Goal: Transaction & Acquisition: Book appointment/travel/reservation

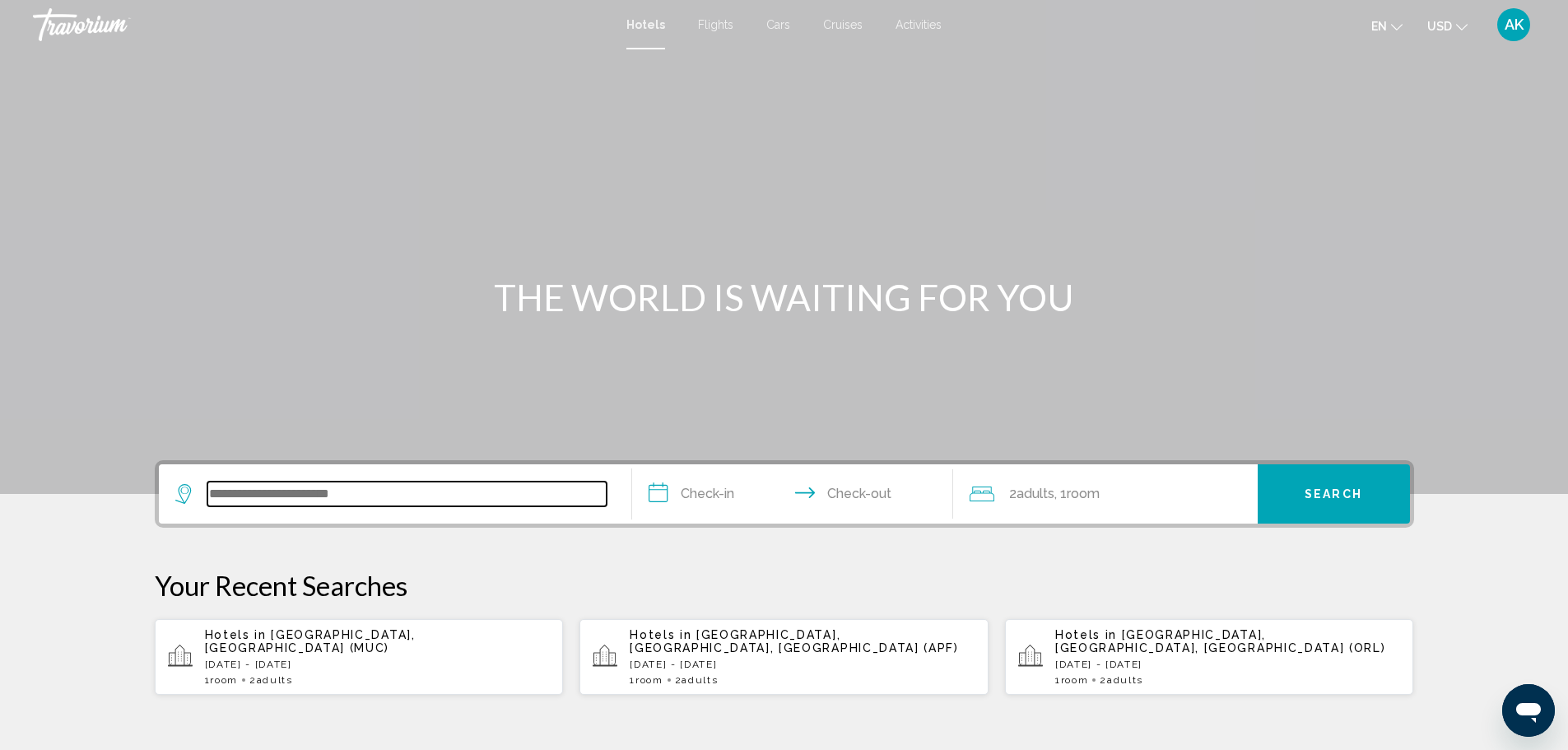
click at [371, 503] on input "Search widget" at bounding box center [406, 493] width 399 height 25
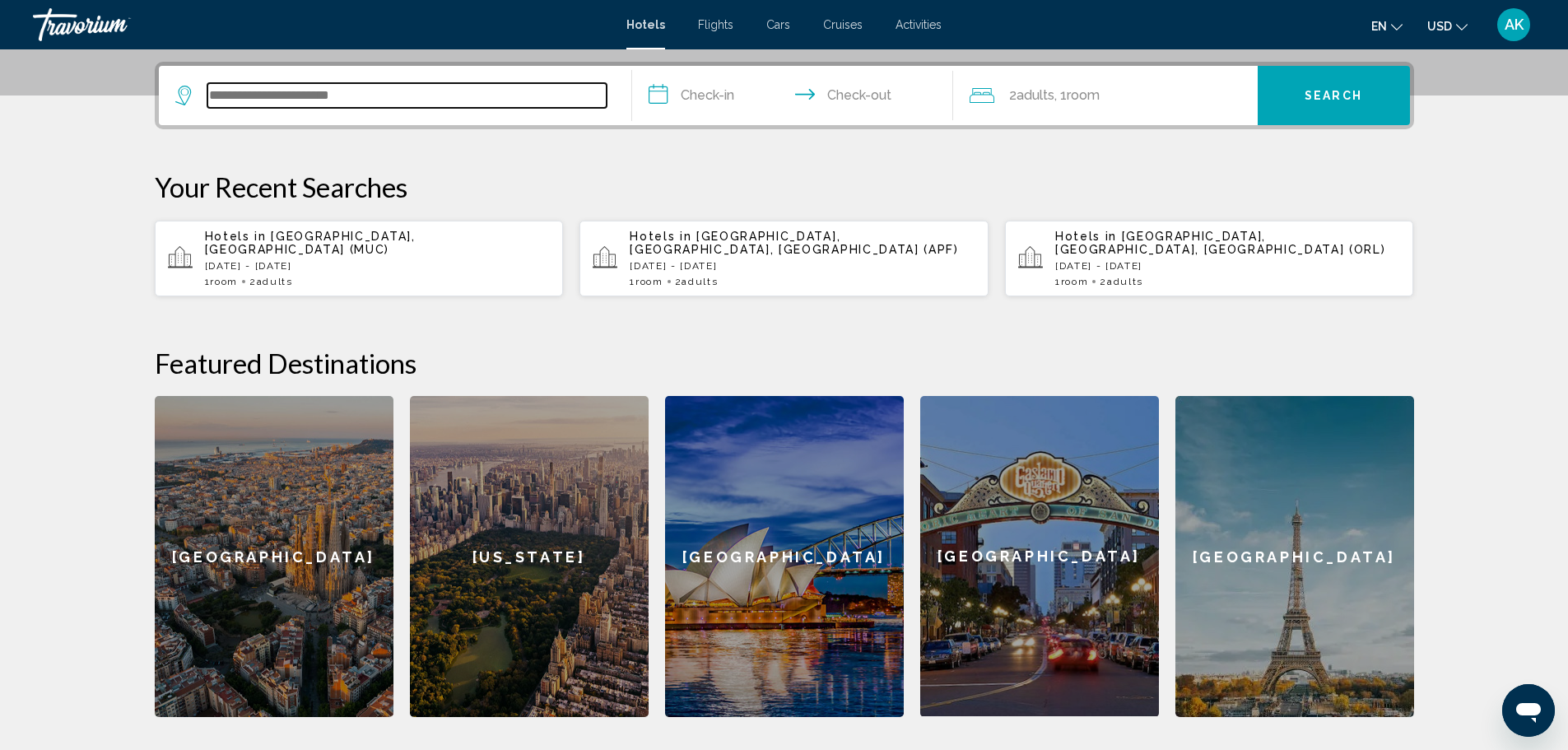
scroll to position [407, 0]
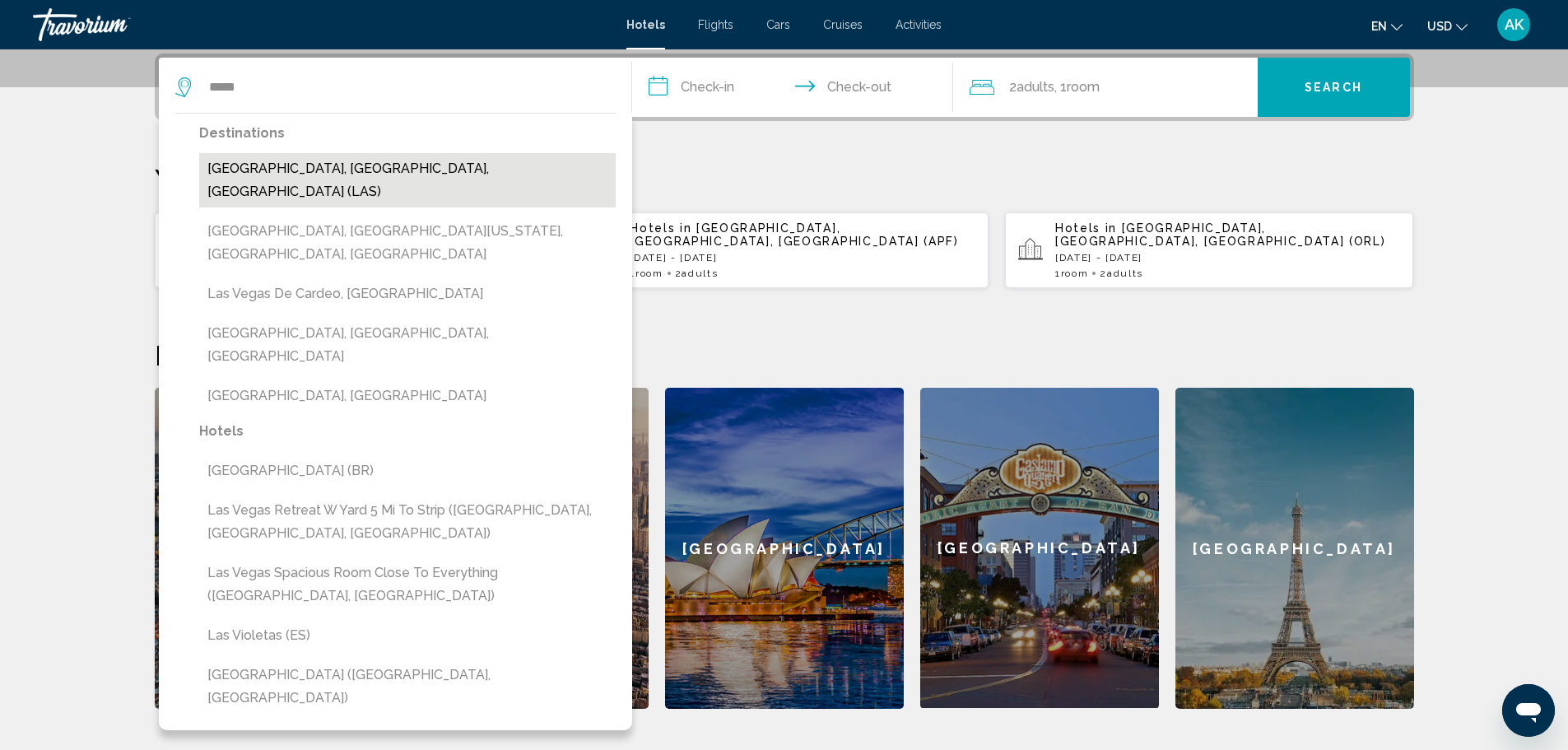
click at [287, 166] on button "Las Vegas, NV, United States (LAS)" at bounding box center [407, 180] width 416 height 54
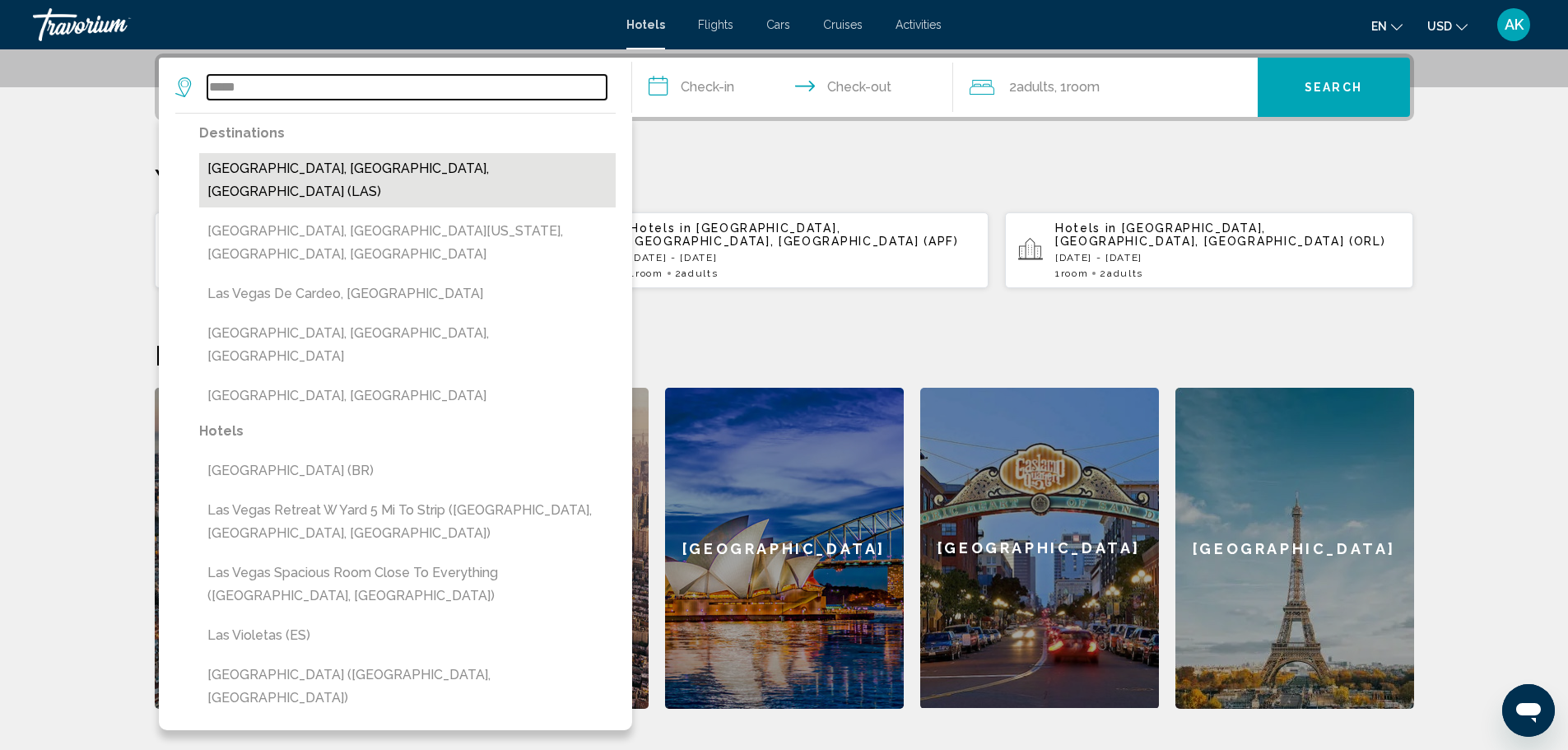
type input "**********"
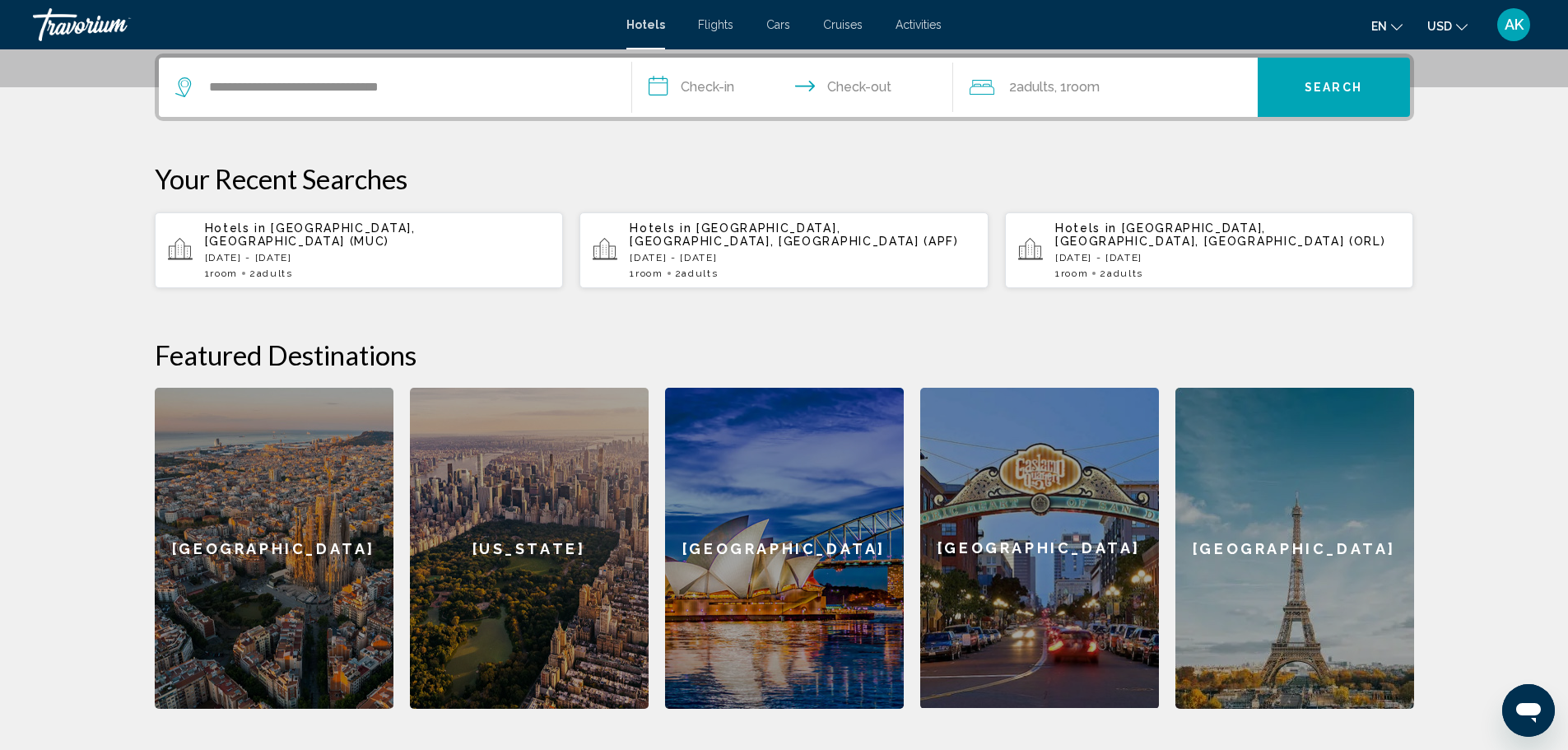
click at [715, 98] on input "**********" at bounding box center [795, 90] width 328 height 64
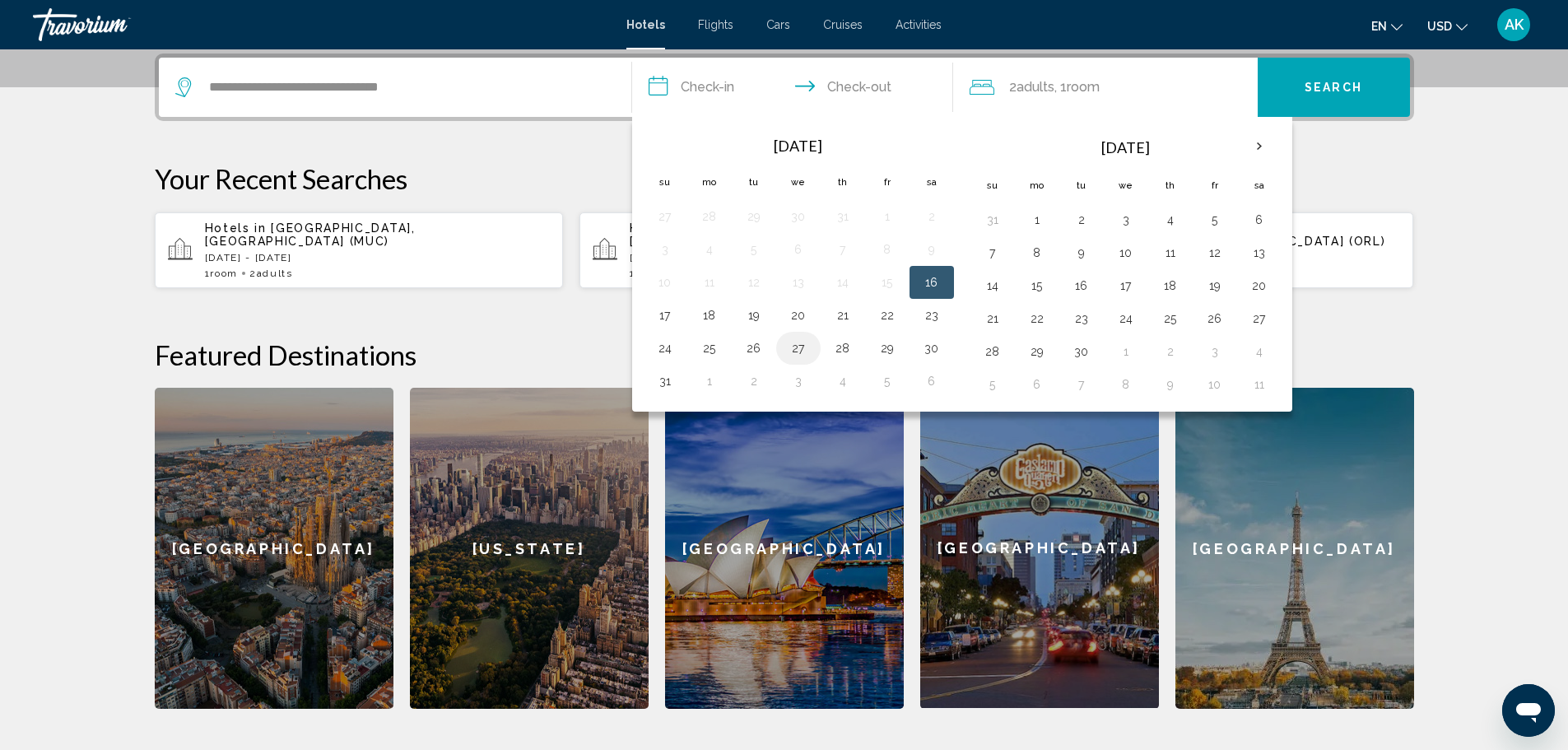
click at [801, 350] on button "27" at bounding box center [798, 348] width 26 height 23
click at [926, 348] on button "30" at bounding box center [931, 348] width 26 height 23
type input "**********"
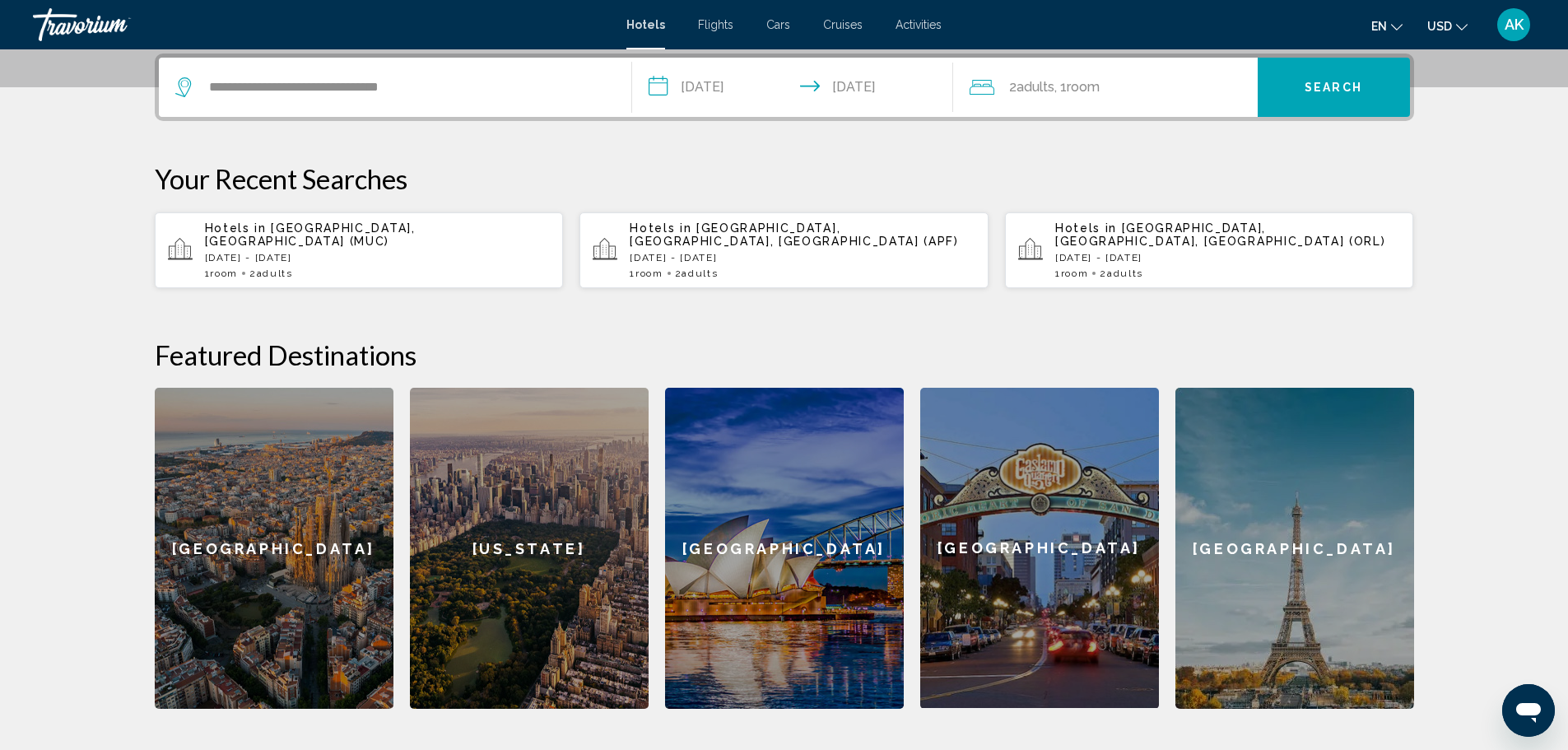
click at [807, 95] on input "**********" at bounding box center [795, 90] width 328 height 64
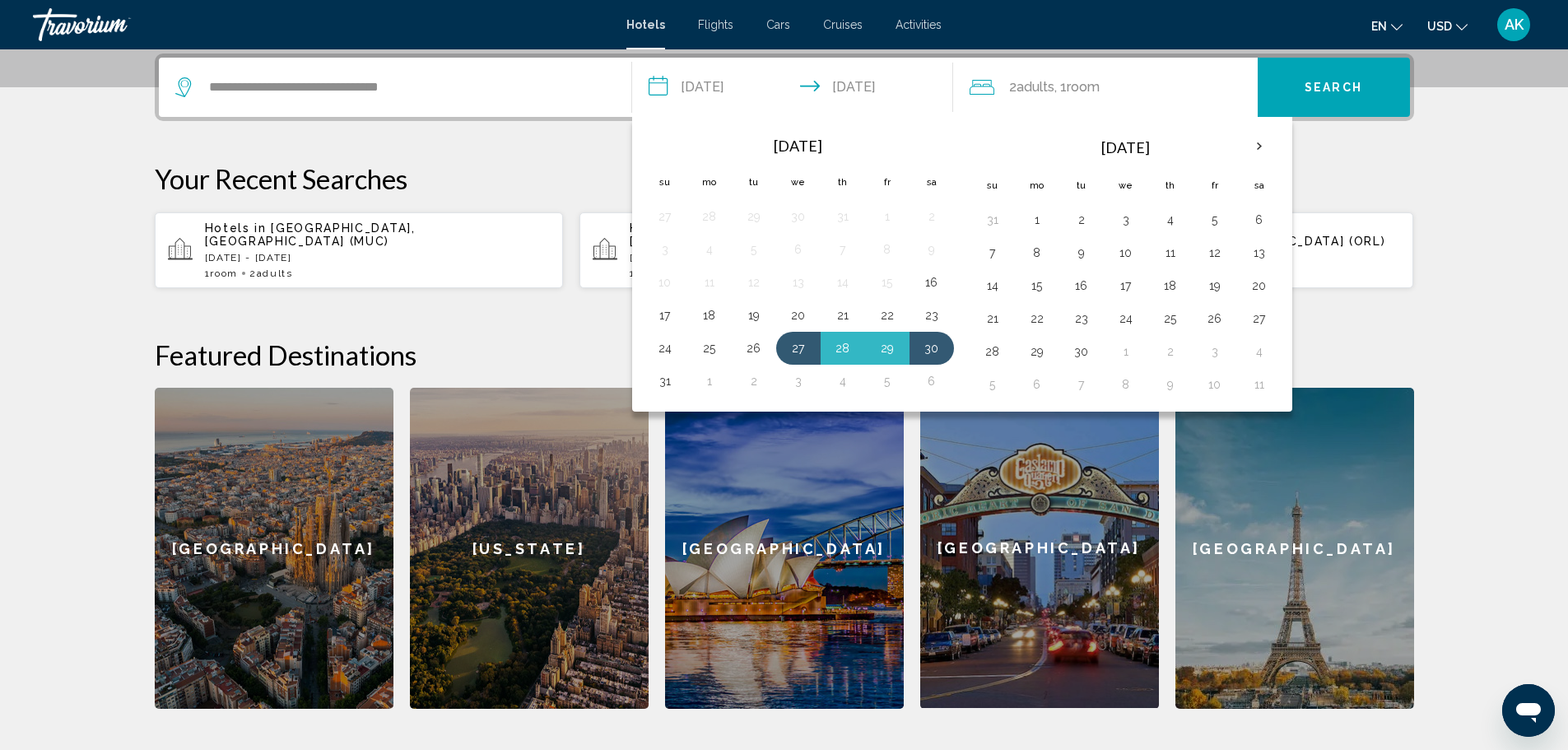
click at [1340, 93] on span "Search" at bounding box center [1332, 88] width 58 height 13
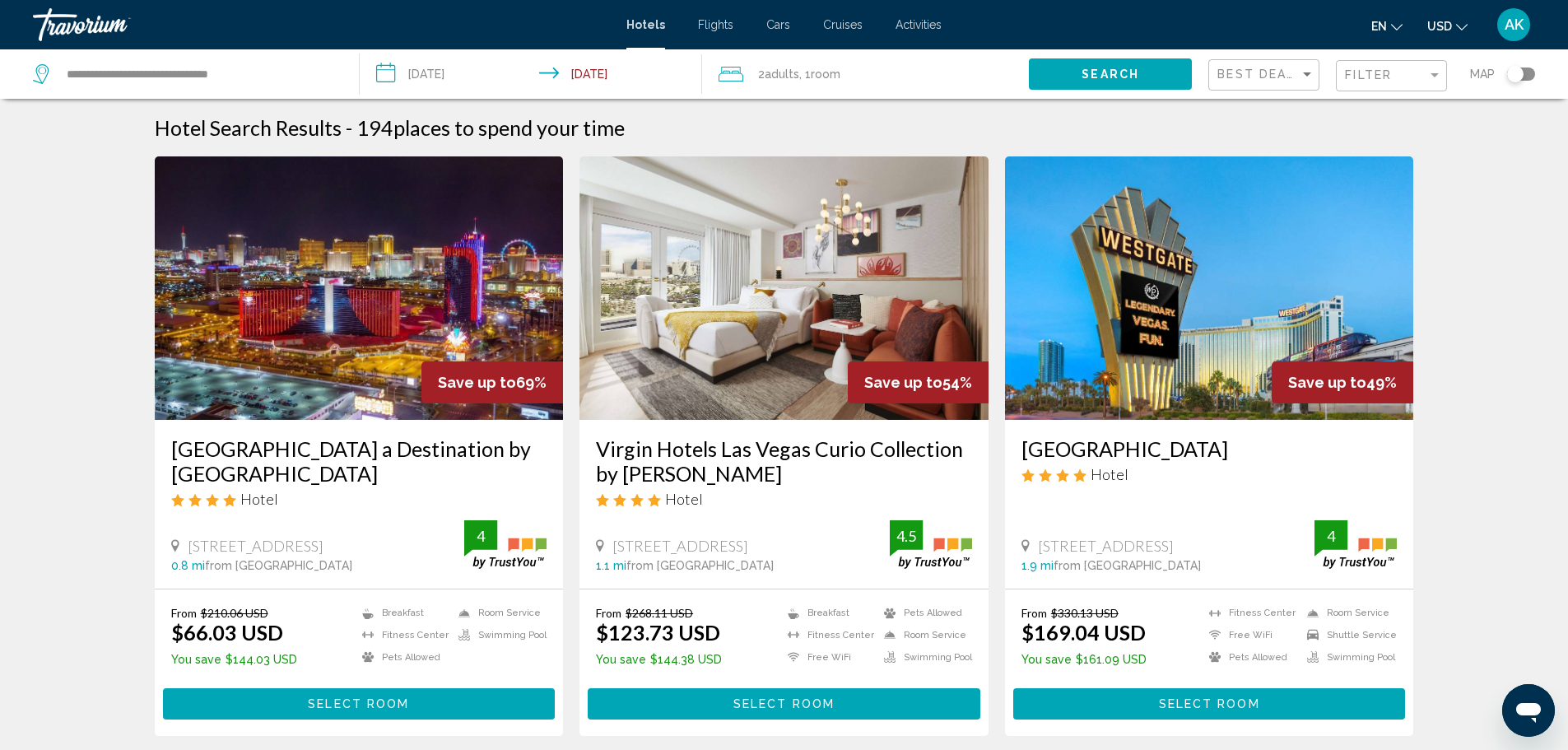
click at [321, 700] on span "Select Room" at bounding box center [358, 704] width 101 height 13
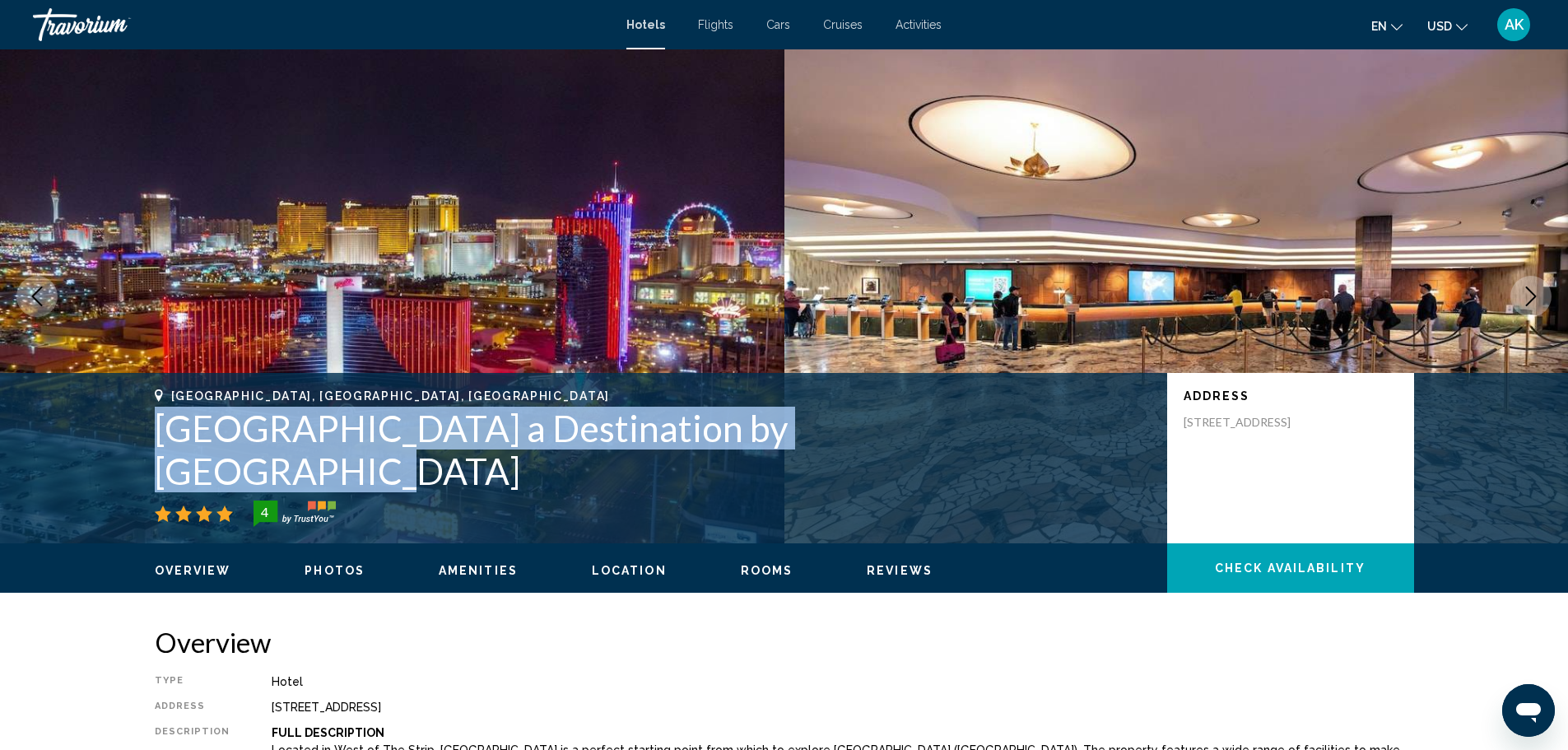
drag, startPoint x: 161, startPoint y: 470, endPoint x: 909, endPoint y: 470, distance: 748.0
click at [909, 470] on h1 "Rio Hotel & Casino a Destination by Hyatt Hotel" at bounding box center [652, 449] width 995 height 86
copy h1 "Rio Hotel & Casino a Destination by Hyatt Hotel"
click at [1274, 576] on button "Check Availability" at bounding box center [1290, 568] width 247 height 49
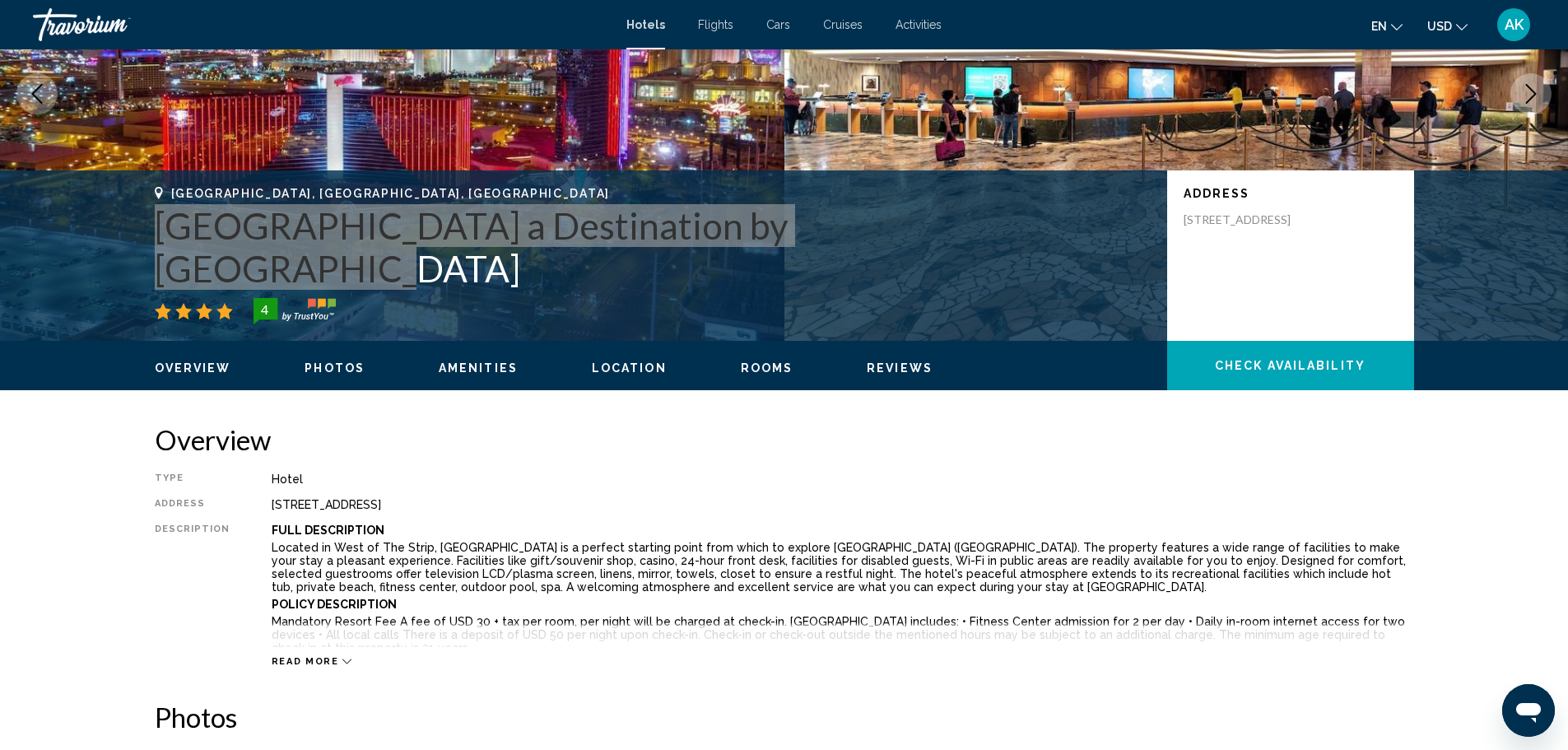
scroll to position [24, 0]
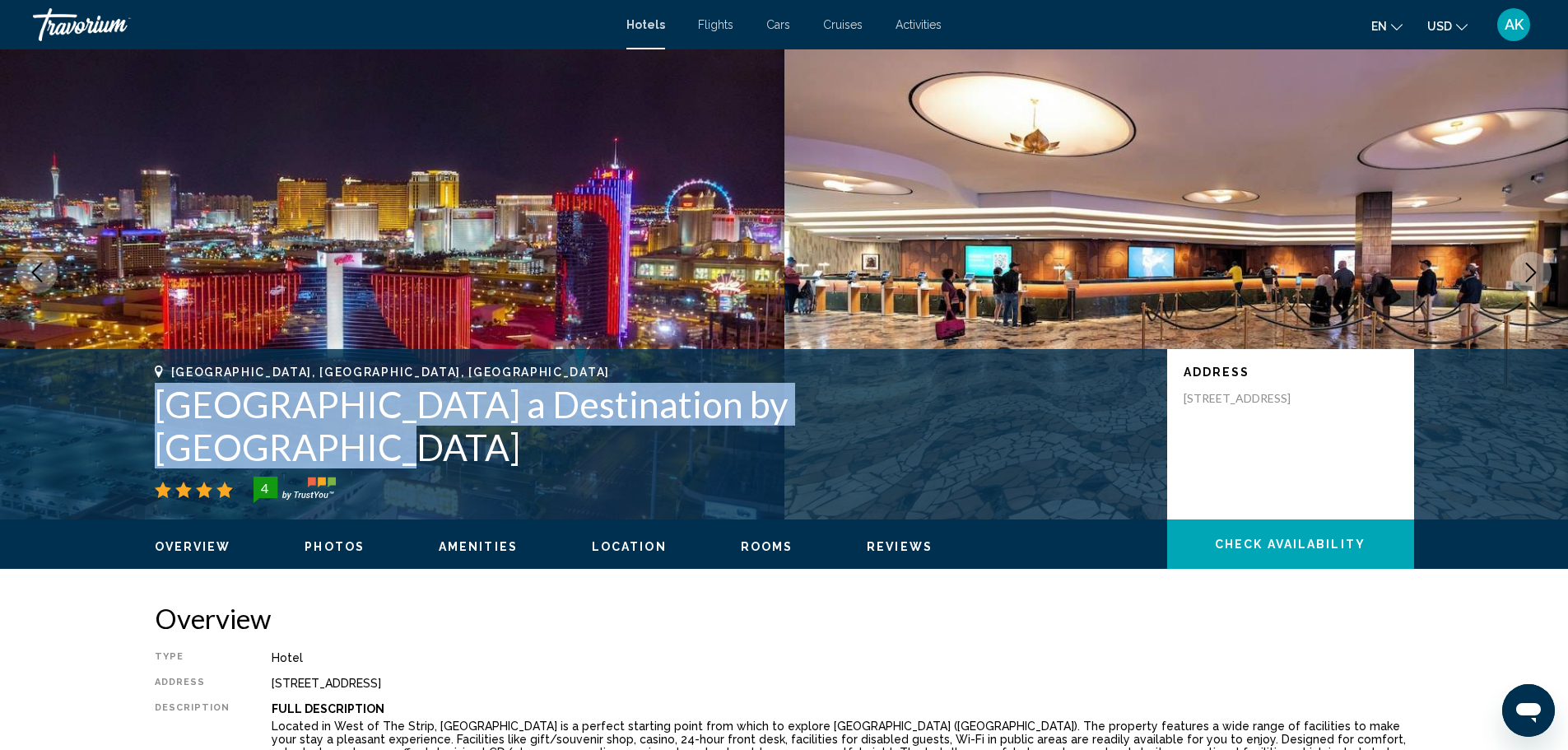
copy h1 "Rio Hotel & Casino a Destination by Hyatt Hotel"
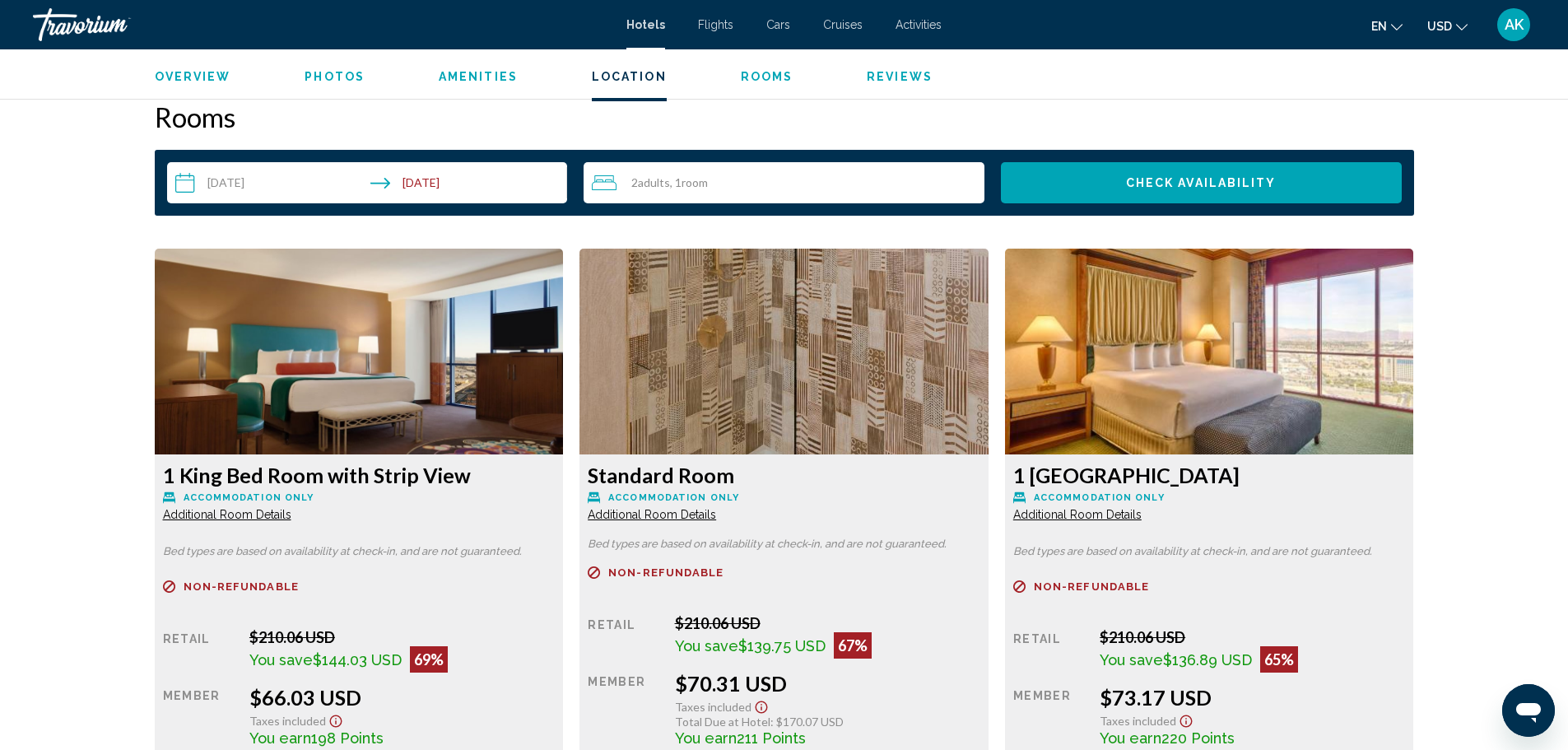
scroll to position [1753, 0]
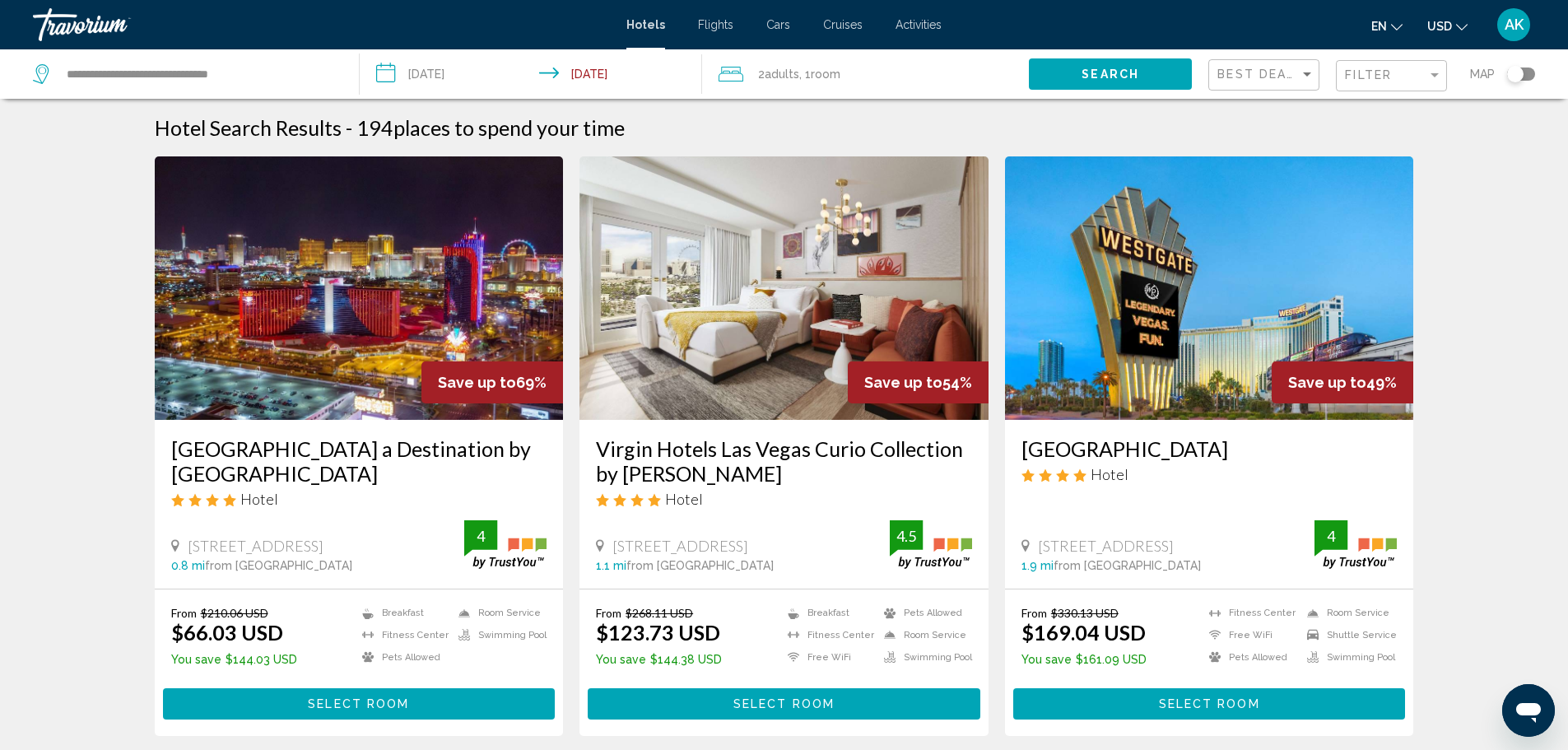
click at [1384, 62] on div "Filter" at bounding box center [1393, 76] width 97 height 30
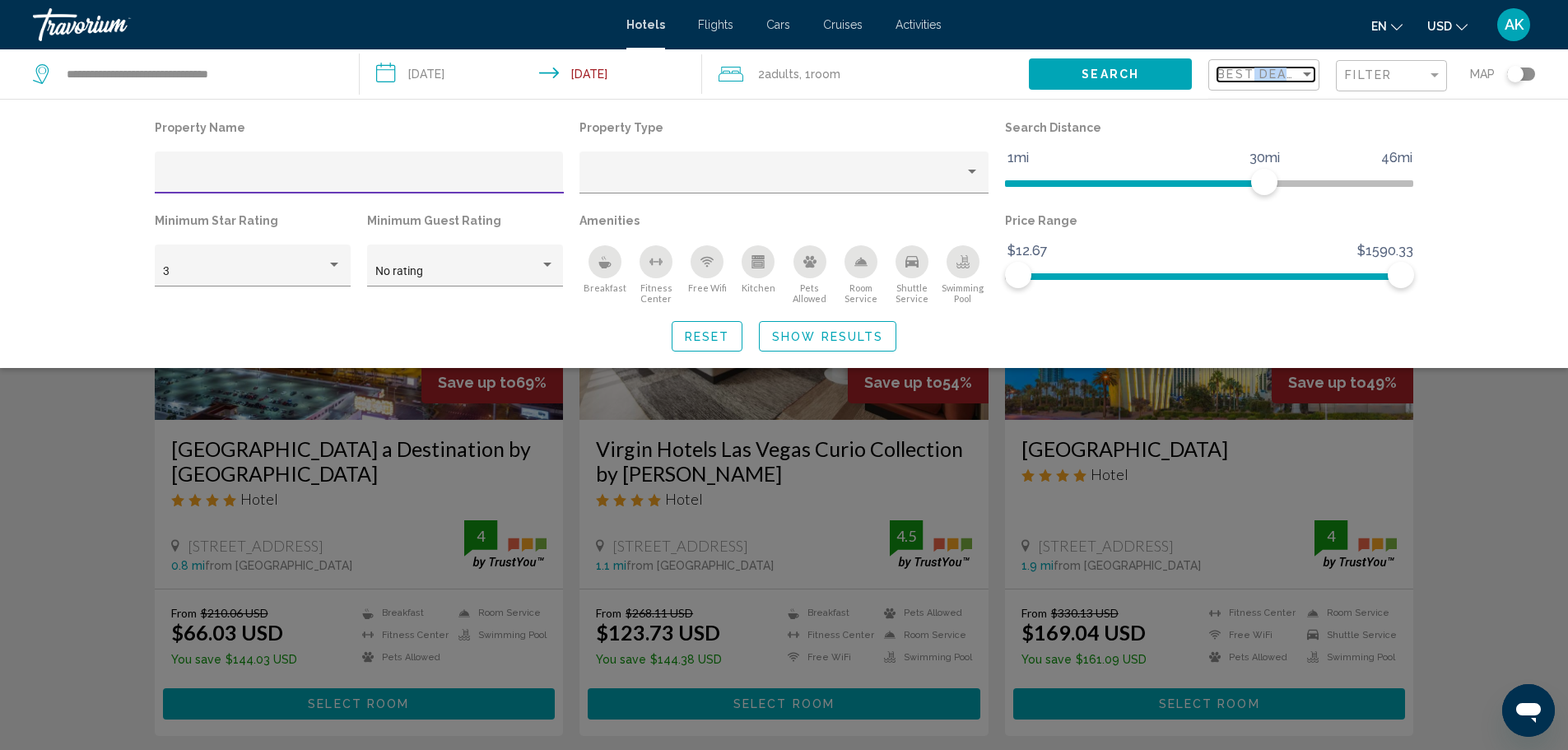
click at [1250, 80] on mat-select "Best Deals" at bounding box center [1266, 75] width 97 height 14
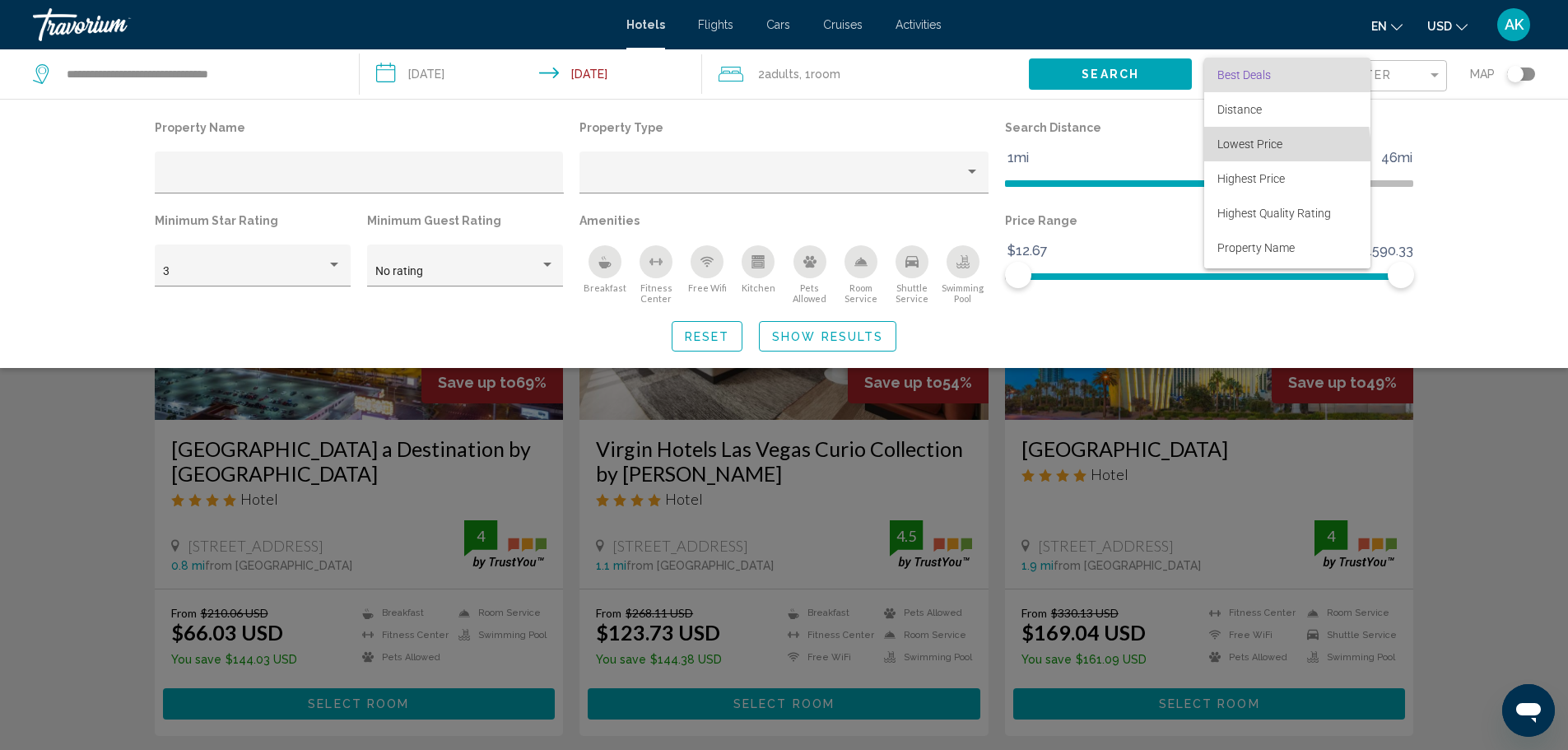
click at [1248, 152] on span "Lowest Price" at bounding box center [1287, 144] width 140 height 35
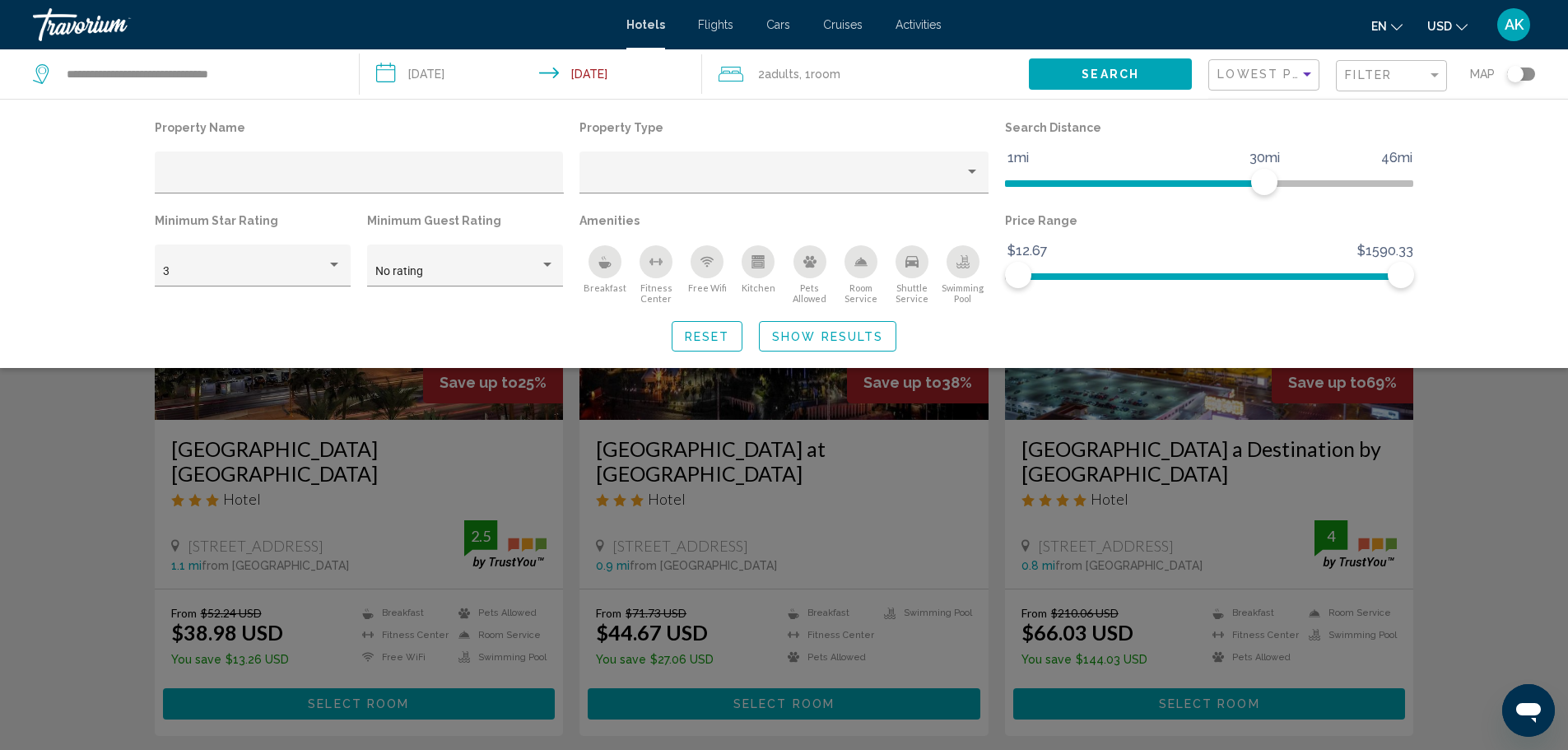
click at [858, 336] on span "Show Results" at bounding box center [827, 336] width 111 height 13
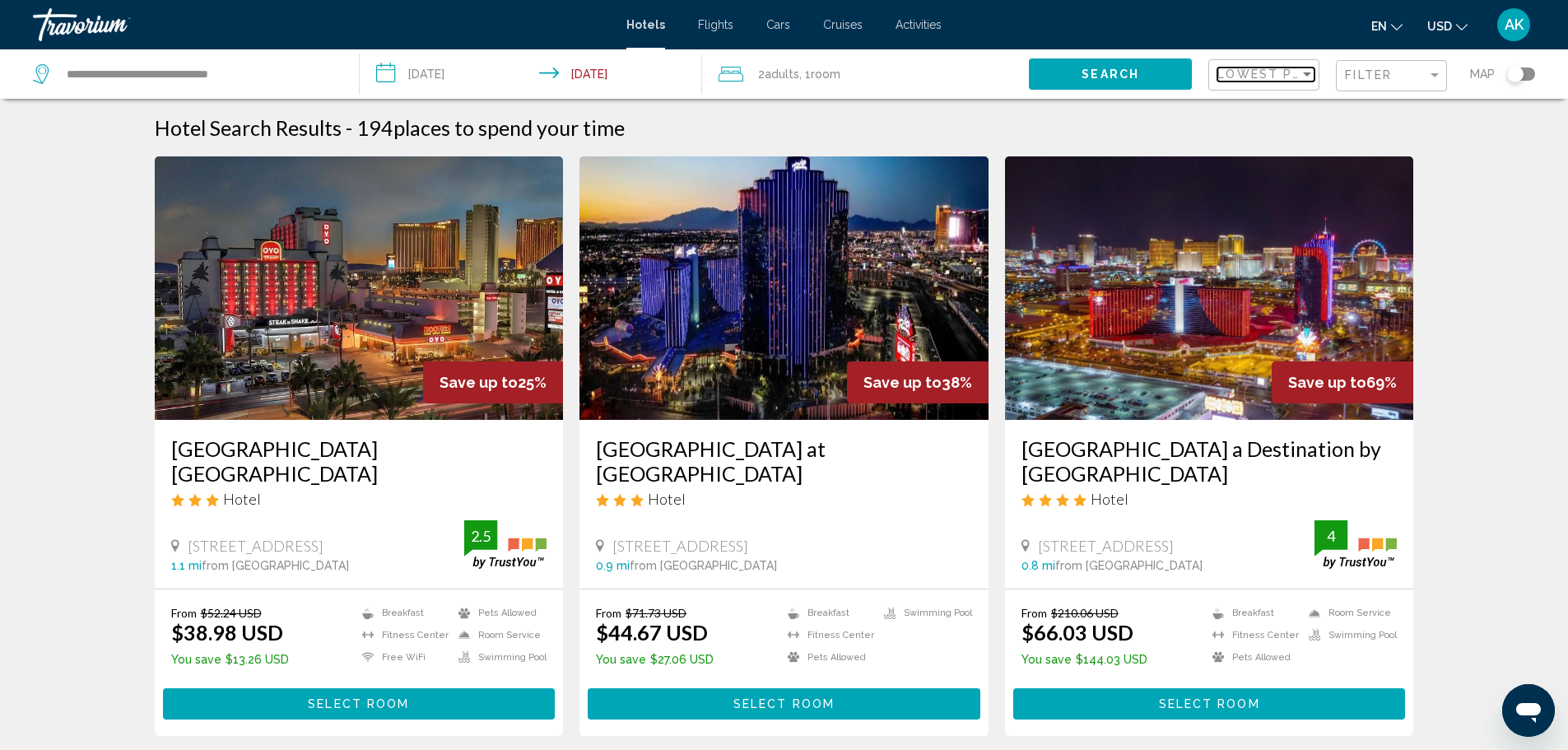
click at [1277, 78] on span "Lowest Price" at bounding box center [1270, 74] width 106 height 13
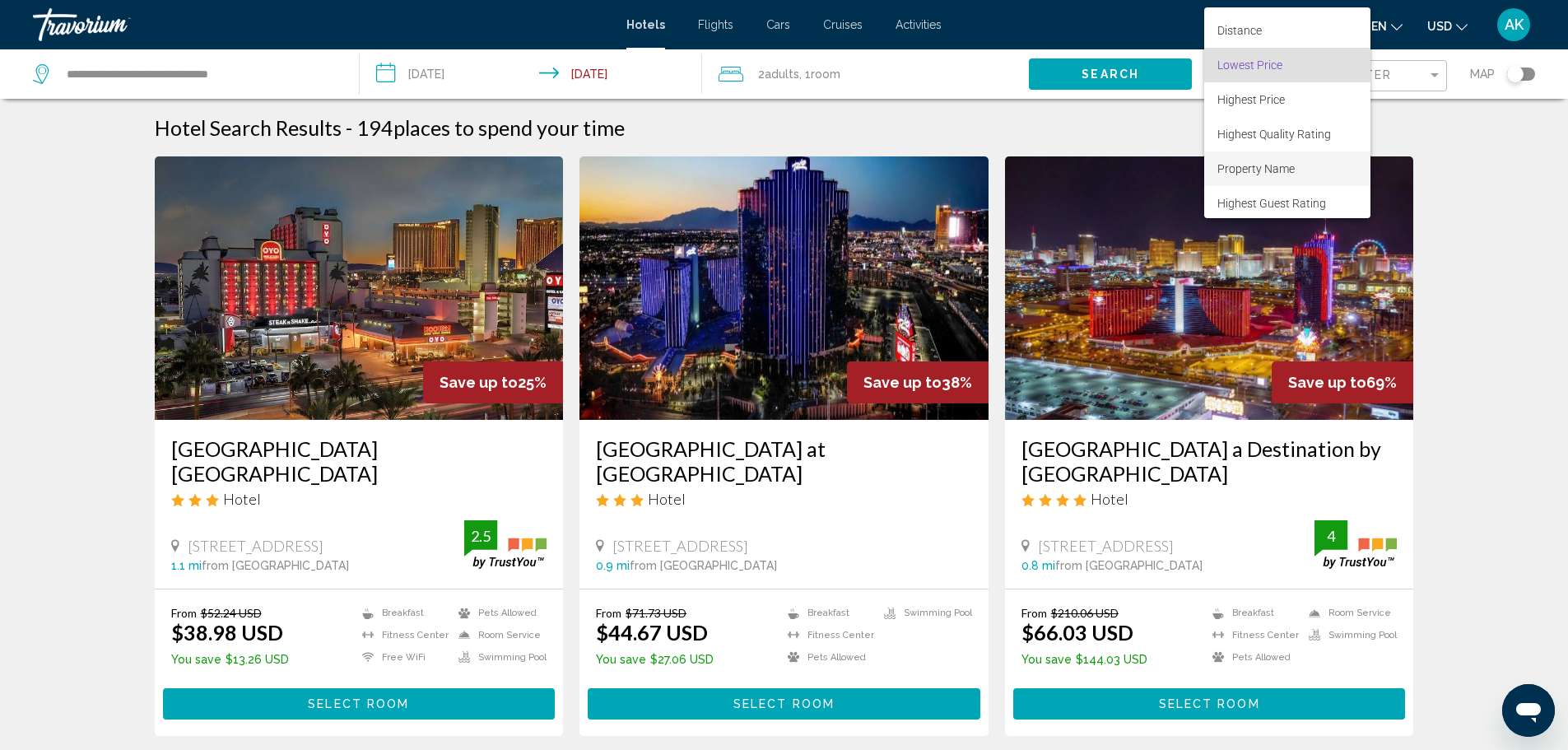
scroll to position [31, 0]
click at [781, 23] on div at bounding box center [784, 375] width 1568 height 750
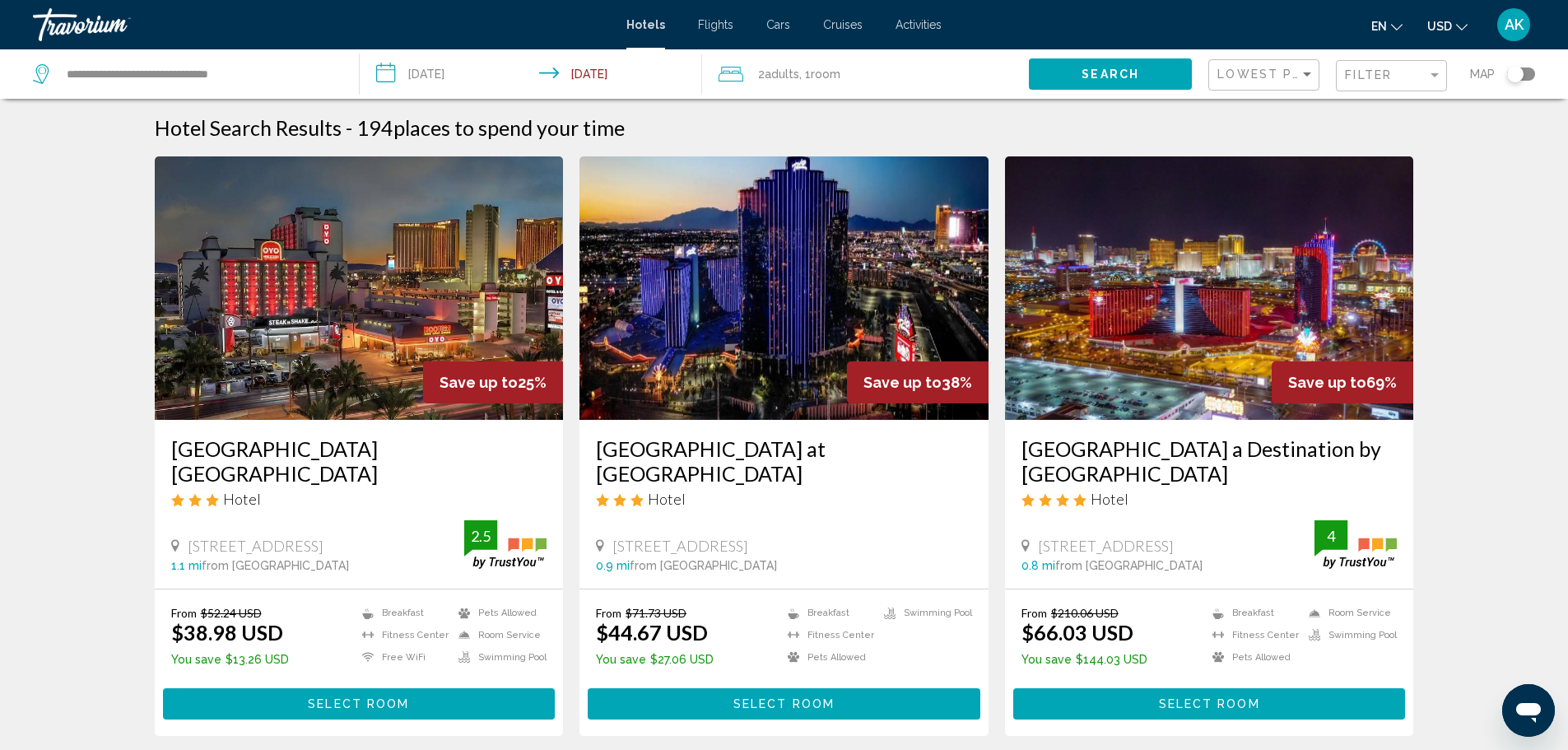
click at [779, 24] on span "Cars" at bounding box center [778, 25] width 24 height 13
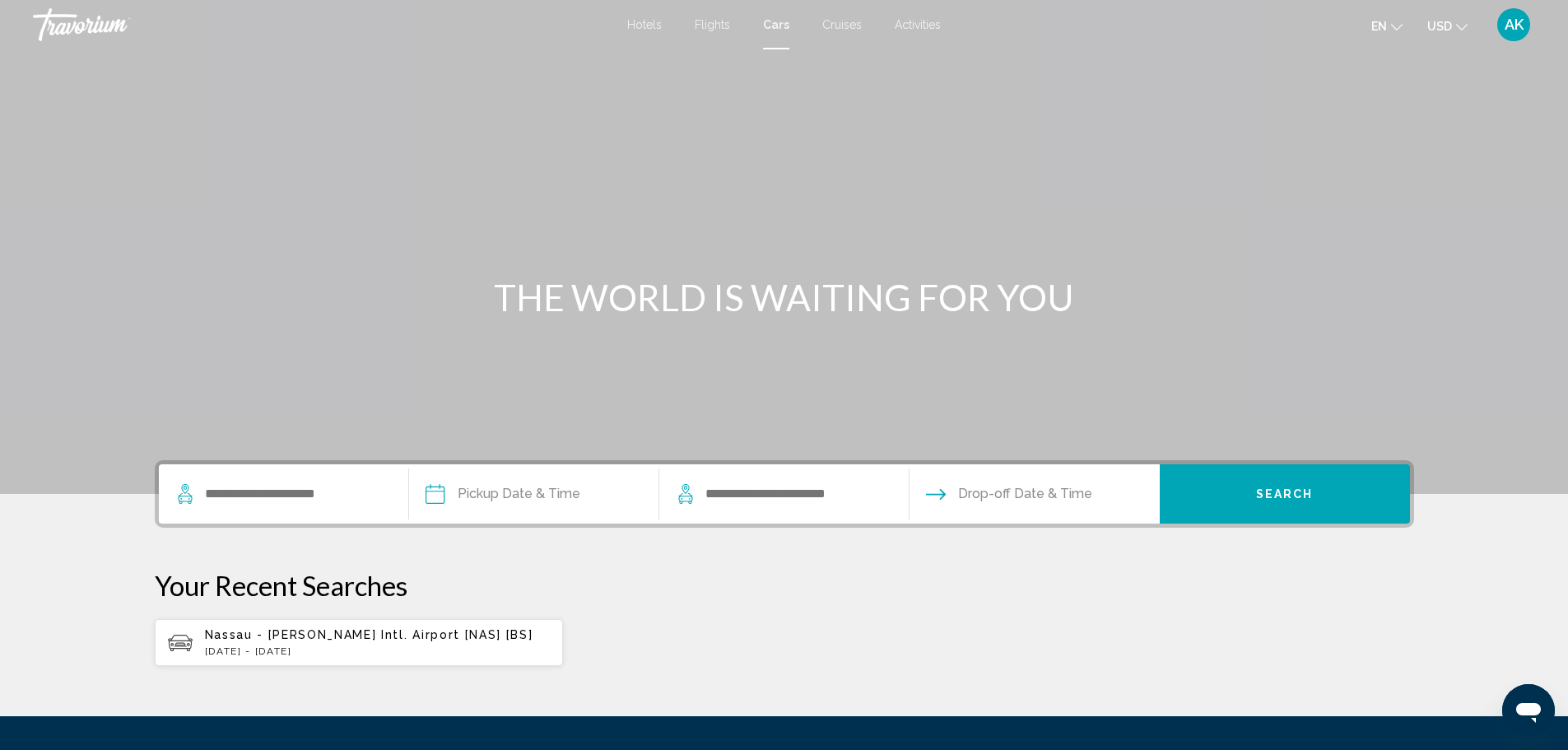
click at [842, 21] on span "Cruises" at bounding box center [841, 25] width 39 height 13
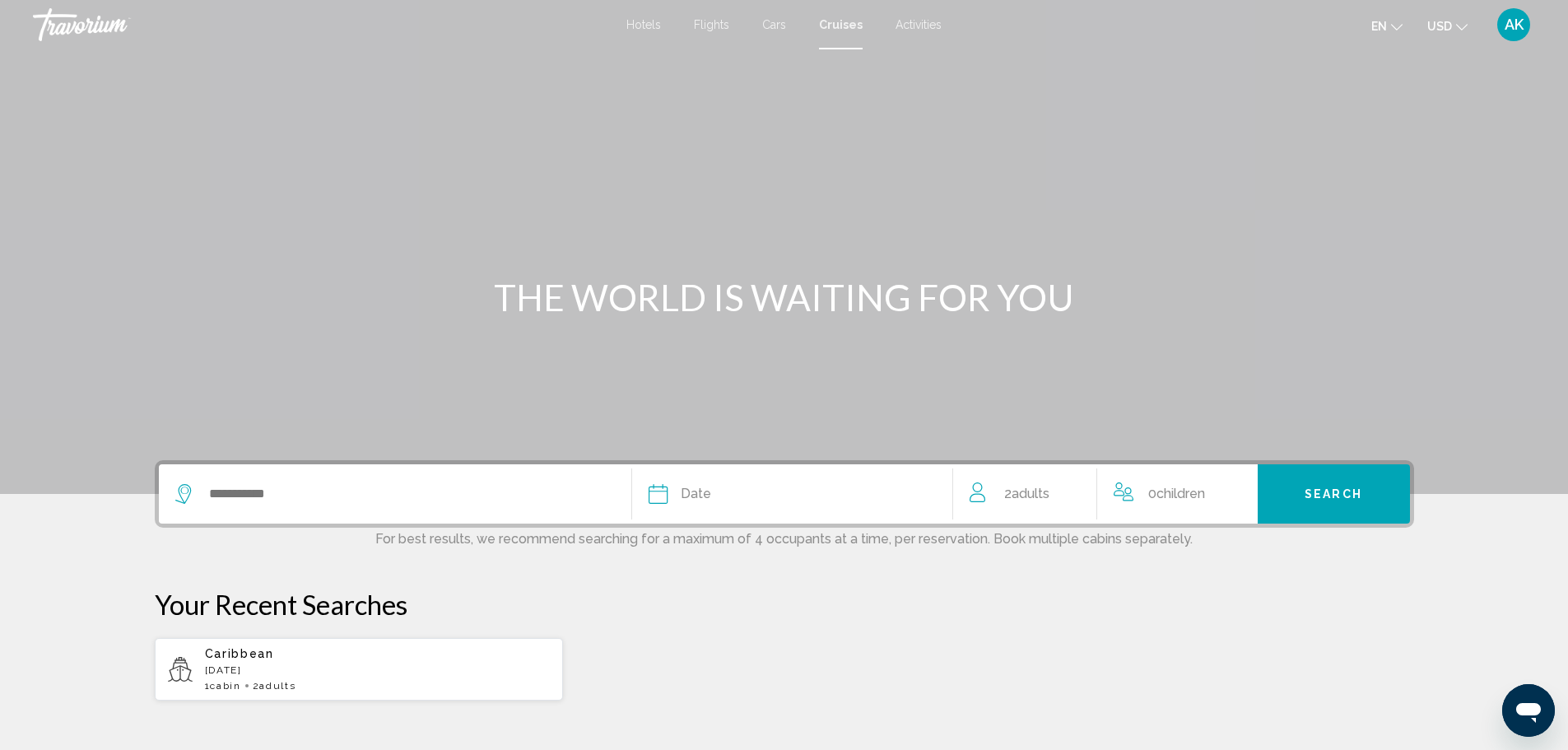
click at [932, 24] on span "Activities" at bounding box center [918, 25] width 46 height 13
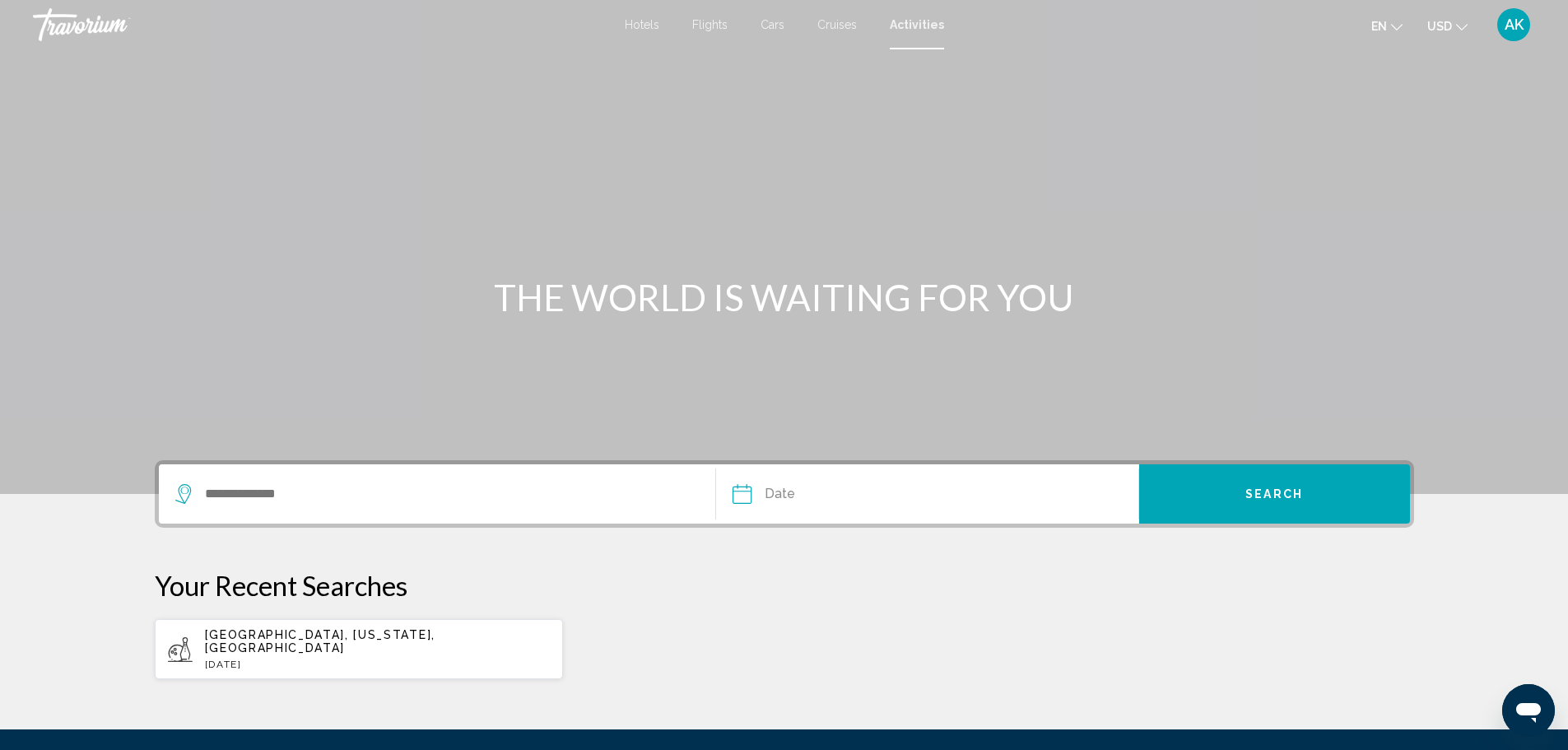
click at [329, 510] on div "Search widget" at bounding box center [437, 493] width 524 height 59
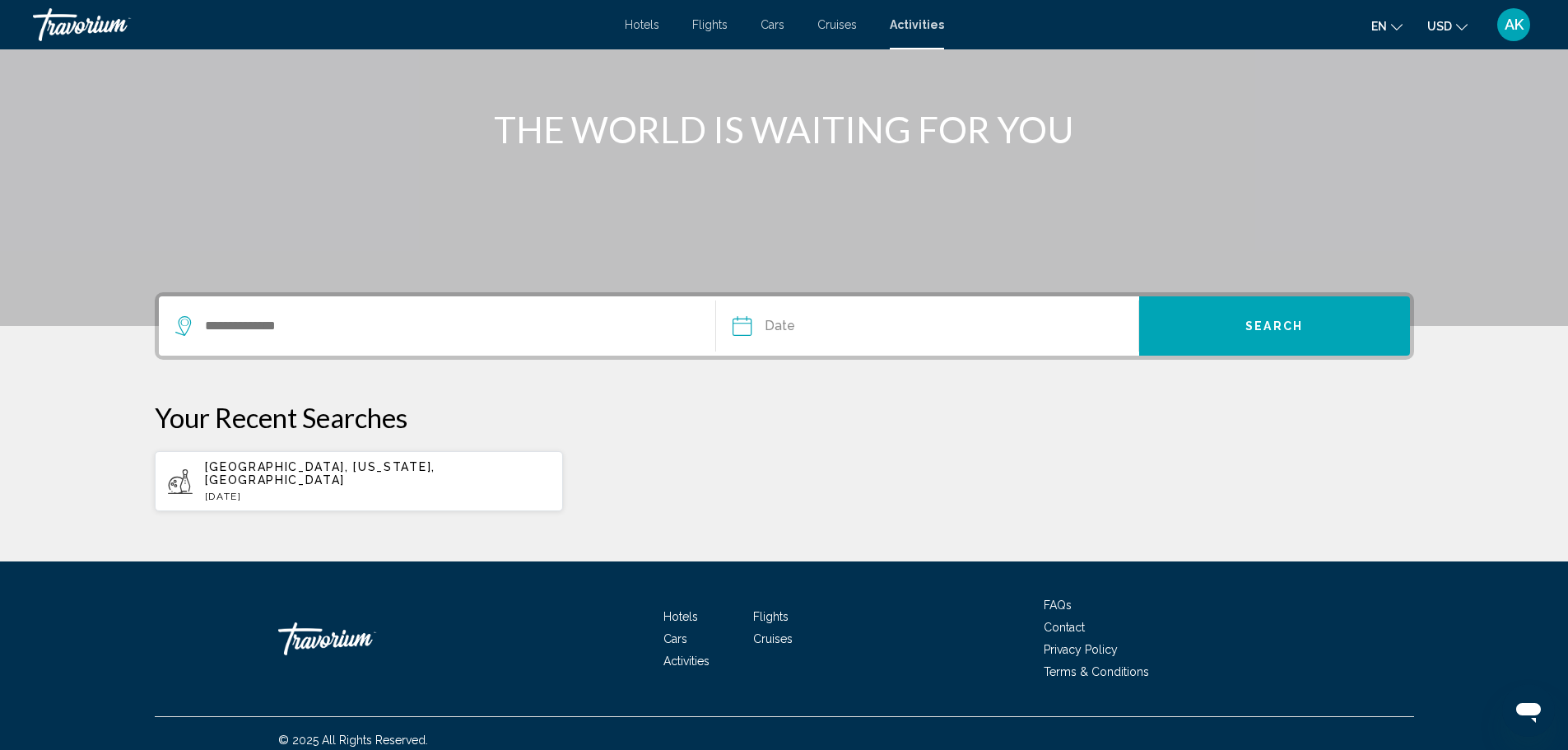
click at [257, 338] on div "Search widget" at bounding box center [437, 325] width 524 height 59
click at [256, 324] on input "Search widget" at bounding box center [447, 325] width 488 height 25
click at [255, 375] on span "Orlando, Florida, USA" at bounding box center [386, 380] width 359 height 23
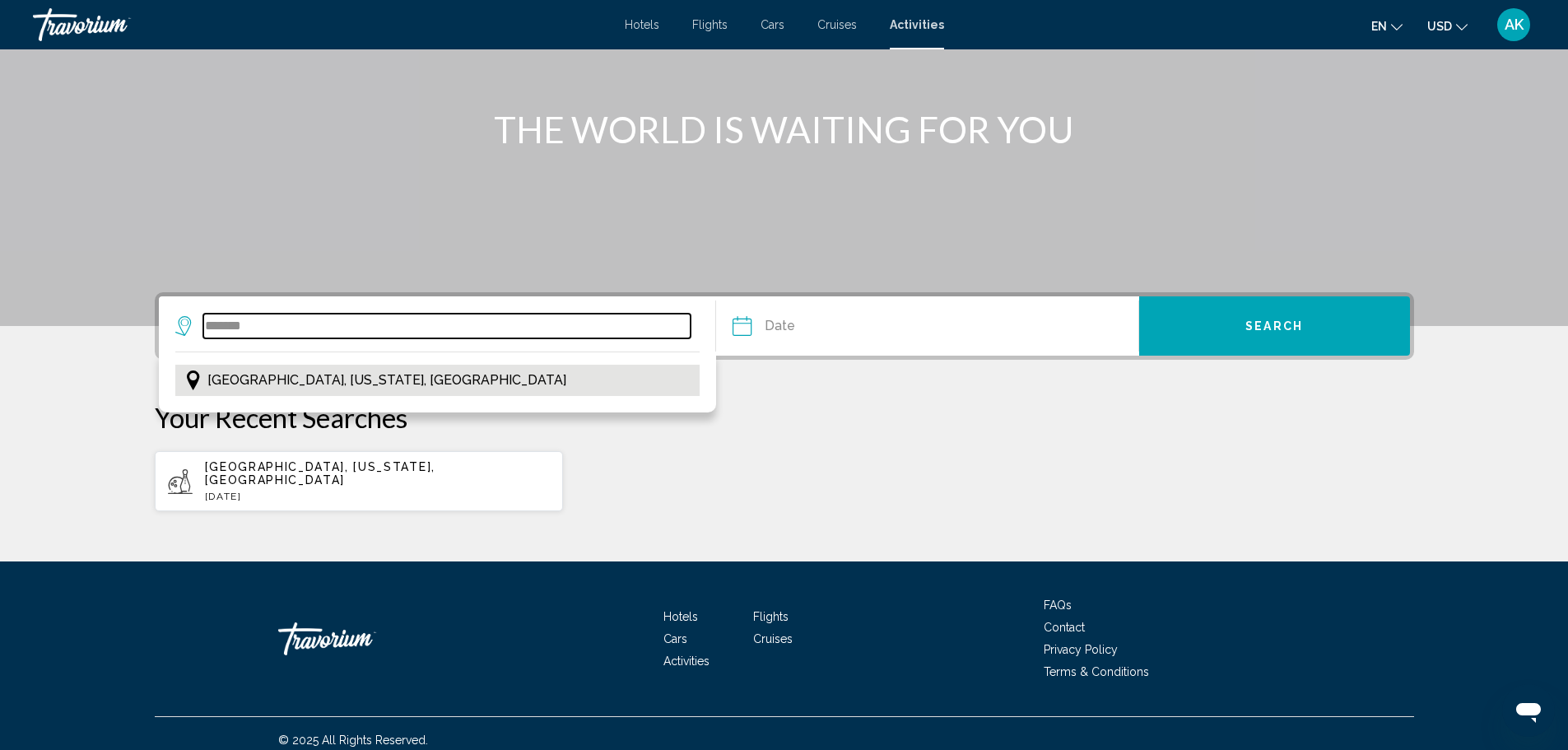
type input "**********"
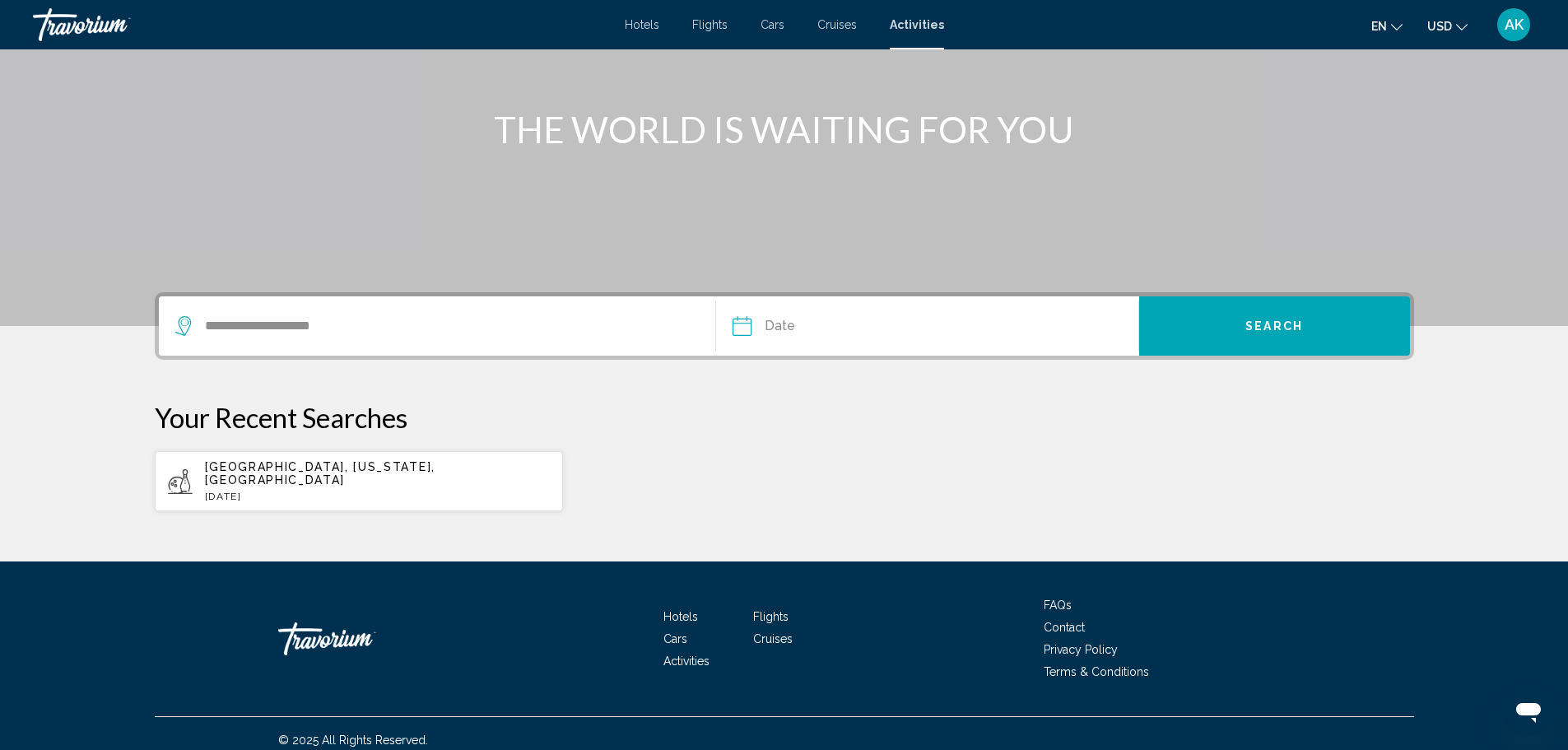
click at [819, 322] on input "Date" at bounding box center [832, 328] width 209 height 64
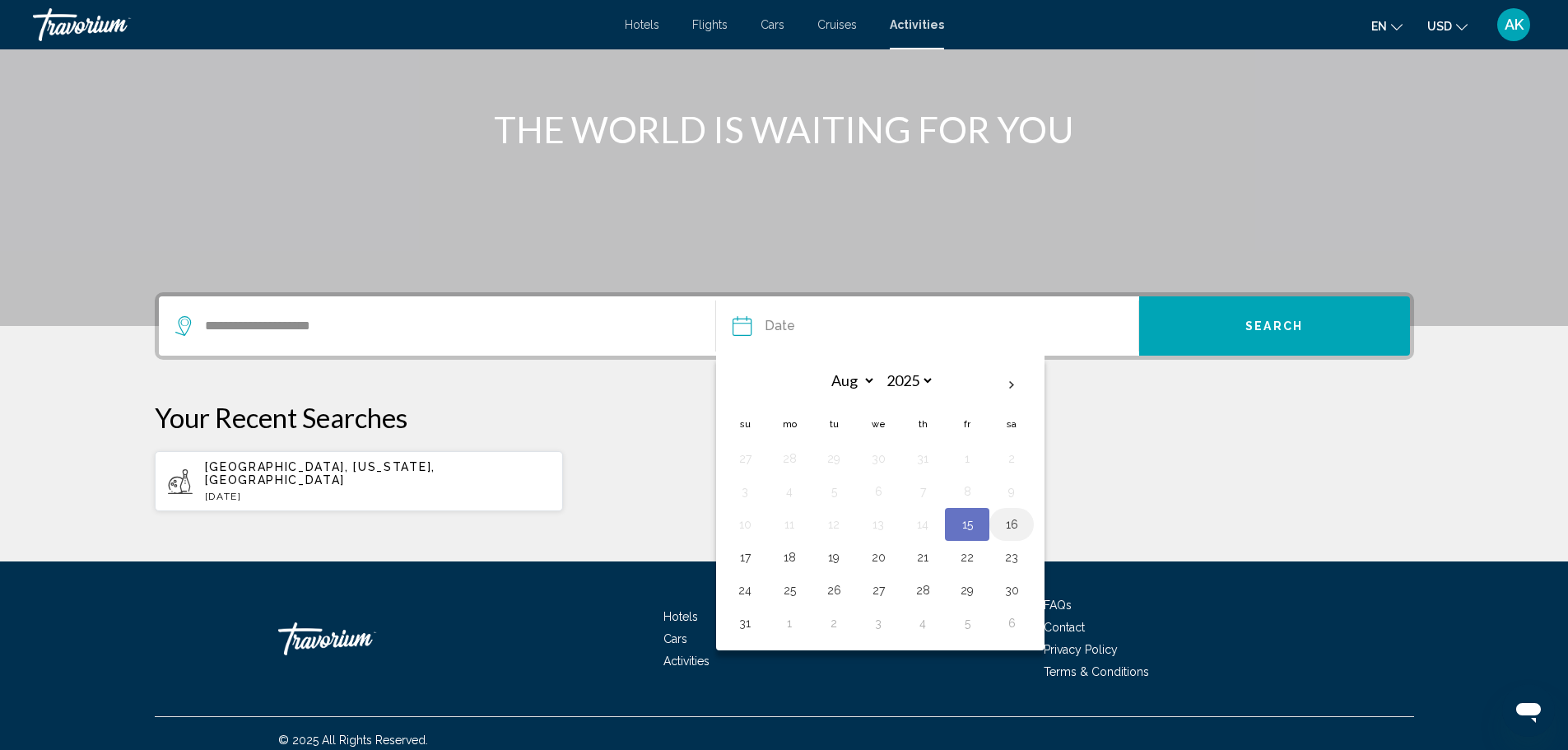
click at [1009, 522] on button "16" at bounding box center [1011, 523] width 26 height 23
type input "**********"
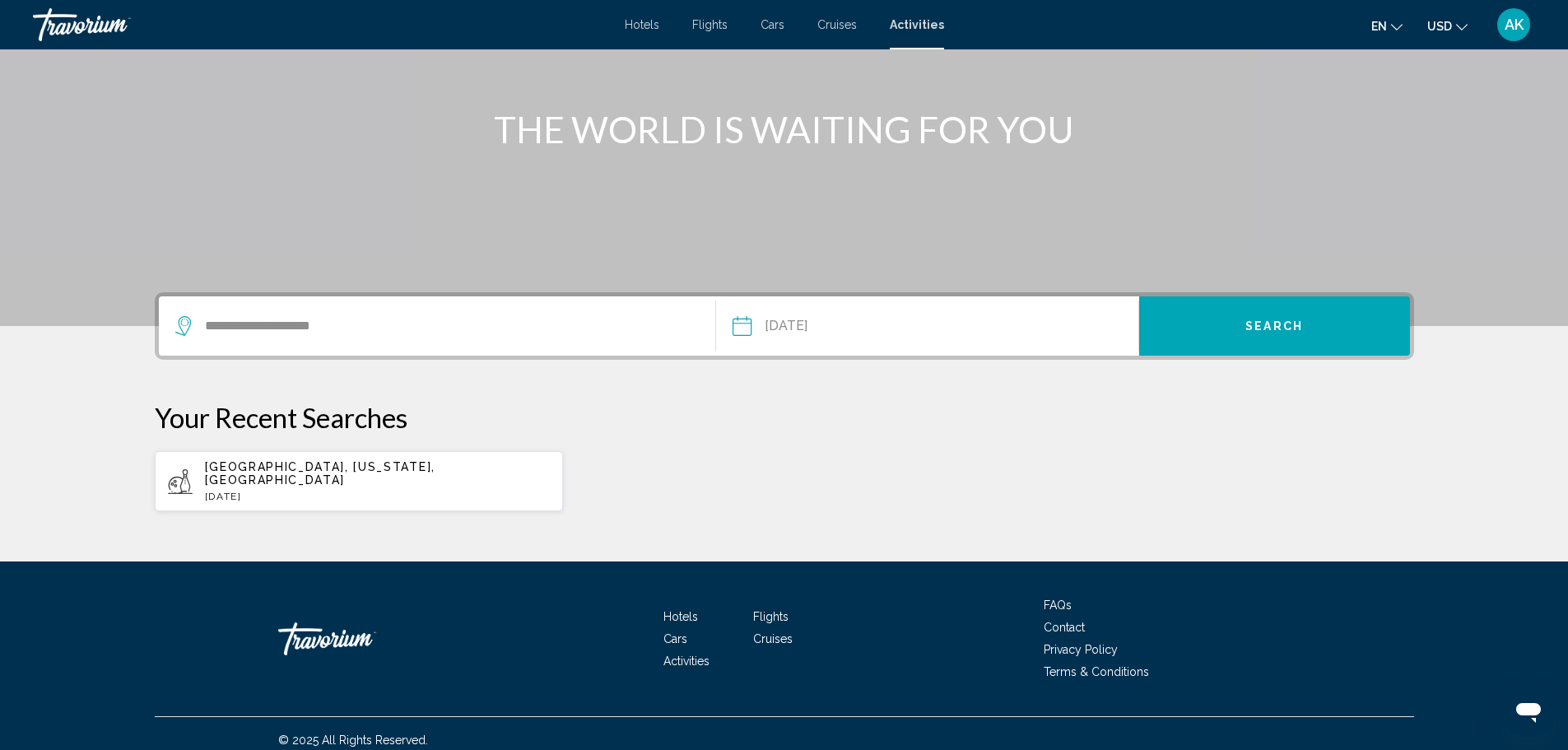
click at [1254, 331] on span "Search" at bounding box center [1273, 327] width 58 height 13
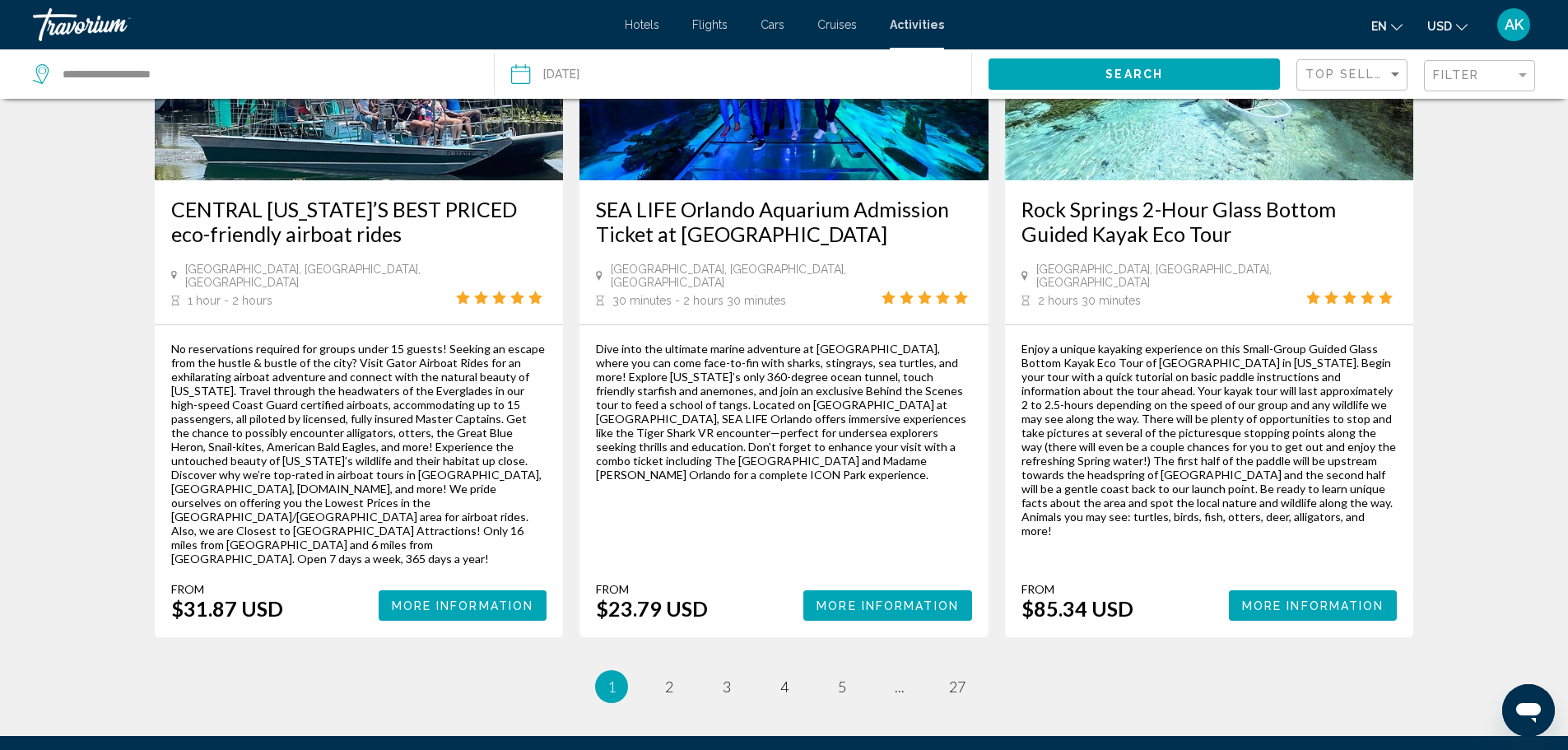
scroll to position [2368, 0]
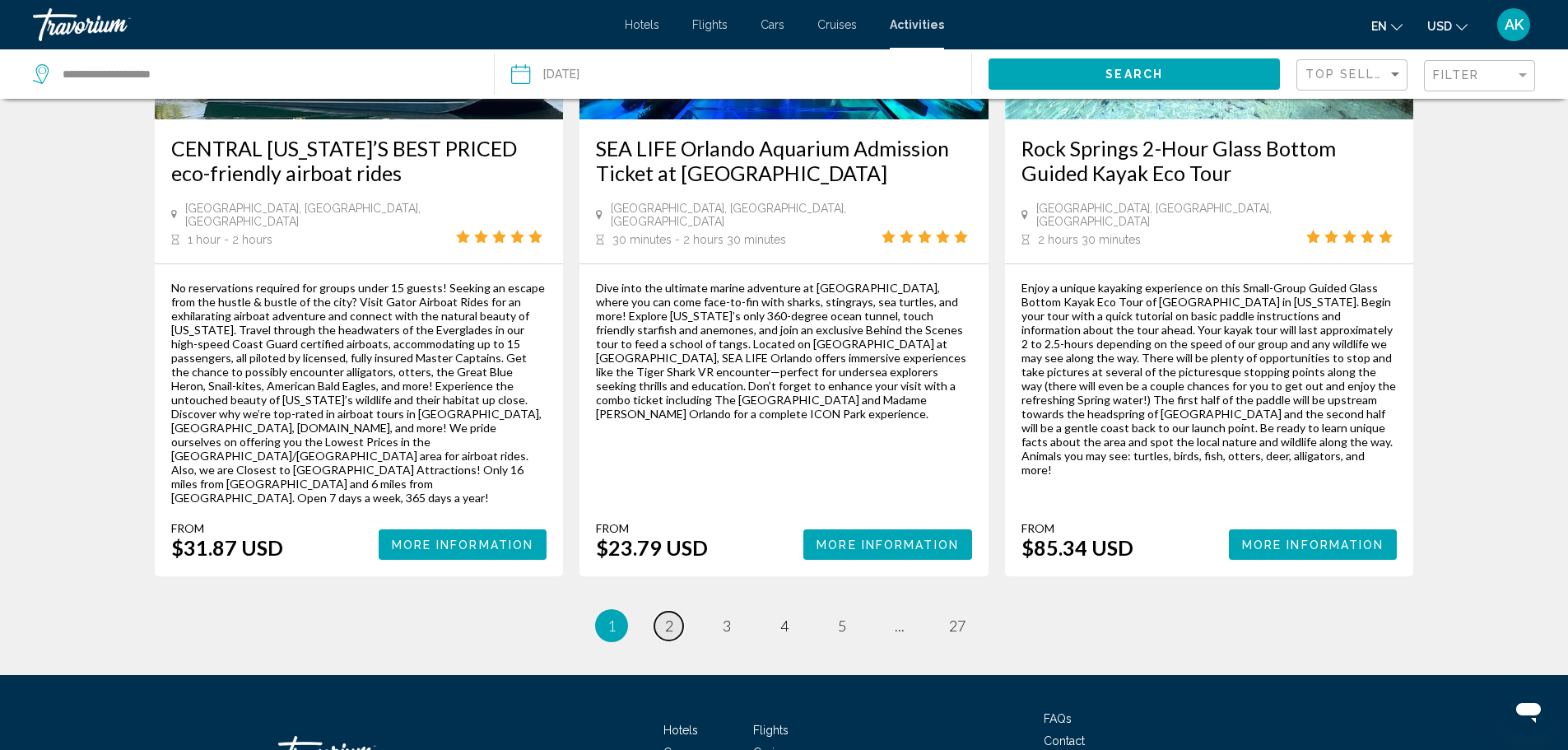
click at [661, 612] on link "page 2" at bounding box center [668, 627] width 29 height 29
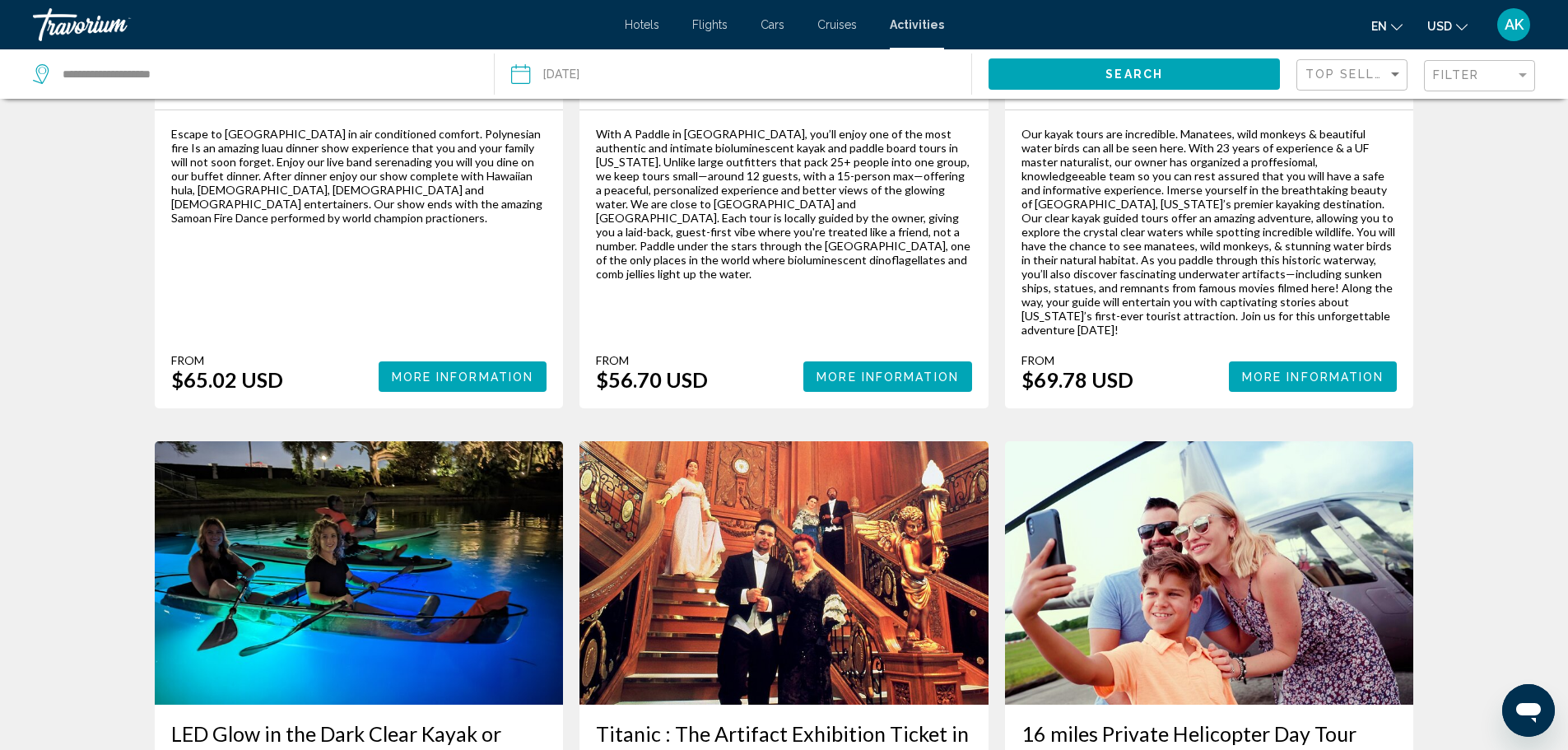
scroll to position [446, 0]
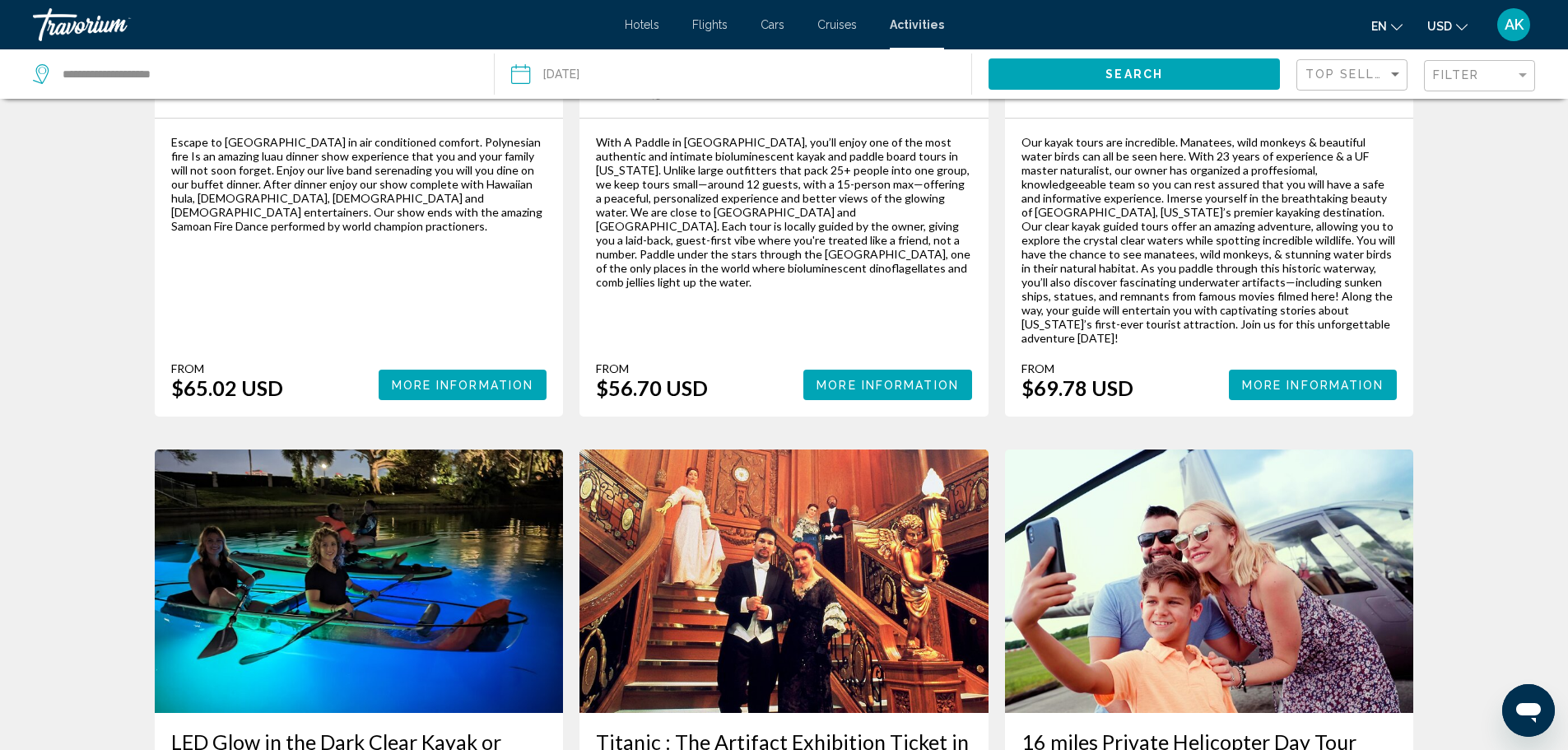
click at [708, 32] on div "Hotels Flights Cars Cruises Activities Hotels Flights Cars Cruises Activities e…" at bounding box center [784, 25] width 1568 height 35
click at [721, 27] on span "Flights" at bounding box center [710, 25] width 36 height 13
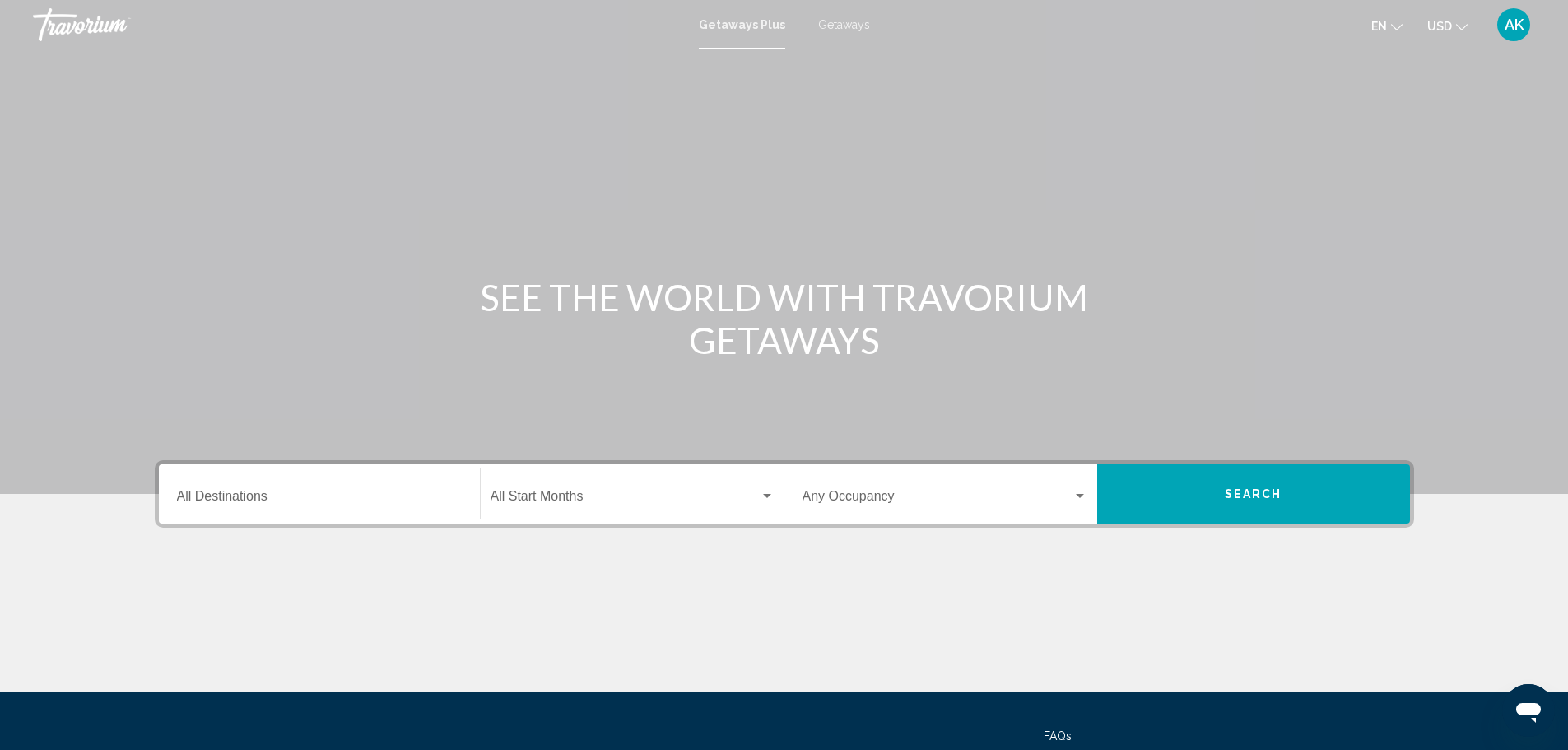
click at [201, 496] on input "Destination All Destinations" at bounding box center [320, 500] width 285 height 15
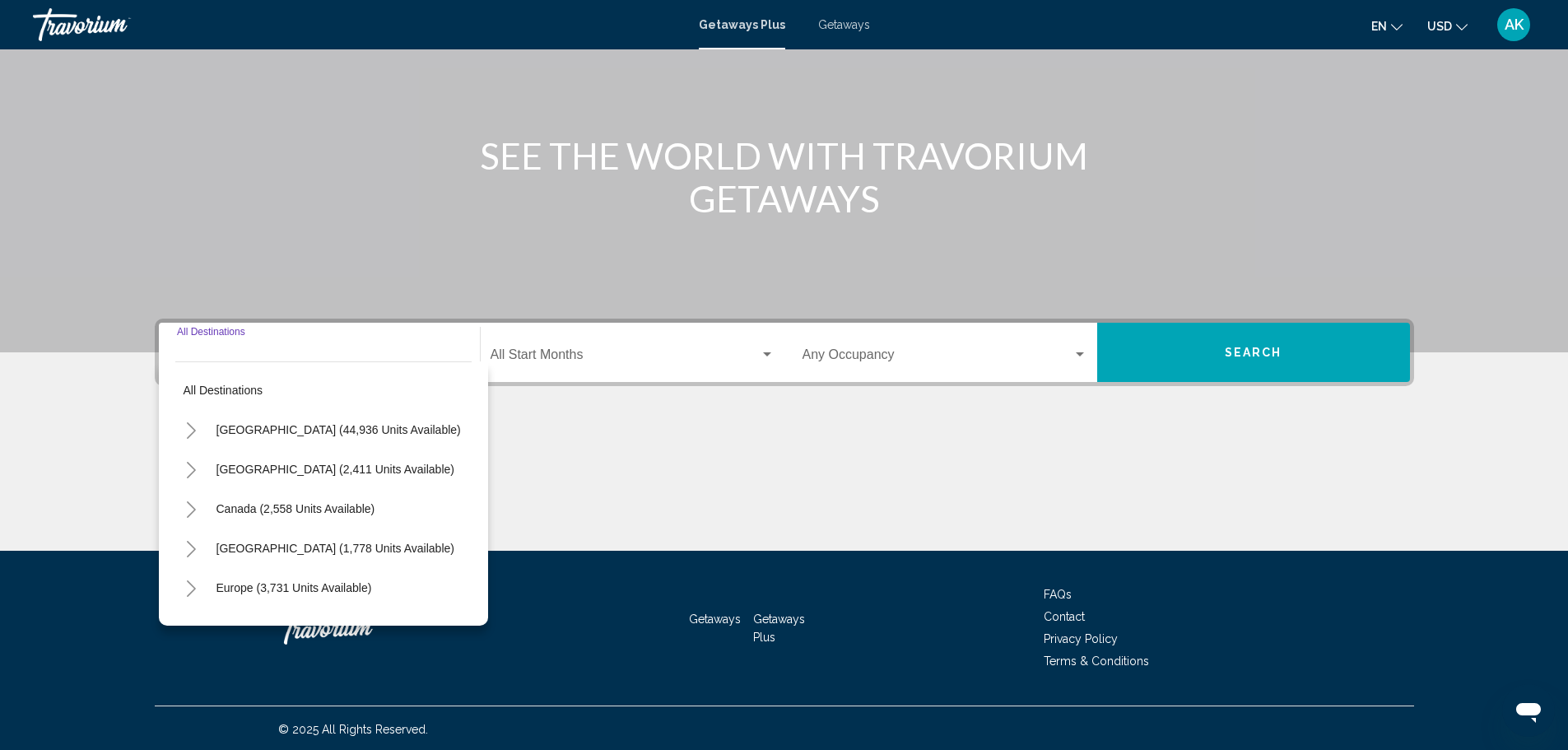
scroll to position [144, 0]
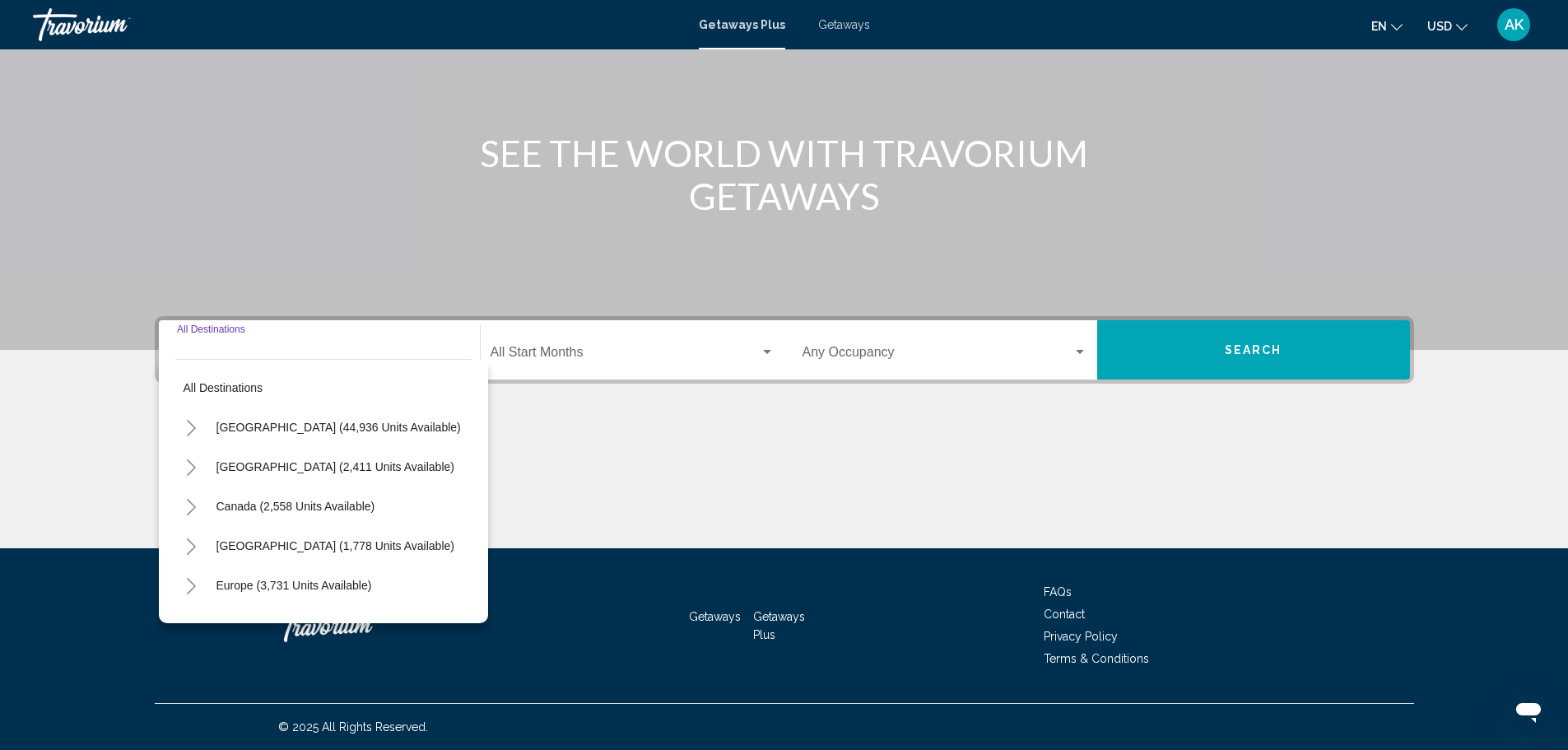
click at [844, 31] on div "Getaways Plus Getaways en English Español Français Italiano Português русский U…" at bounding box center [784, 25] width 1568 height 35
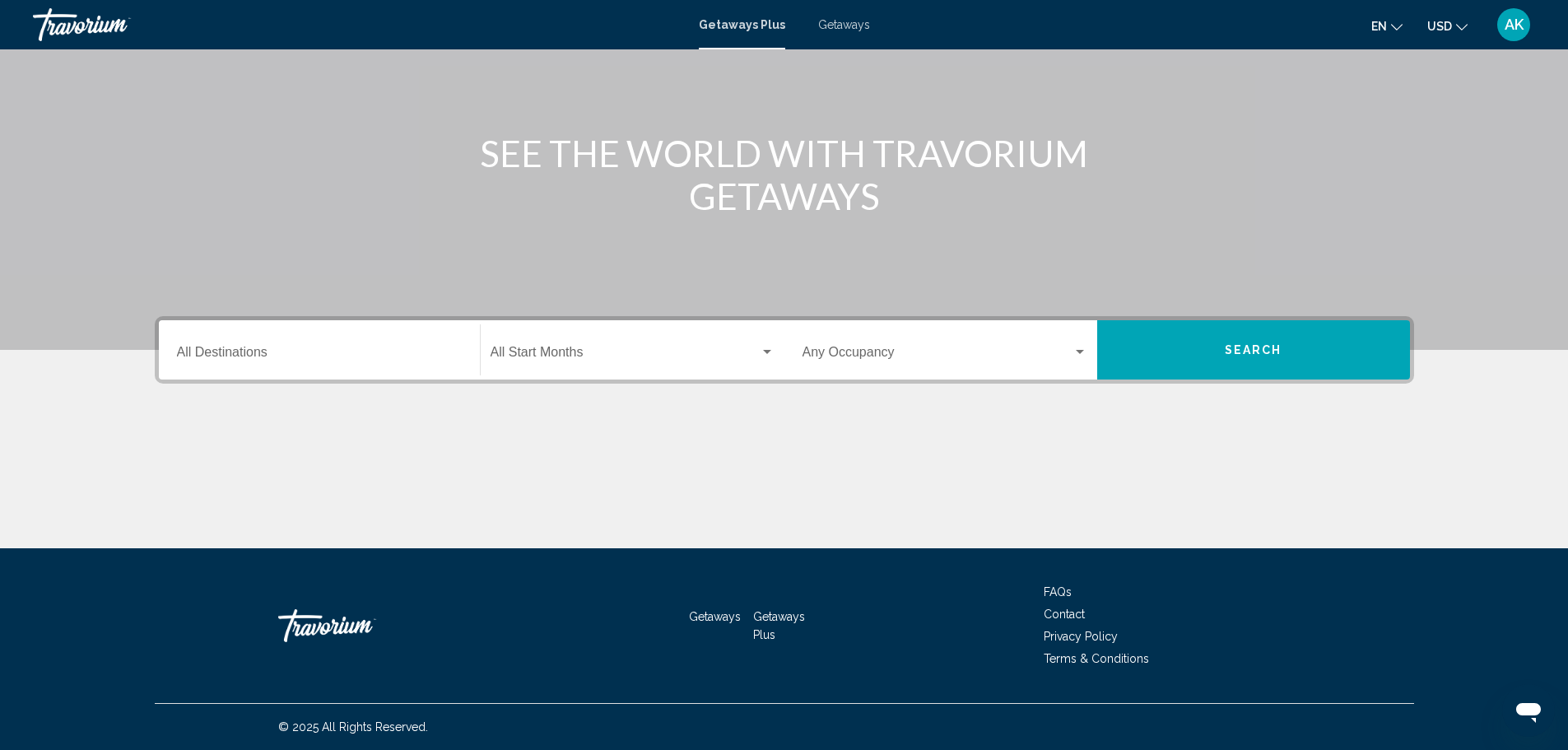
click at [854, 28] on span "Getaways" at bounding box center [844, 25] width 52 height 13
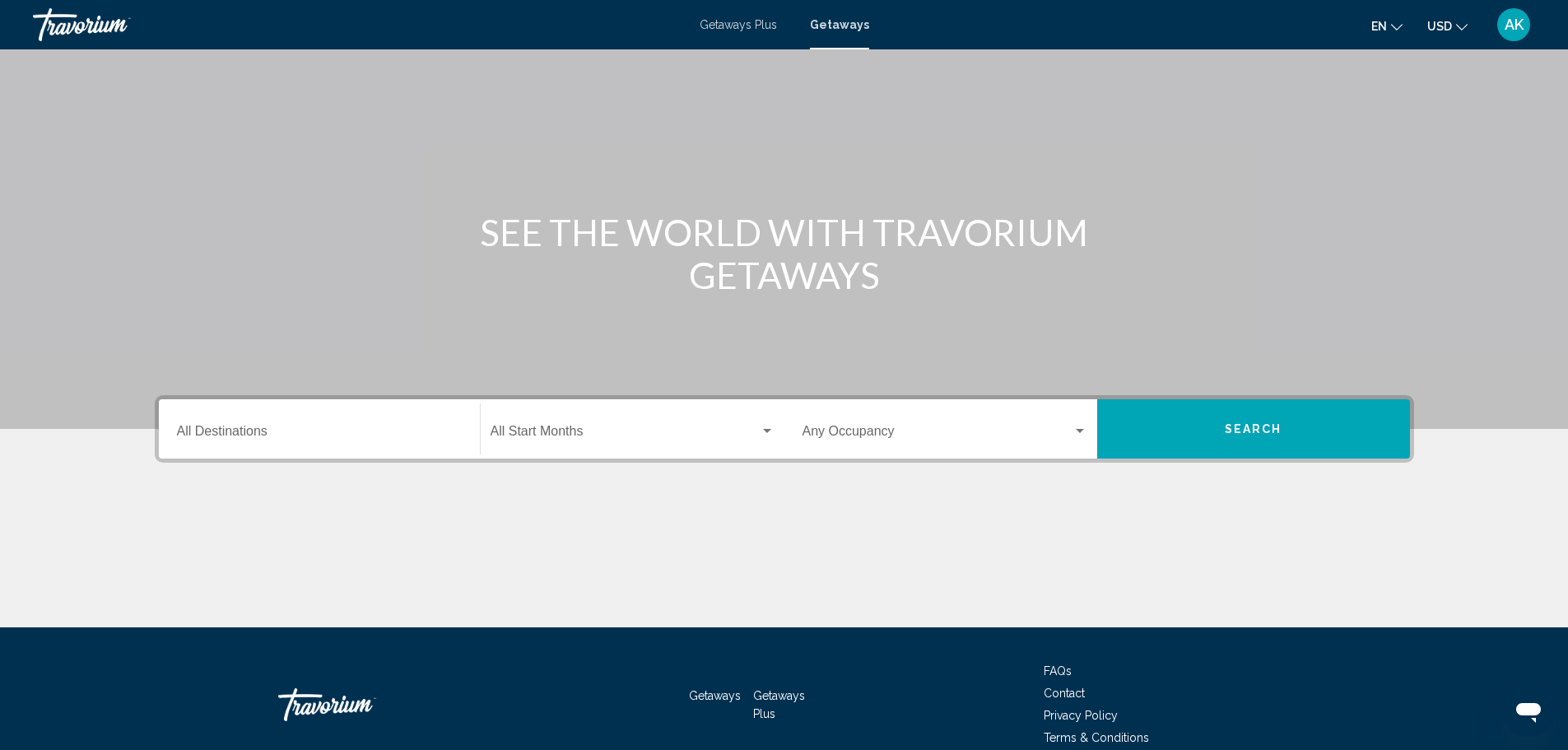
scroll to position [144, 0]
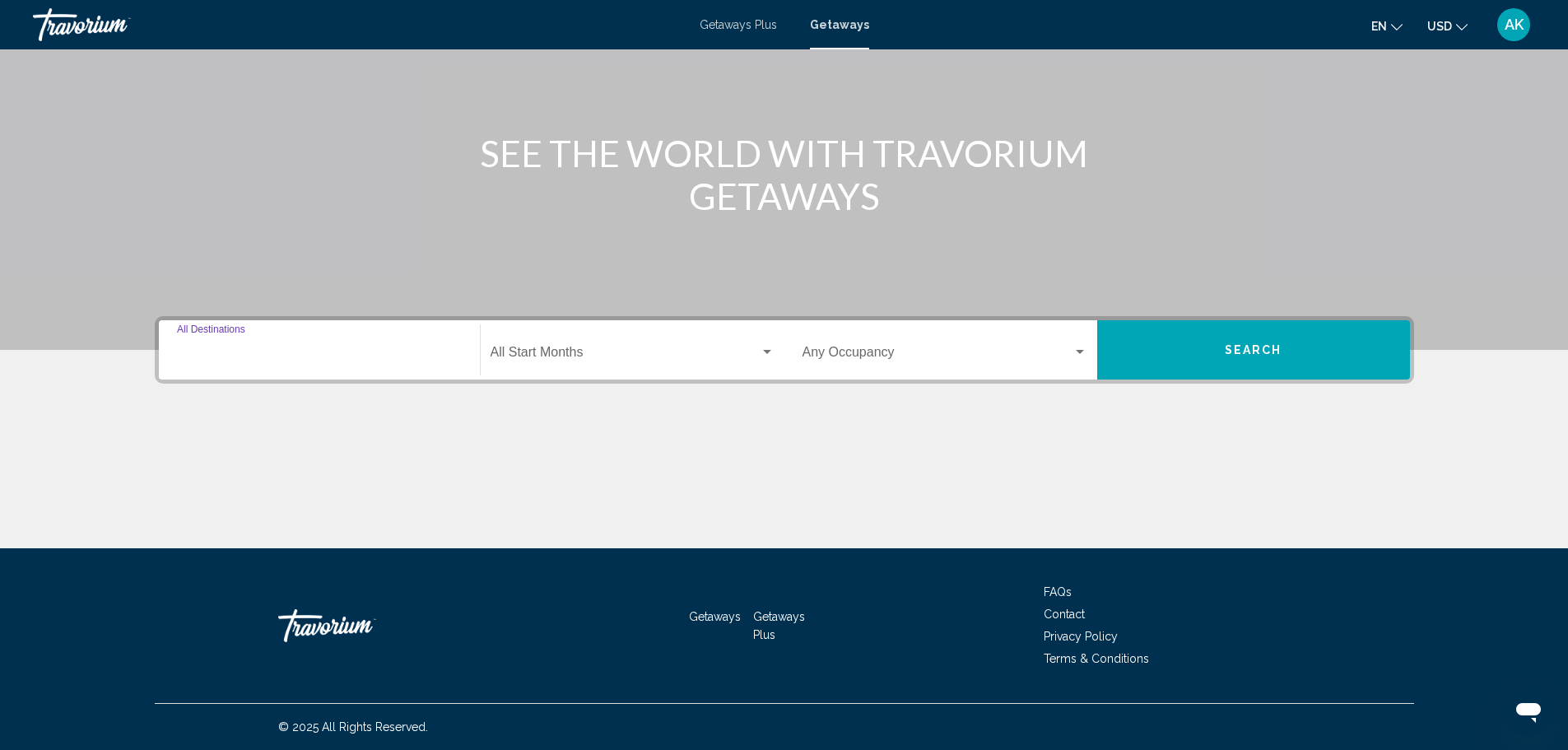
click at [339, 353] on input "Destination All Destinations" at bounding box center [320, 355] width 285 height 15
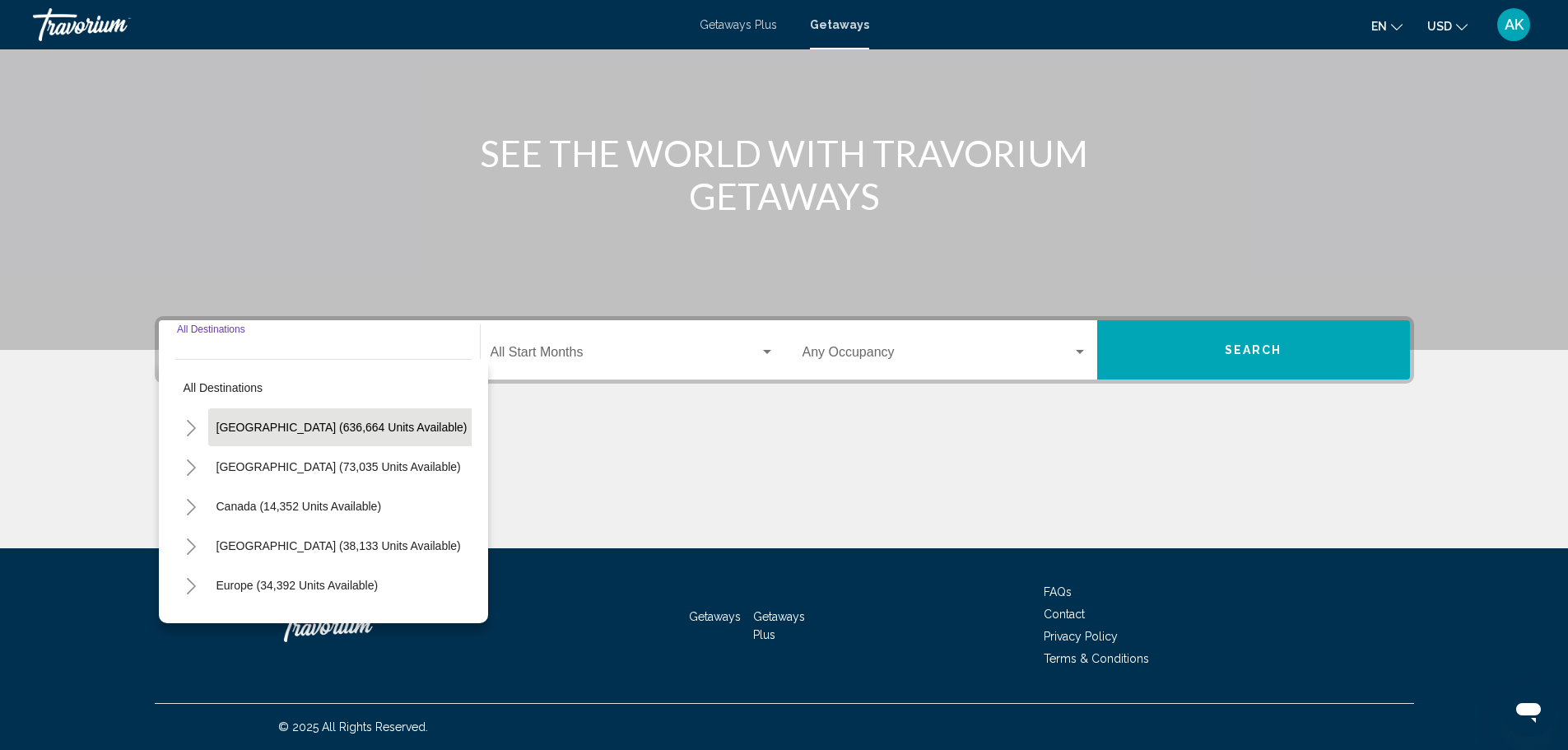
click at [308, 436] on button "United States (636,664 units available)" at bounding box center [342, 427] width 268 height 37
type input "**********"
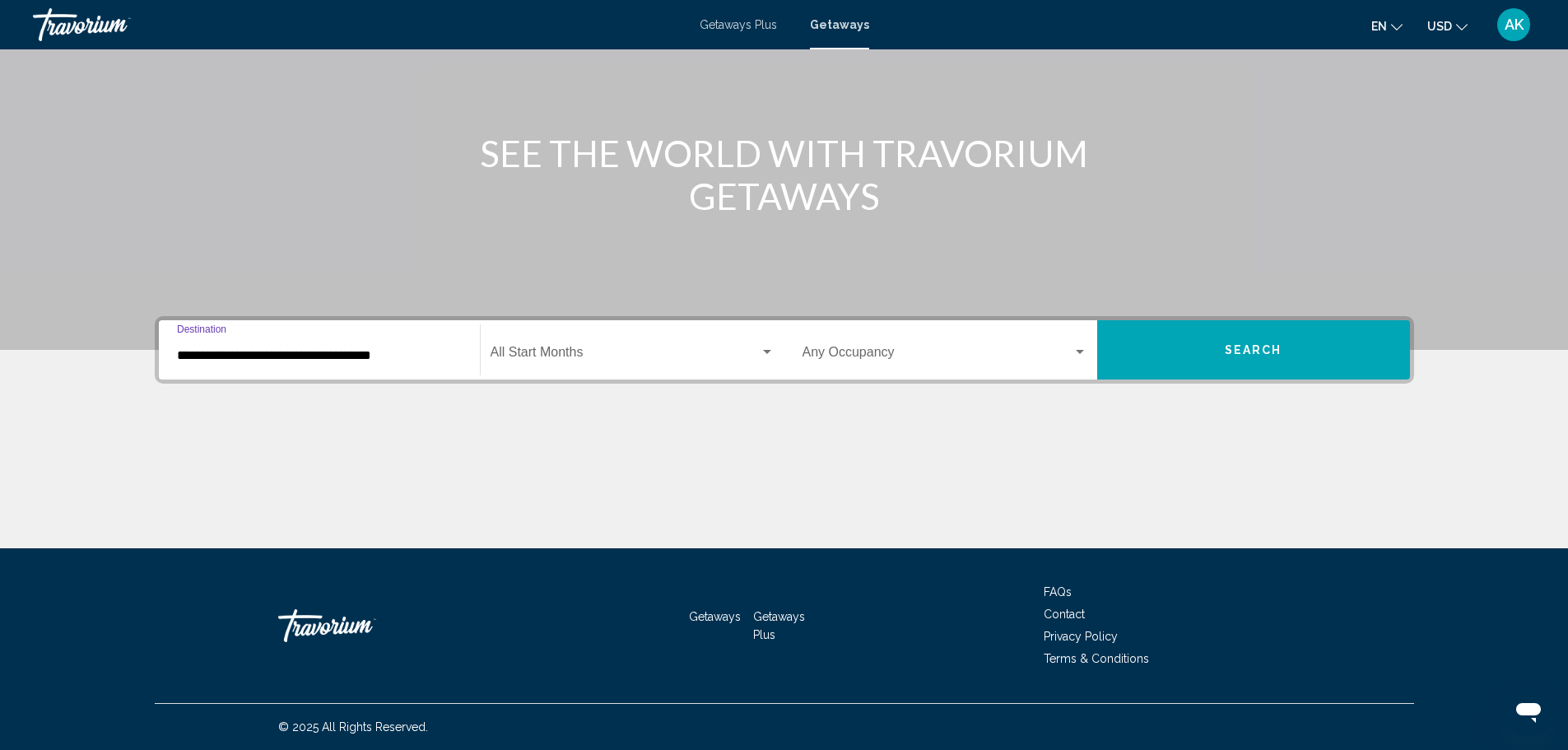
click at [1258, 334] on button "Search" at bounding box center [1253, 350] width 312 height 59
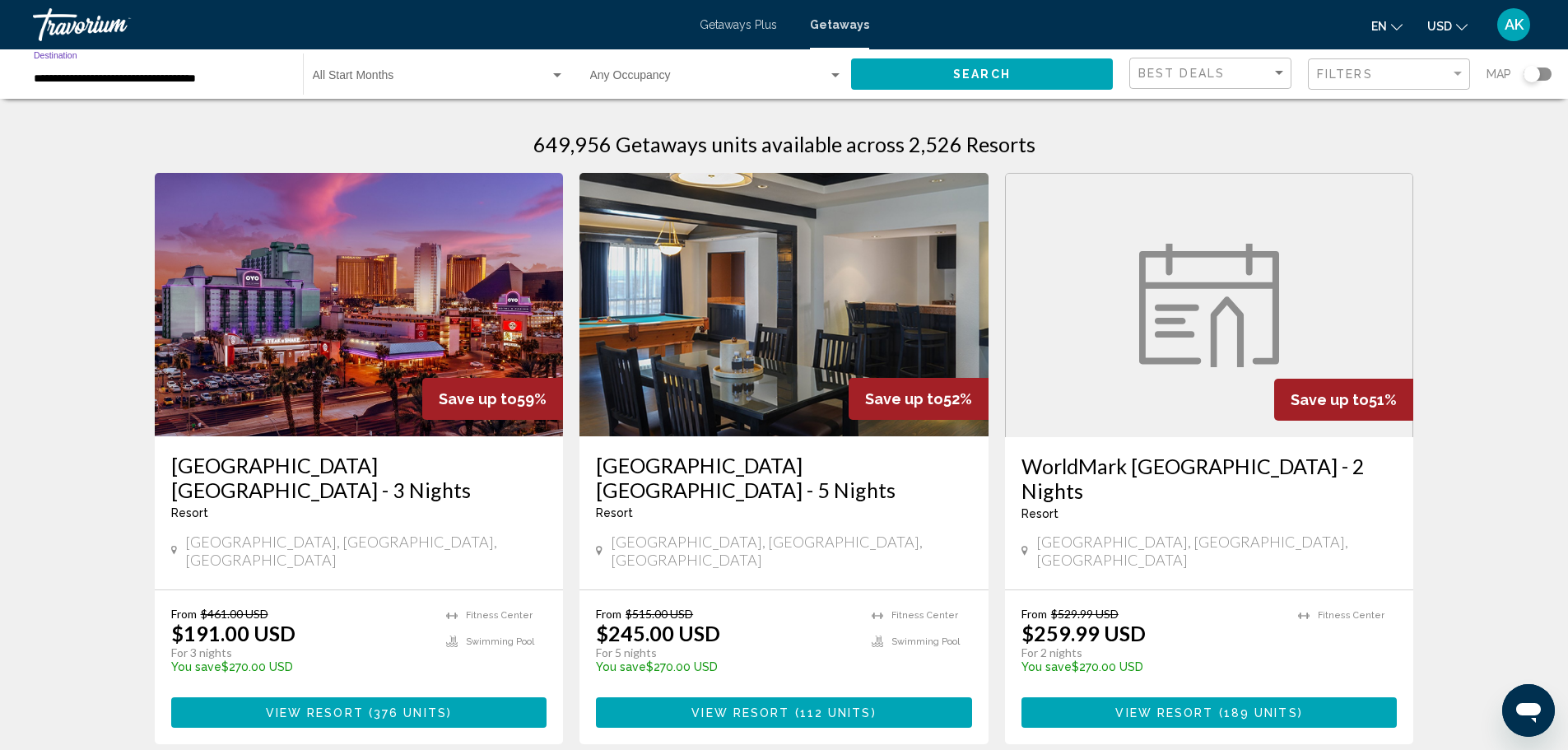
click at [84, 81] on input "**********" at bounding box center [160, 79] width 253 height 13
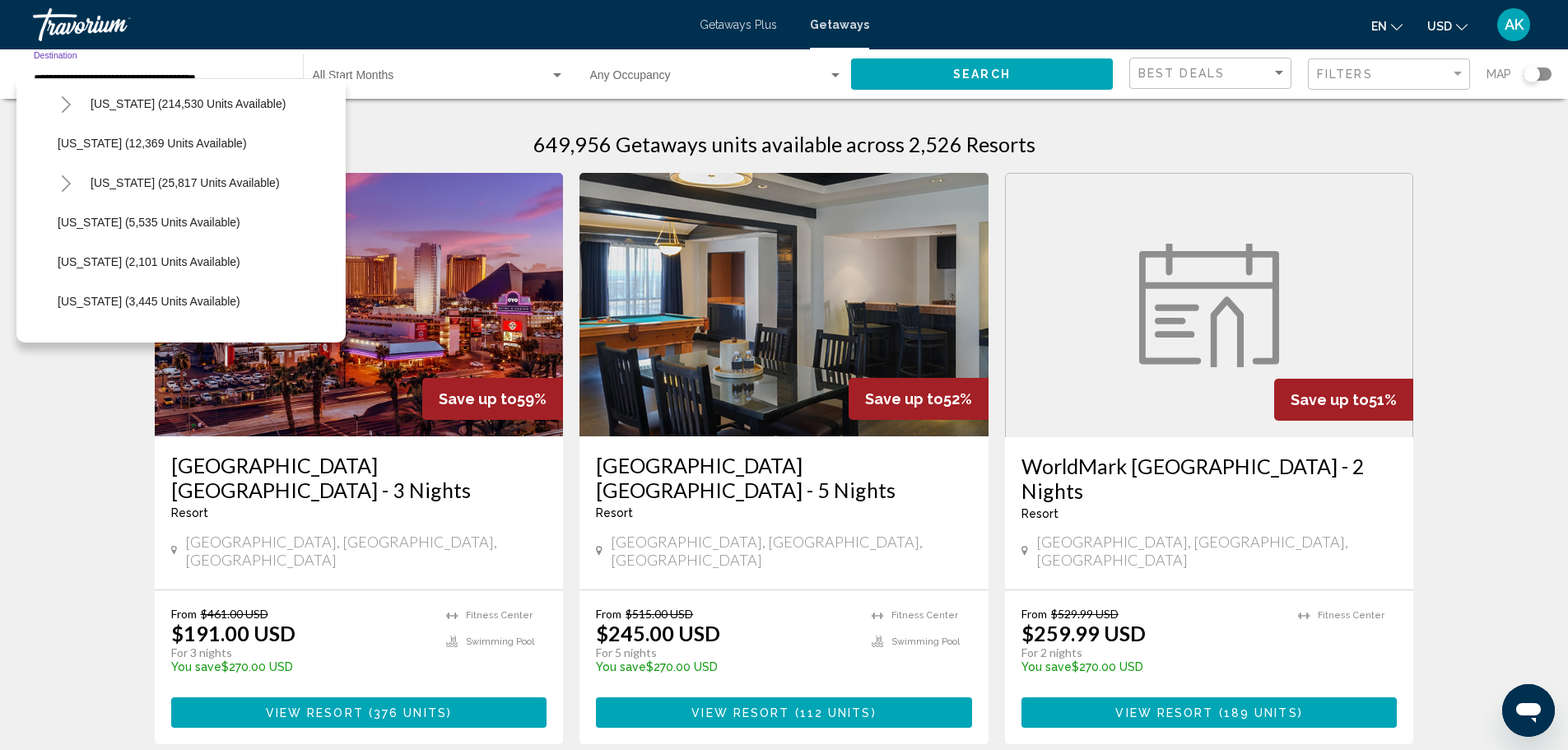
scroll to position [329, 0]
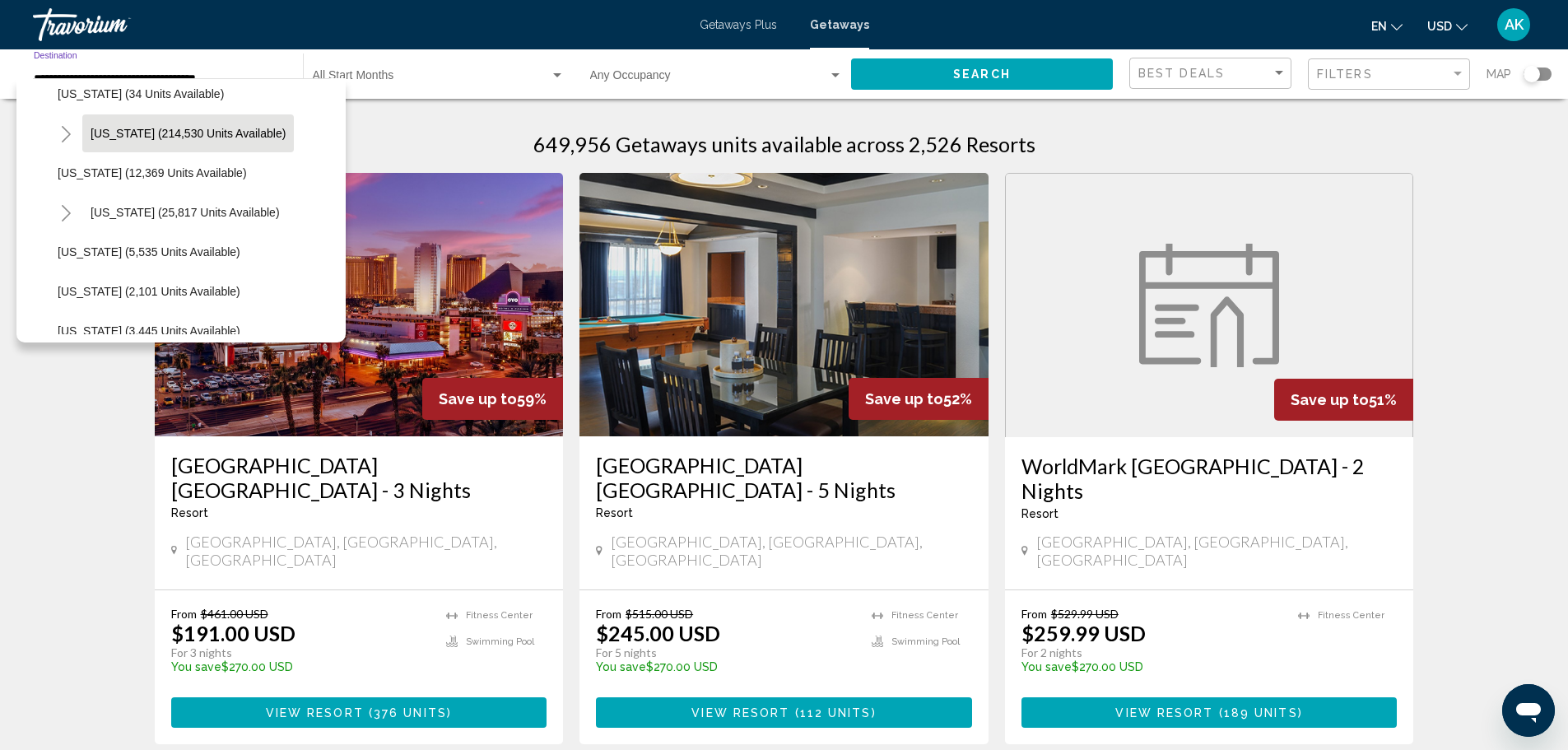
click at [154, 141] on button "Florida (214,530 units available)" at bounding box center [188, 132] width 212 height 37
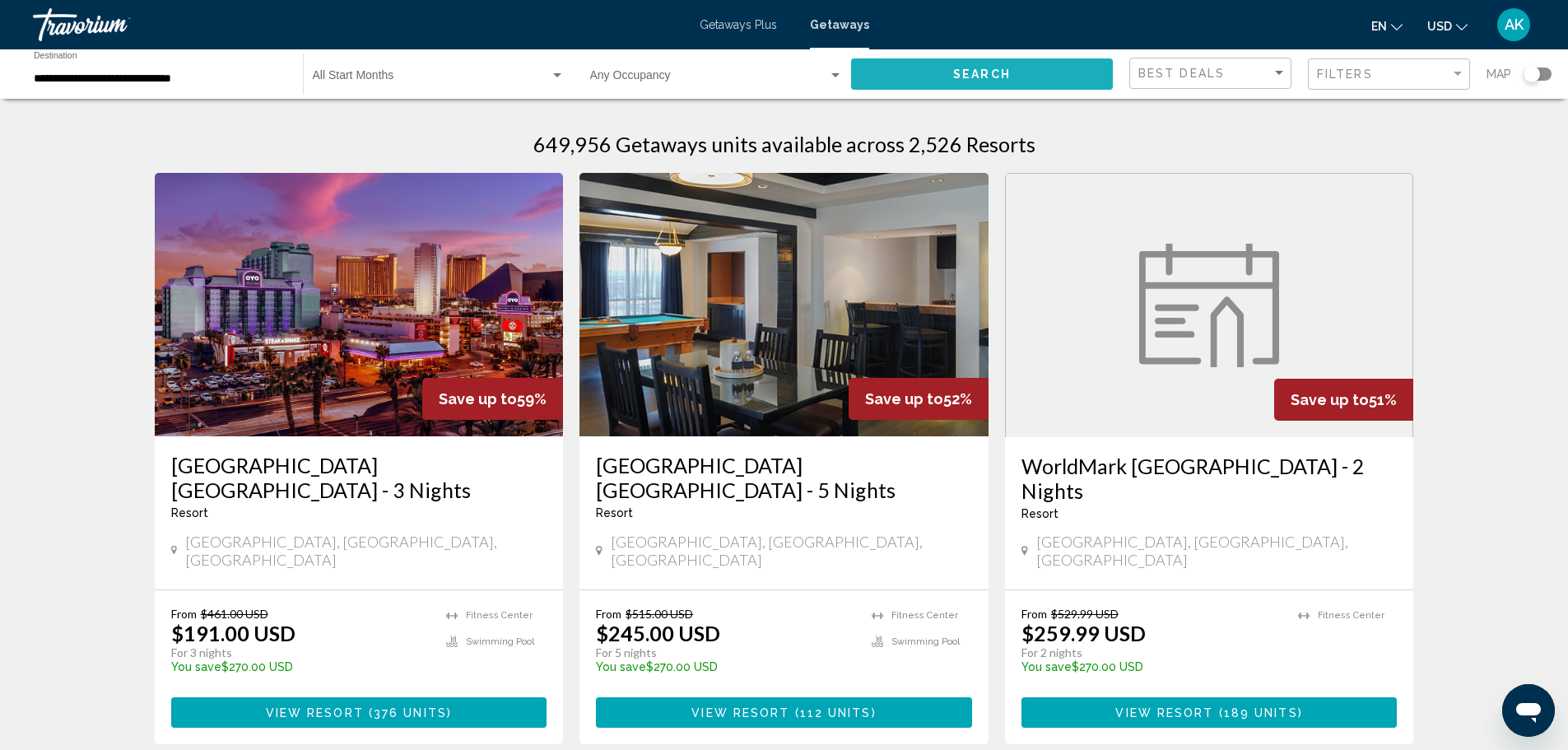
click at [950, 72] on button "Search" at bounding box center [982, 73] width 262 height 30
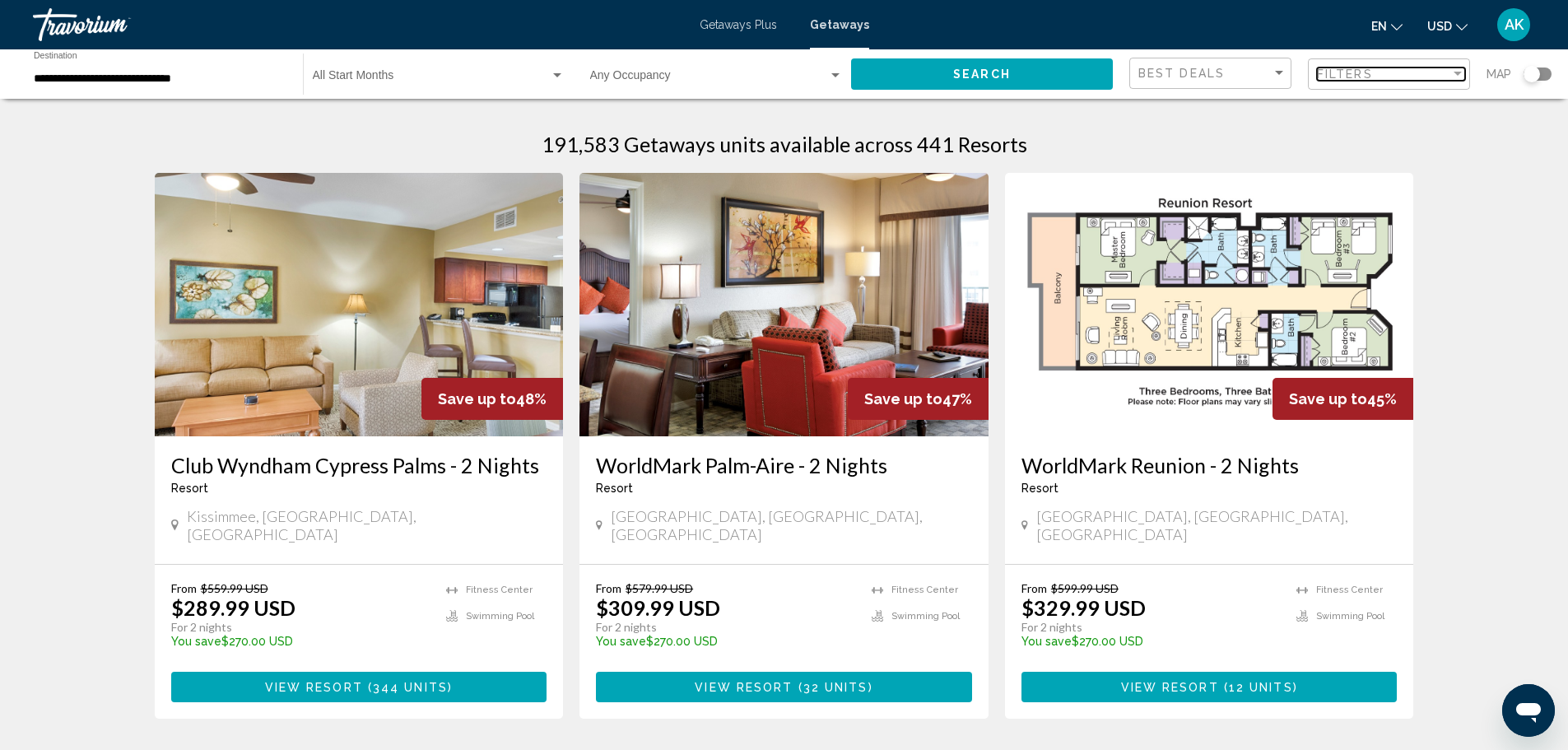
click at [1358, 68] on span "Filters" at bounding box center [1344, 74] width 56 height 13
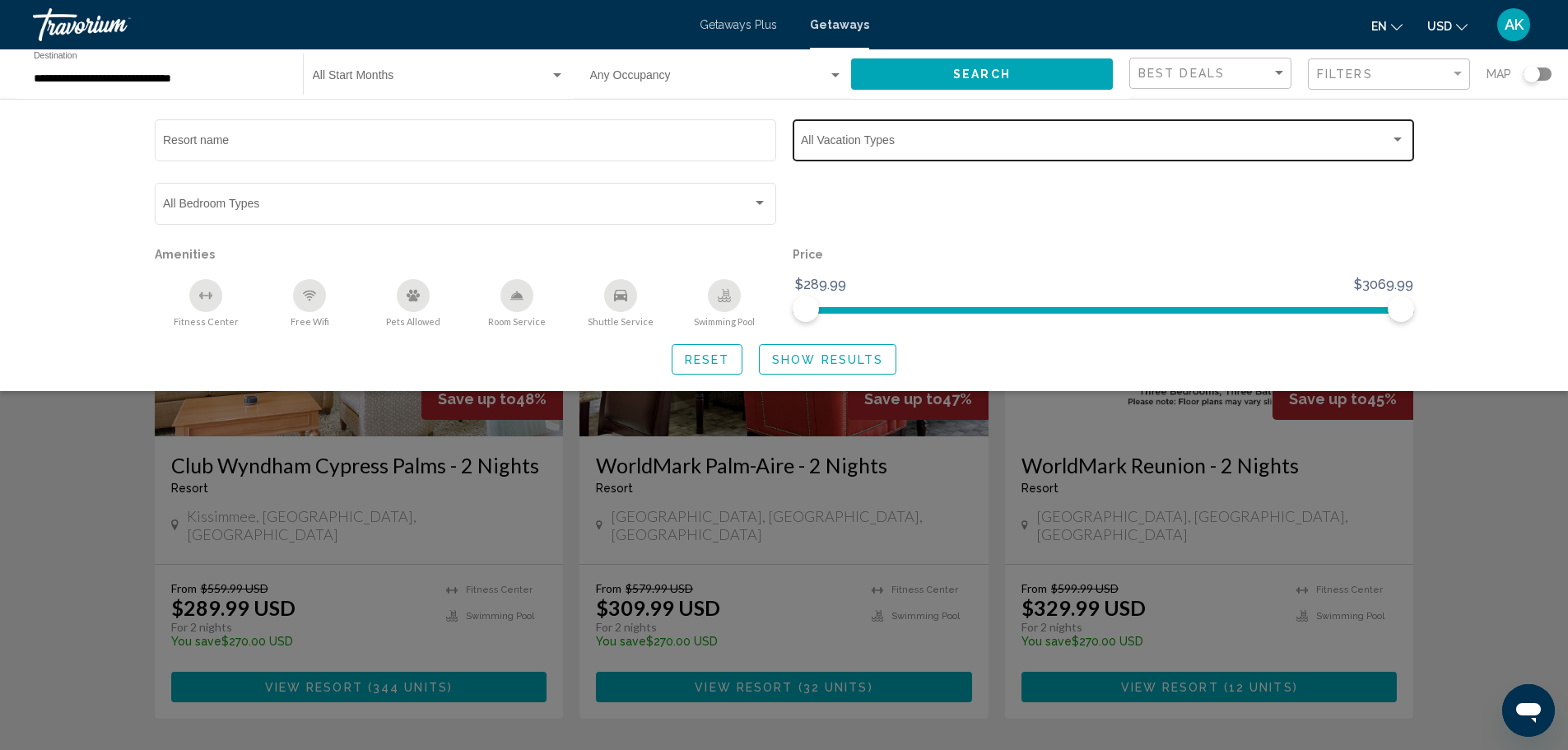
click at [958, 134] on div "Vacation Types All Vacation Types" at bounding box center [1102, 139] width 604 height 46
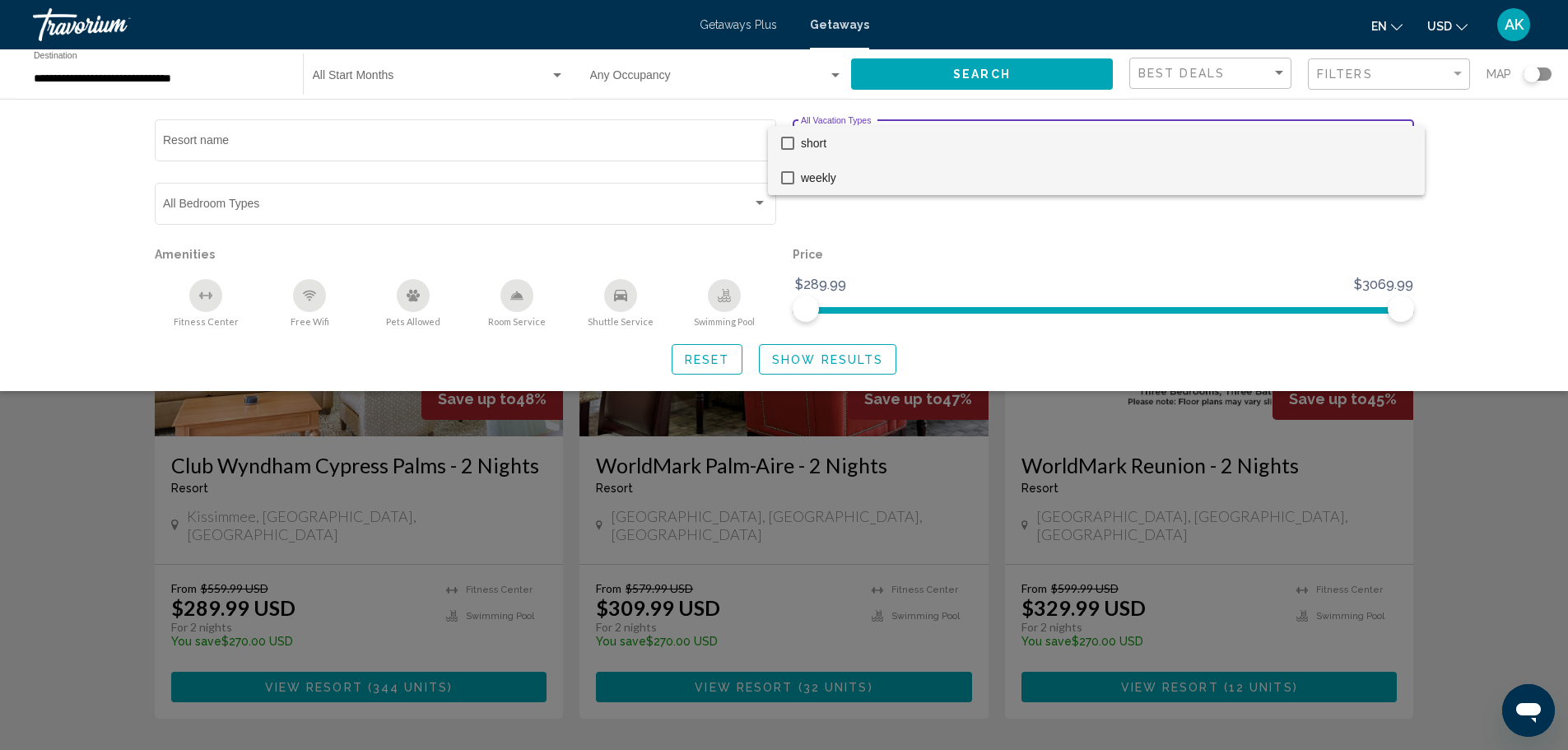
click at [816, 183] on span "weekly" at bounding box center [1106, 178] width 611 height 35
drag, startPoint x: 828, startPoint y: 371, endPoint x: 828, endPoint y: 356, distance: 15.0
click at [828, 367] on div at bounding box center [784, 375] width 1568 height 750
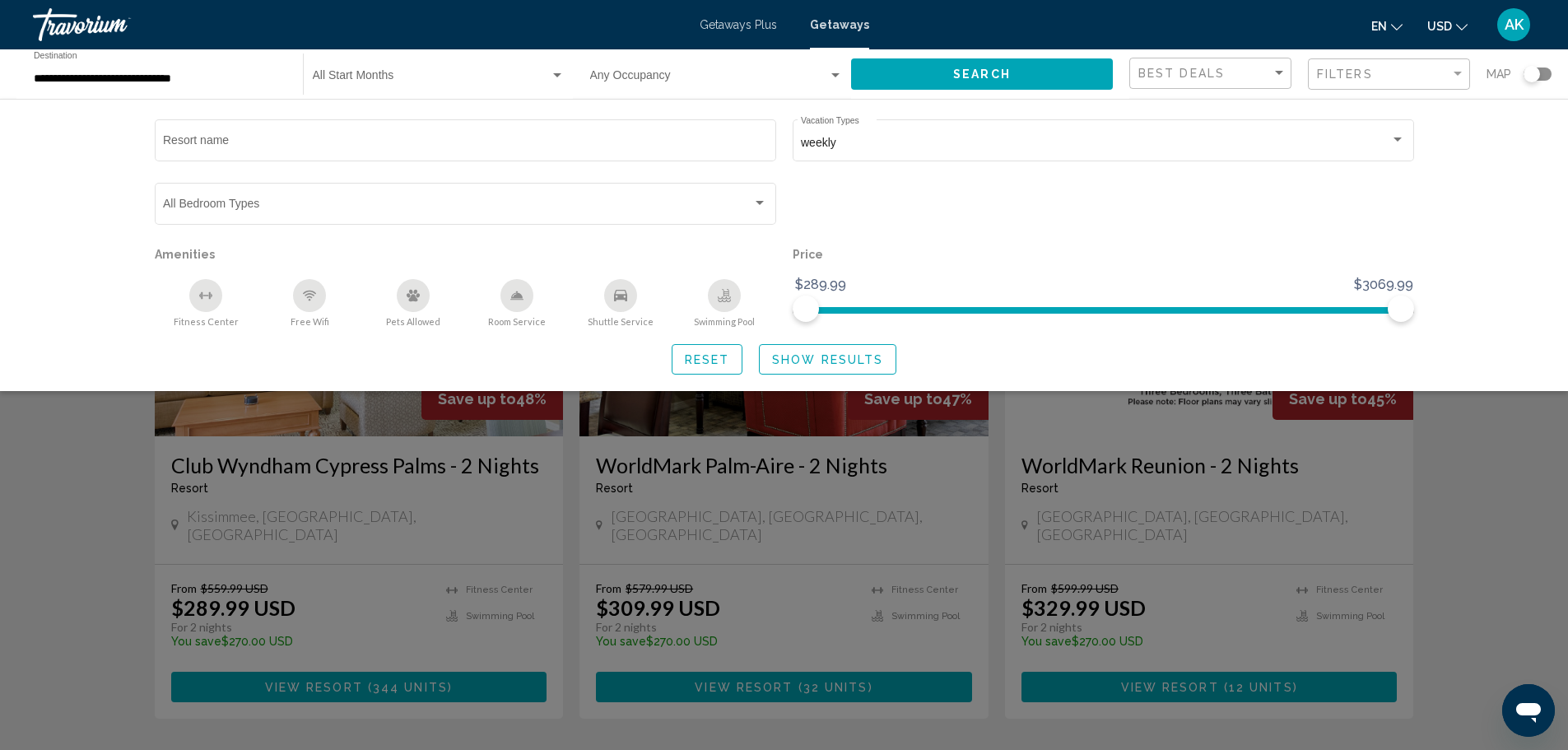
click at [866, 356] on span "Show Results" at bounding box center [827, 360] width 111 height 13
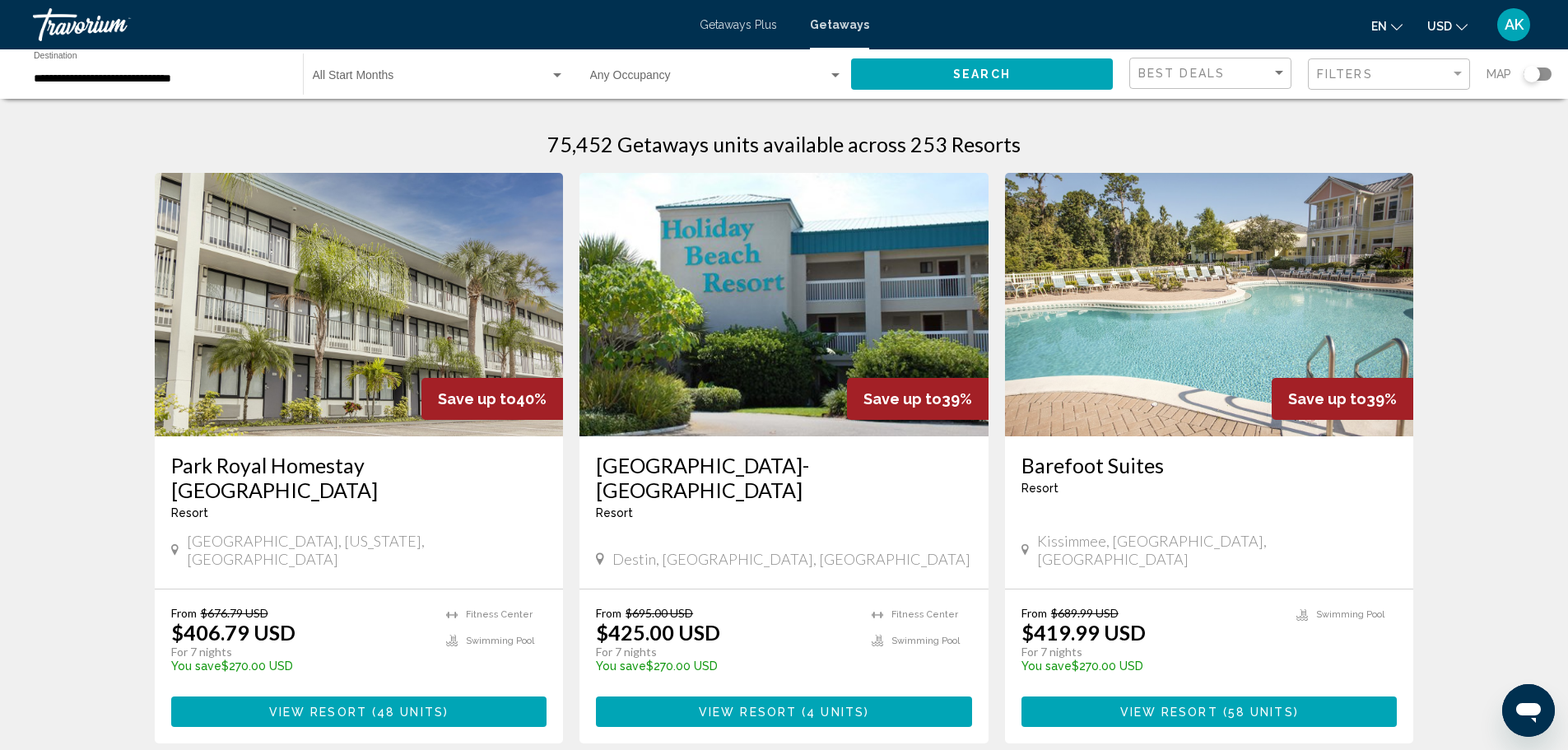
click at [1529, 75] on div "Search widget" at bounding box center [1531, 74] width 16 height 16
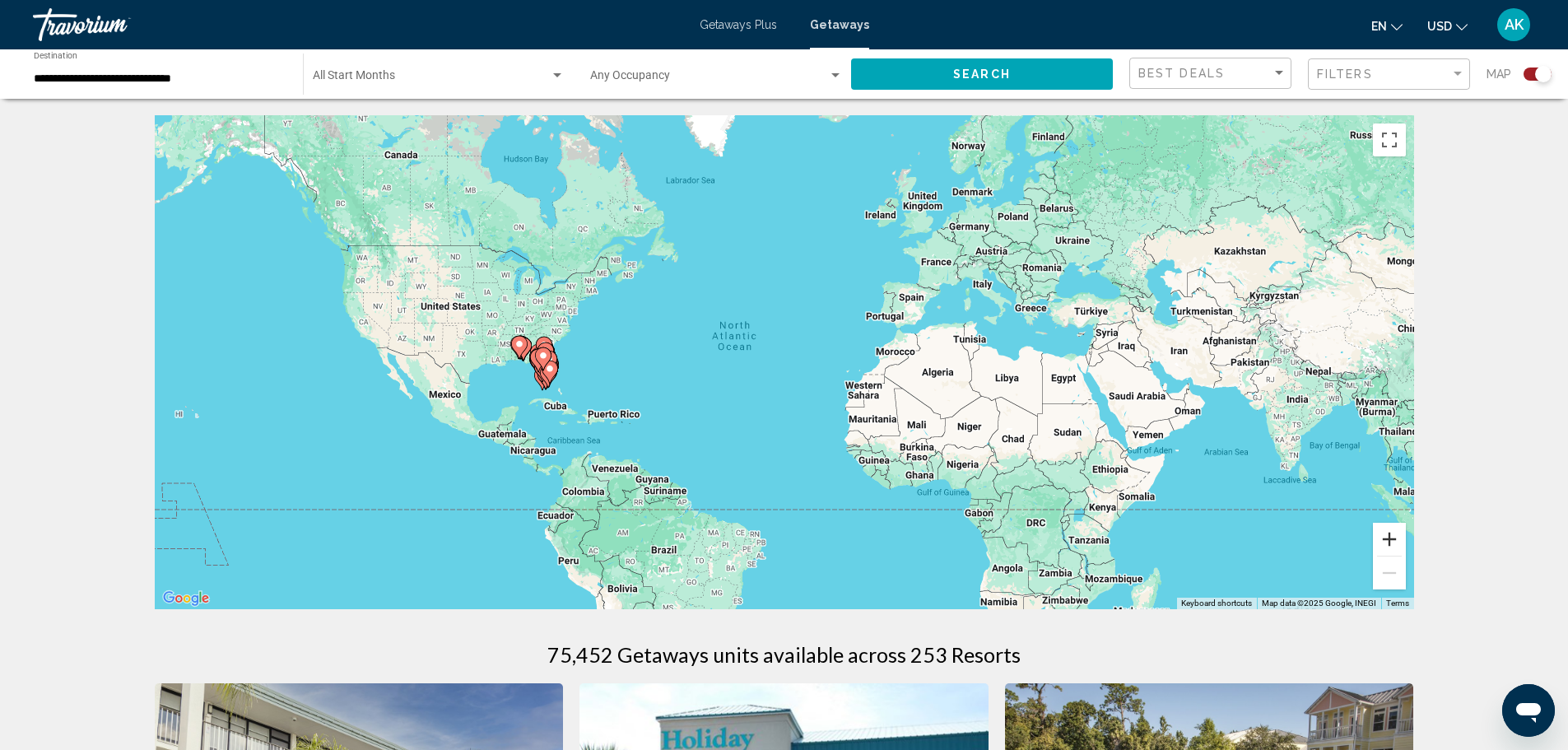
click at [1384, 534] on button "Zoom in" at bounding box center [1389, 539] width 33 height 33
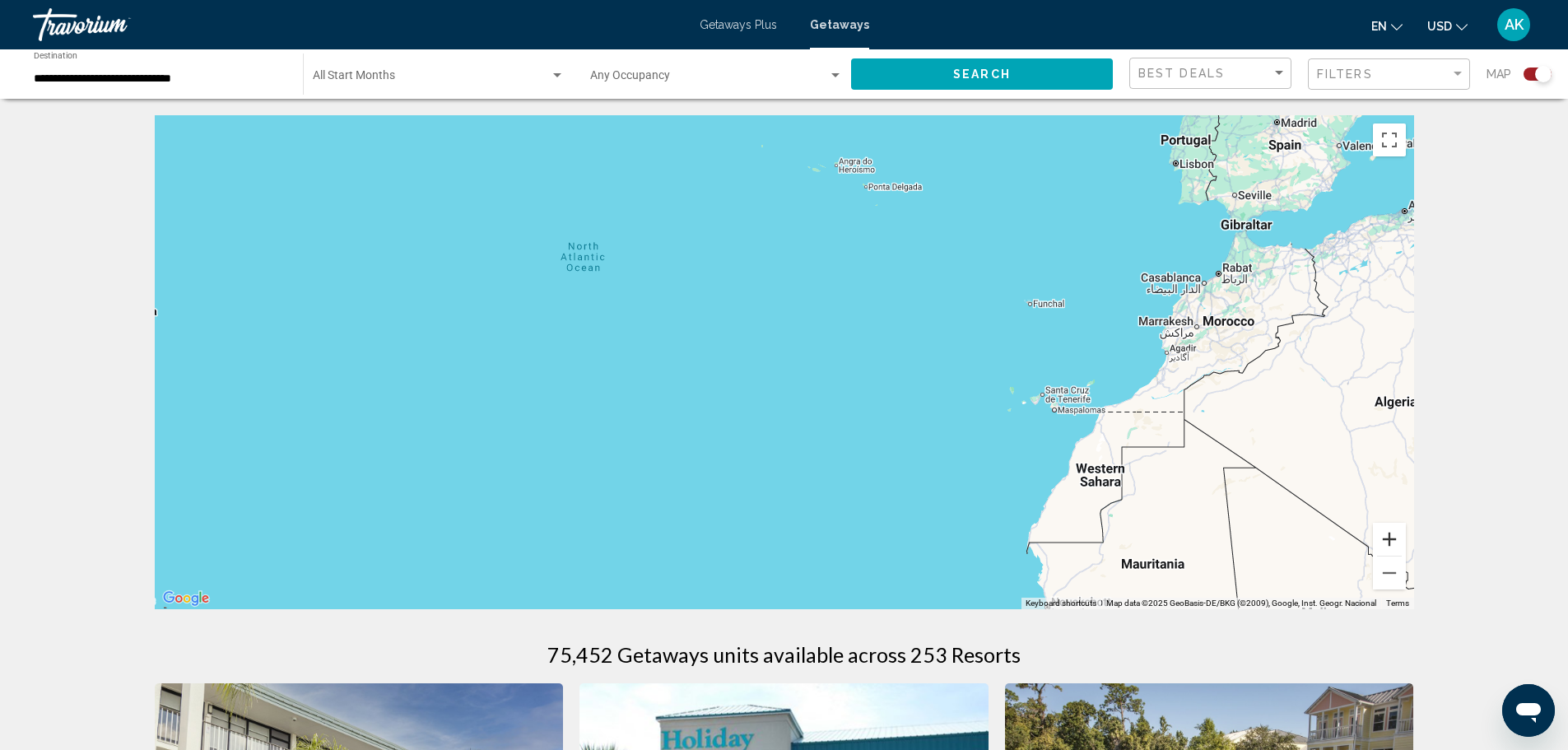
click at [1394, 539] on button "Zoom in" at bounding box center [1389, 539] width 33 height 33
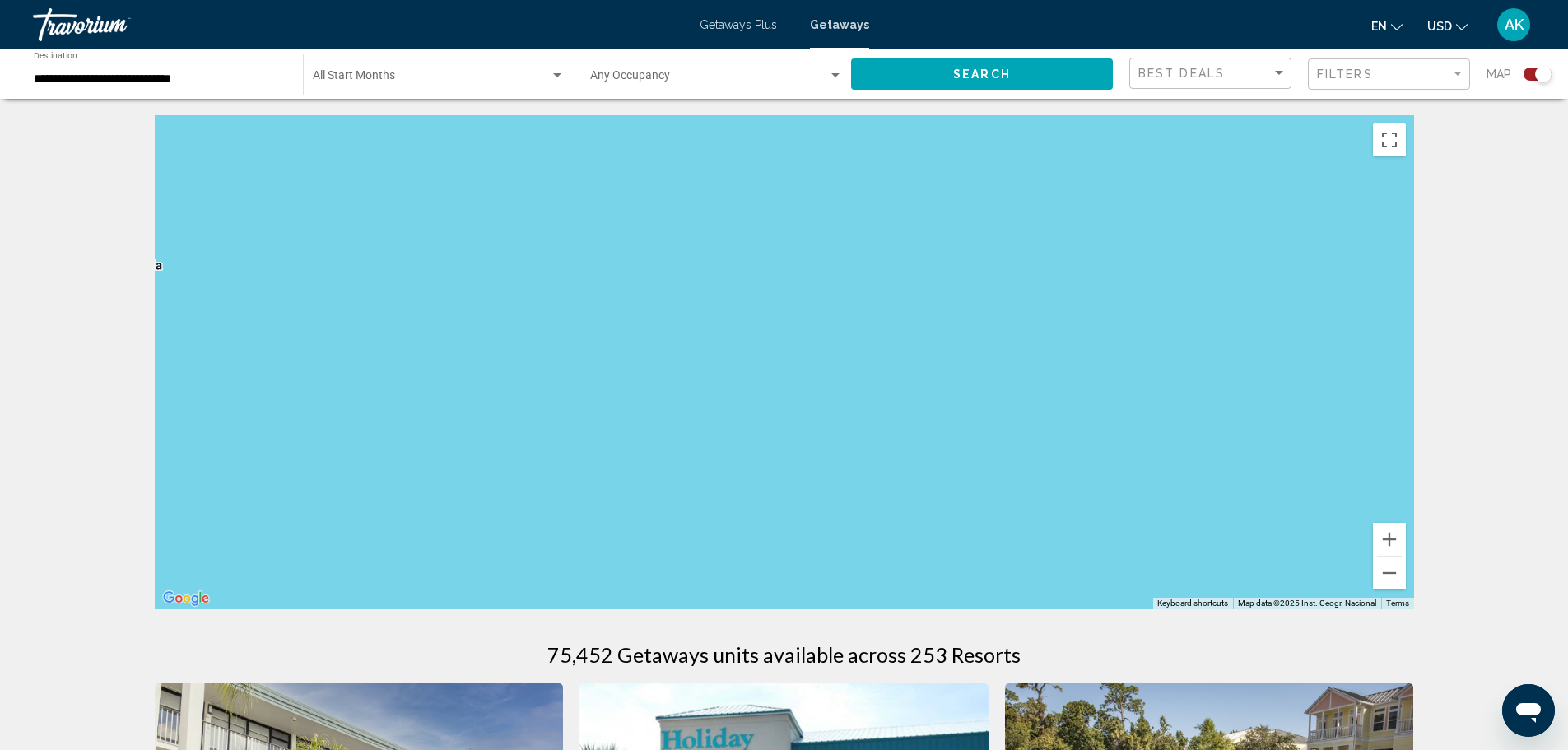
drag, startPoint x: 611, startPoint y: 357, endPoint x: 1334, endPoint y: 355, distance: 723.0
click at [1334, 355] on div "Main content" at bounding box center [784, 362] width 1259 height 494
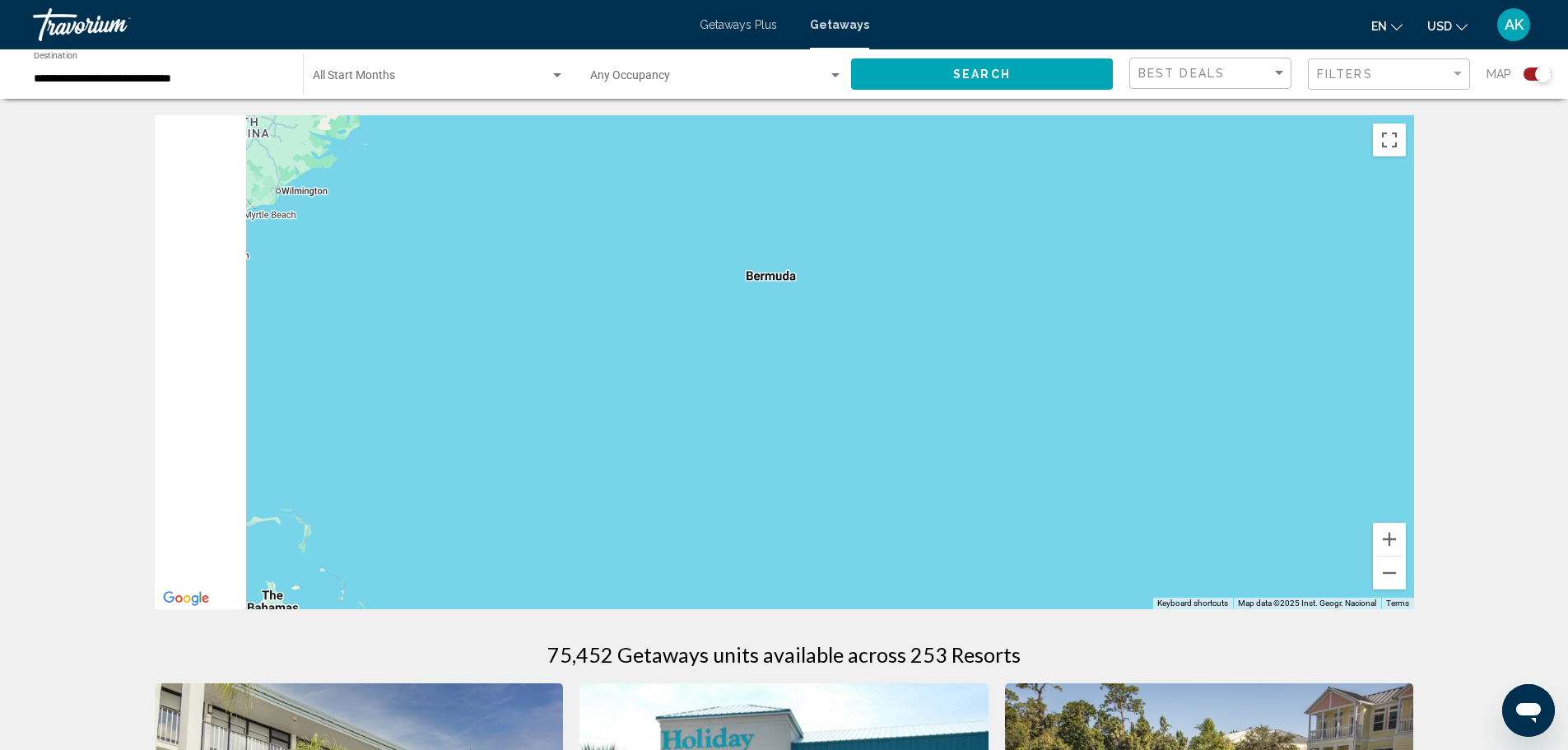
drag, startPoint x: 503, startPoint y: 351, endPoint x: 1211, endPoint y: 377, distance: 708.5
click at [1211, 376] on div "Main content" at bounding box center [784, 362] width 1259 height 494
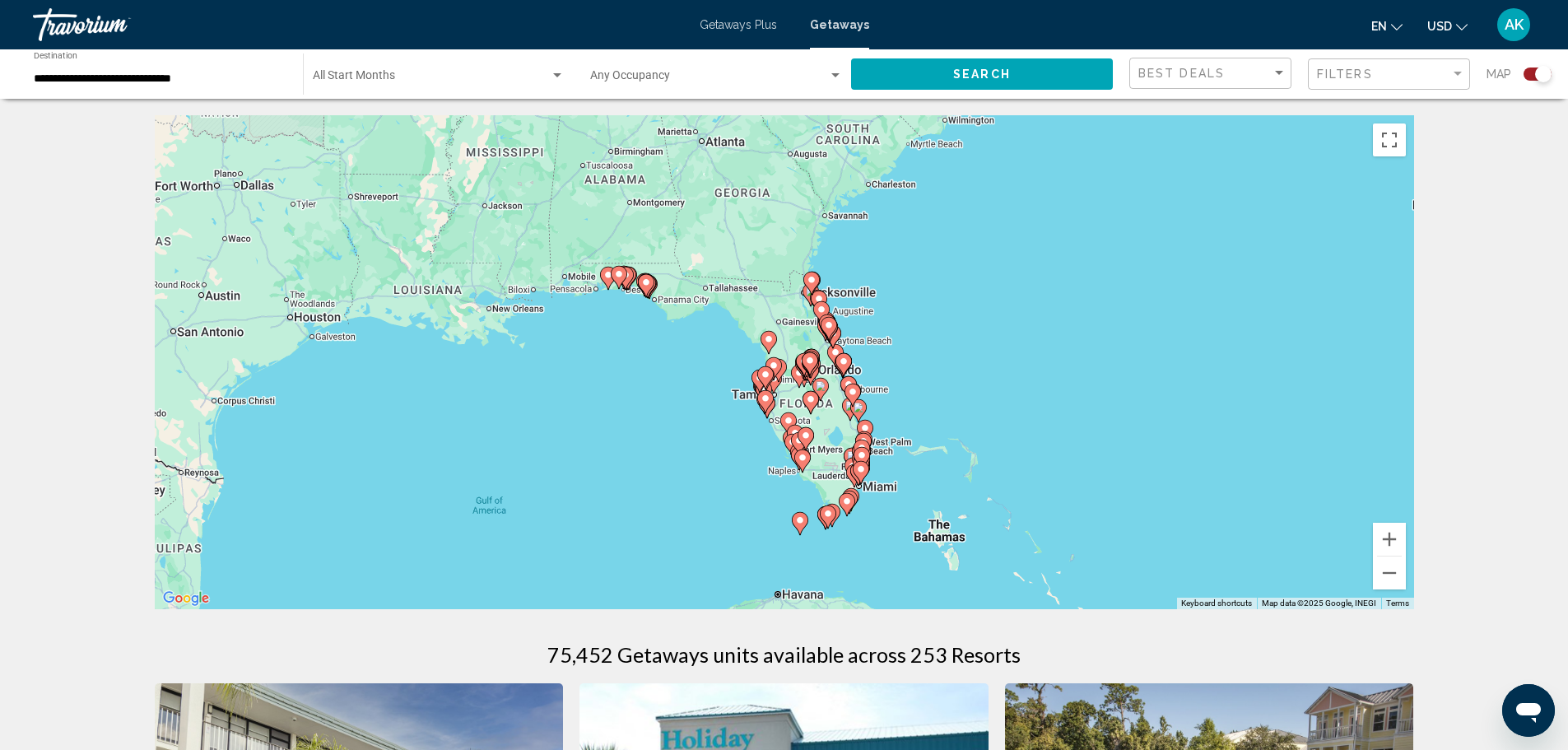
drag, startPoint x: 942, startPoint y: 487, endPoint x: 1253, endPoint y: 465, distance: 311.8
click at [1253, 465] on div "To activate drag with keyboard, press Alt + Enter. Once in keyboard drag state,…" at bounding box center [784, 362] width 1259 height 494
click at [1385, 541] on button "Zoom in" at bounding box center [1389, 539] width 33 height 33
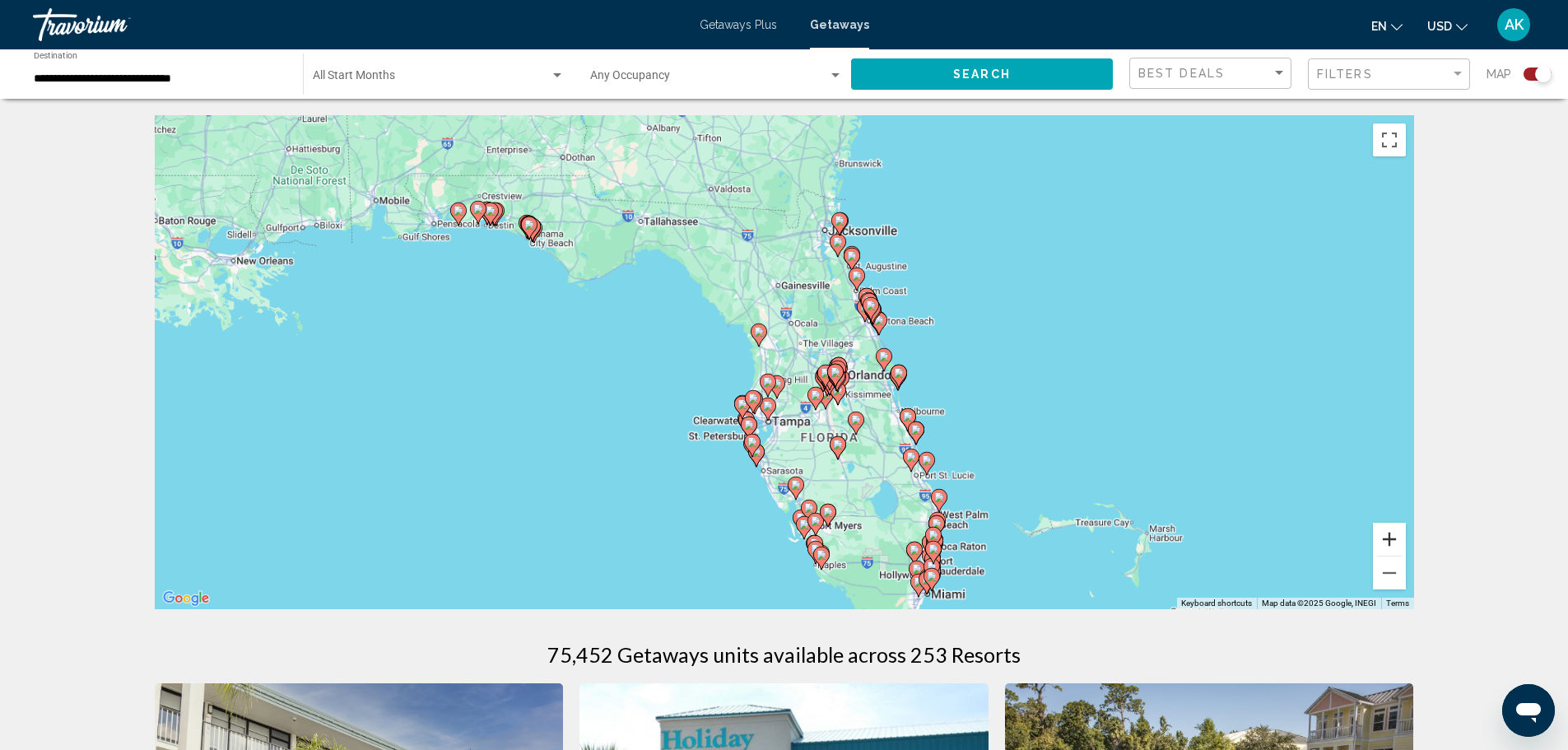
click at [1385, 540] on button "Zoom in" at bounding box center [1389, 539] width 33 height 33
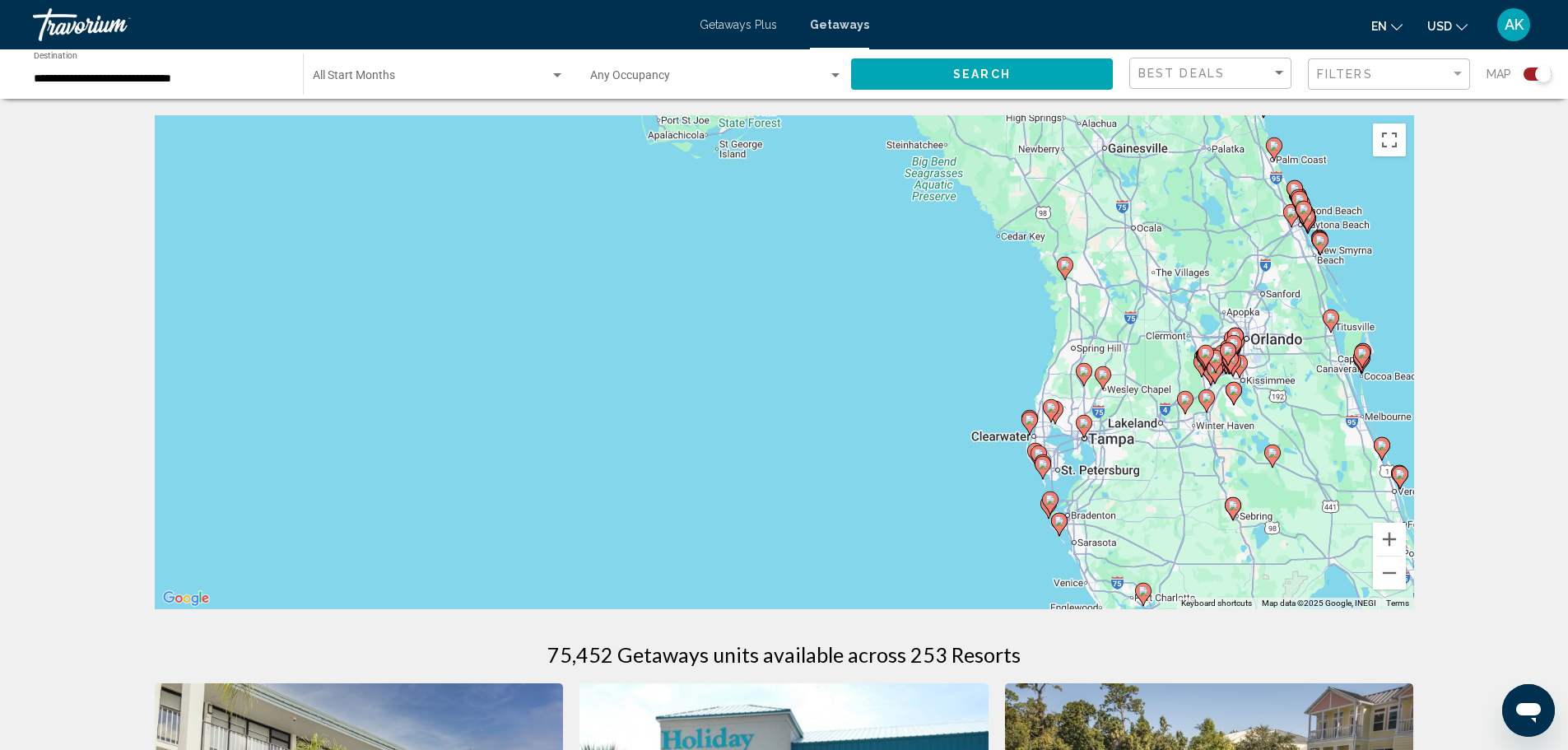
drag, startPoint x: 504, startPoint y: 296, endPoint x: 845, endPoint y: 253, distance: 343.7
click at [845, 253] on div "To activate drag with keyboard, press Alt + Enter. Once in keyboard drag state,…" at bounding box center [784, 362] width 1259 height 494
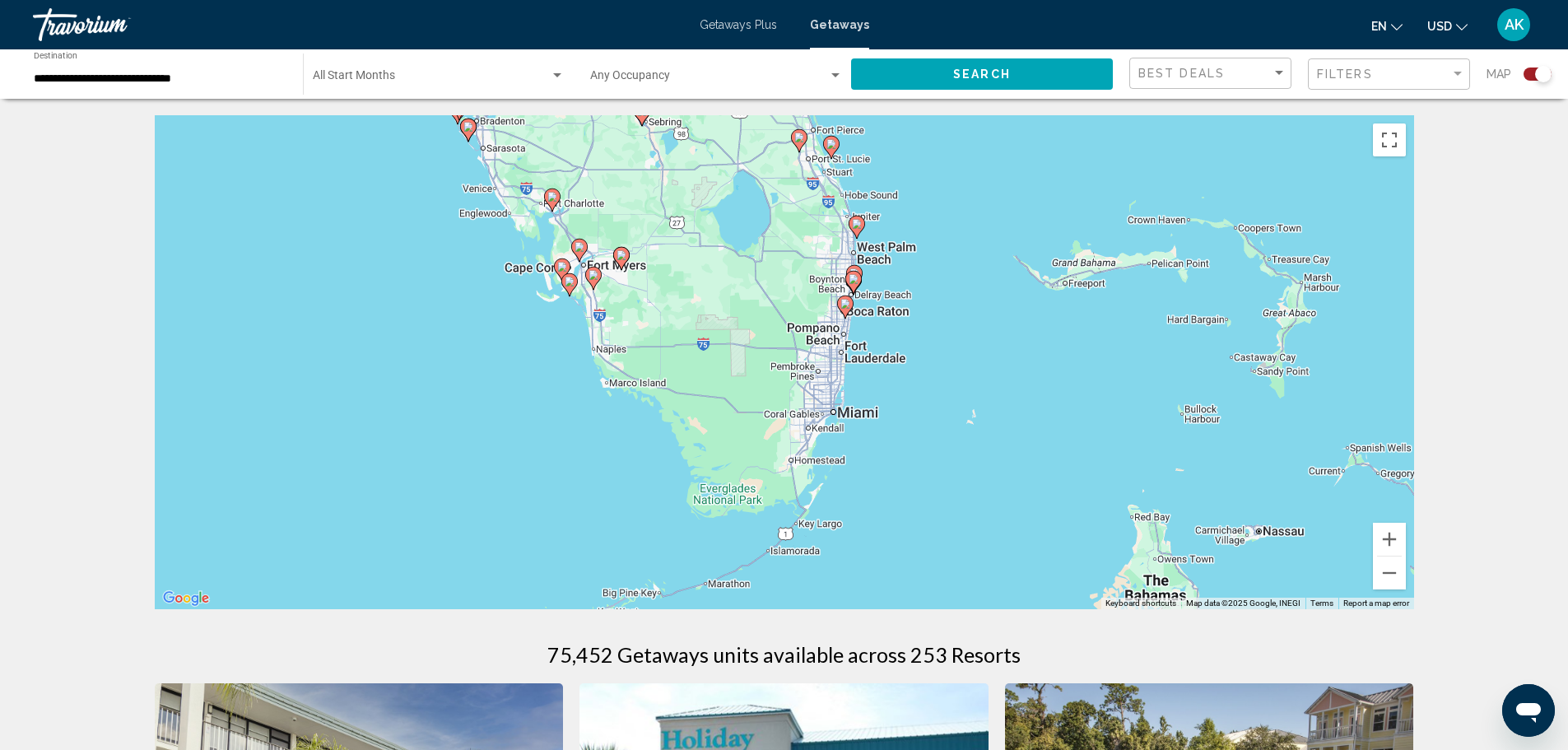
drag, startPoint x: 1218, startPoint y: 440, endPoint x: 684, endPoint y: 54, distance: 658.9
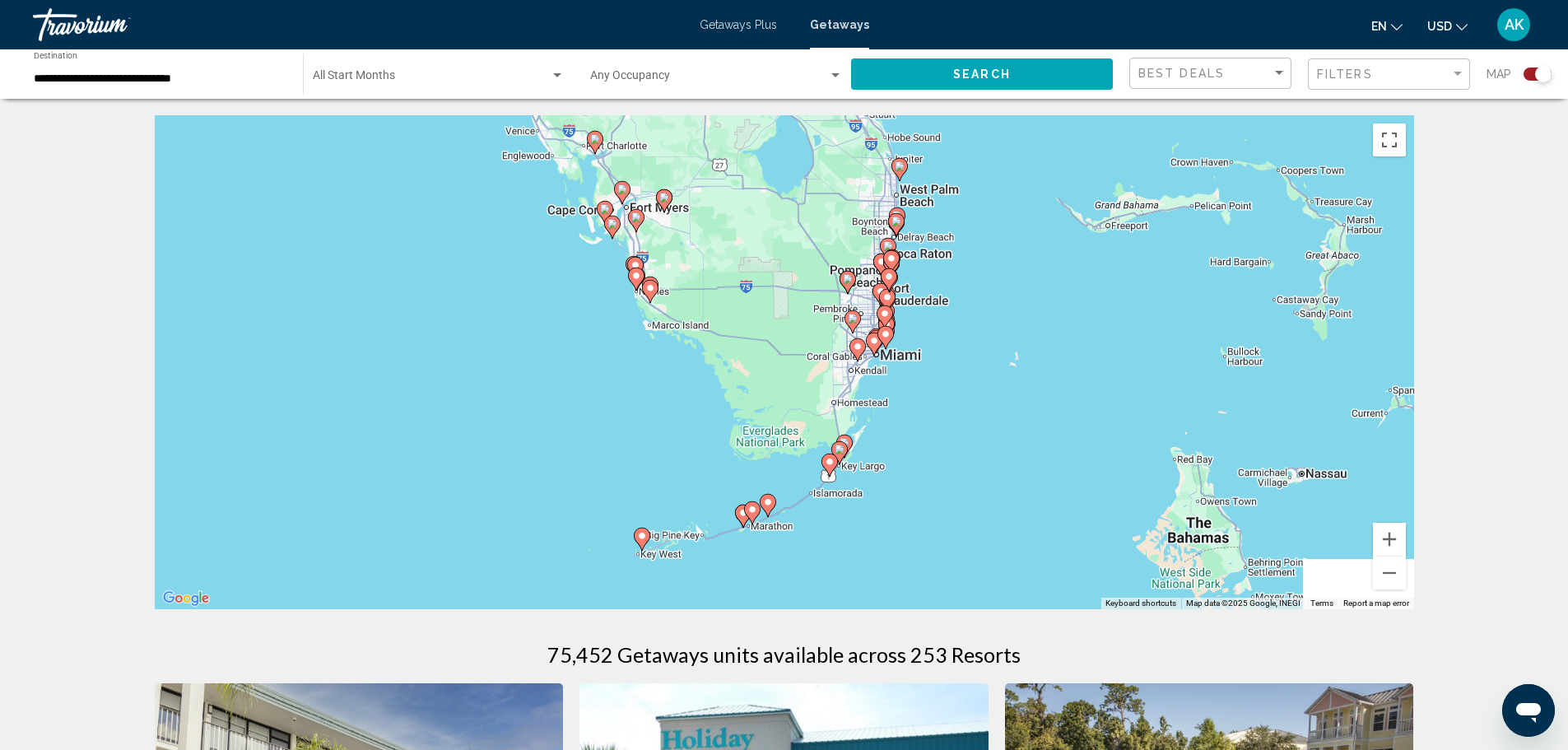
drag, startPoint x: 655, startPoint y: 514, endPoint x: 763, endPoint y: 360, distance: 188.1
click at [763, 360] on div "To activate drag with keyboard, press Alt + Enter. Once in keyboard drag state,…" at bounding box center [784, 362] width 1259 height 494
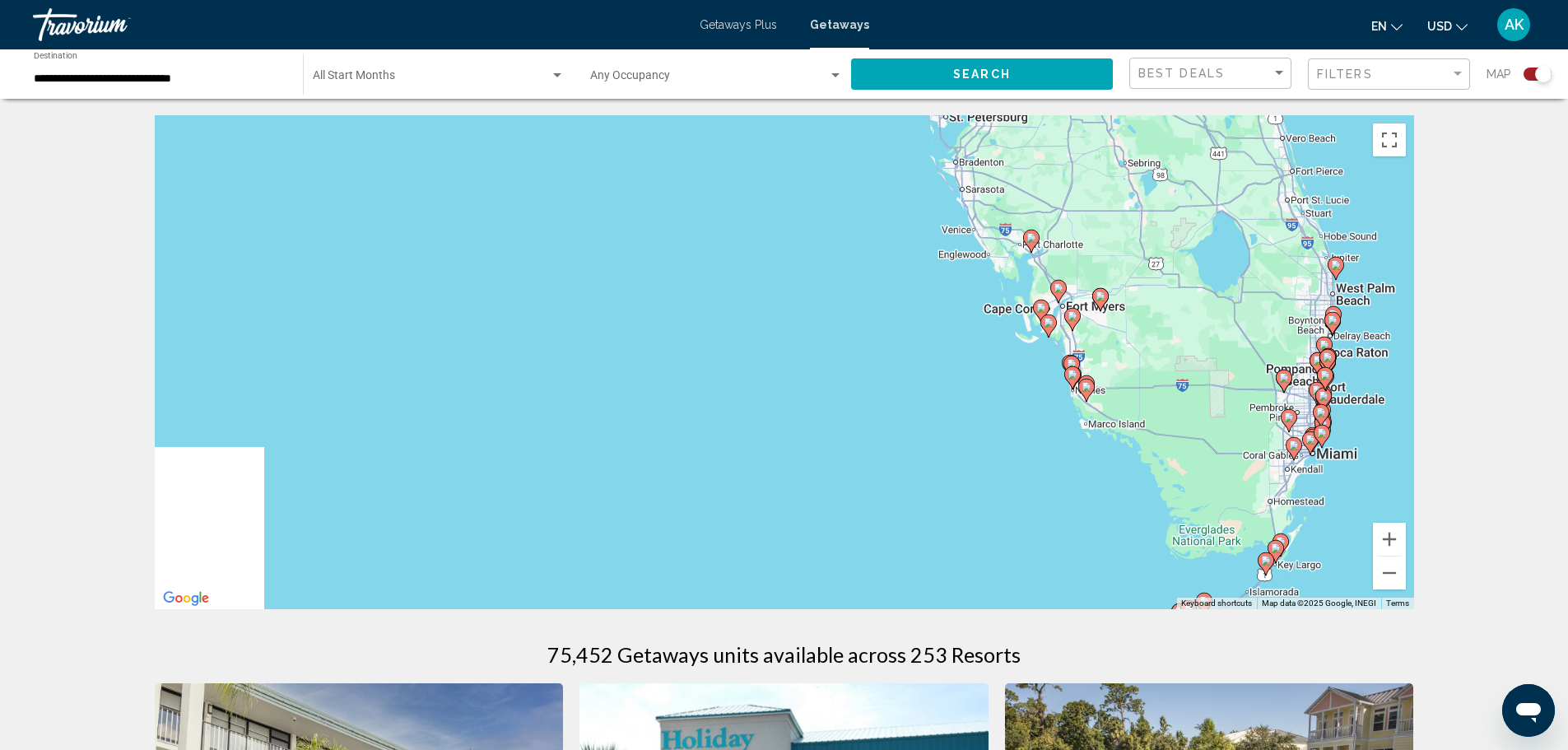
drag, startPoint x: 287, startPoint y: 254, endPoint x: 1070, endPoint y: 629, distance: 868.2
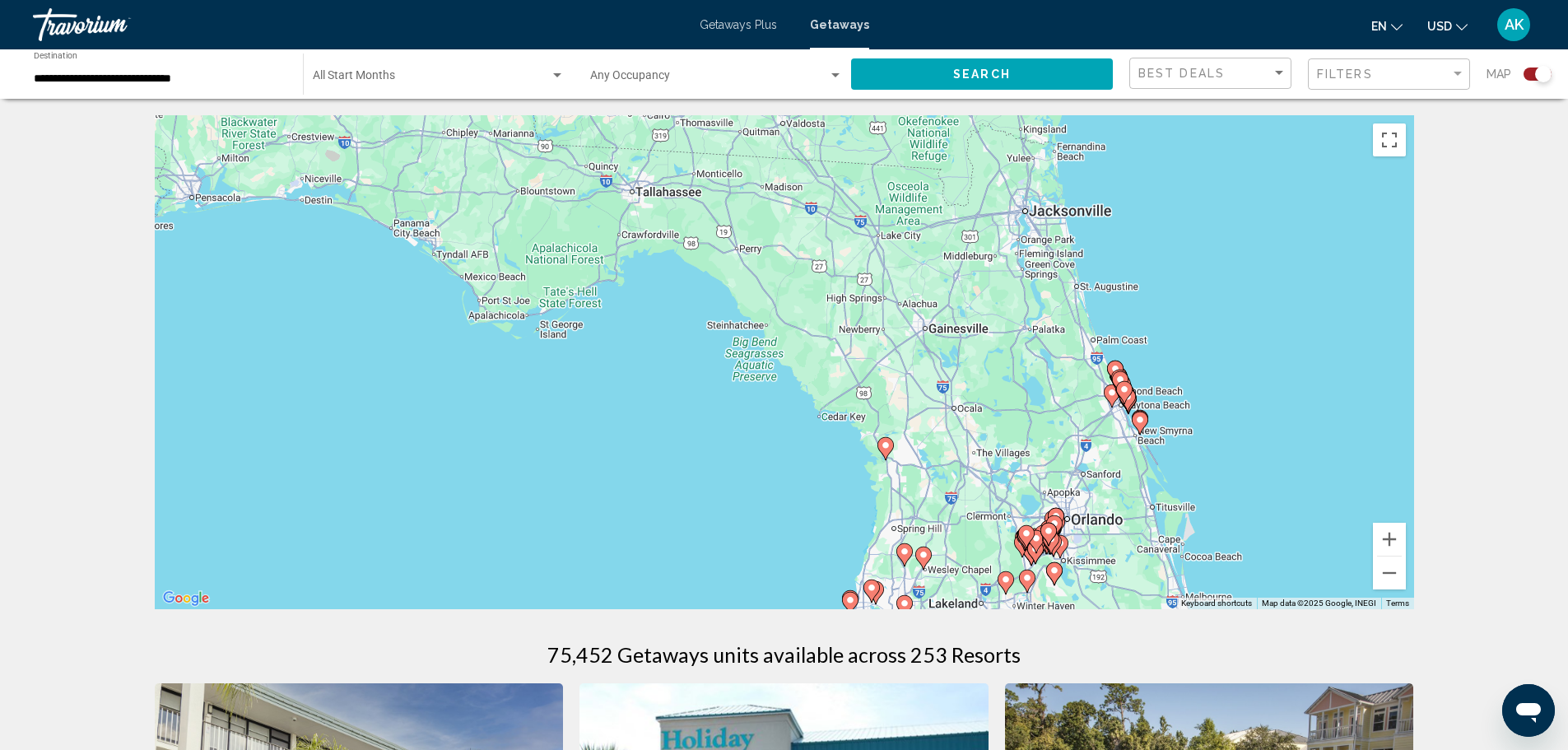
drag, startPoint x: 1293, startPoint y: 288, endPoint x: 768, endPoint y: 616, distance: 619.0
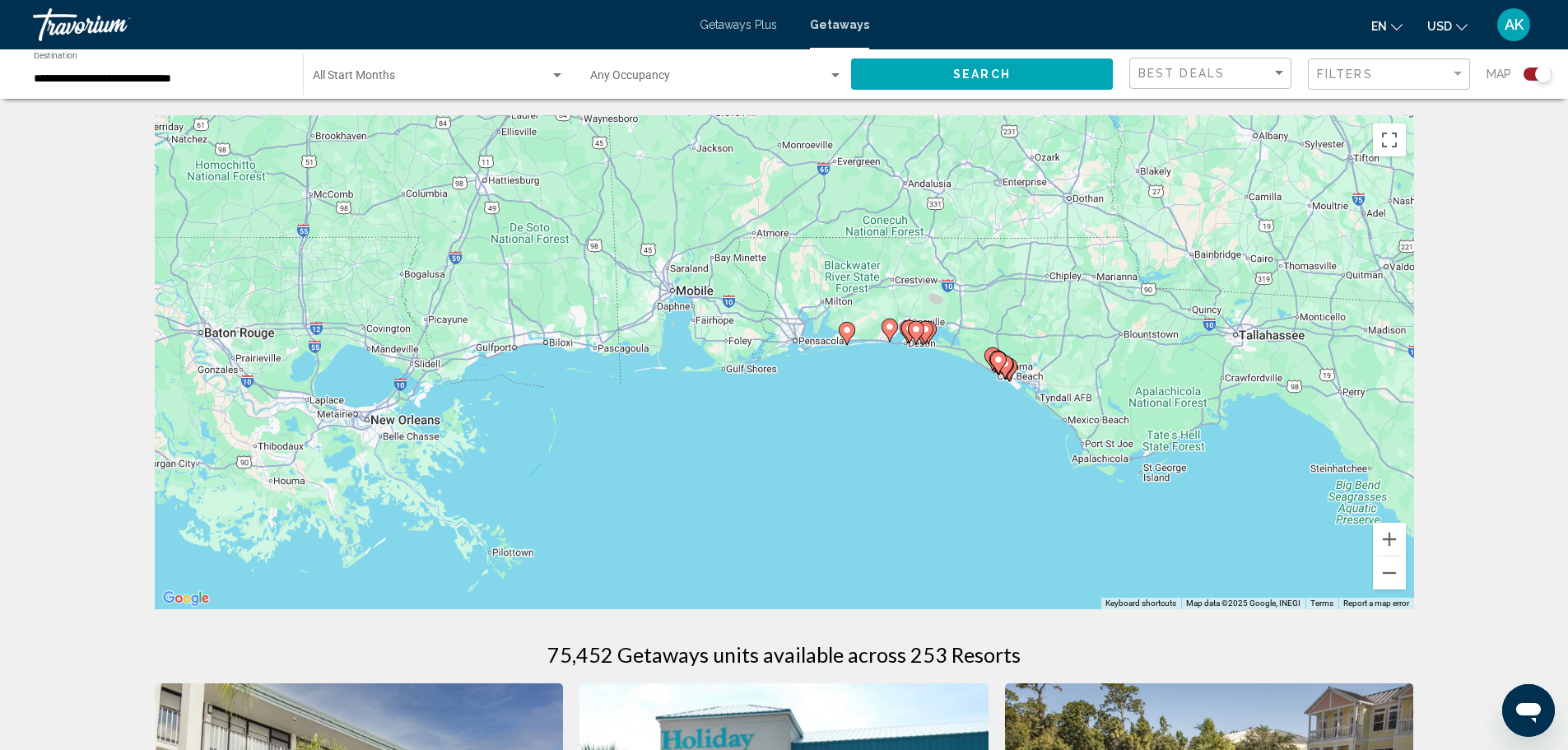
drag, startPoint x: 466, startPoint y: 386, endPoint x: 1073, endPoint y: 520, distance: 621.6
click at [1073, 520] on div "To activate drag with keyboard, press Alt + Enter. Once in keyboard drag state,…" at bounding box center [784, 362] width 1259 height 494
click at [1383, 540] on button "Zoom in" at bounding box center [1389, 539] width 33 height 33
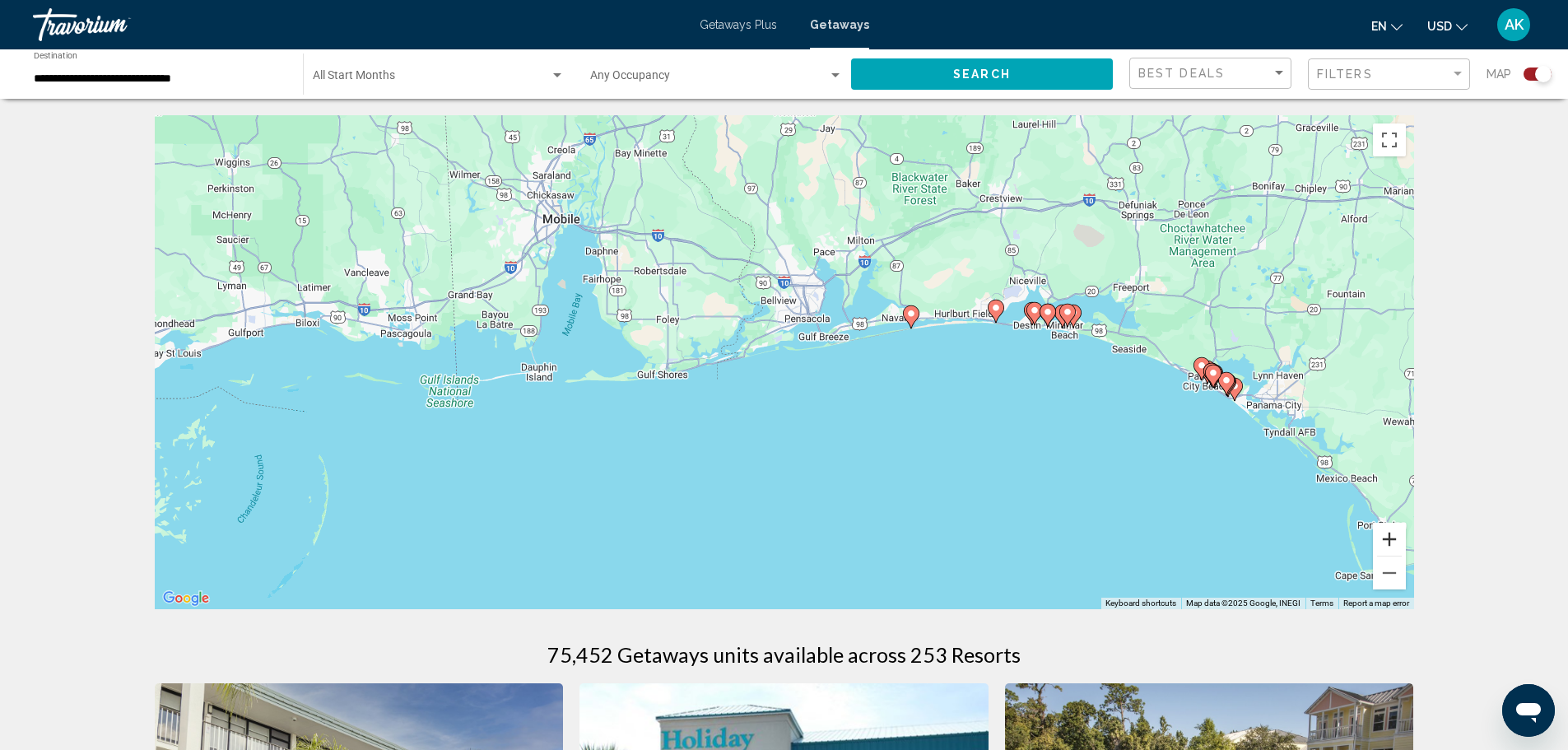
click at [1395, 534] on button "Zoom in" at bounding box center [1389, 539] width 33 height 33
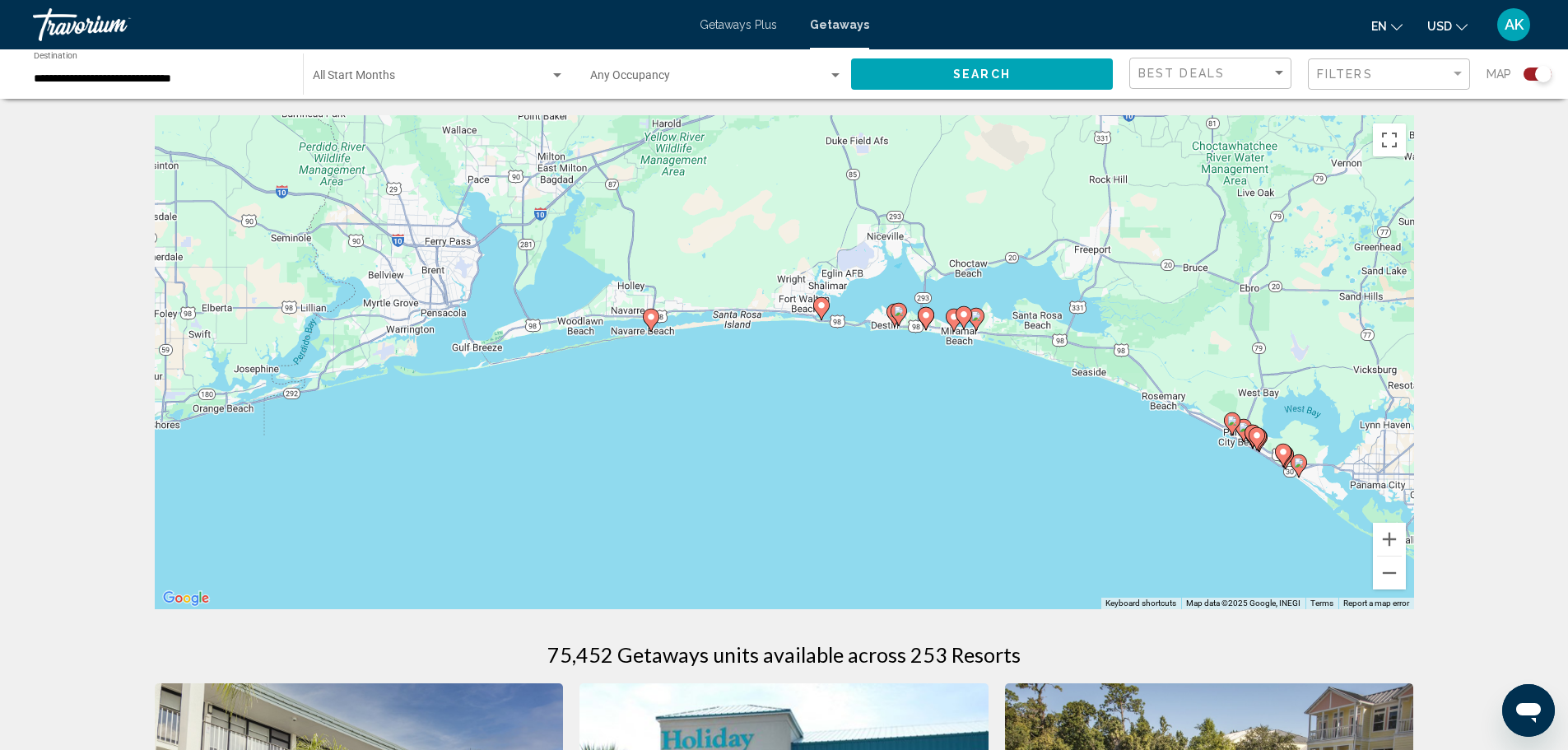
drag, startPoint x: 1221, startPoint y: 337, endPoint x: 831, endPoint y: 377, distance: 392.0
click at [831, 377] on div "To activate drag with keyboard, press Alt + Enter. Once in keyboard drag state,…" at bounding box center [784, 362] width 1259 height 494
click at [1379, 536] on button "Zoom in" at bounding box center [1389, 539] width 33 height 33
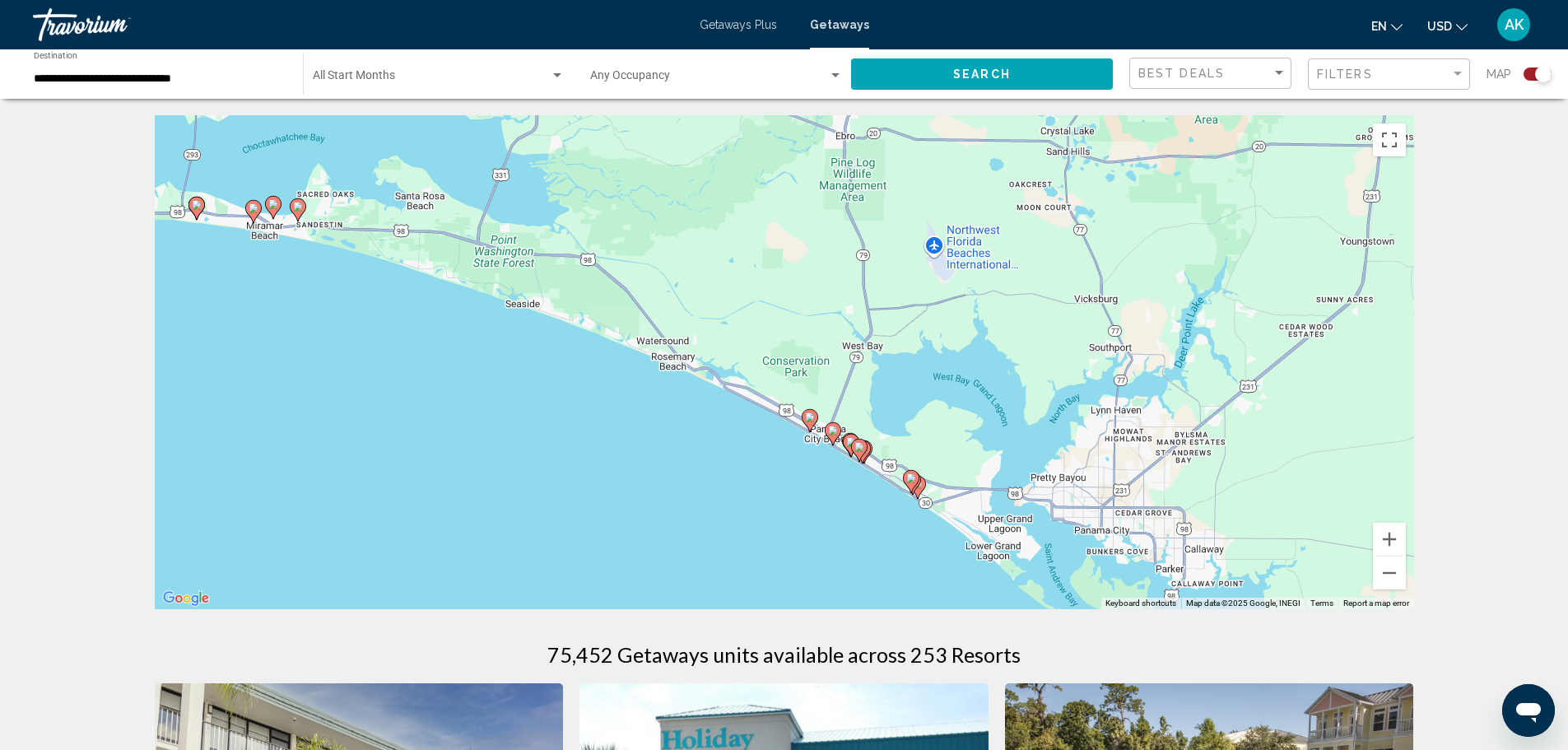
drag, startPoint x: 1274, startPoint y: 479, endPoint x: 403, endPoint y: 391, distance: 875.4
click at [403, 391] on div "To activate drag with keyboard, press Alt + Enter. Once in keyboard drag state,…" at bounding box center [784, 362] width 1259 height 494
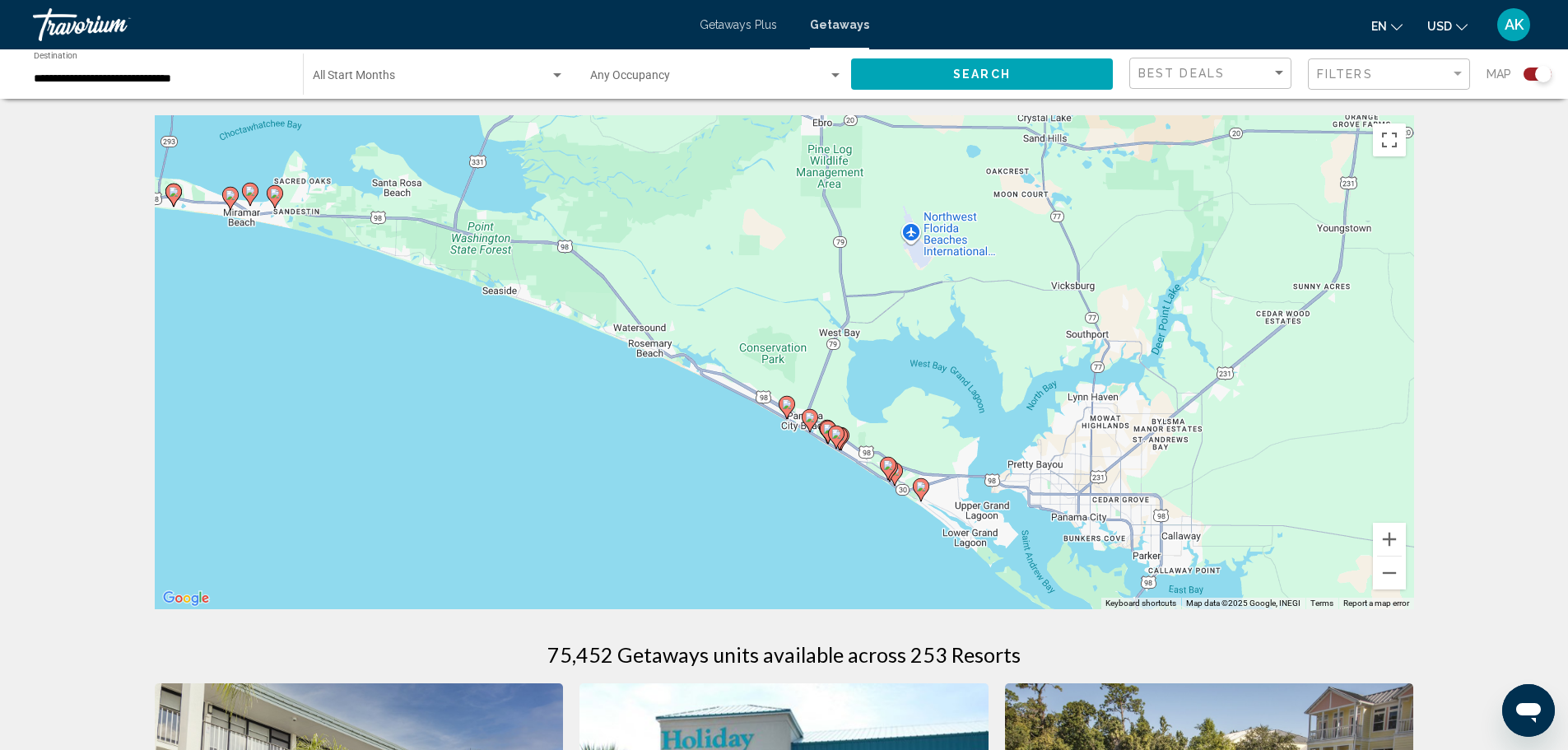
click at [781, 406] on icon "Main content" at bounding box center [785, 407] width 15 height 21
type input "**********"
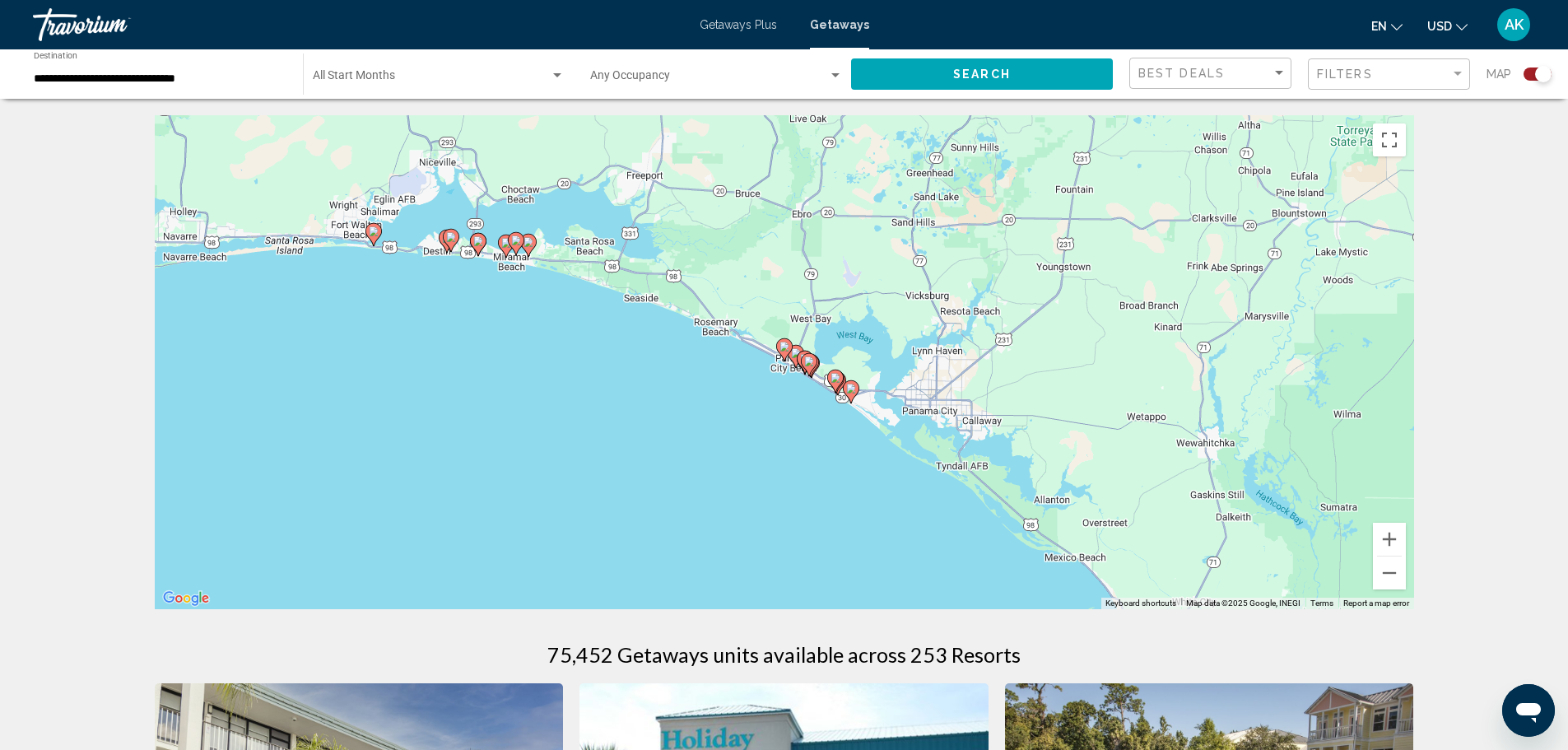
click at [783, 357] on icon "Main content" at bounding box center [784, 349] width 16 height 23
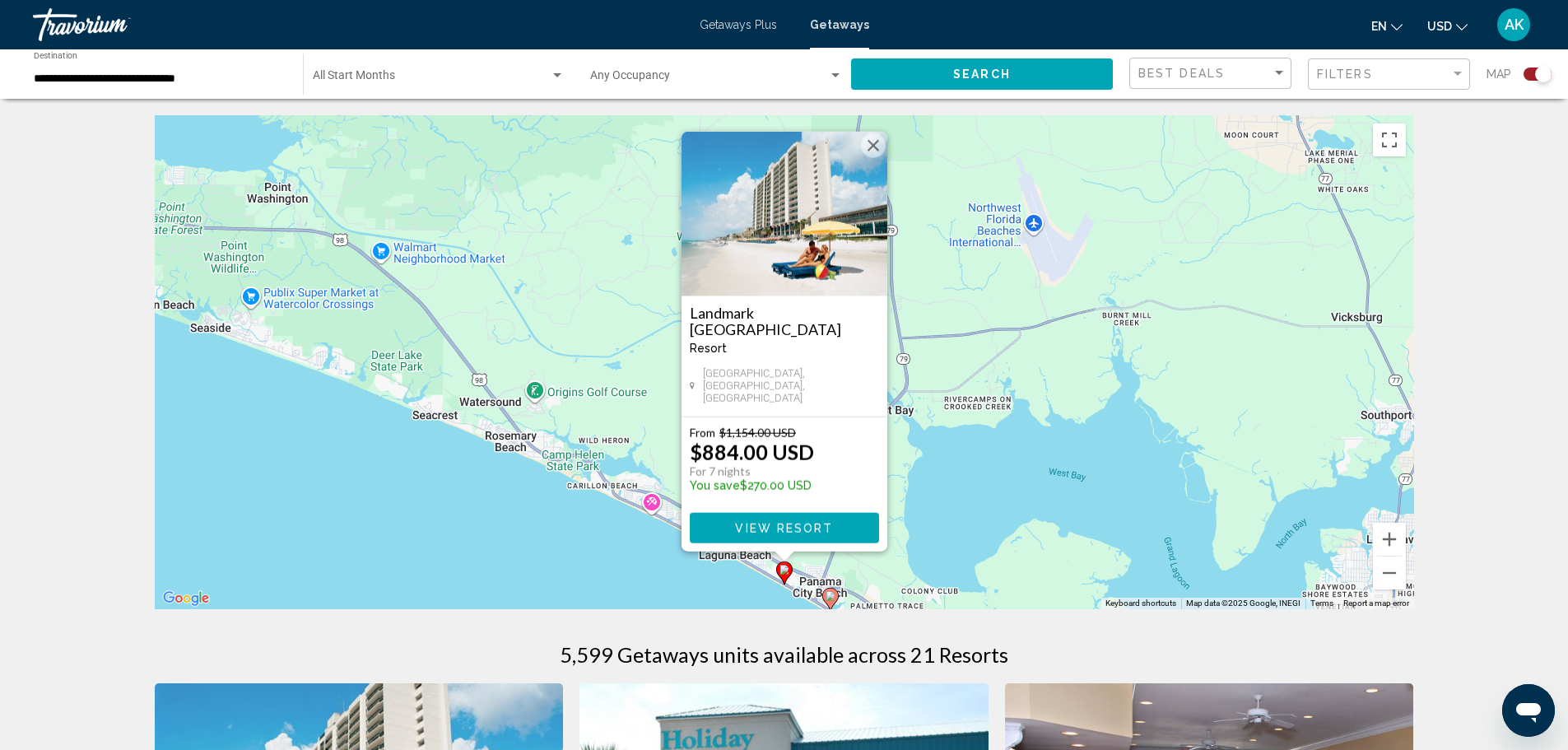
click at [805, 528] on span "View Resort" at bounding box center [784, 528] width 98 height 13
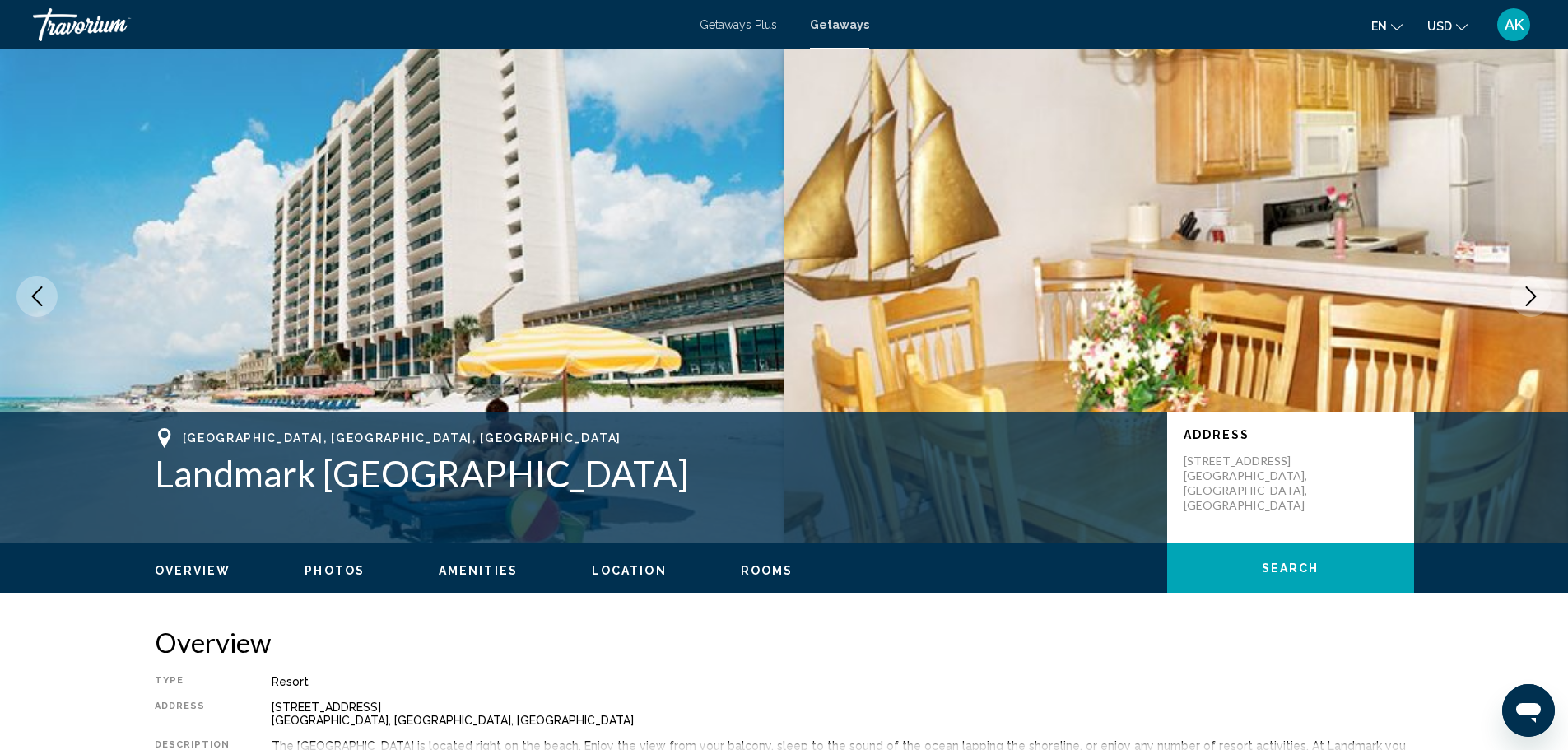
click at [1295, 571] on span "Search" at bounding box center [1289, 568] width 58 height 13
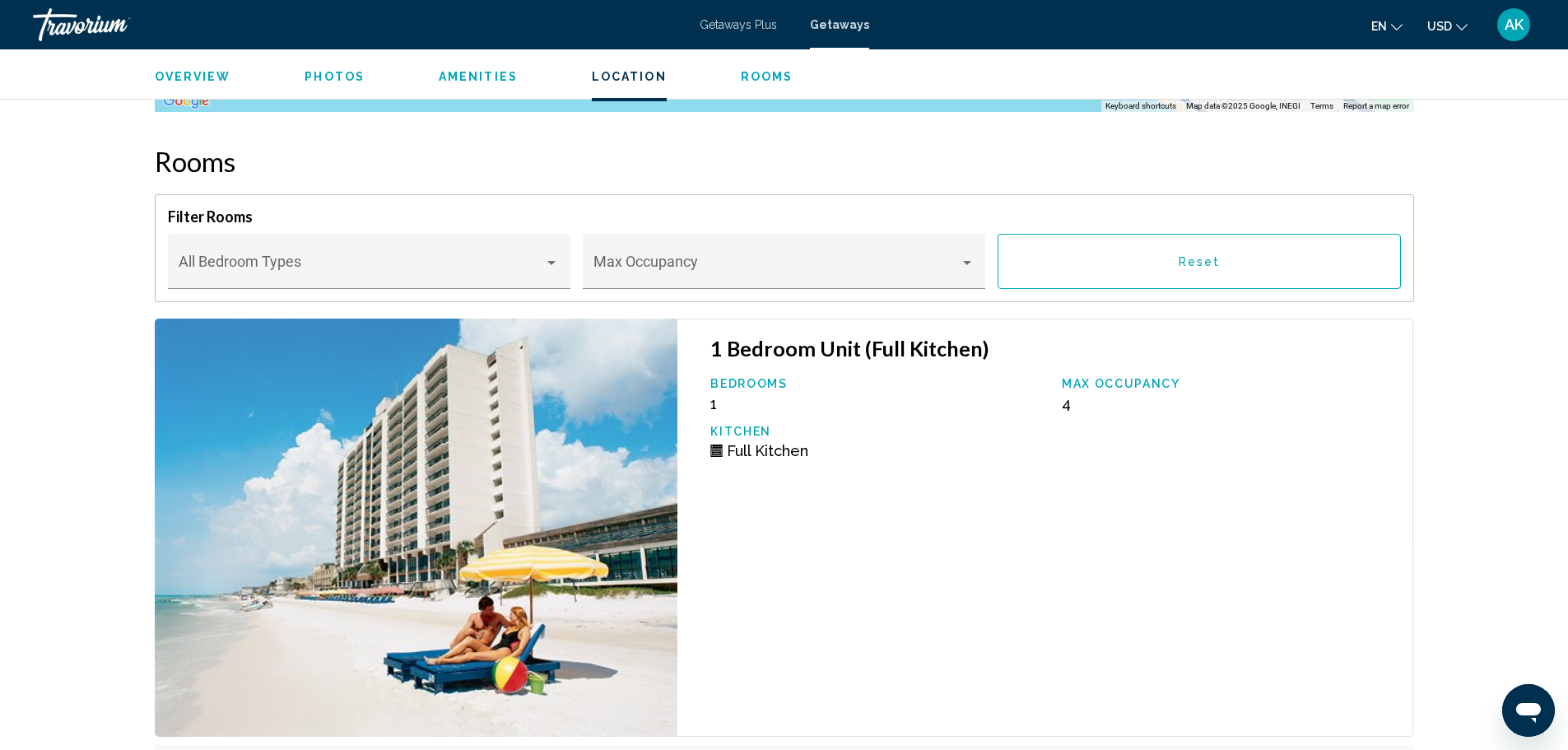
scroll to position [2815, 0]
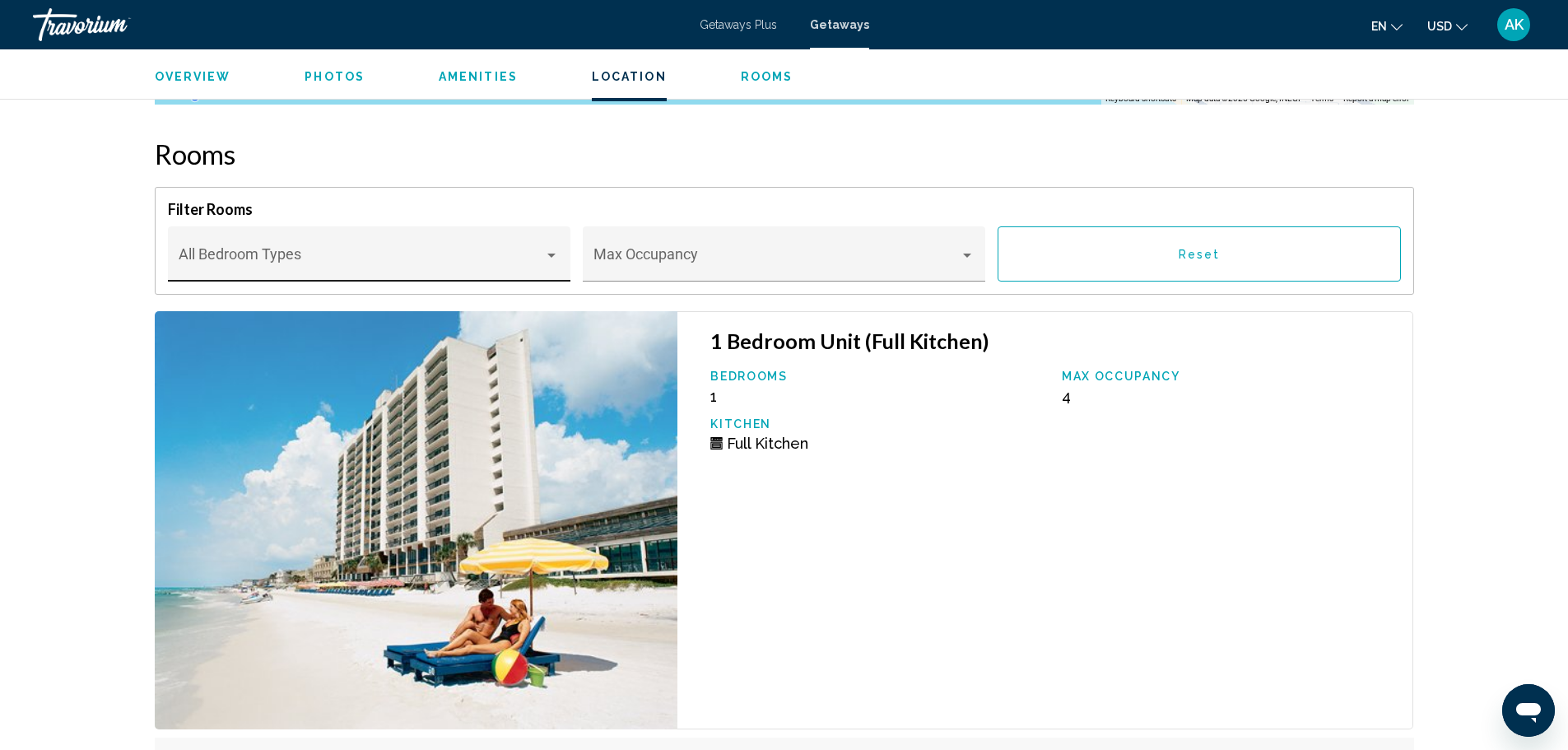
click at [426, 263] on span "Main content" at bounding box center [362, 262] width 365 height 16
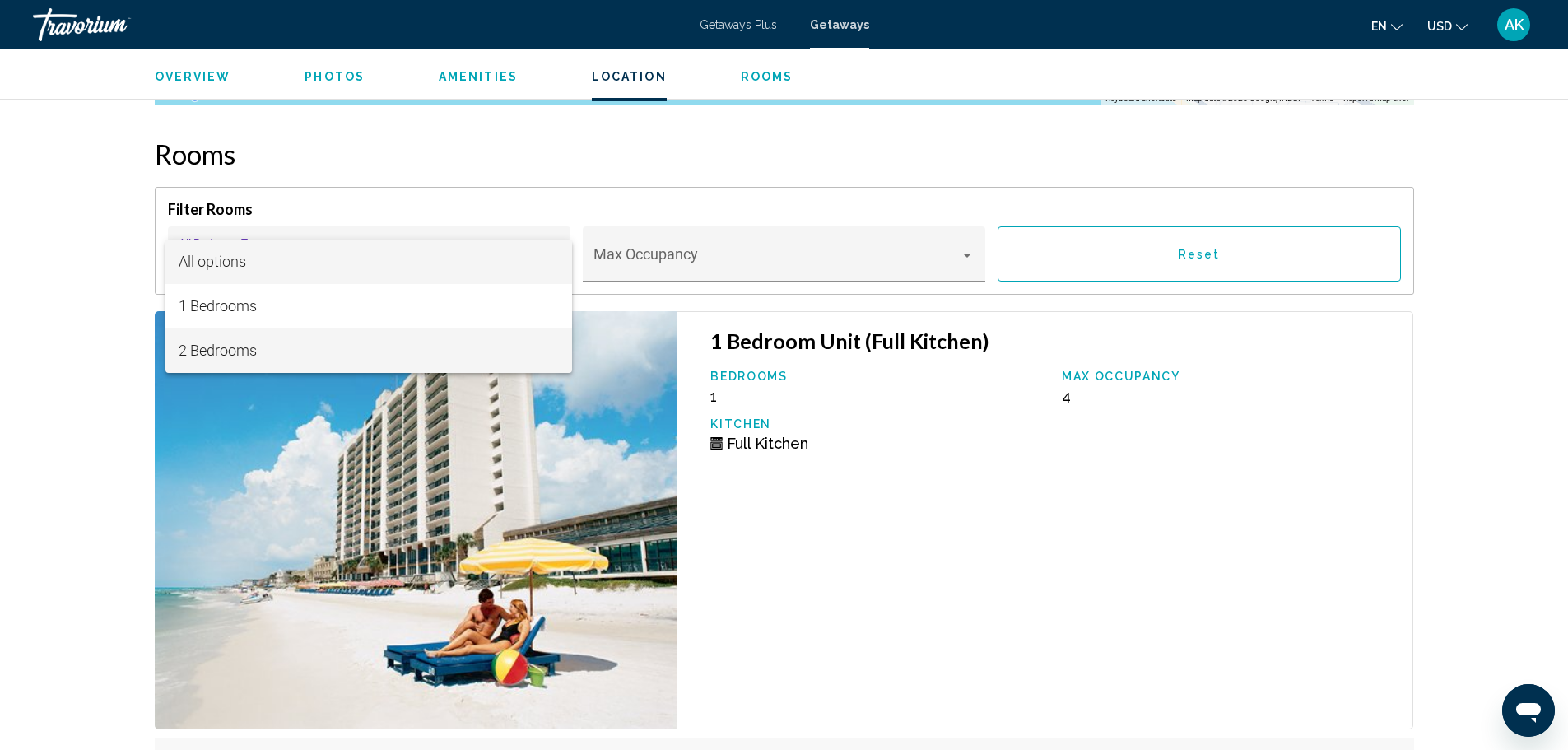
click at [207, 350] on span "2 Bedrooms" at bounding box center [369, 351] width 380 height 45
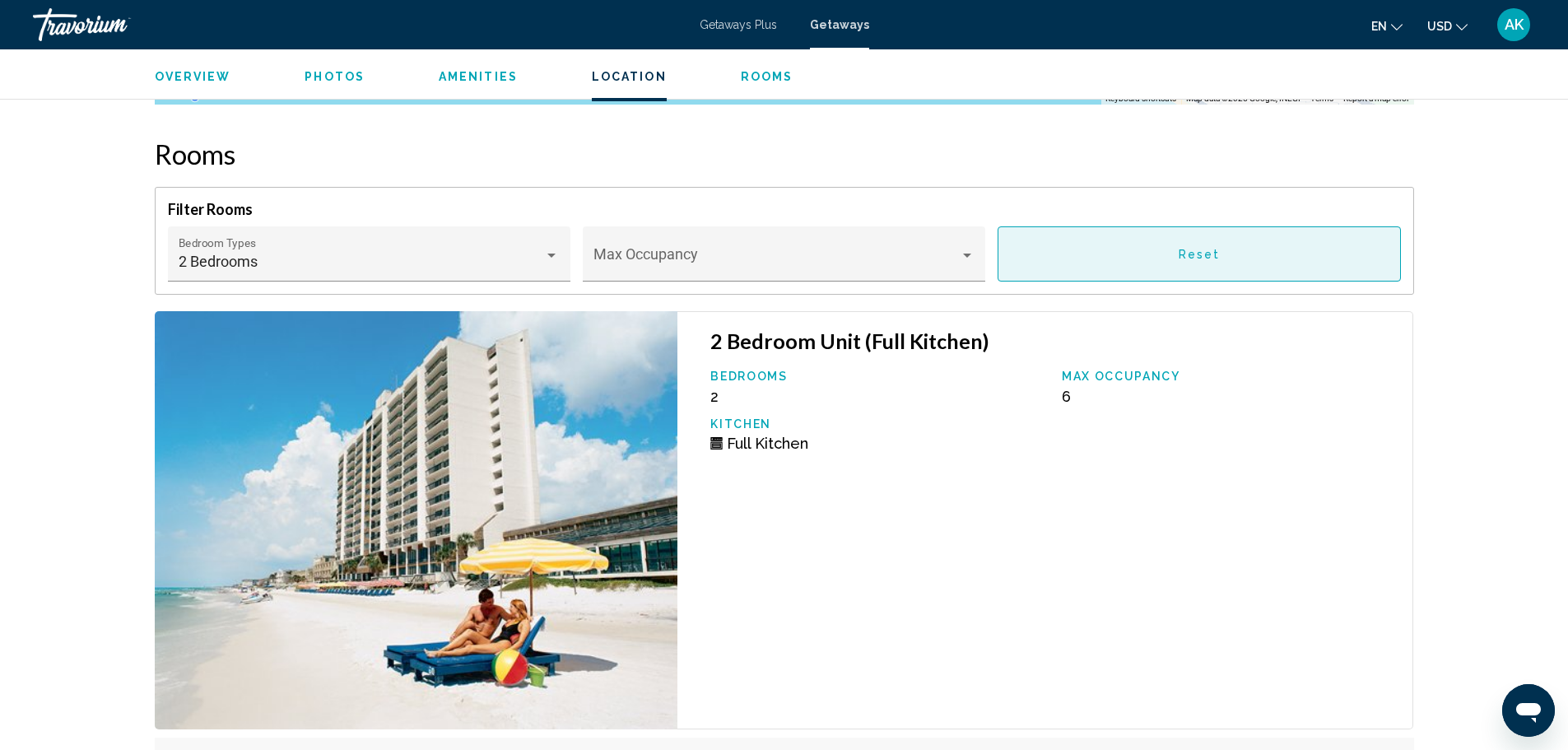
click at [1196, 246] on button "Reset" at bounding box center [1198, 254] width 403 height 55
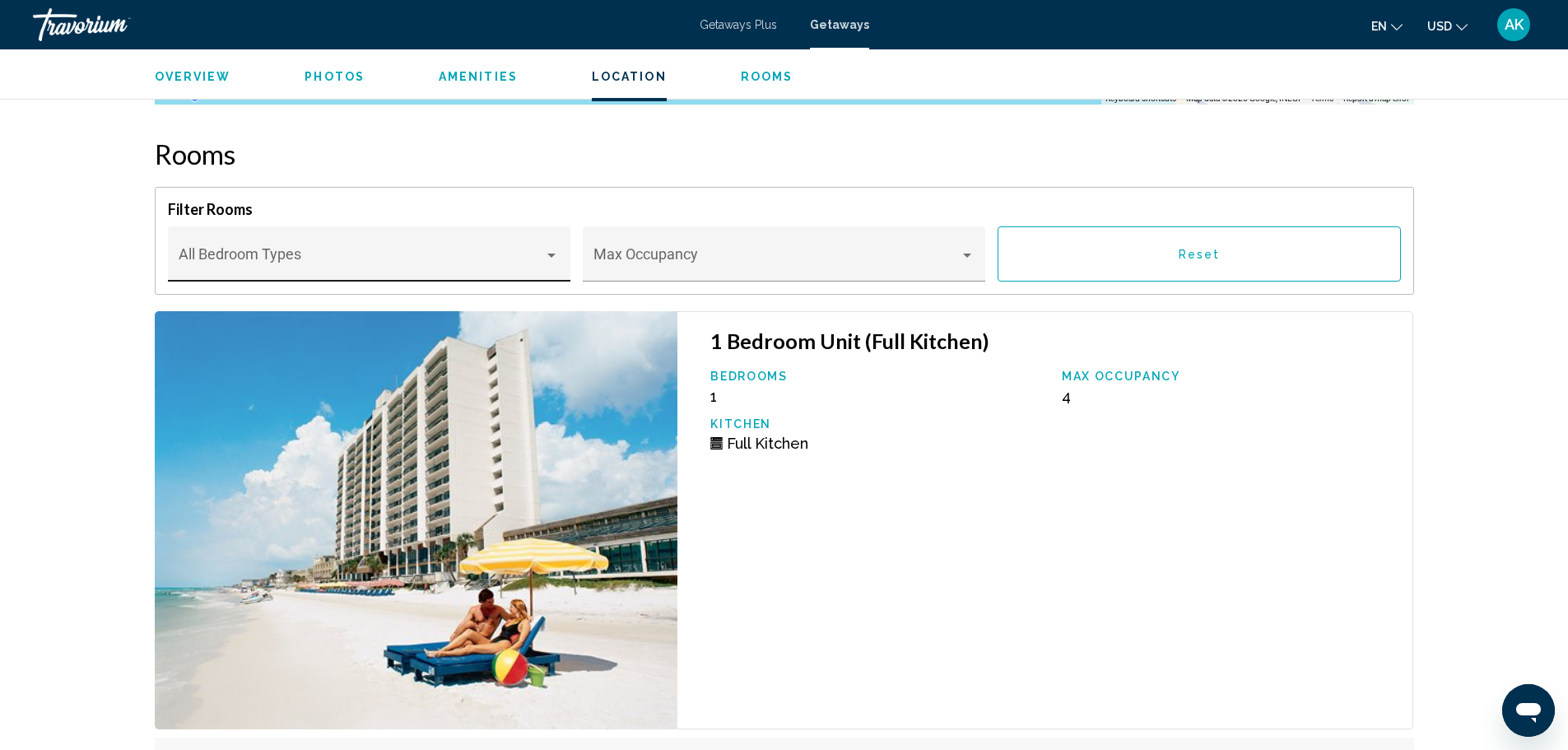
click at [444, 248] on div "Bedroom Types All Bedroom Types" at bounding box center [369, 259] width 380 height 44
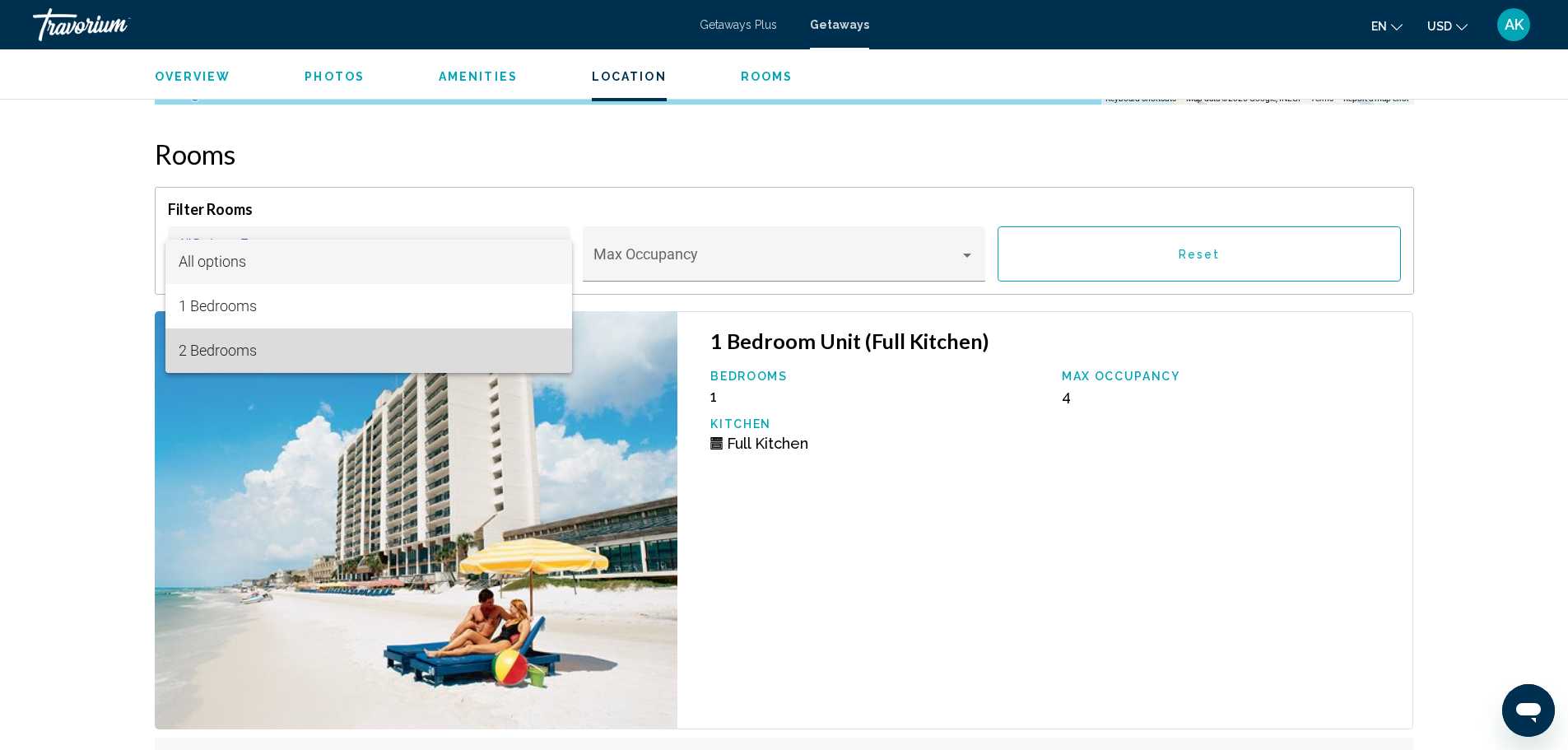
click at [212, 341] on span "2 Bedrooms" at bounding box center [369, 351] width 380 height 45
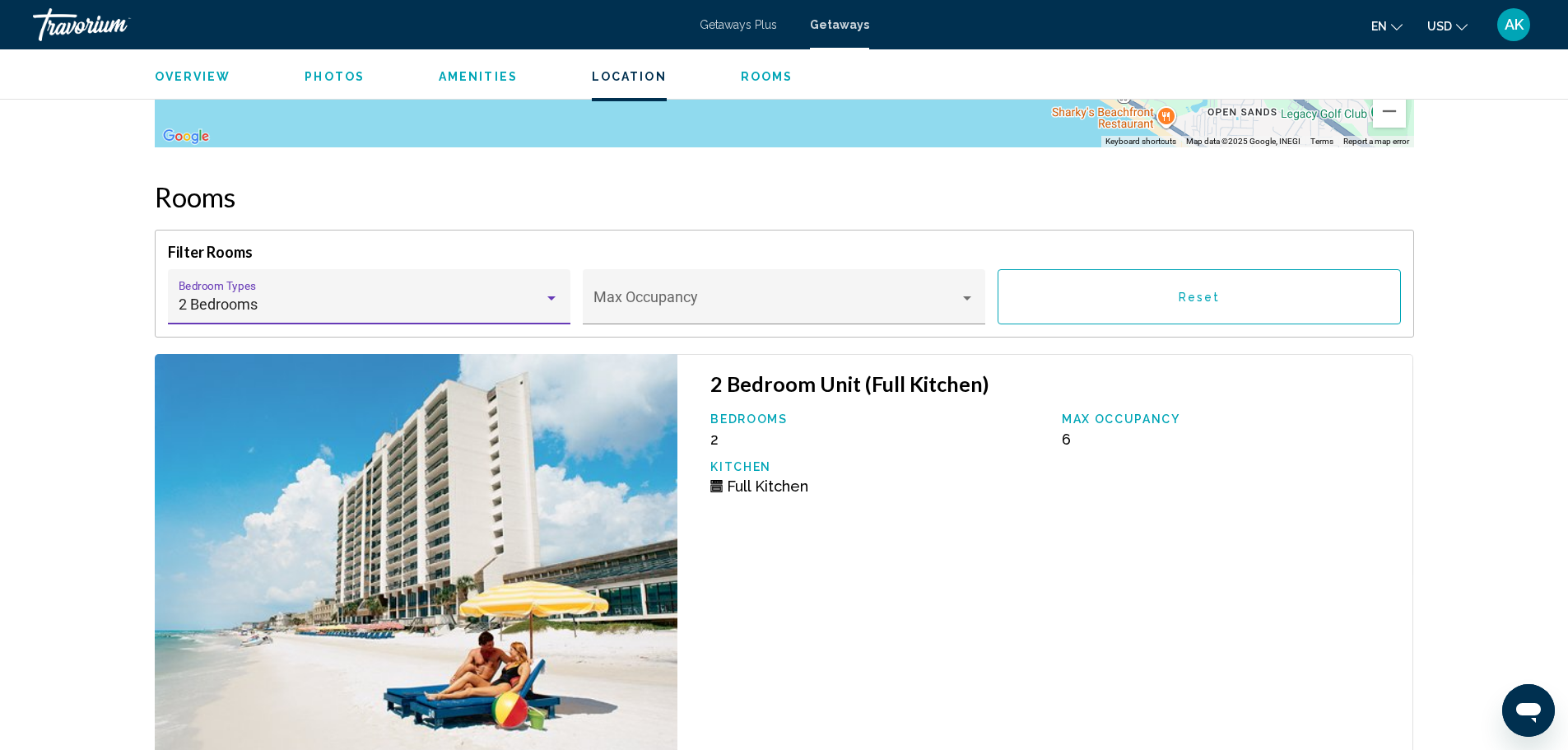
scroll to position [2770, 0]
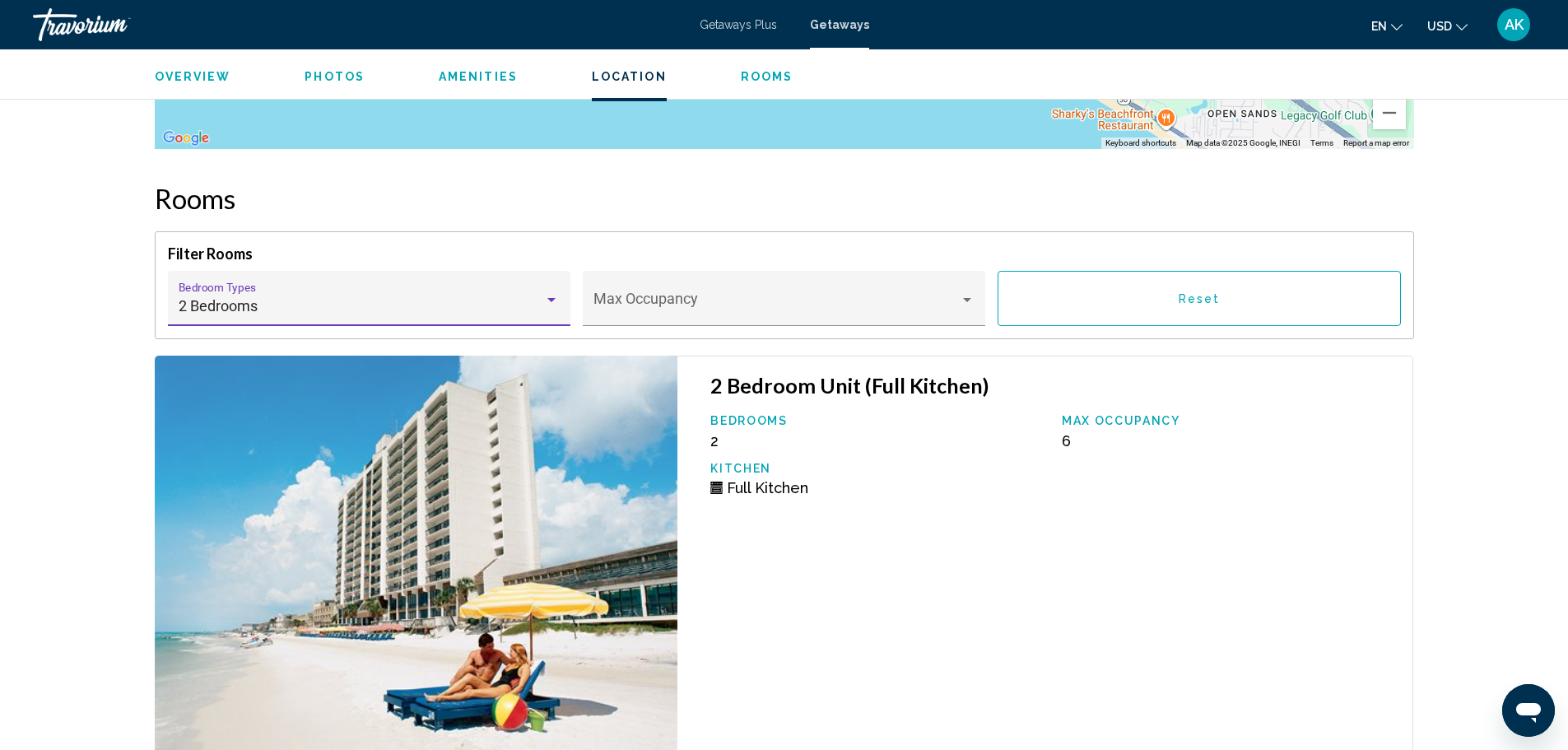
click at [446, 294] on div "2 Bedrooms Bedroom Types All Bedroom Types" at bounding box center [369, 304] width 380 height 44
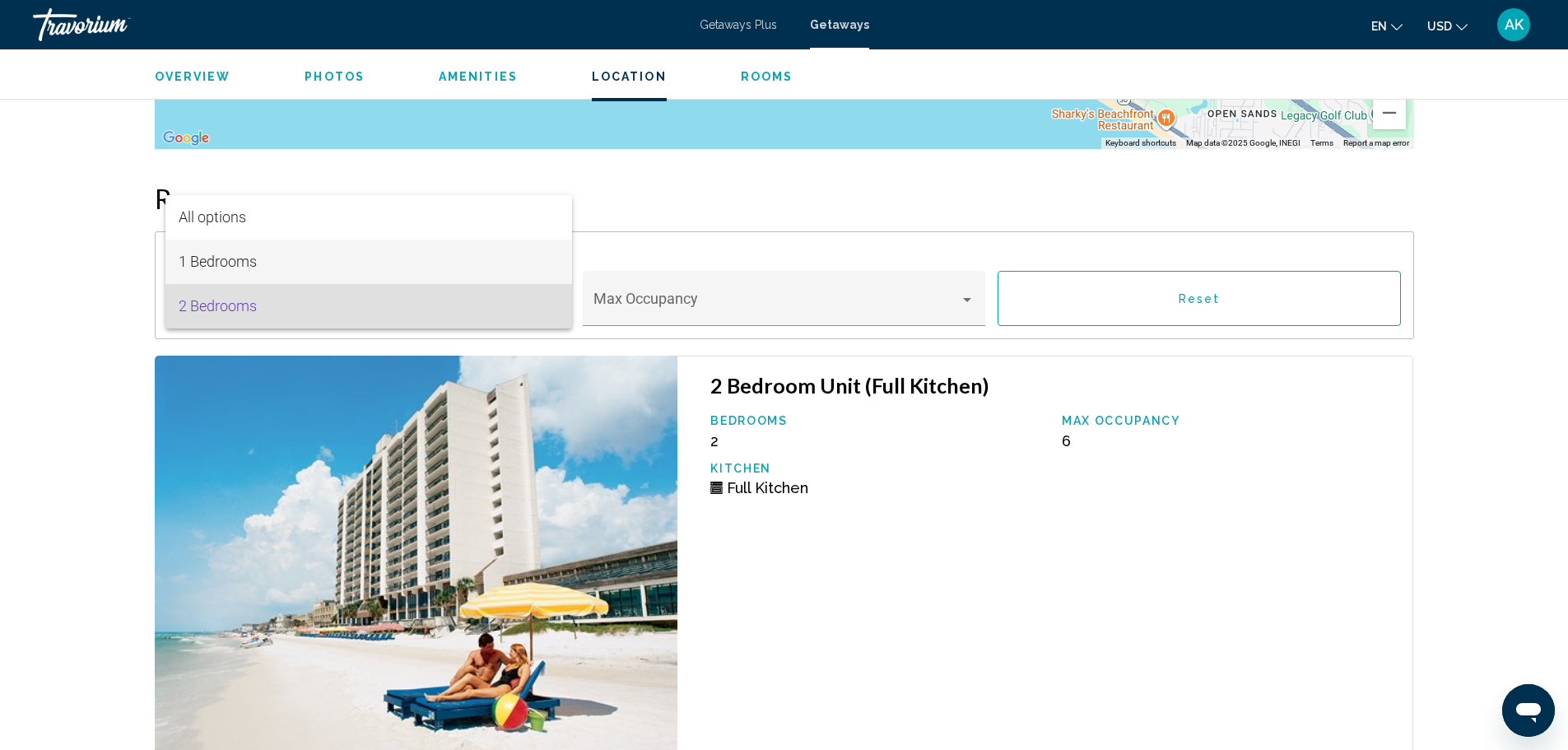
click at [210, 248] on span "1 Bedrooms" at bounding box center [369, 261] width 380 height 45
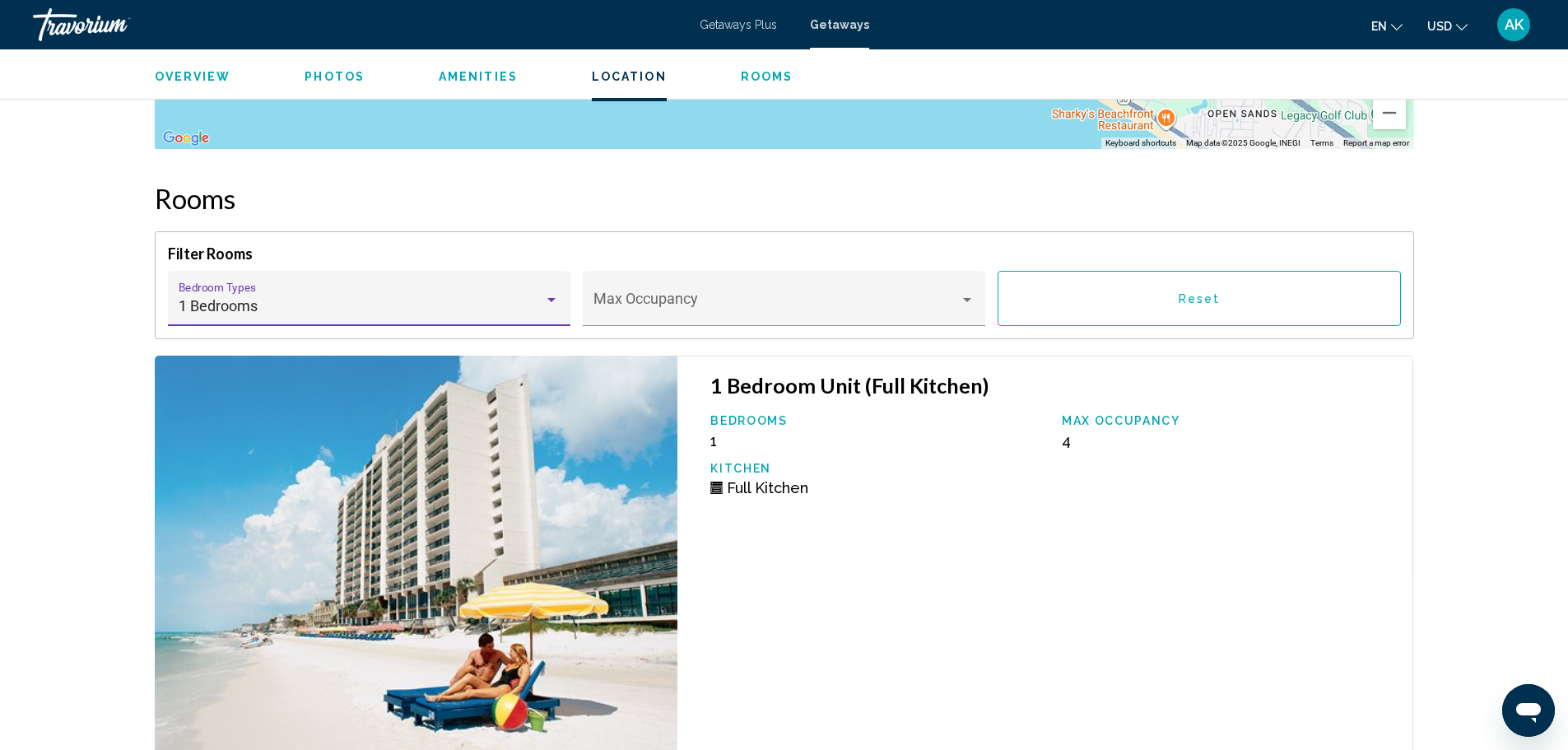
click at [1269, 299] on button "Reset" at bounding box center [1198, 298] width 403 height 55
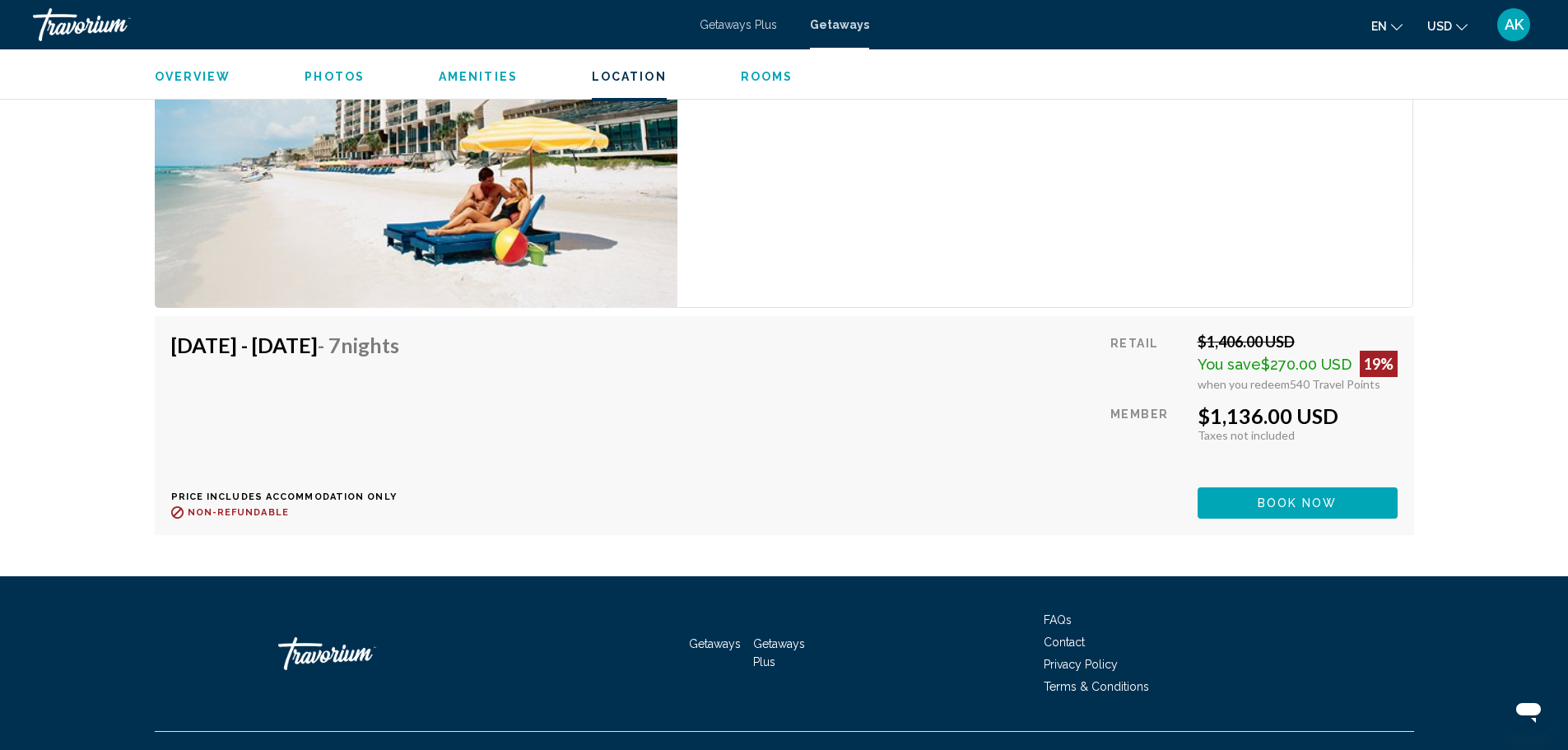
scroll to position [3950, 0]
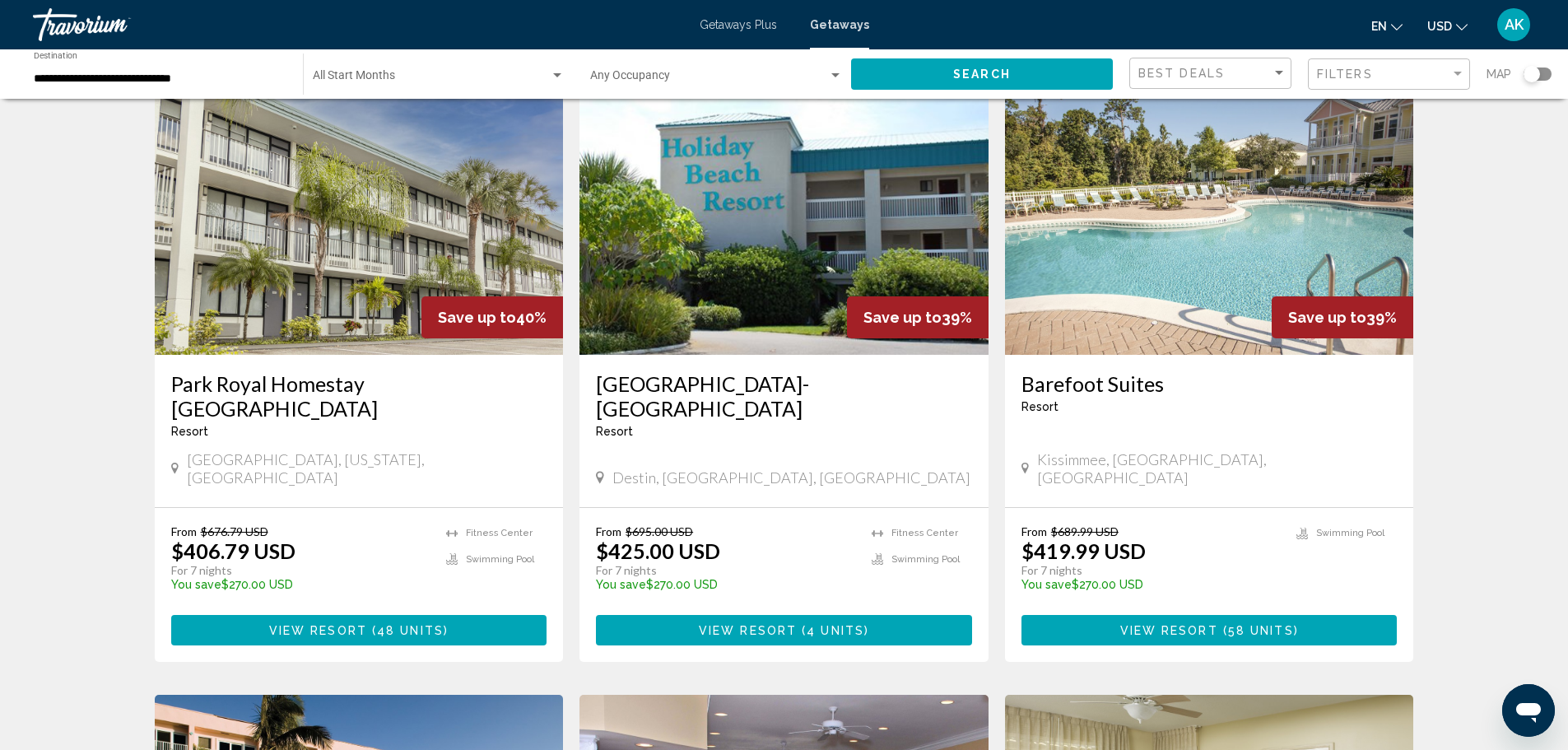
scroll to position [82, 0]
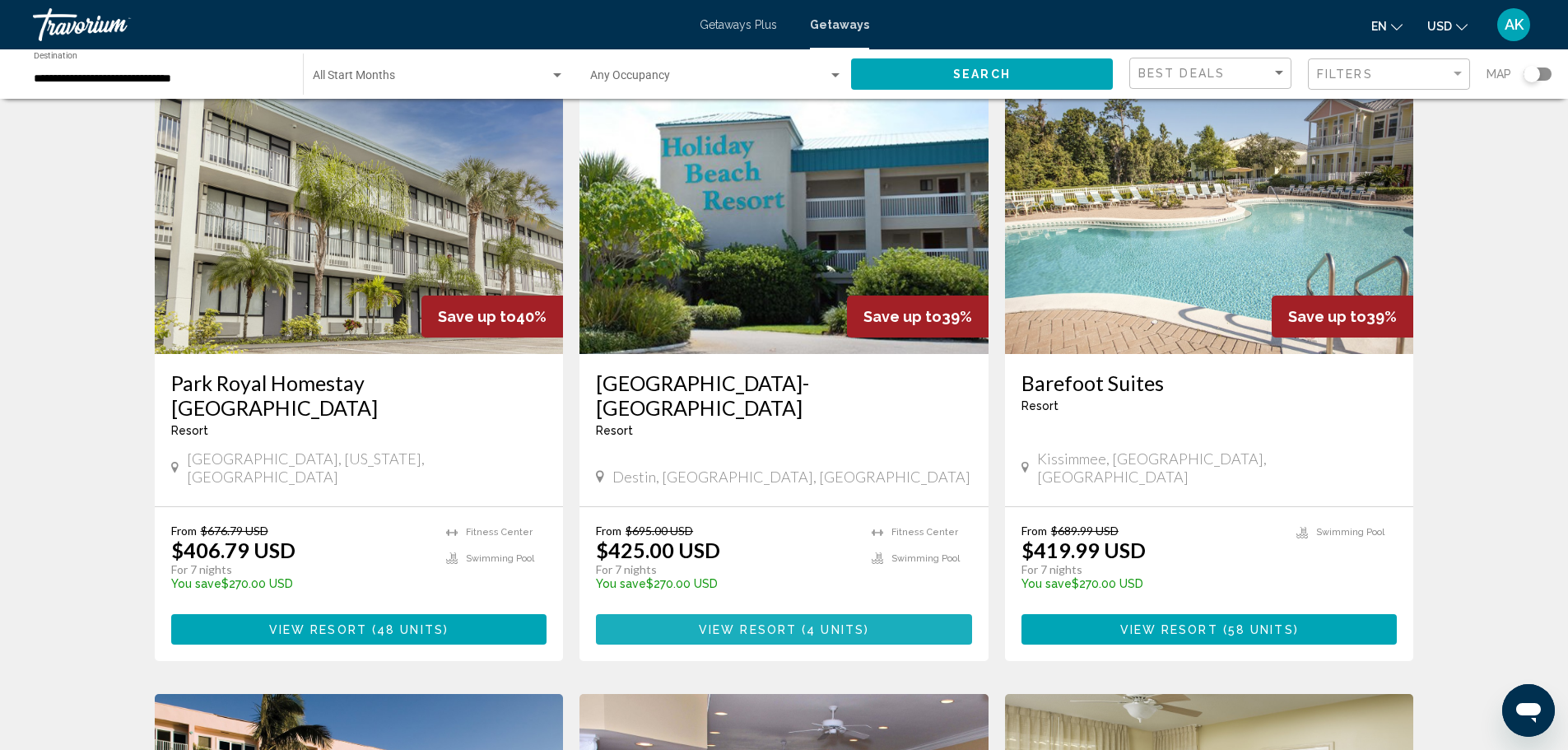
click at [786, 623] on span "View Resort" at bounding box center [747, 629] width 98 height 13
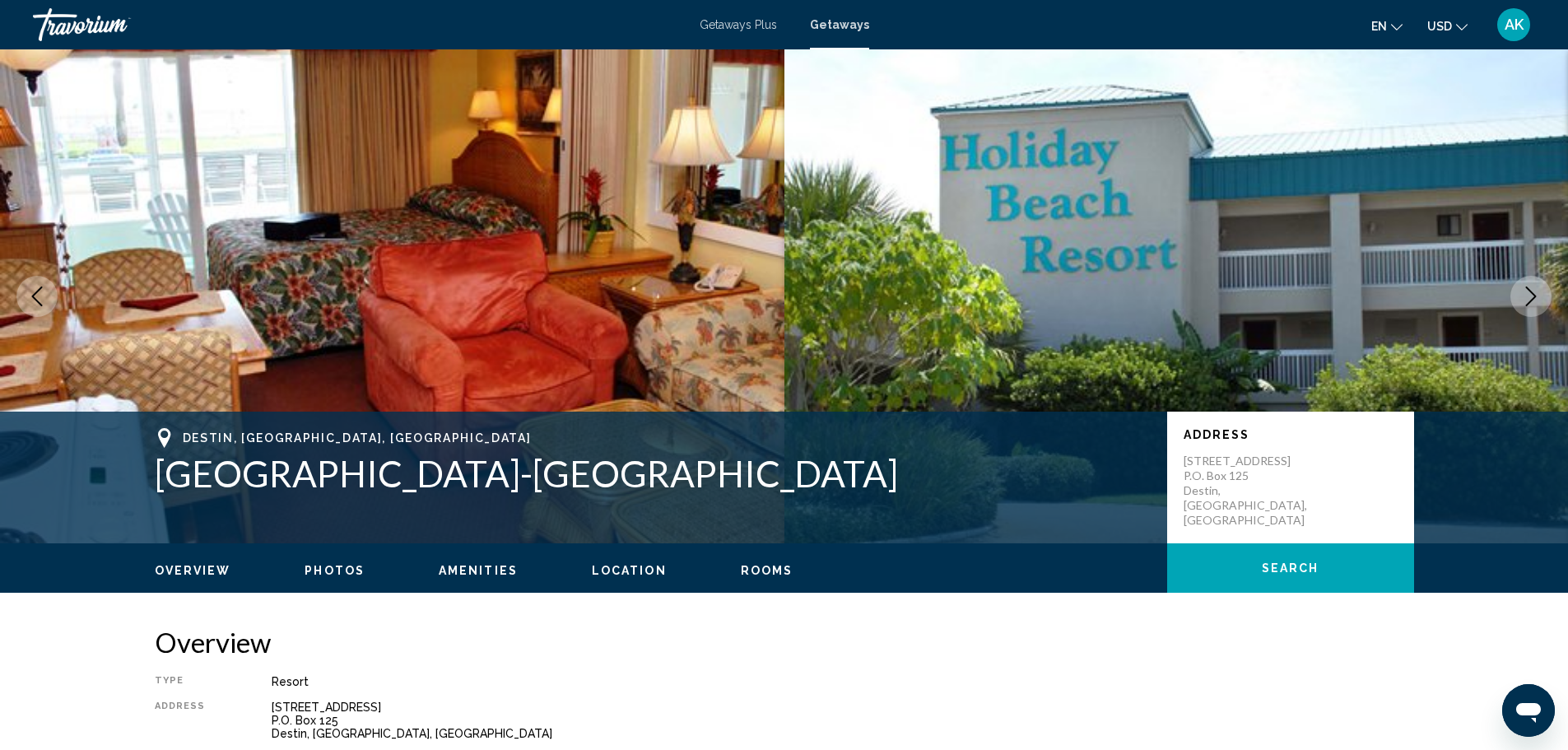
click at [1310, 576] on button "Search" at bounding box center [1290, 568] width 247 height 49
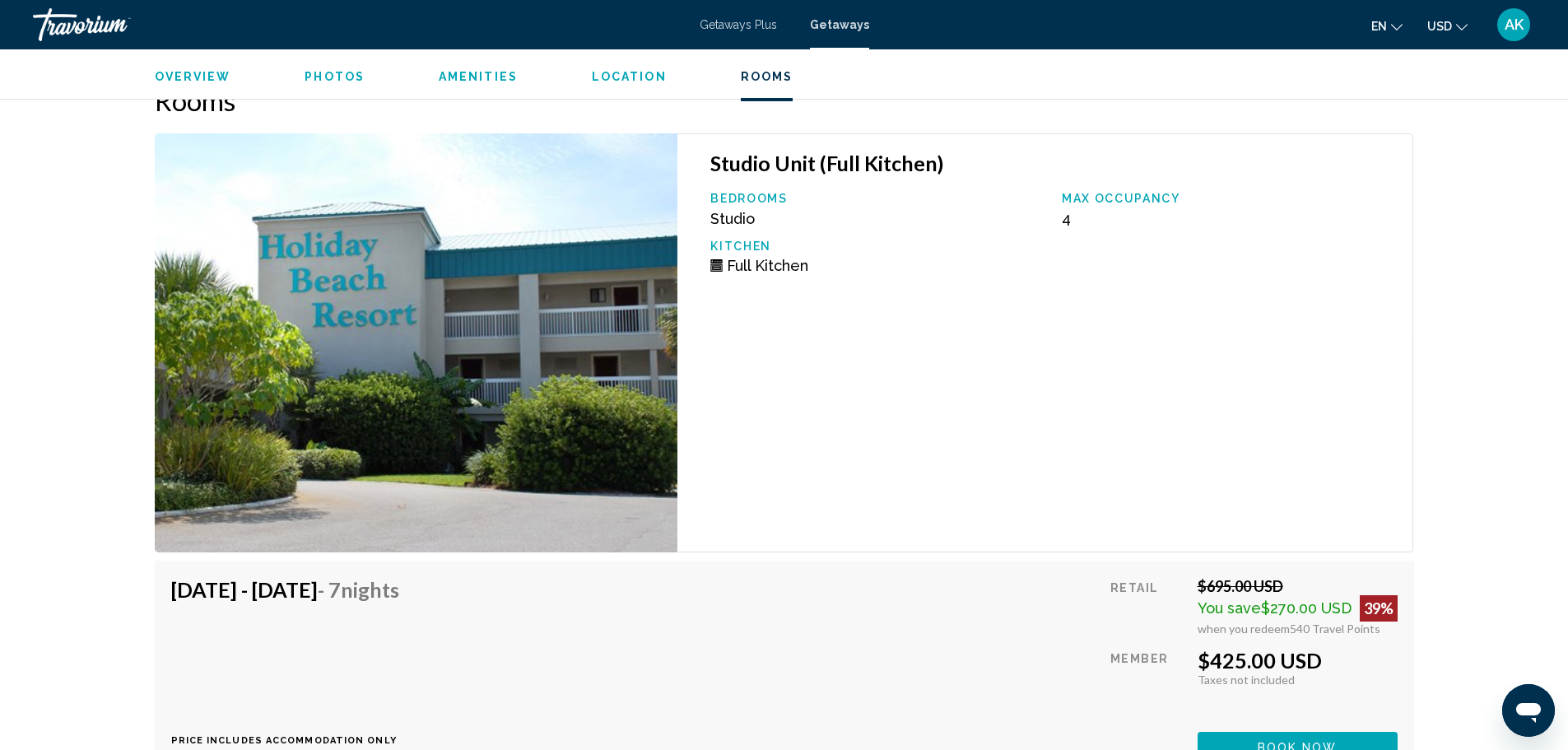
scroll to position [2869, 0]
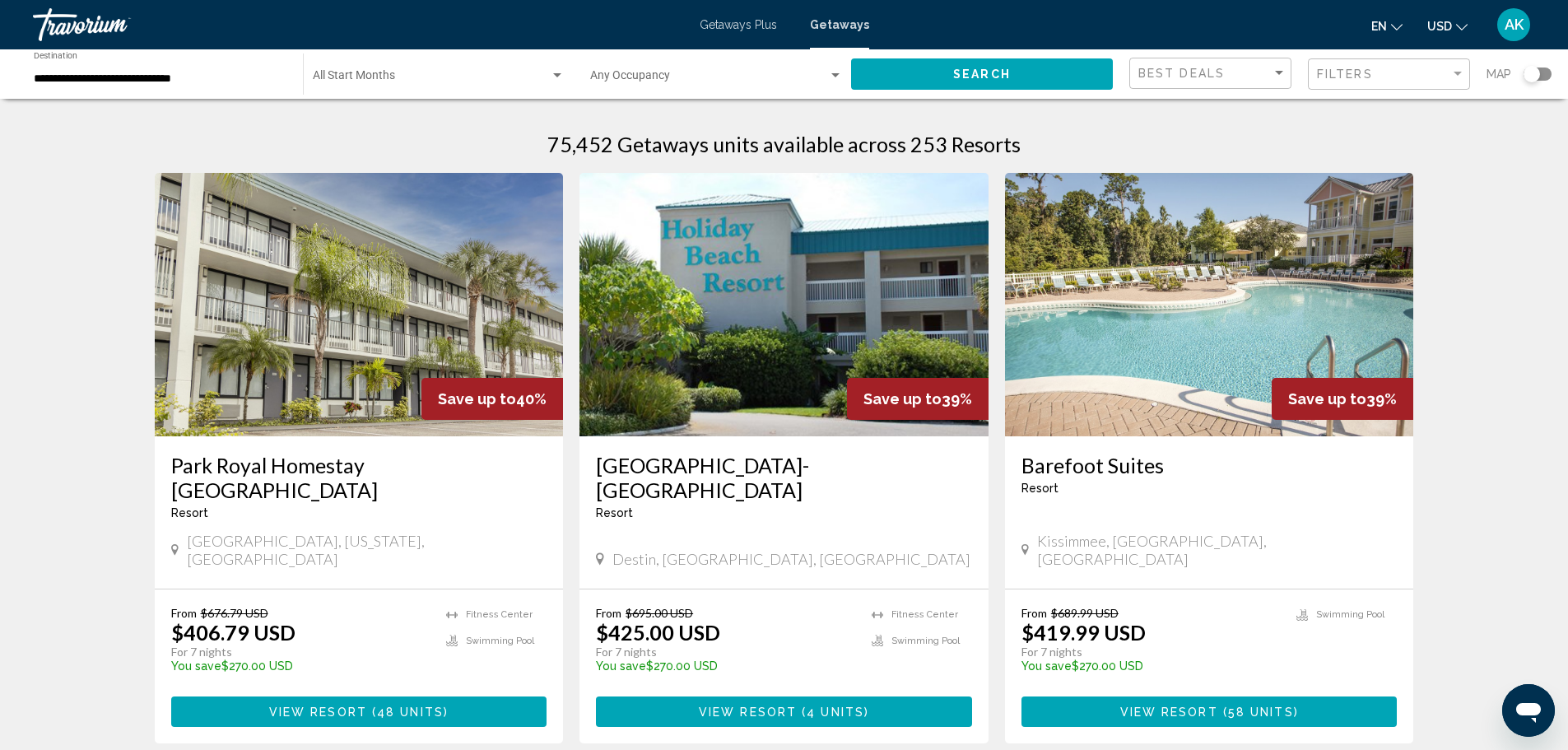
click at [1531, 74] on div "Search widget" at bounding box center [1531, 74] width 16 height 16
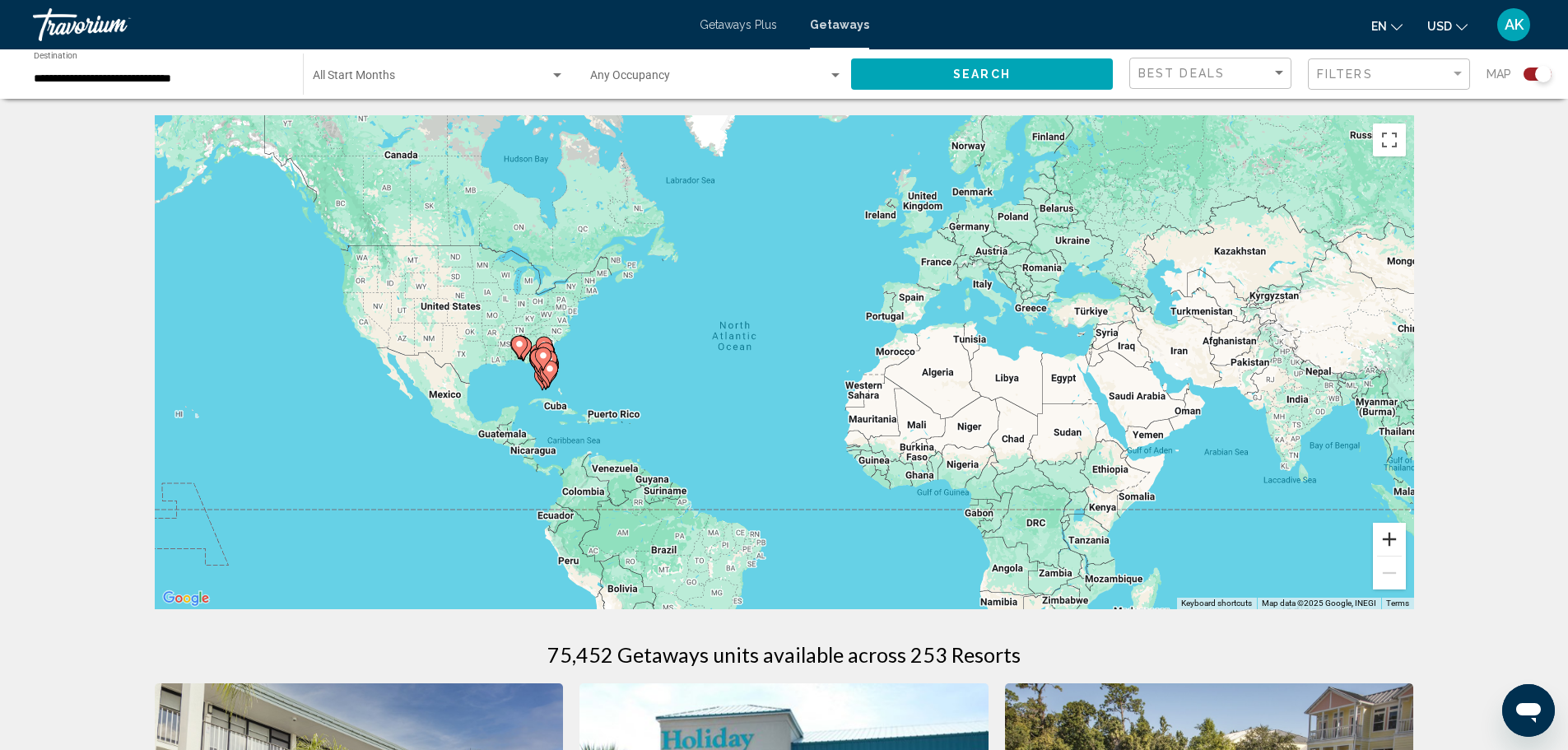
click at [1387, 537] on button "Zoom in" at bounding box center [1389, 539] width 33 height 33
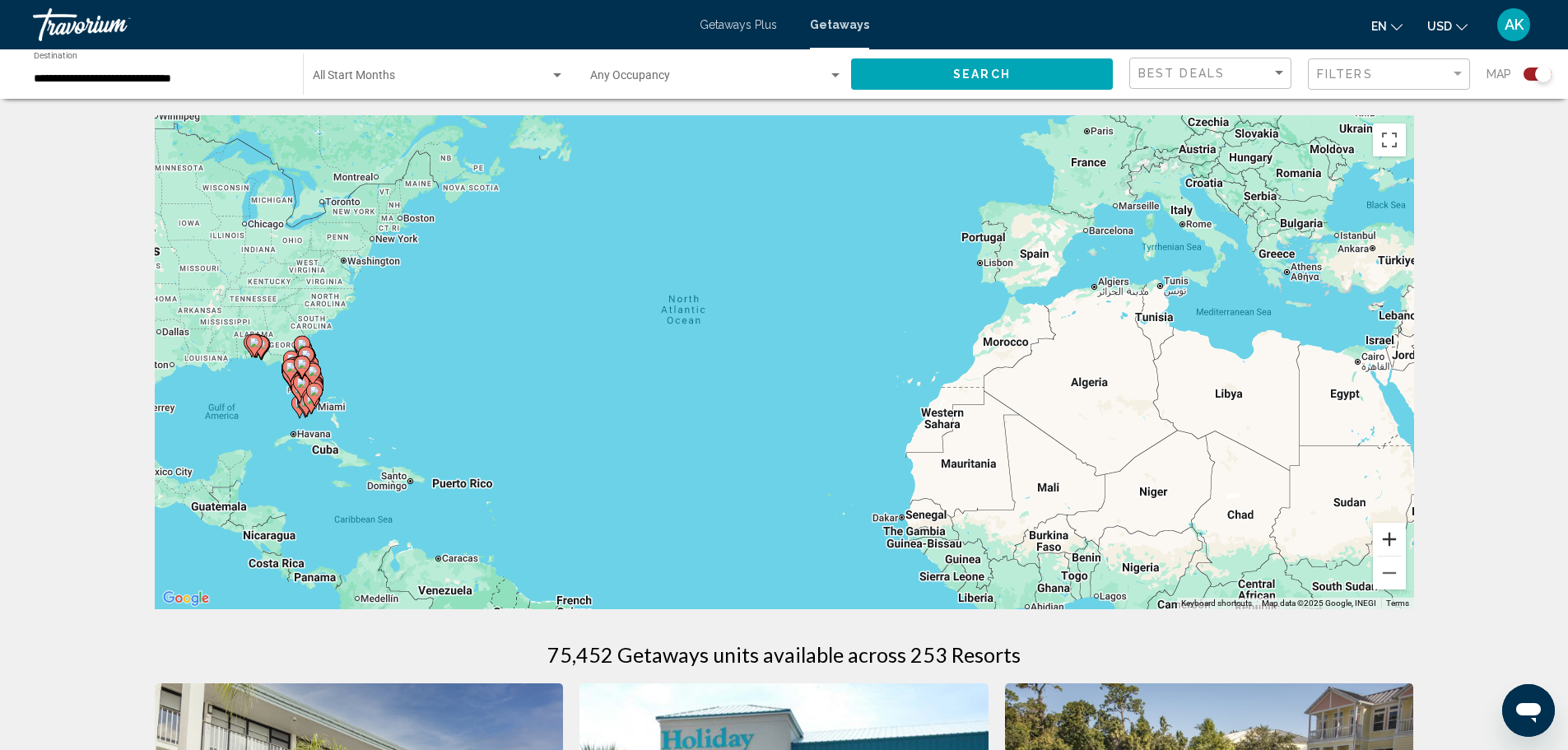
click at [1388, 539] on button "Zoom in" at bounding box center [1389, 539] width 33 height 33
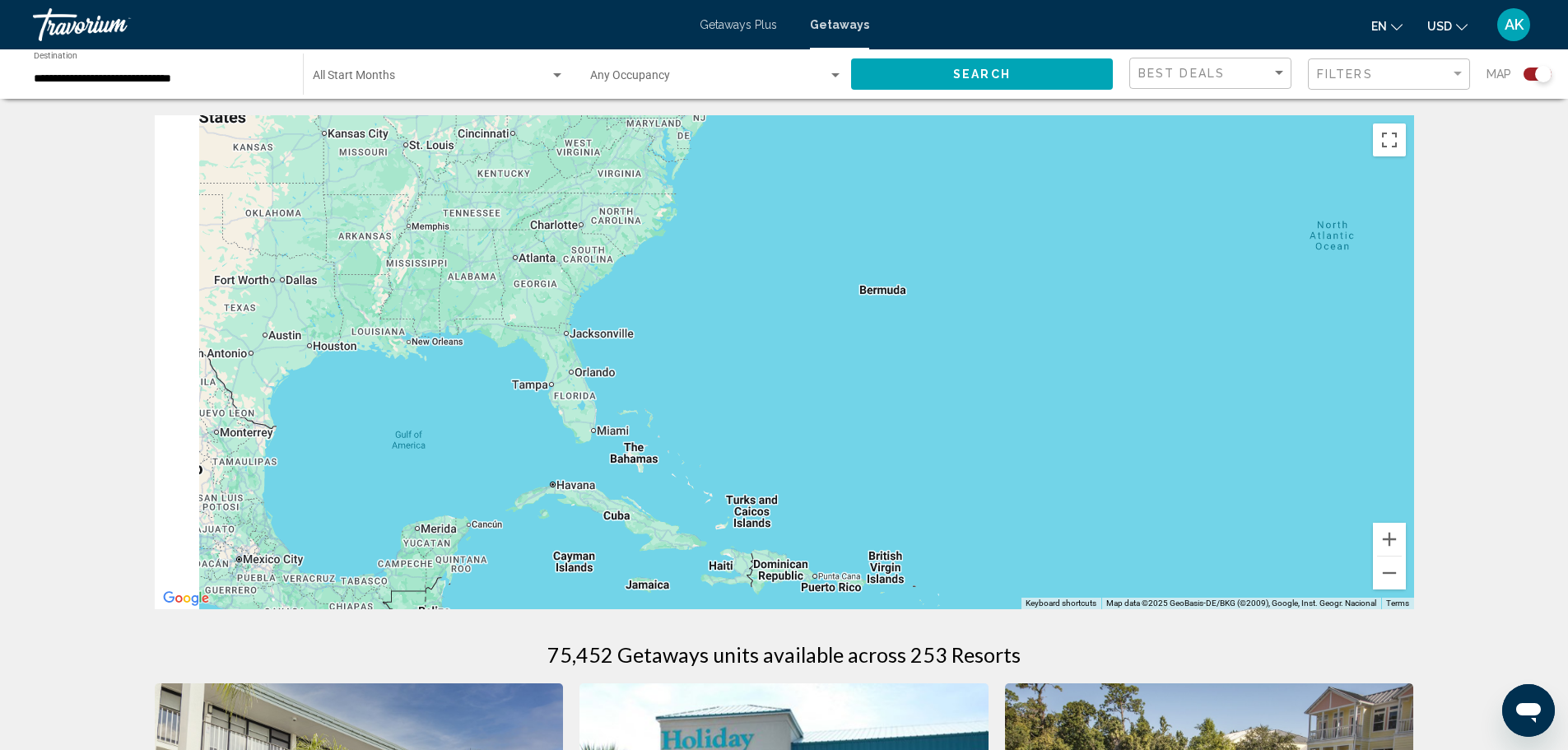
drag, startPoint x: 532, startPoint y: 394, endPoint x: 1338, endPoint y: 371, distance: 806.3
click at [1338, 371] on div "Main content" at bounding box center [784, 362] width 1259 height 494
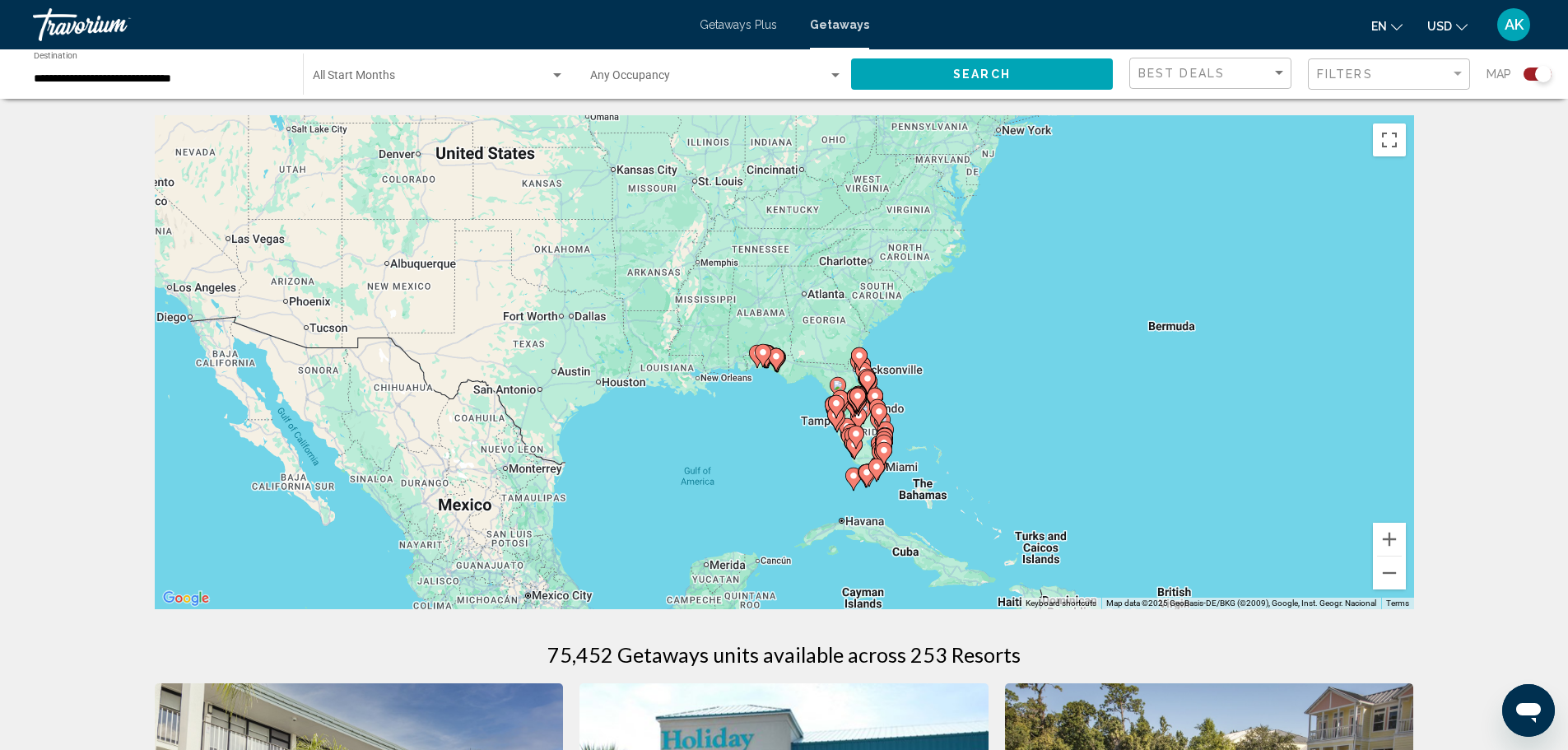
drag, startPoint x: 794, startPoint y: 373, endPoint x: 1004, endPoint y: 418, distance: 214.8
click at [1004, 418] on div "To activate drag with keyboard, press Alt + Enter. Once in keyboard drag state,…" at bounding box center [784, 362] width 1259 height 494
click at [1384, 548] on button "Zoom in" at bounding box center [1389, 539] width 33 height 33
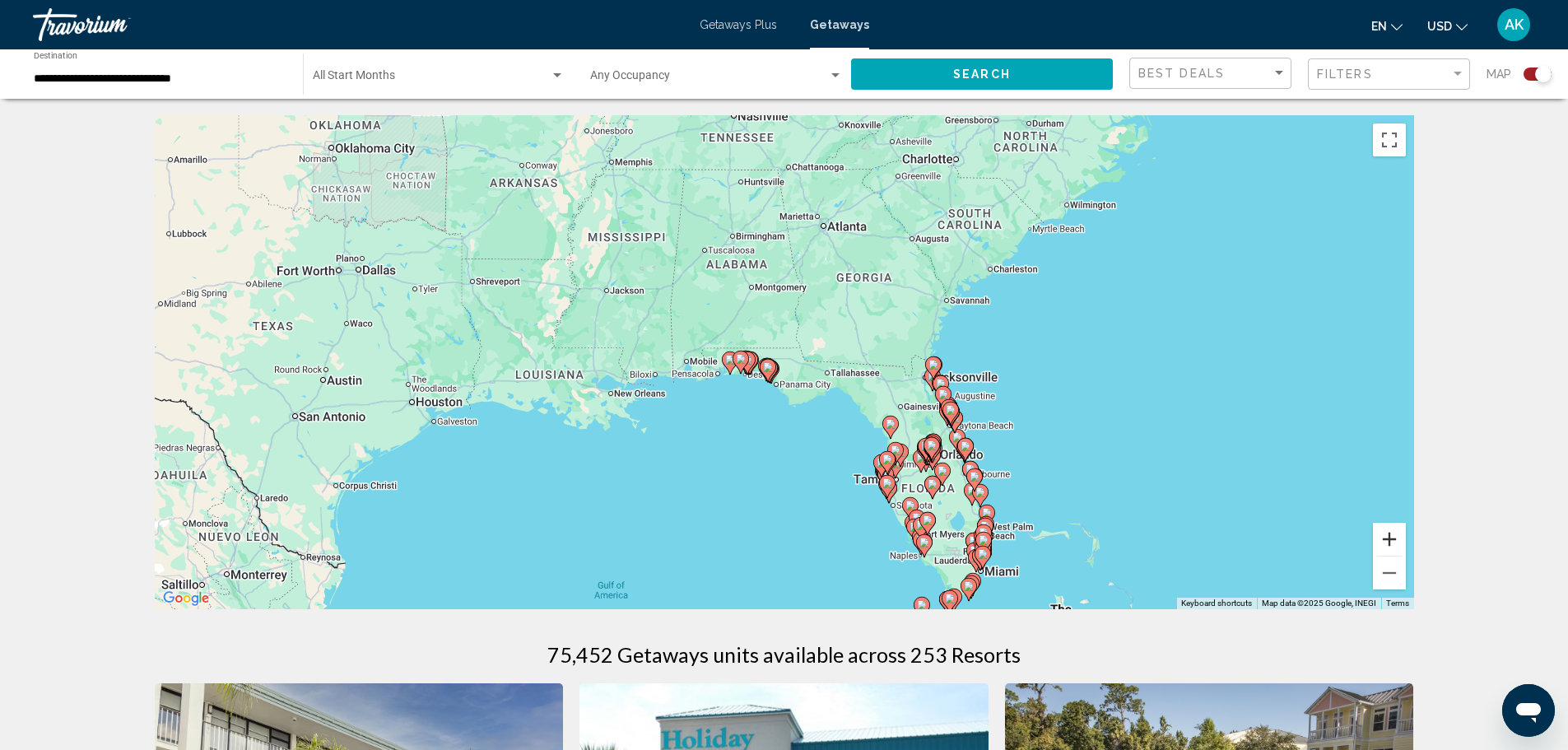
click at [1387, 540] on button "Zoom in" at bounding box center [1389, 539] width 33 height 33
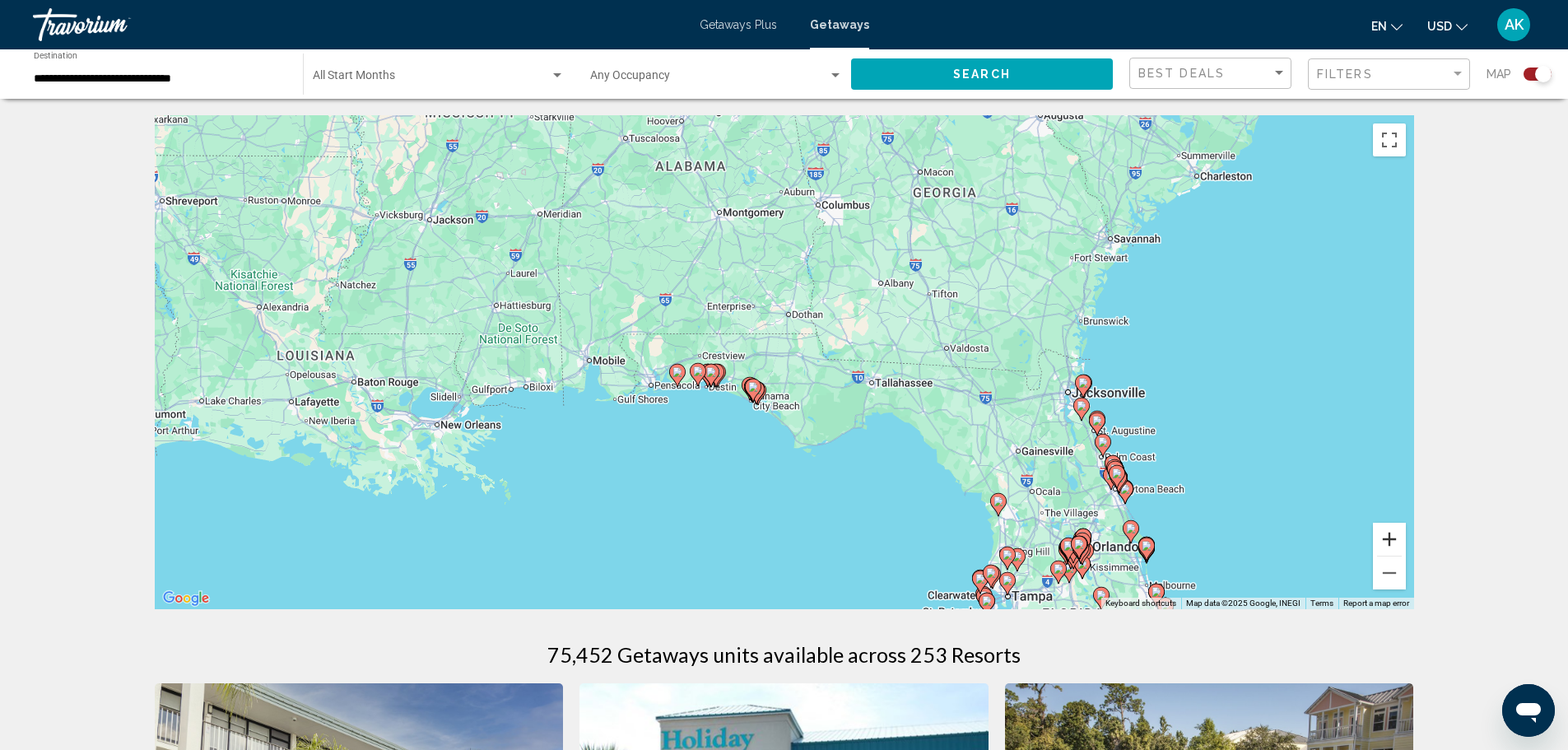
click at [1389, 537] on button "Zoom in" at bounding box center [1389, 539] width 33 height 33
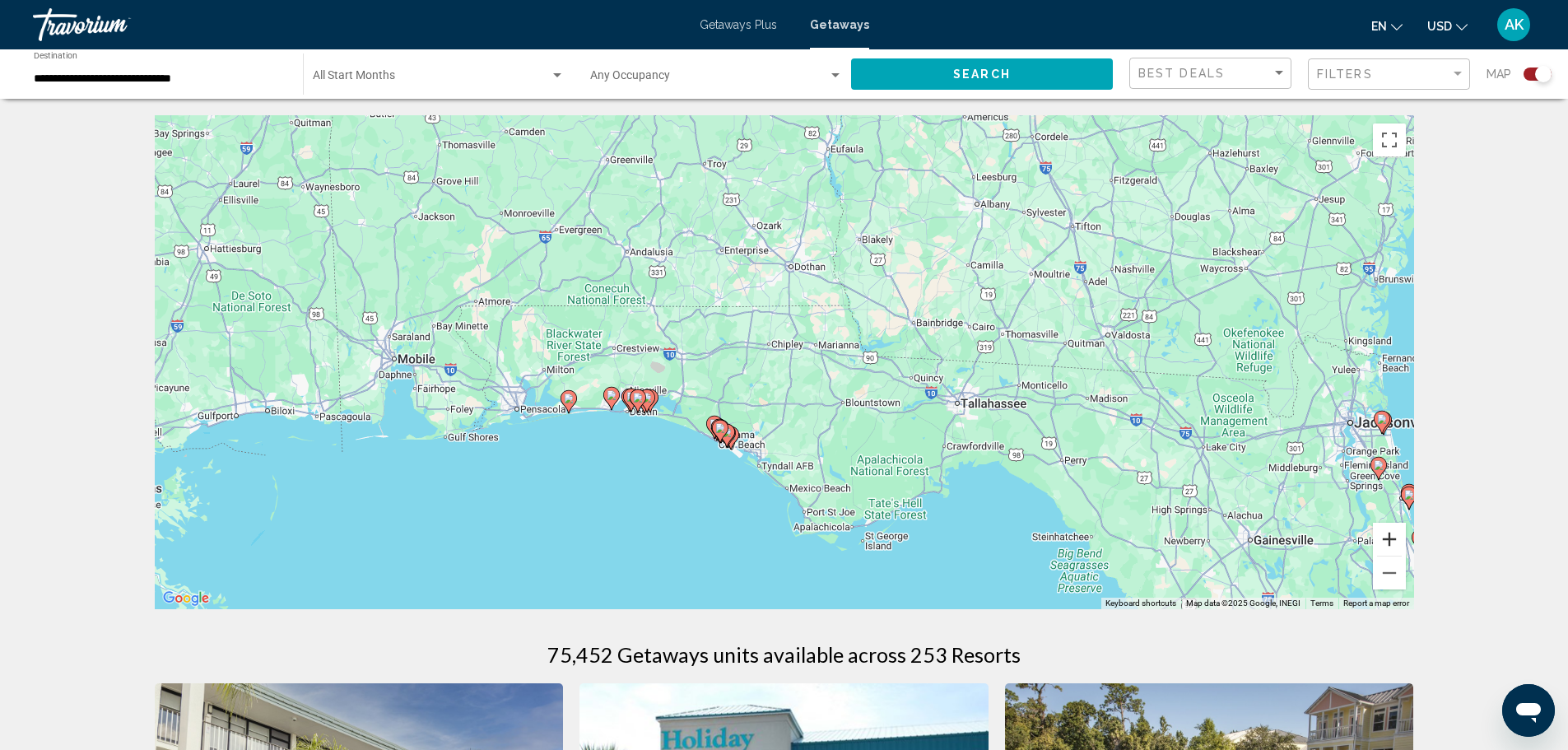
click at [1389, 537] on button "Zoom in" at bounding box center [1389, 539] width 33 height 33
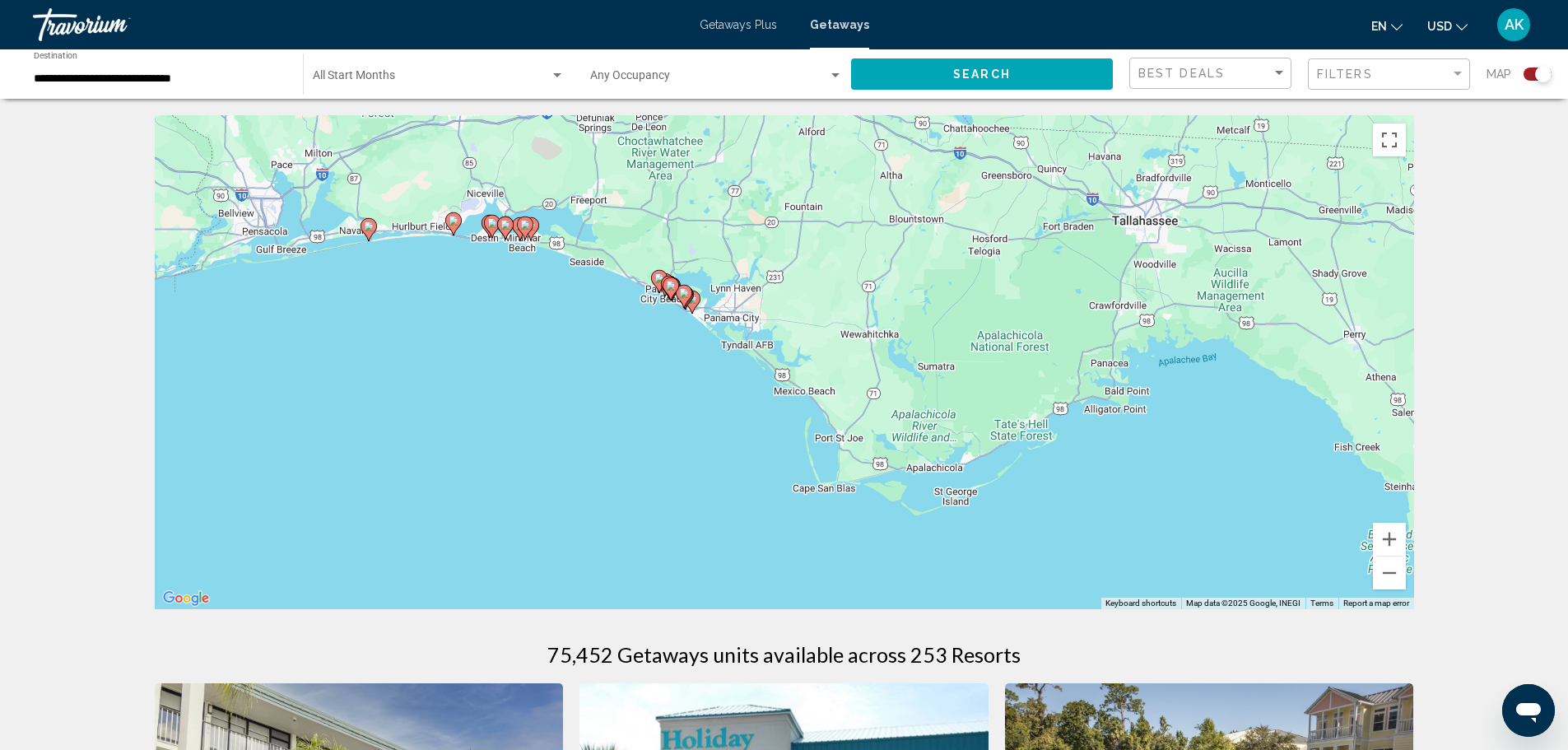
drag, startPoint x: 664, startPoint y: 384, endPoint x: 671, endPoint y: 189, distance: 195.1
click at [671, 189] on div "To activate drag with keyboard, press Alt + Enter. Once in keyboard drag state,…" at bounding box center [784, 362] width 1259 height 494
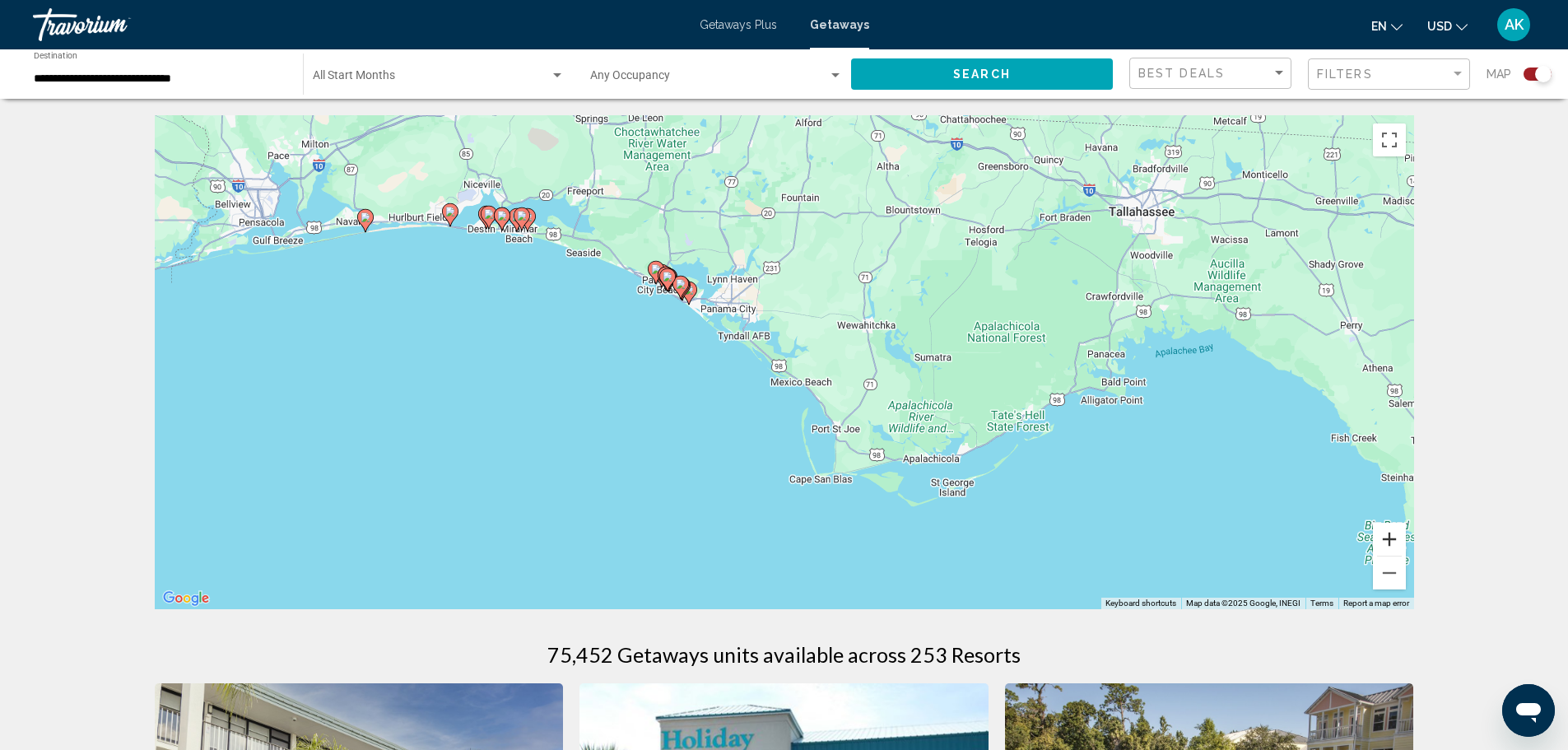
click at [1391, 534] on button "Zoom in" at bounding box center [1389, 539] width 33 height 33
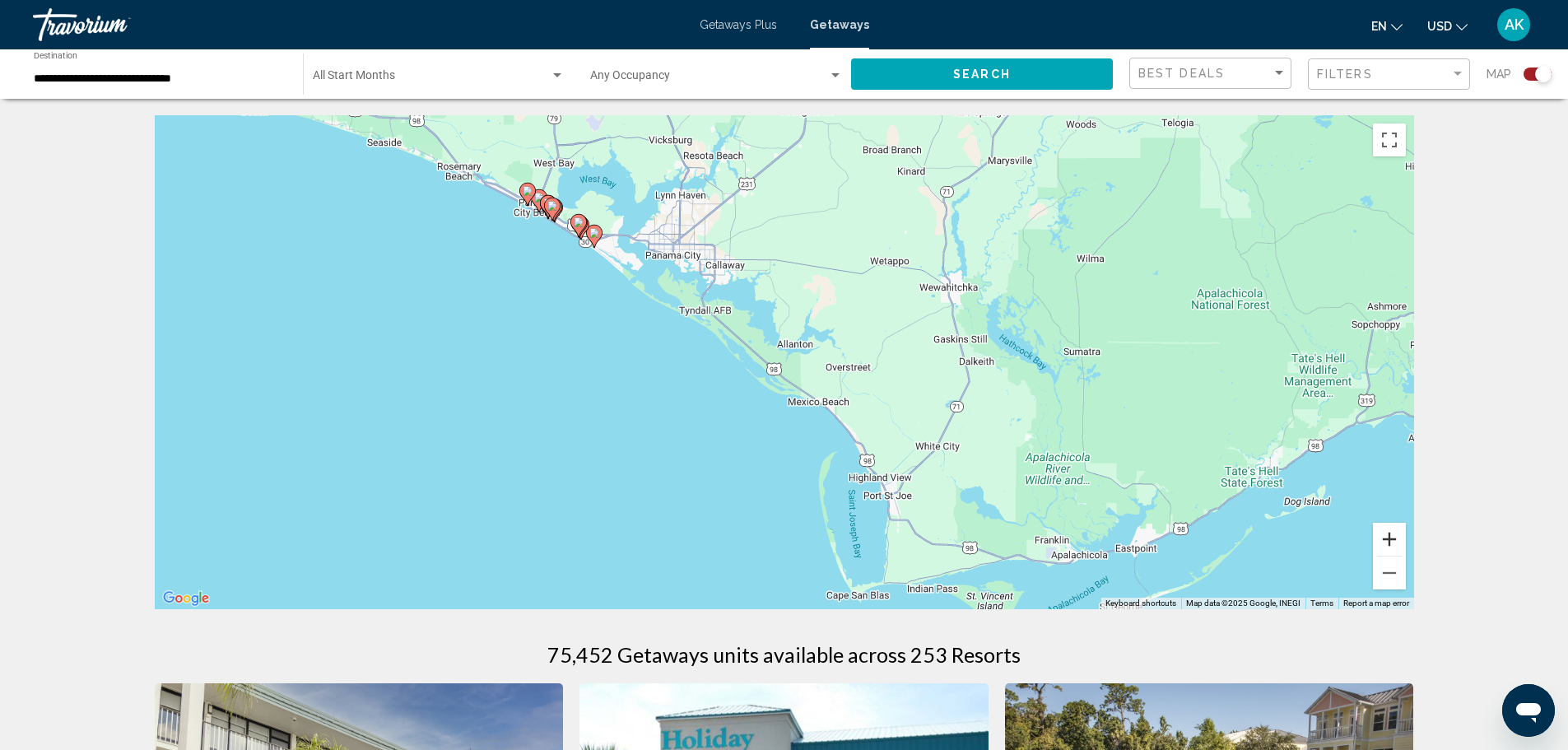
click at [1391, 534] on button "Zoom in" at bounding box center [1389, 539] width 33 height 33
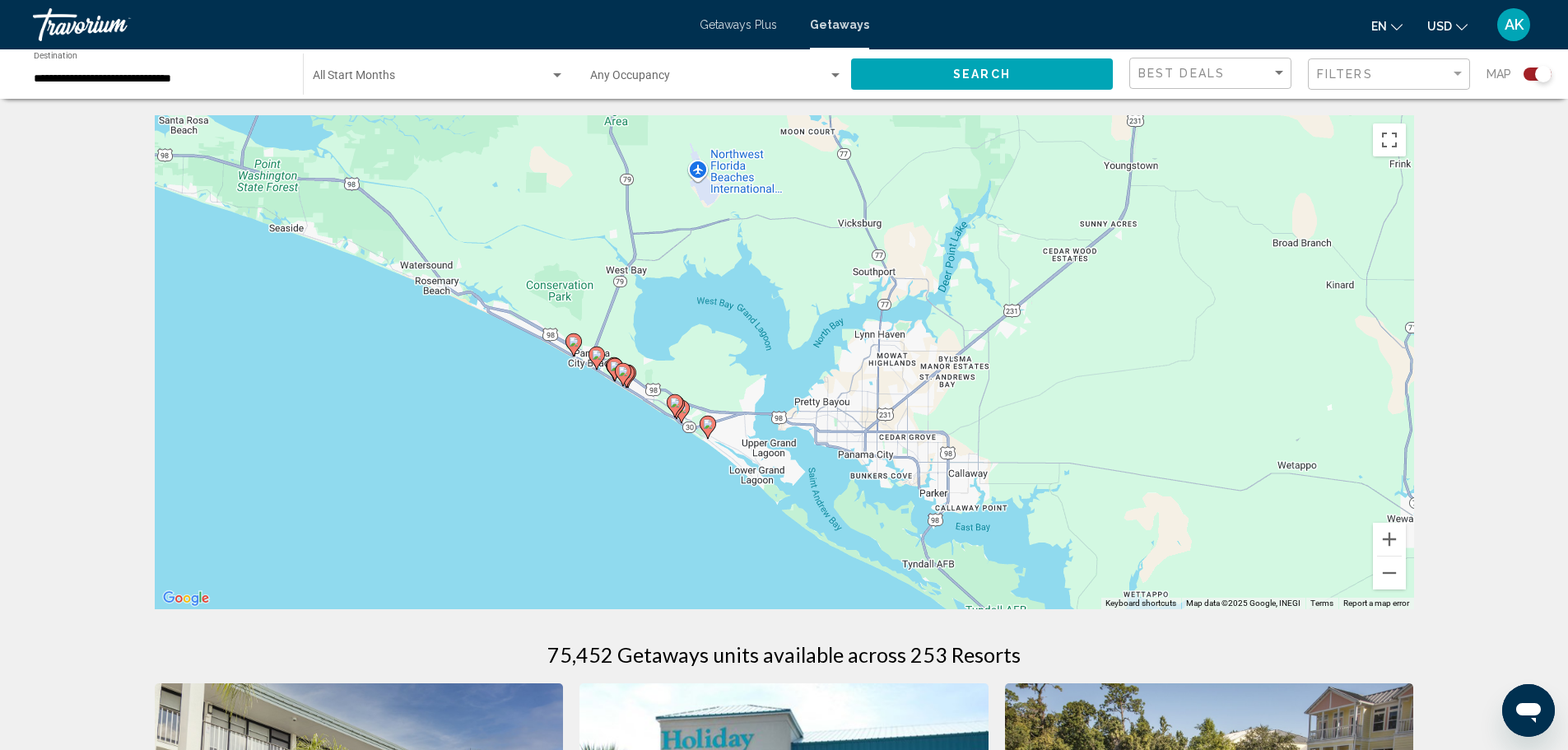
drag, startPoint x: 423, startPoint y: 238, endPoint x: 740, endPoint y: 565, distance: 455.4
click at [740, 565] on div "To activate drag with keyboard, press Alt + Enter. Once in keyboard drag state,…" at bounding box center [784, 362] width 1259 height 494
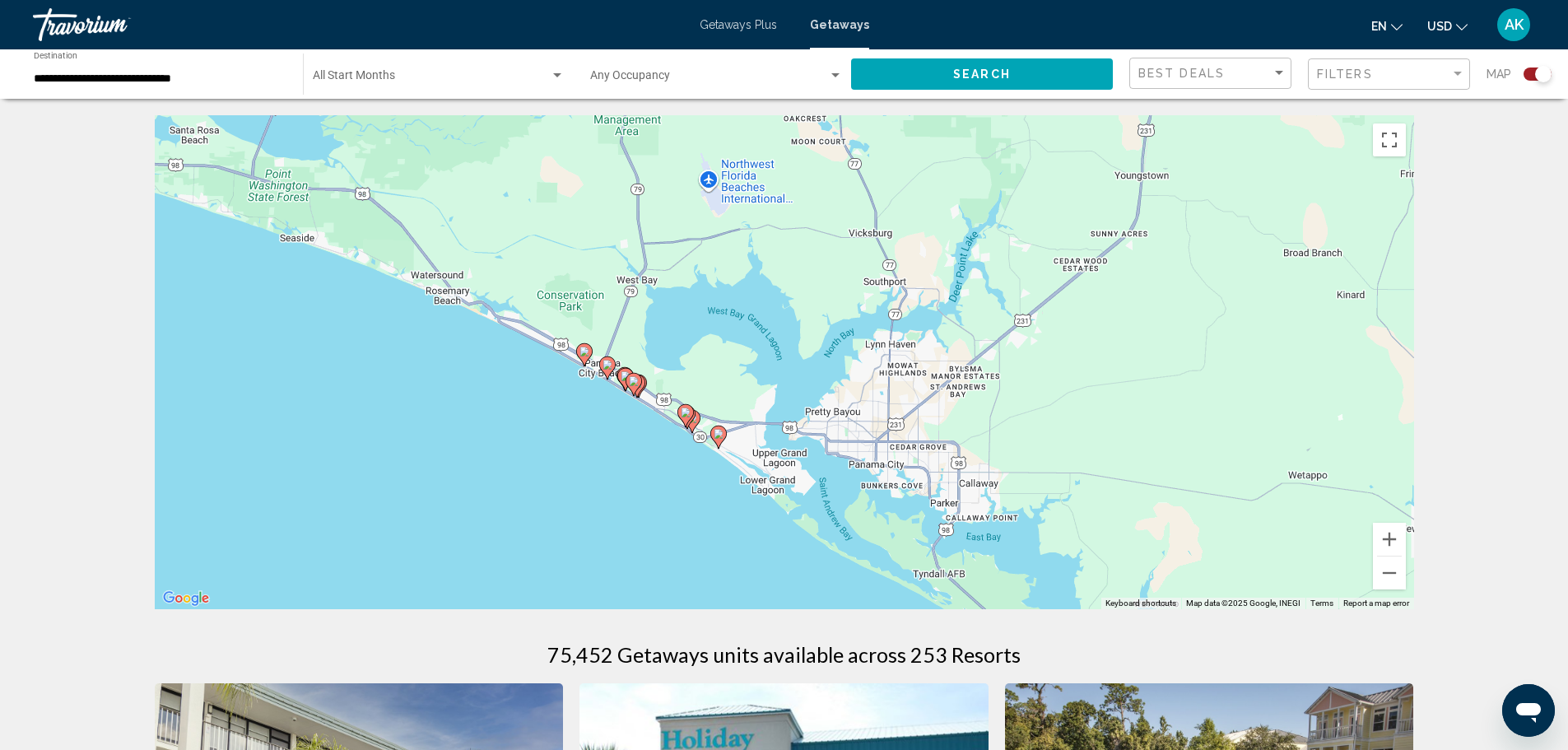
drag, startPoint x: 558, startPoint y: 417, endPoint x: 553, endPoint y: 432, distance: 15.8
click at [553, 432] on div "To activate drag with keyboard, press Alt + Enter. Once in keyboard drag state,…" at bounding box center [784, 362] width 1259 height 494
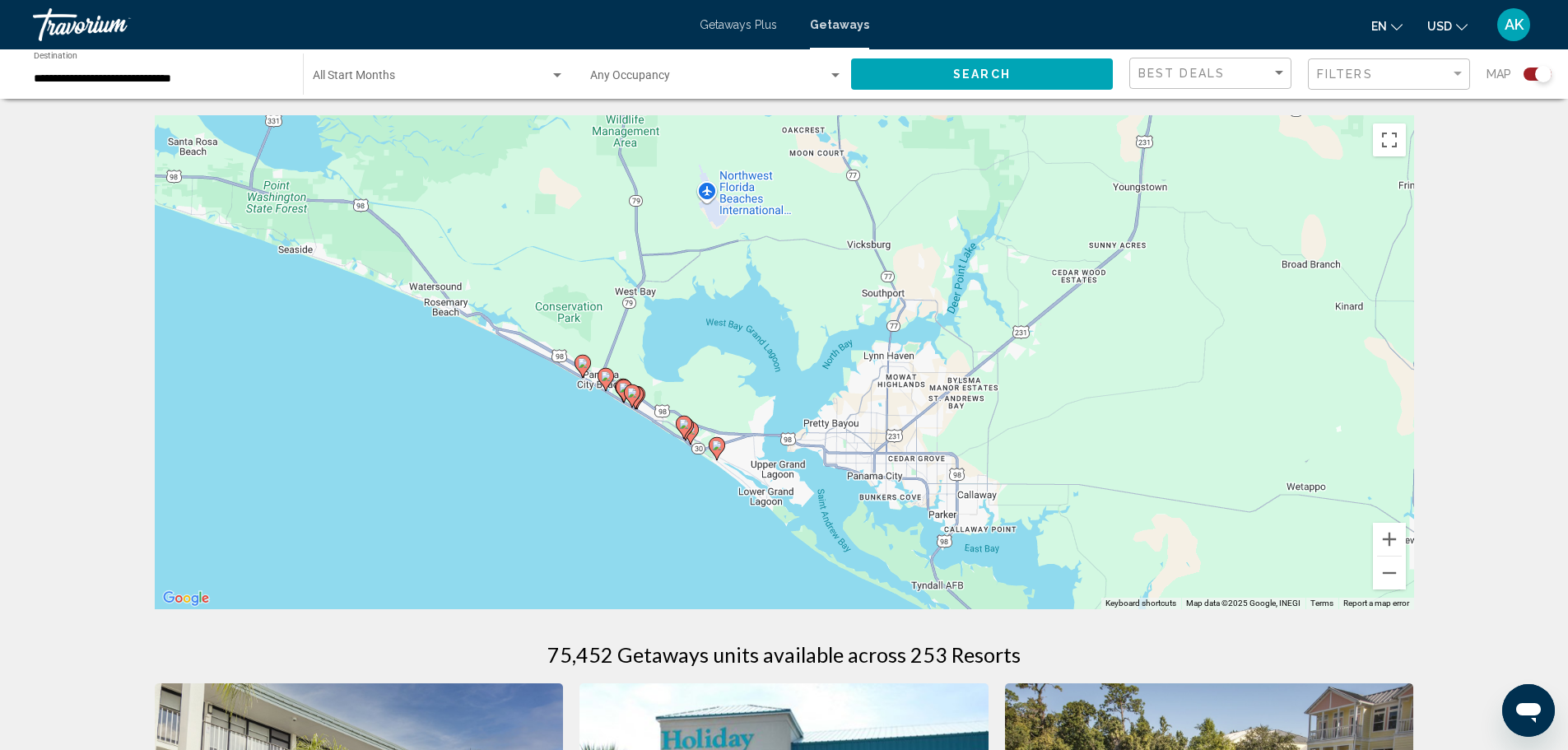
click at [716, 446] on image "Main content" at bounding box center [716, 445] width 10 height 10
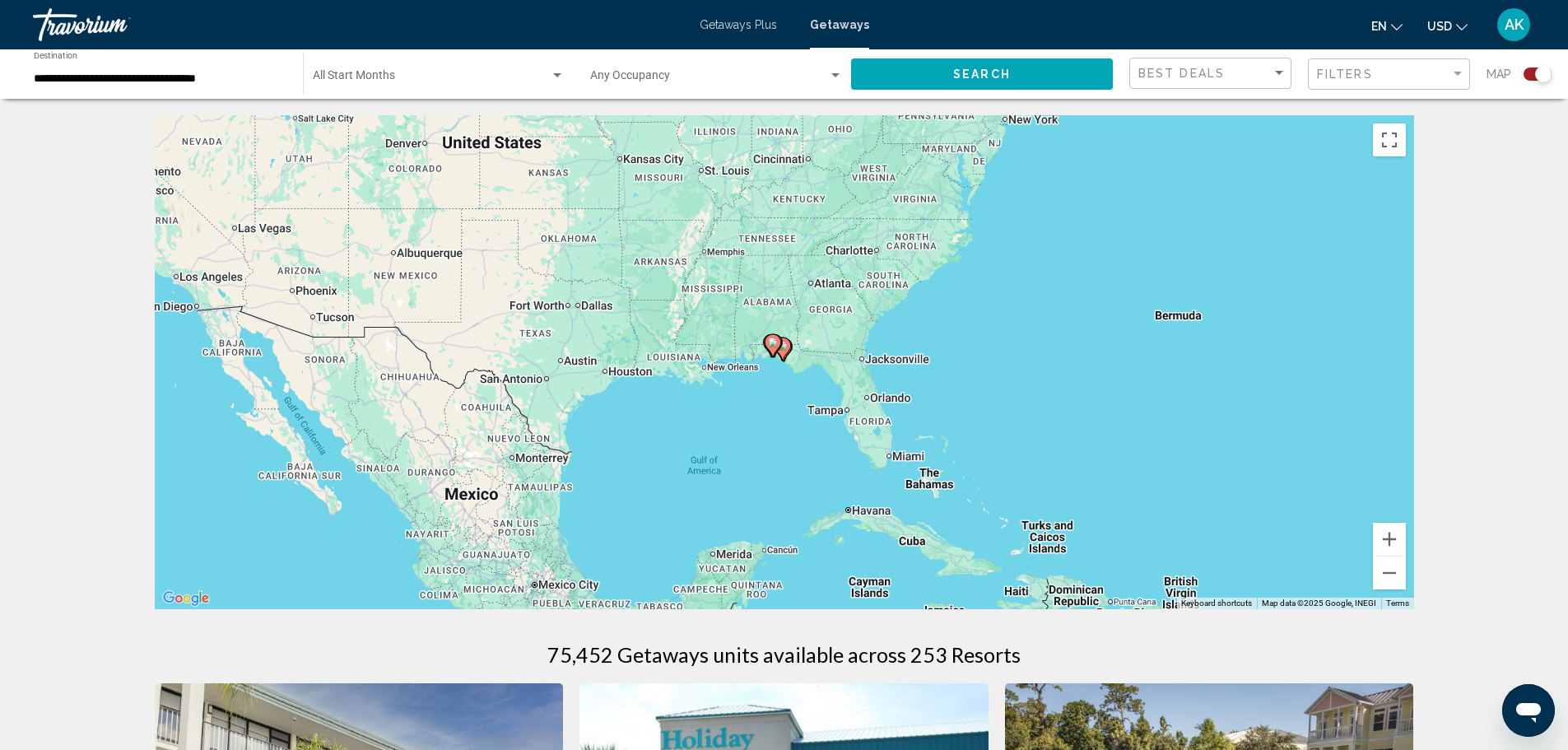
click at [781, 355] on gmp-advanced-marker "Main content" at bounding box center [773, 345] width 16 height 25
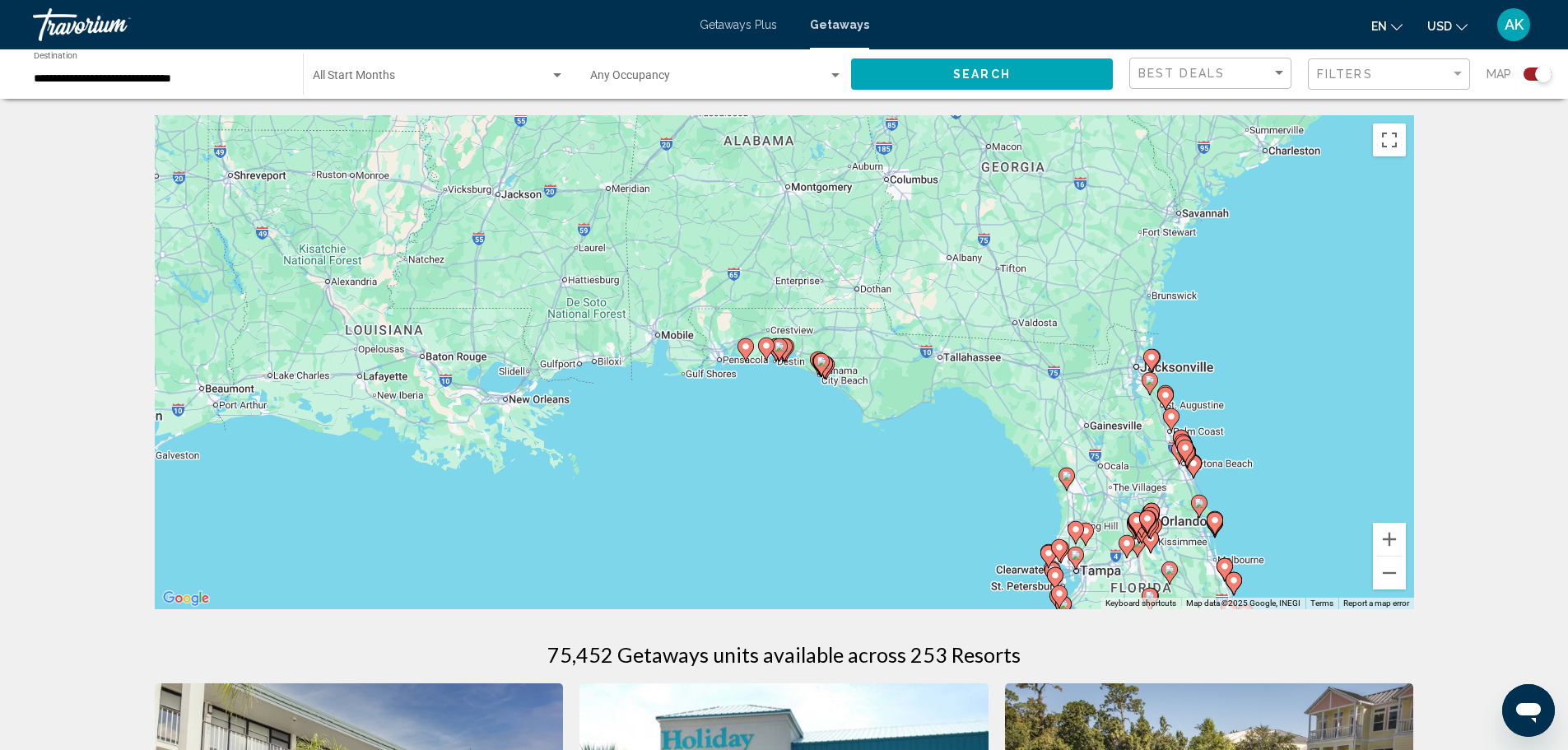
click at [831, 362] on icon "Main content" at bounding box center [824, 366] width 15 height 21
type input "**********"
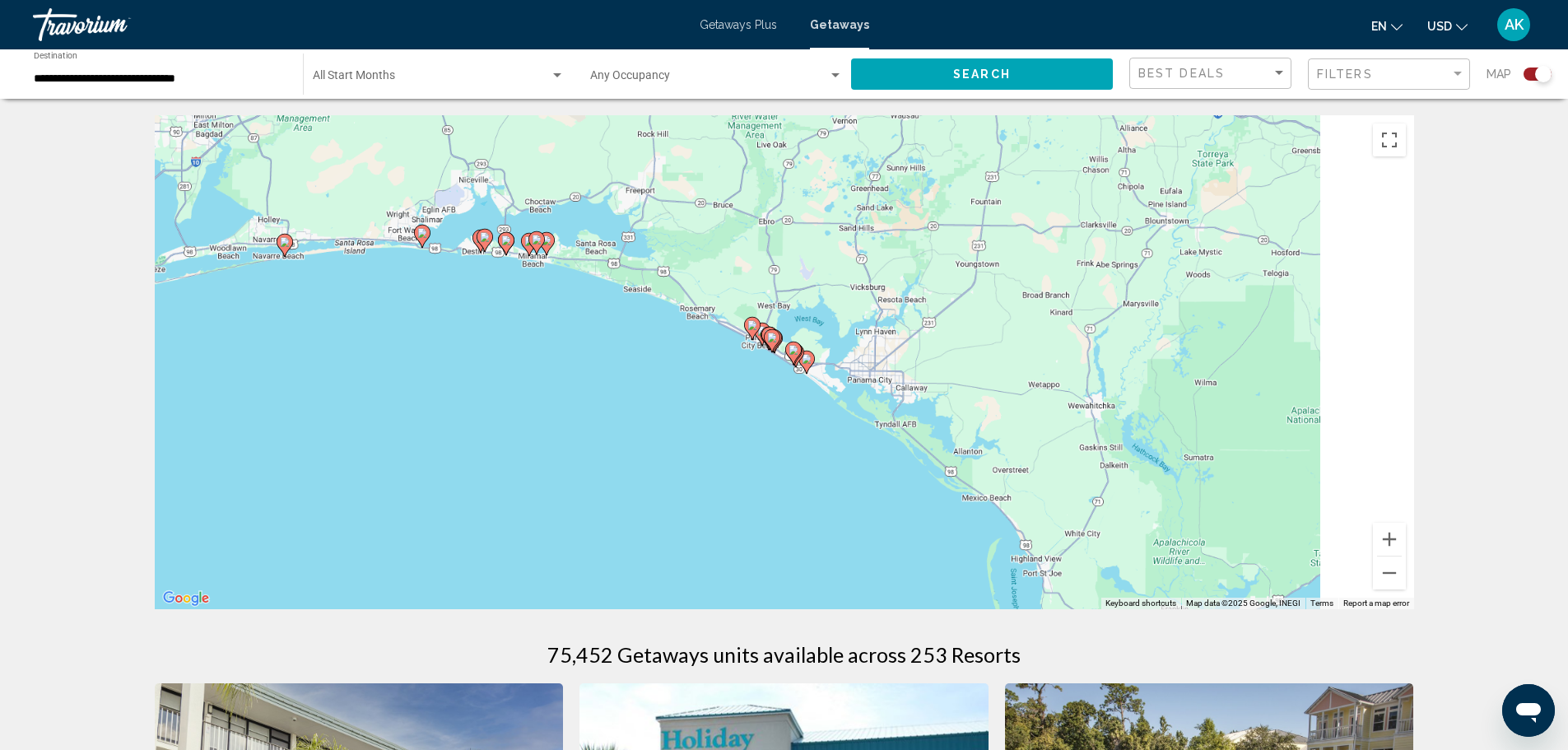
click at [812, 366] on div "To navigate, press the arrow keys. To activate drag with keyboard, press Alt + …" at bounding box center [784, 362] width 1259 height 494
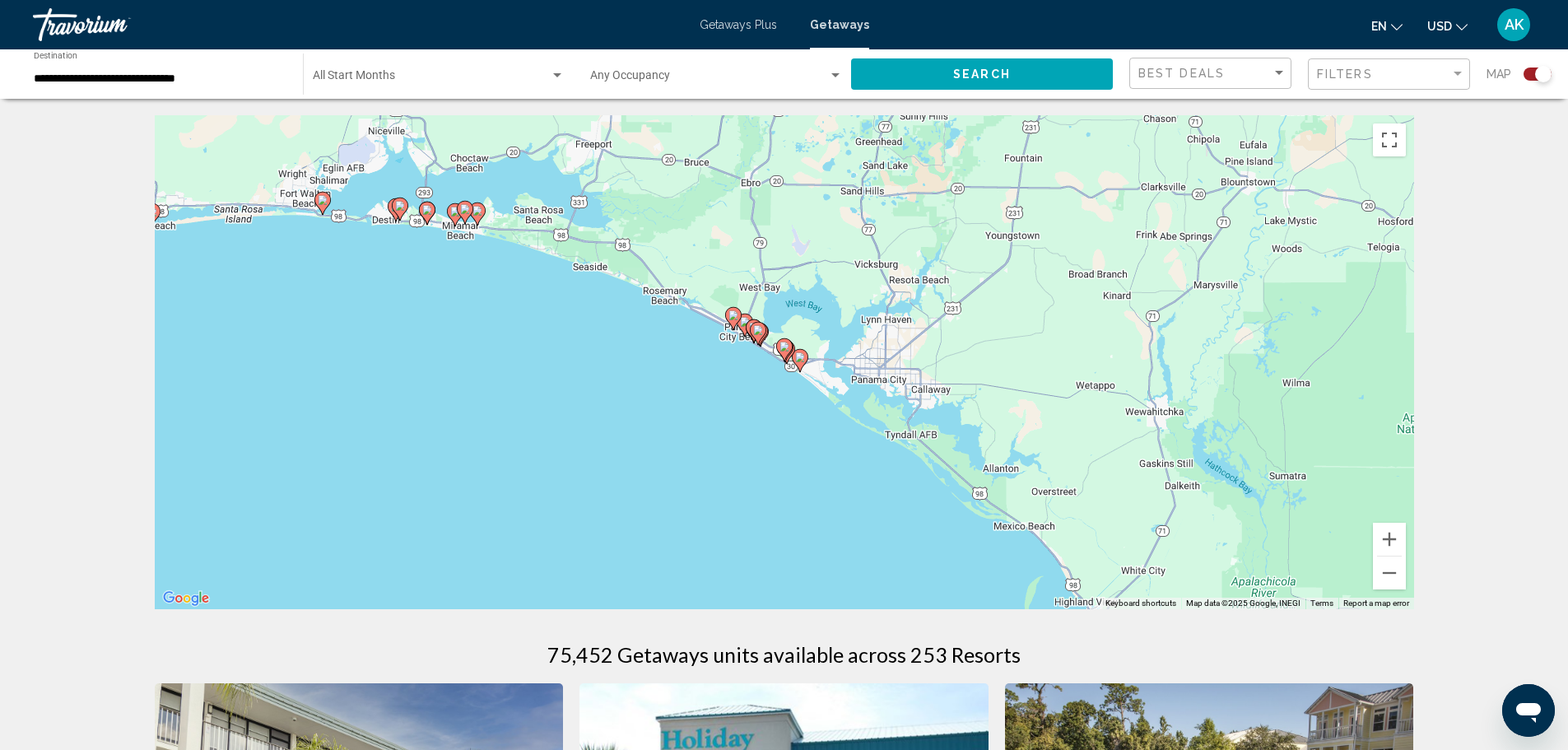
click at [782, 345] on image "Main content" at bounding box center [784, 346] width 10 height 10
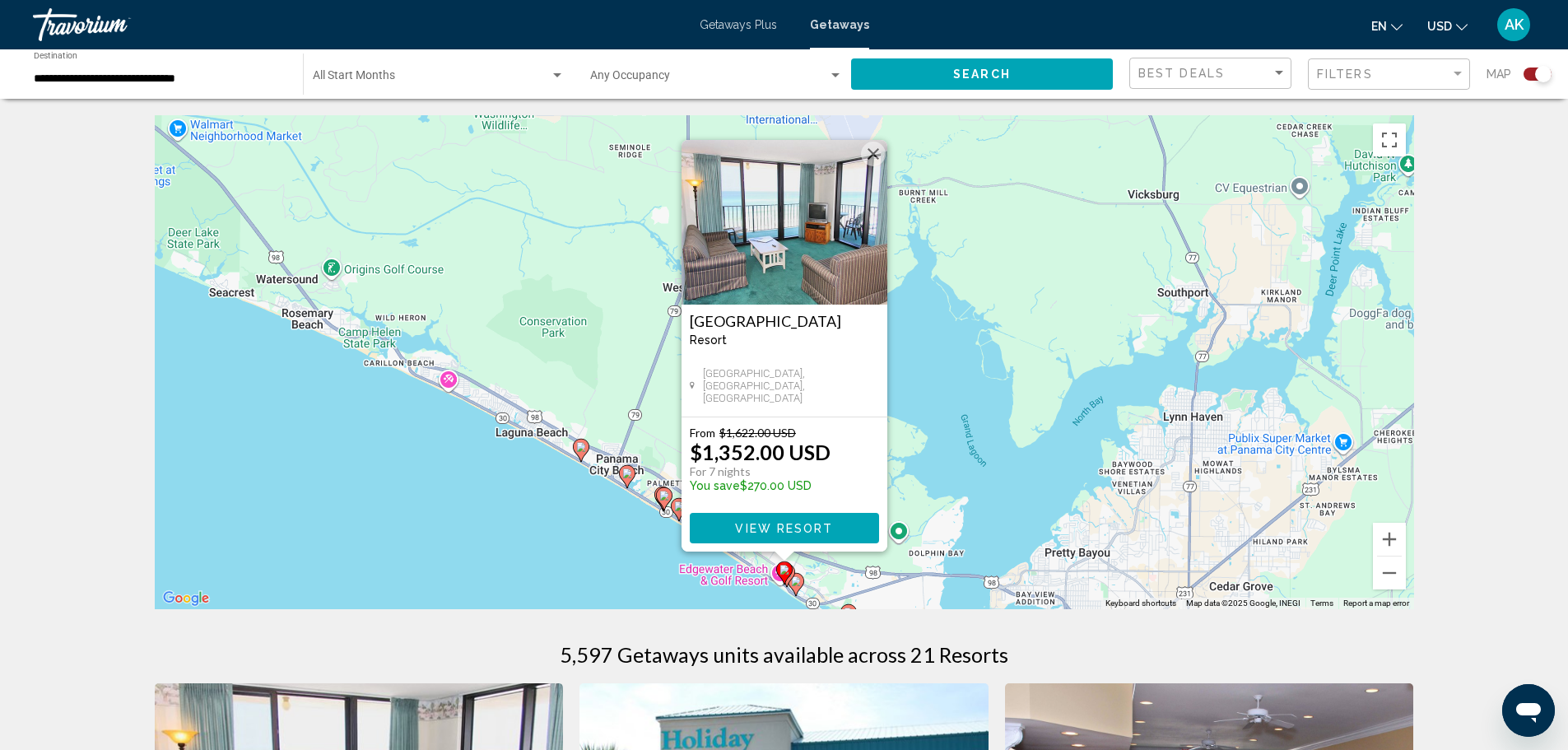
click at [869, 153] on button "Close" at bounding box center [873, 153] width 25 height 25
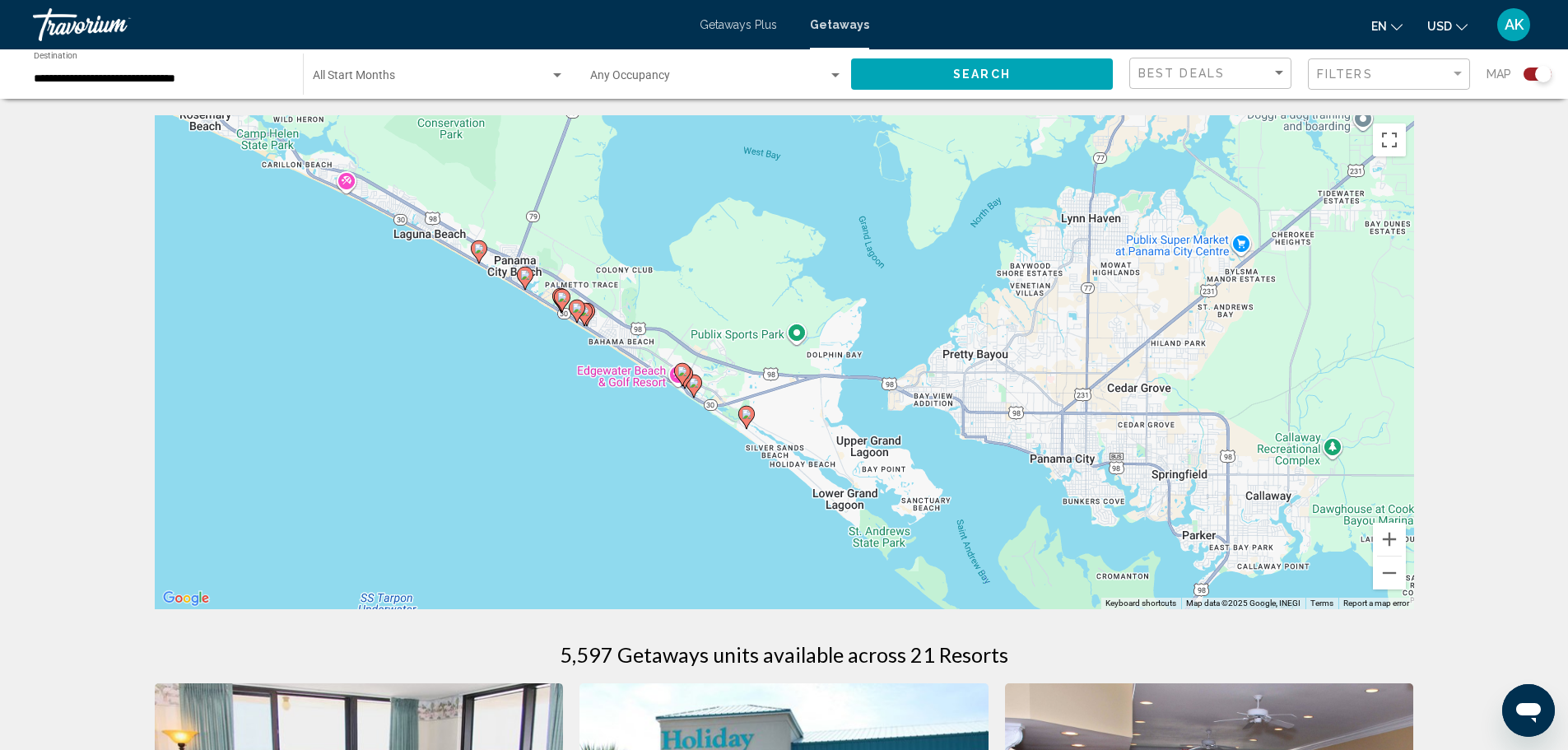
drag, startPoint x: 960, startPoint y: 462, endPoint x: 858, endPoint y: 260, distance: 226.3
click at [858, 260] on div "To activate drag with keyboard, press Alt + Enter. Once in keyboard drag state,…" at bounding box center [784, 362] width 1259 height 494
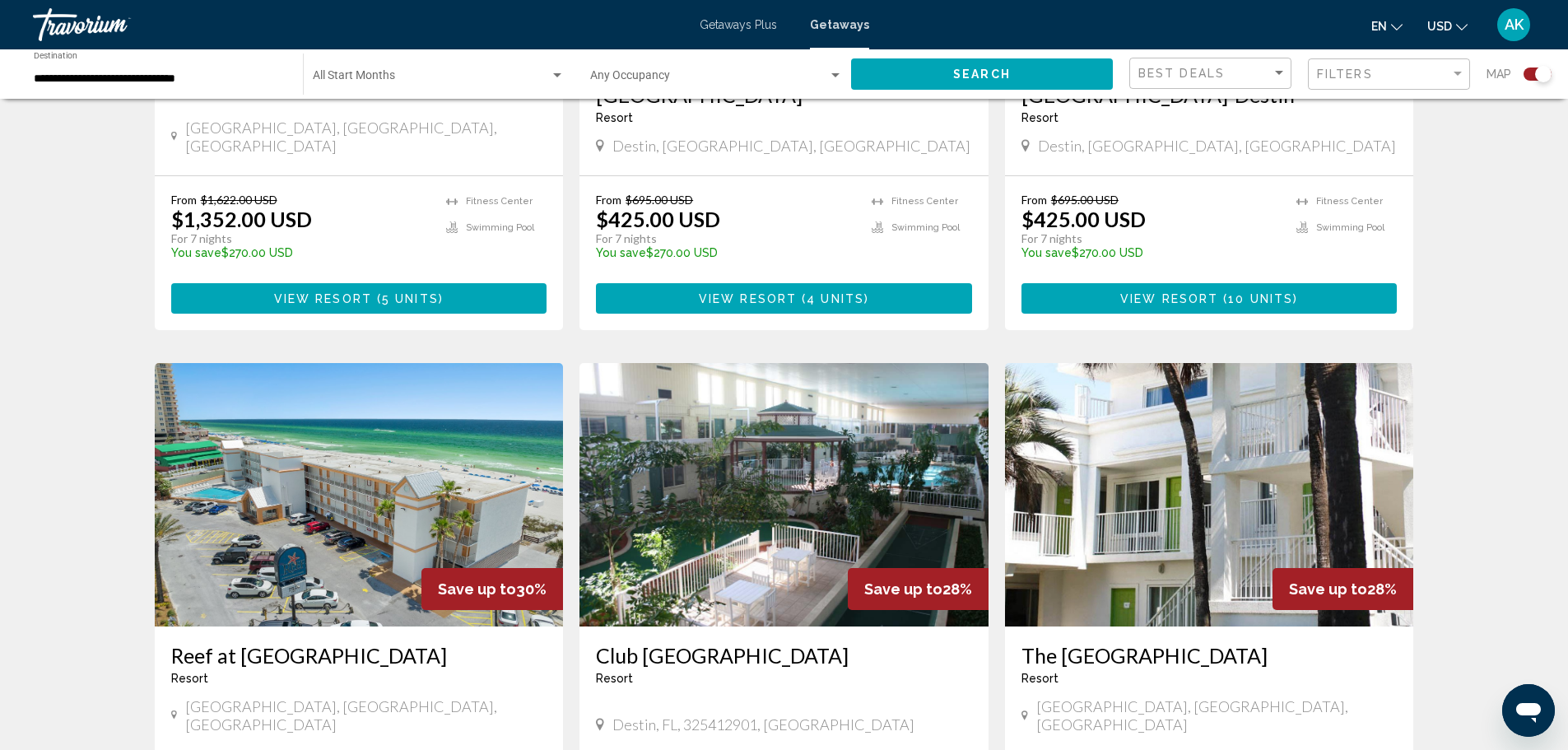
scroll to position [1070, 0]
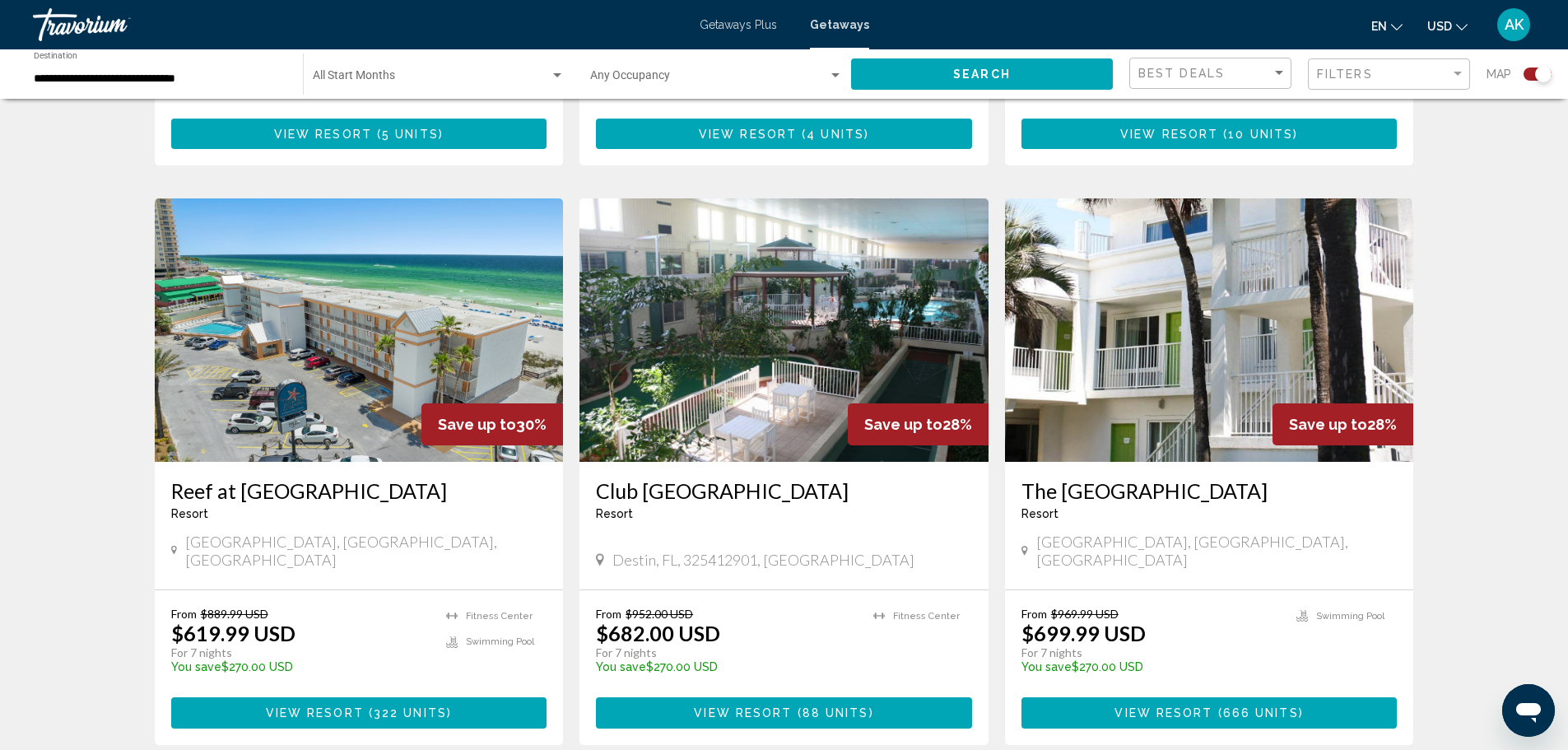
click at [763, 707] on span "View Resort" at bounding box center [742, 713] width 98 height 13
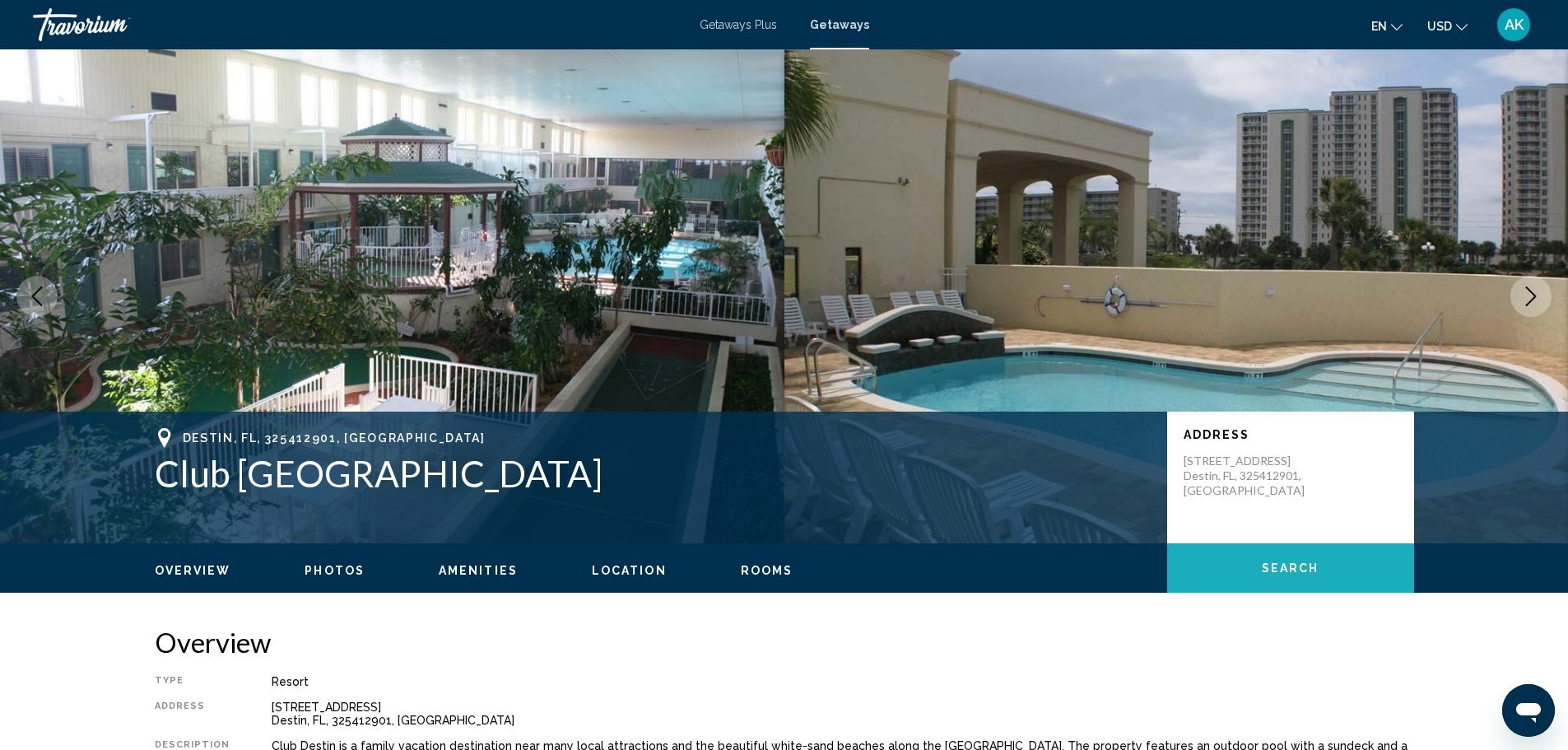
click at [1289, 559] on button "Search" at bounding box center [1290, 568] width 247 height 49
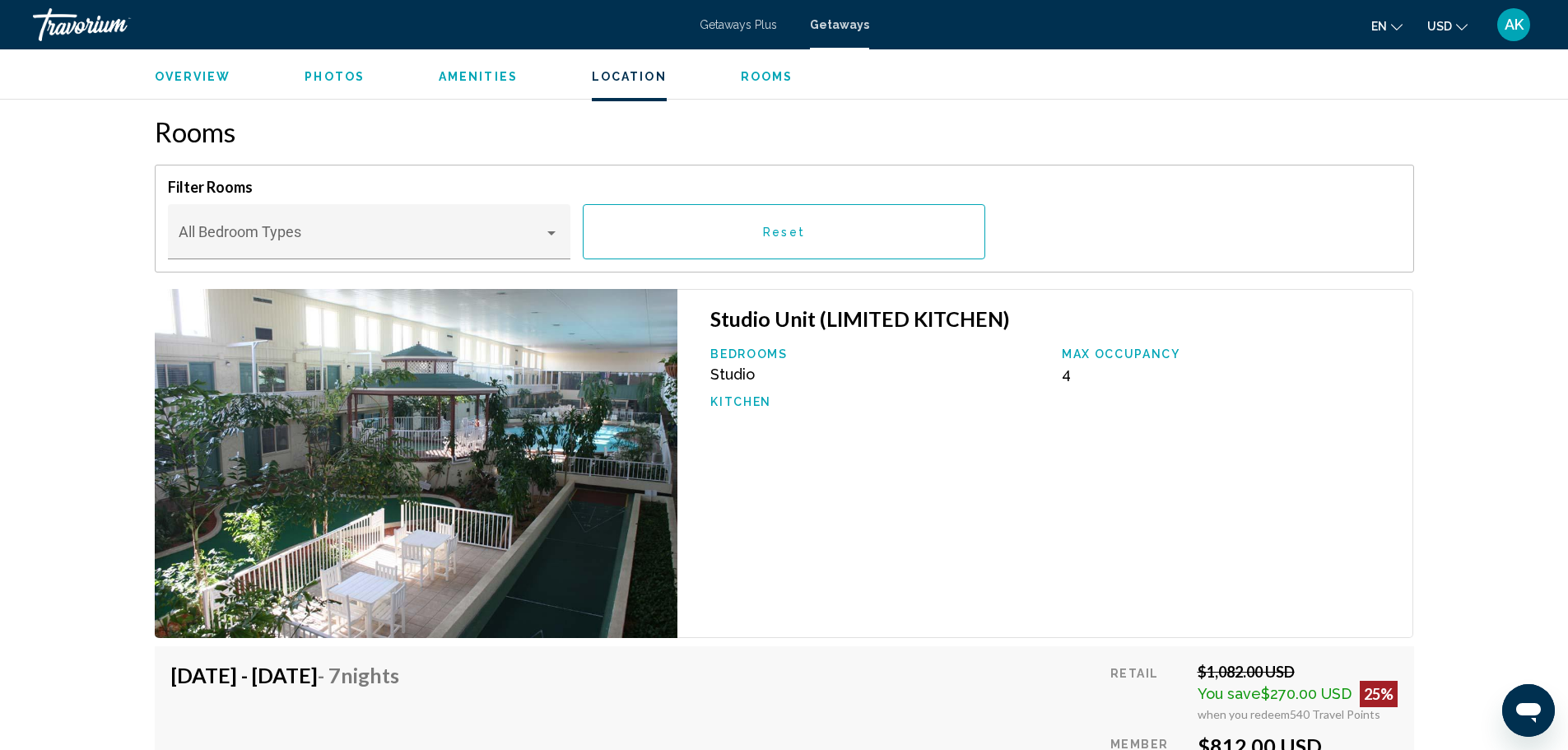
scroll to position [2481, 0]
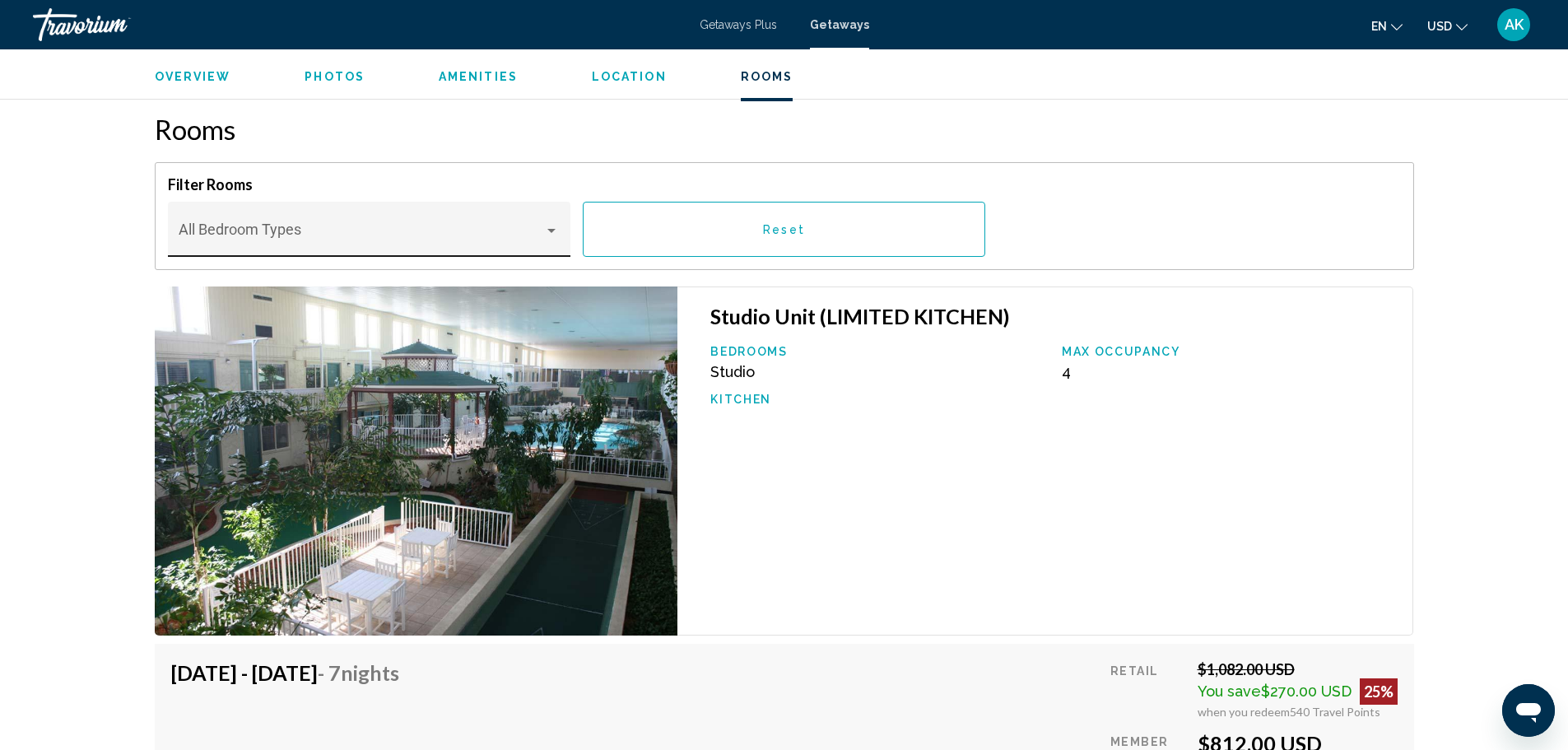
click at [482, 213] on div "Bedroom Types All Bedroom Types" at bounding box center [369, 235] width 380 height 44
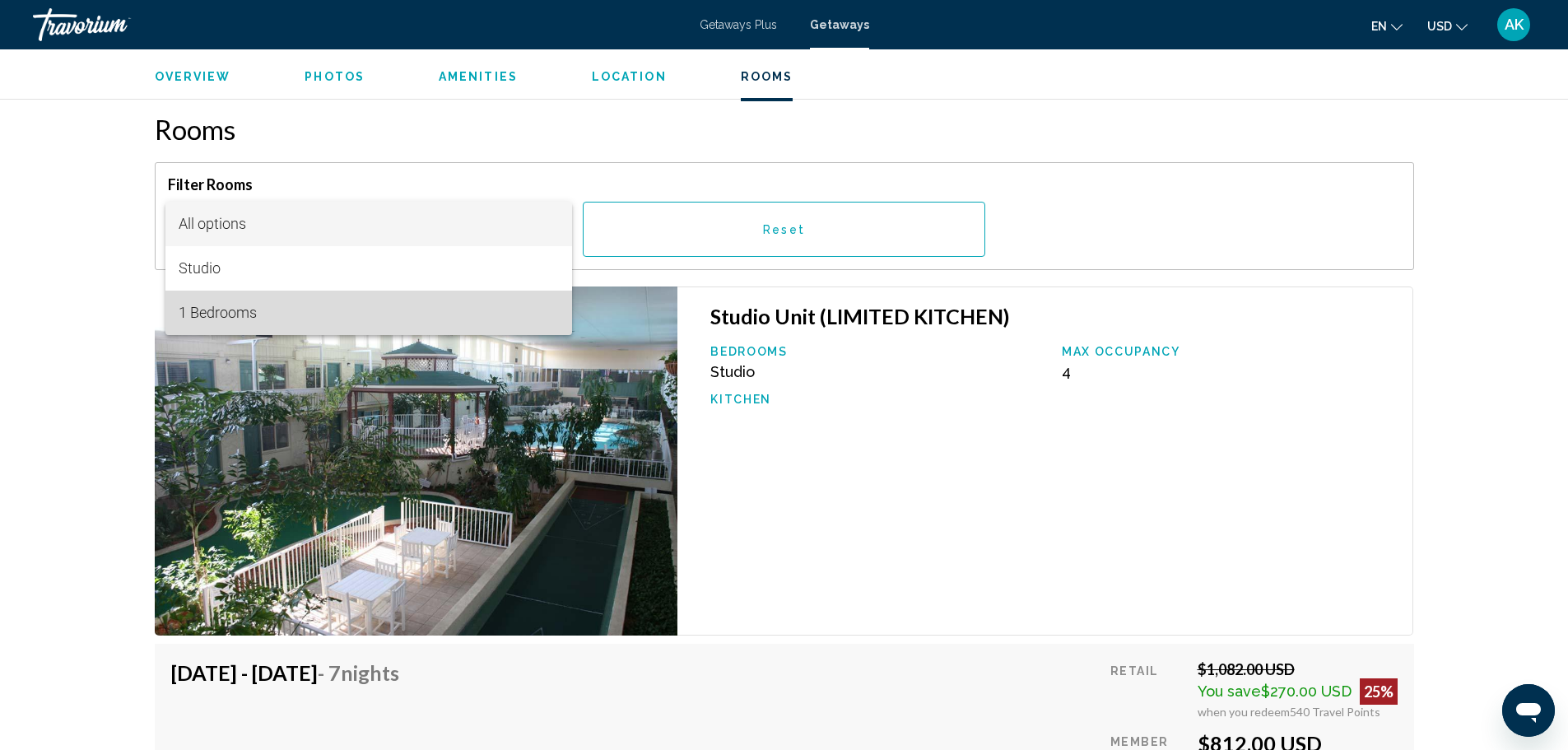
click at [229, 306] on span "1 Bedrooms" at bounding box center [369, 312] width 380 height 45
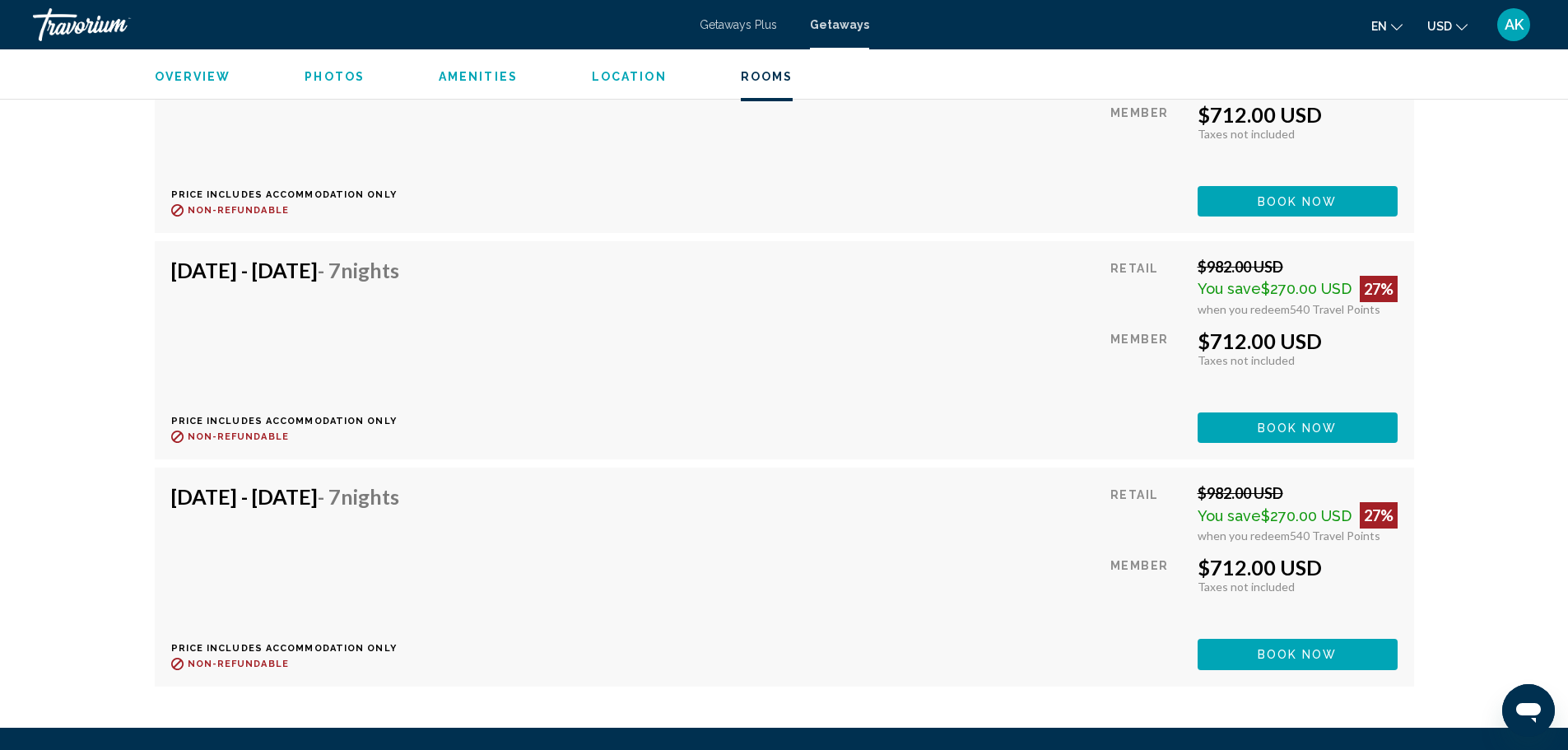
scroll to position [3401, 0]
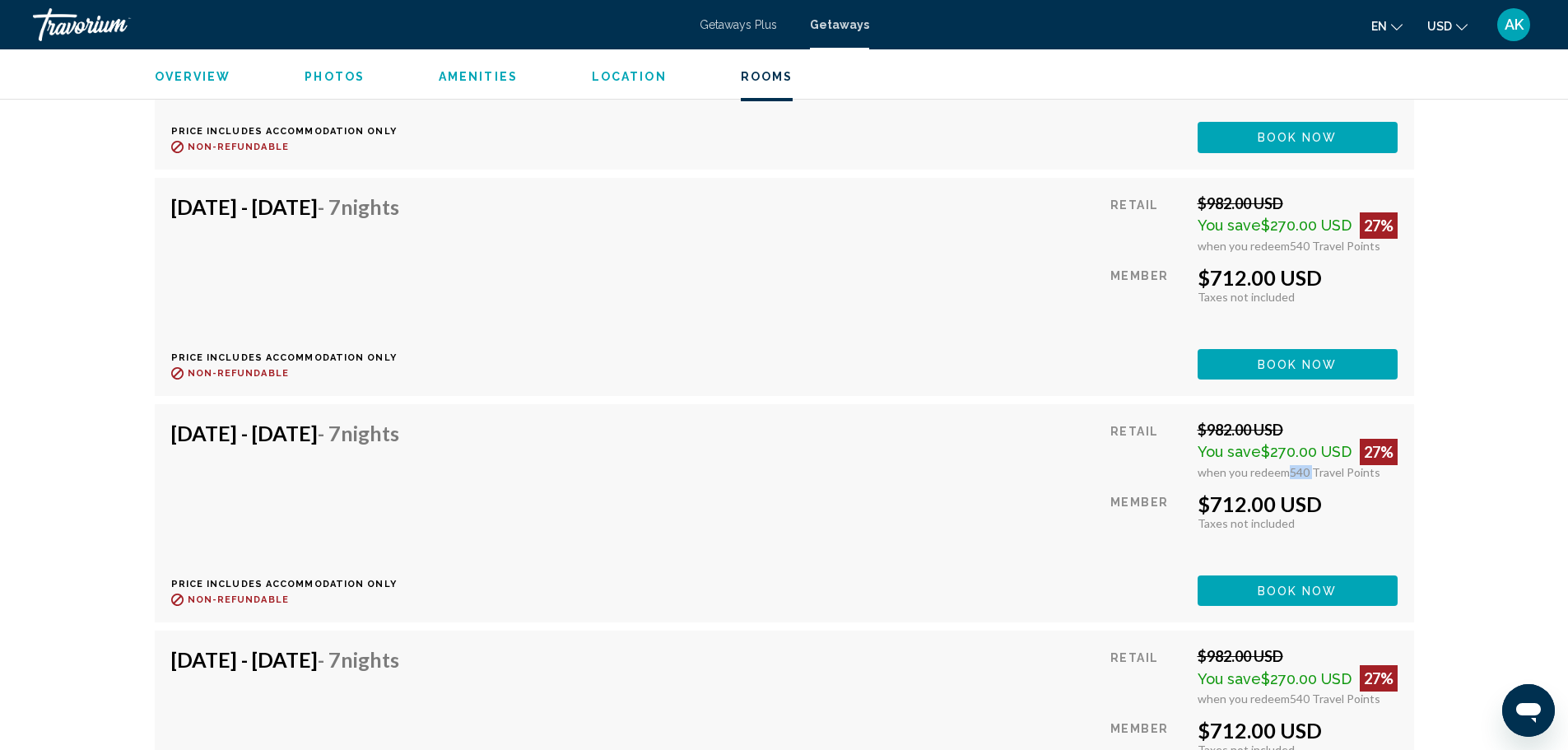
drag, startPoint x: 1284, startPoint y: 460, endPoint x: 1310, endPoint y: 460, distance: 26.0
click at [1310, 465] on div "when you redeem 540 Travel Points" at bounding box center [1297, 471] width 200 height 14
drag, startPoint x: 1199, startPoint y: 413, endPoint x: 1249, endPoint y: 412, distance: 50.0
click at [1249, 420] on div "$982.00 USD" at bounding box center [1297, 429] width 200 height 18
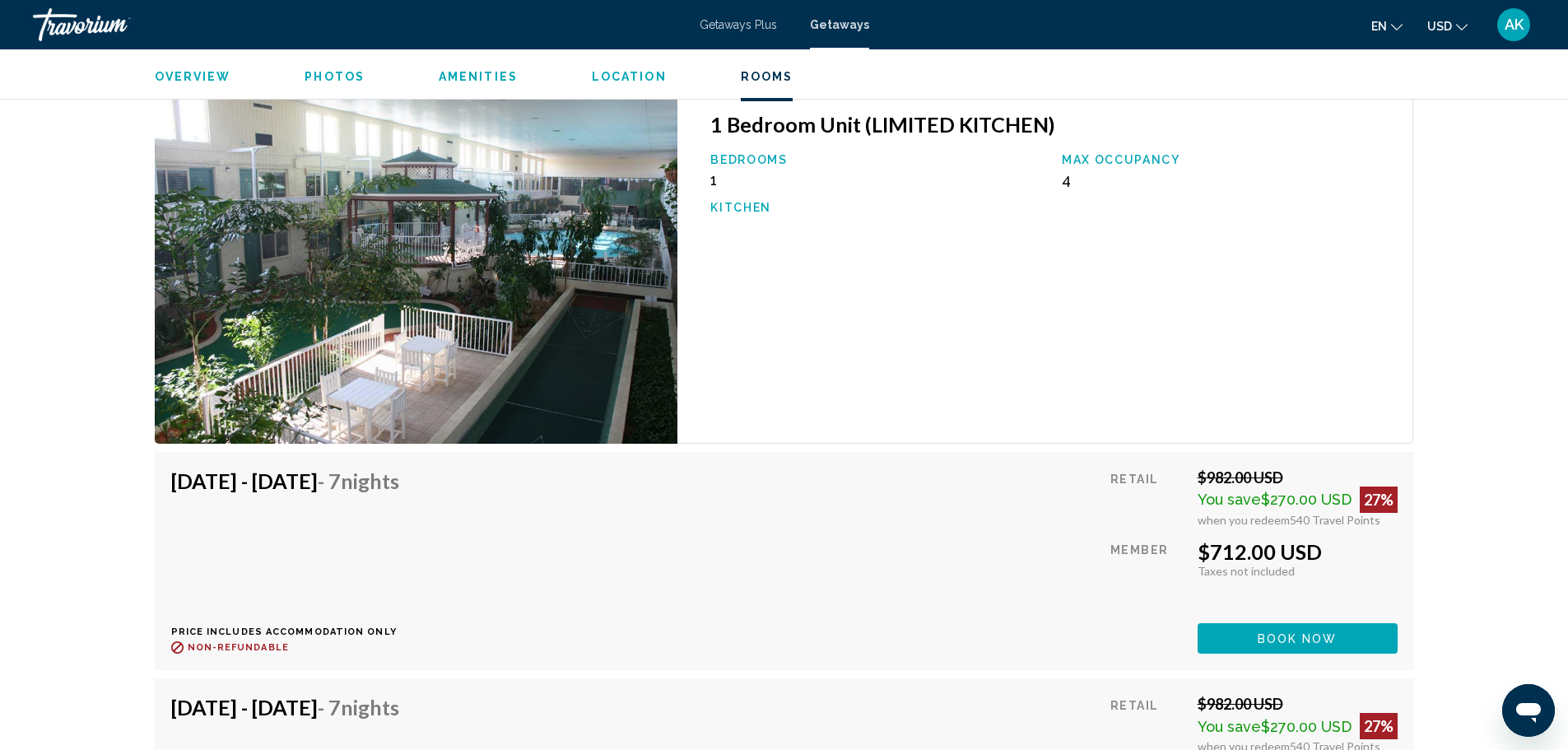
scroll to position [2907, 0]
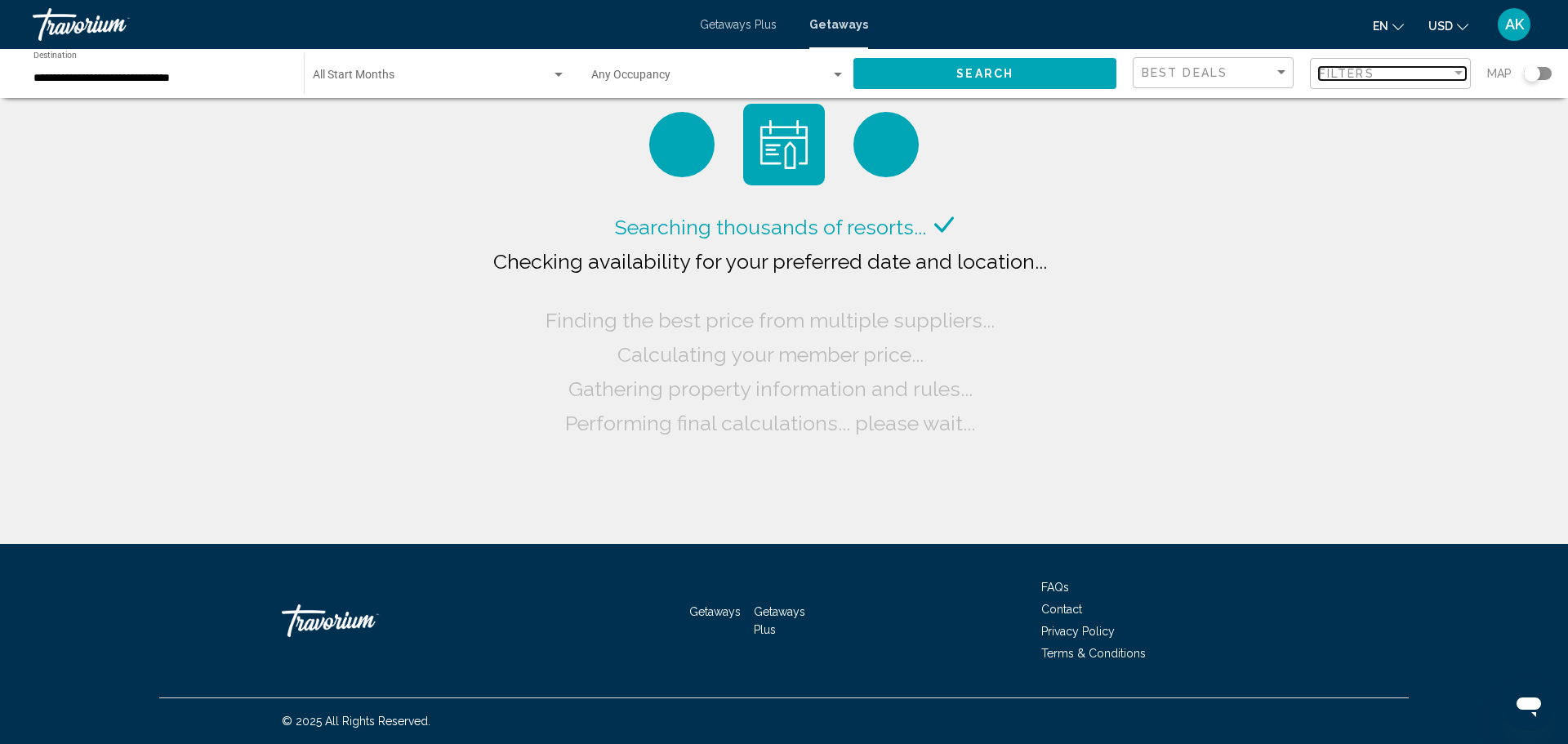
click at [1388, 74] on div "Filters" at bounding box center [1385, 73] width 132 height 13
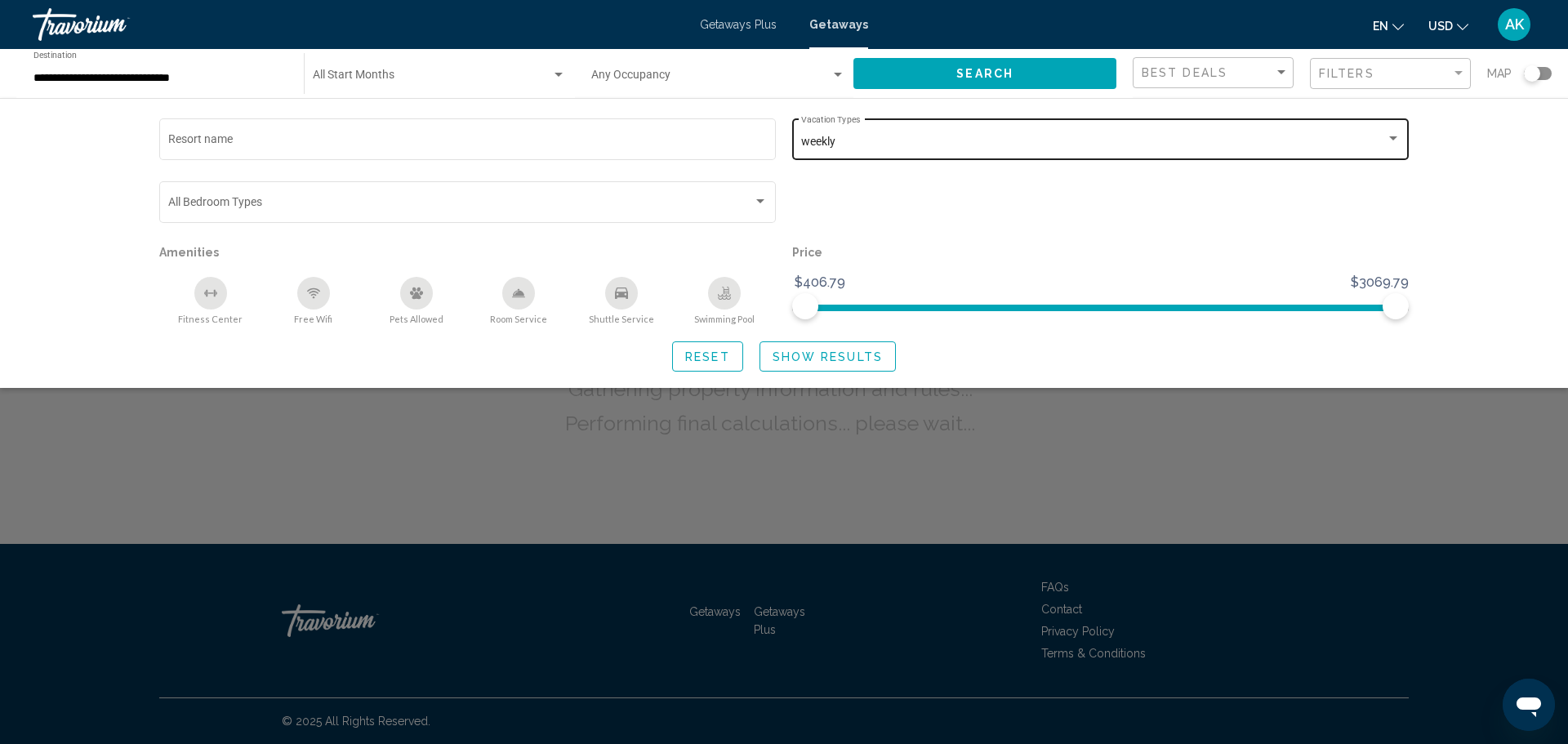
click at [997, 142] on div "weekly" at bounding box center [1093, 142] width 585 height 13
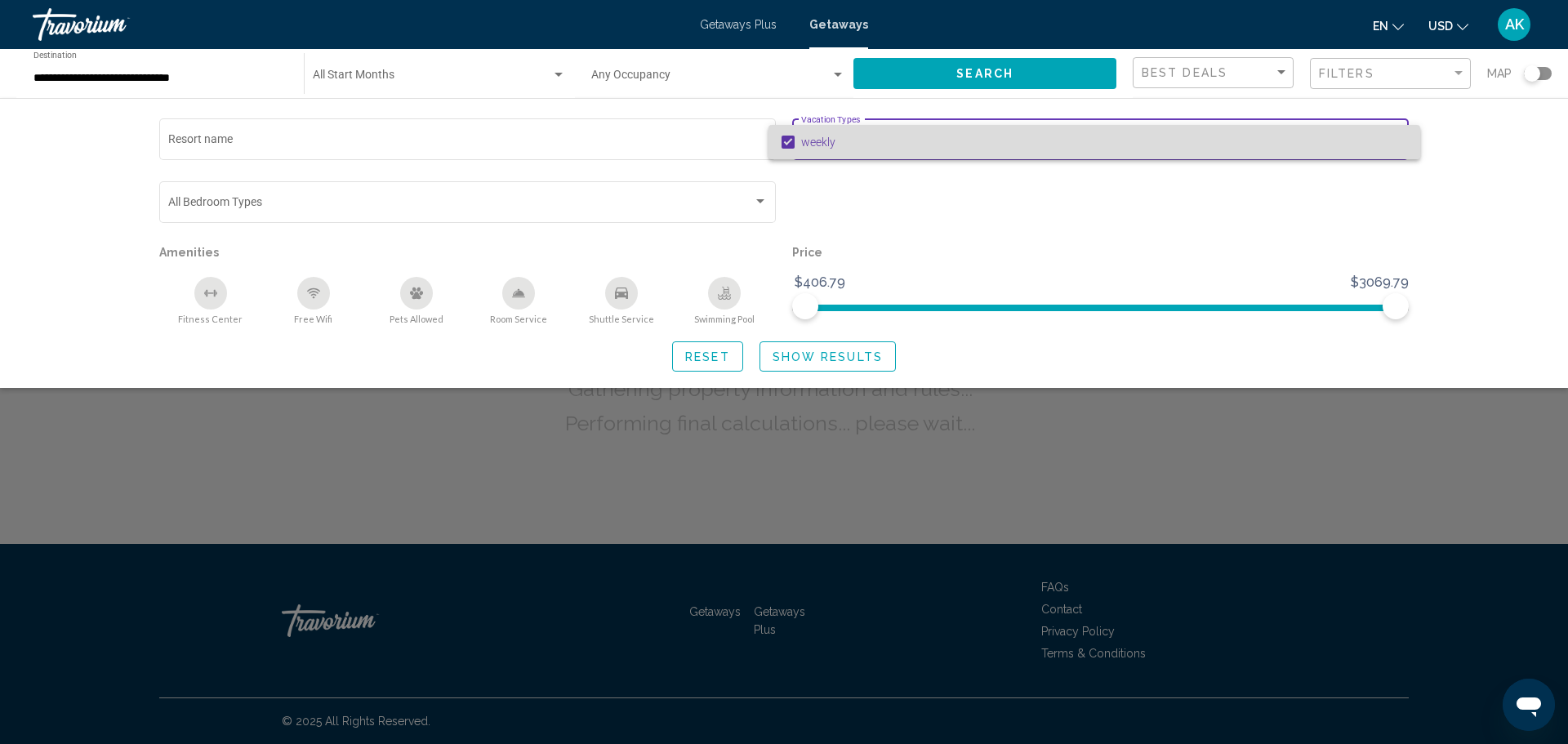
click at [1408, 138] on mat-option "weekly" at bounding box center [1094, 142] width 652 height 34
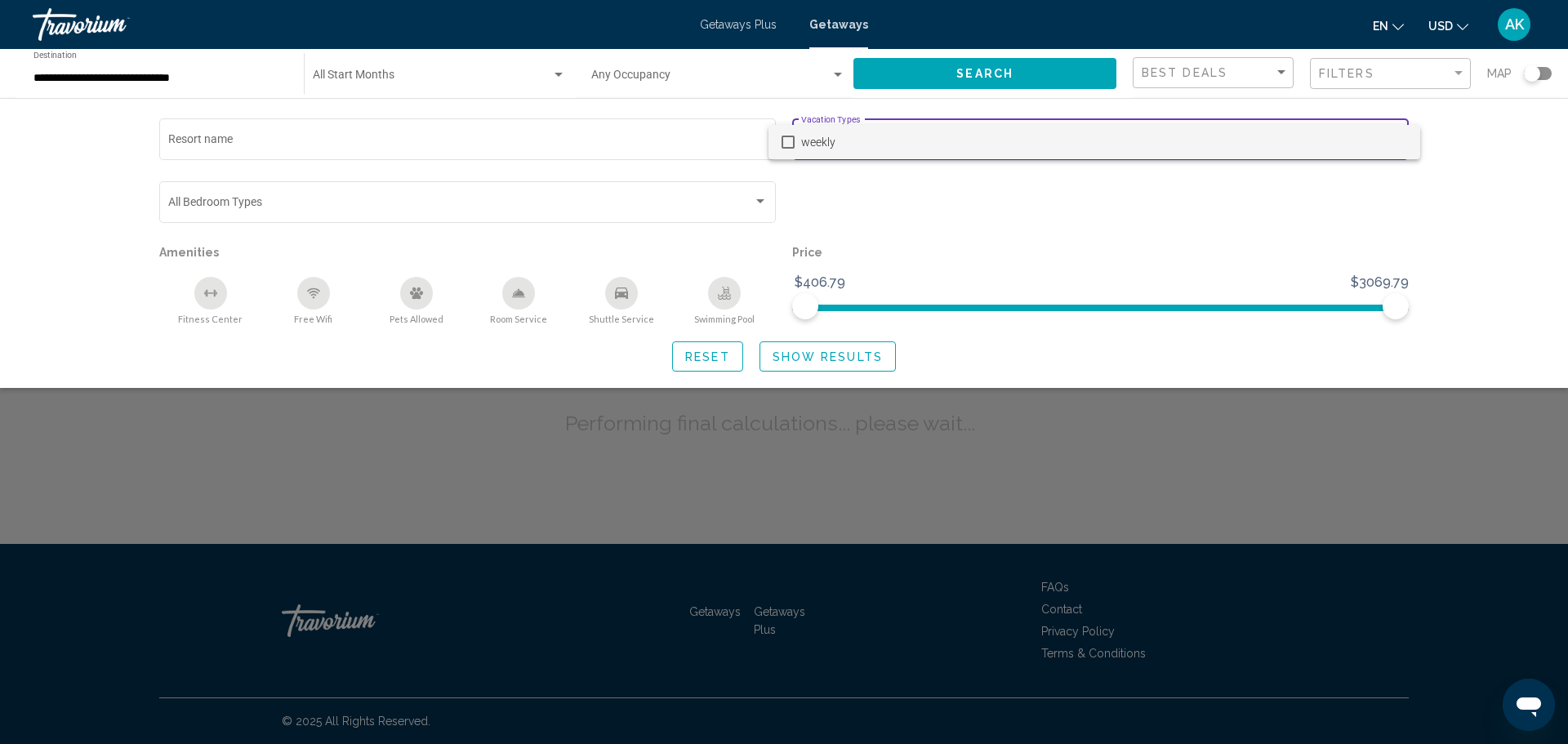
click at [1370, 141] on span "weekly" at bounding box center [1104, 142] width 606 height 34
click at [1294, 202] on div at bounding box center [784, 372] width 1568 height 744
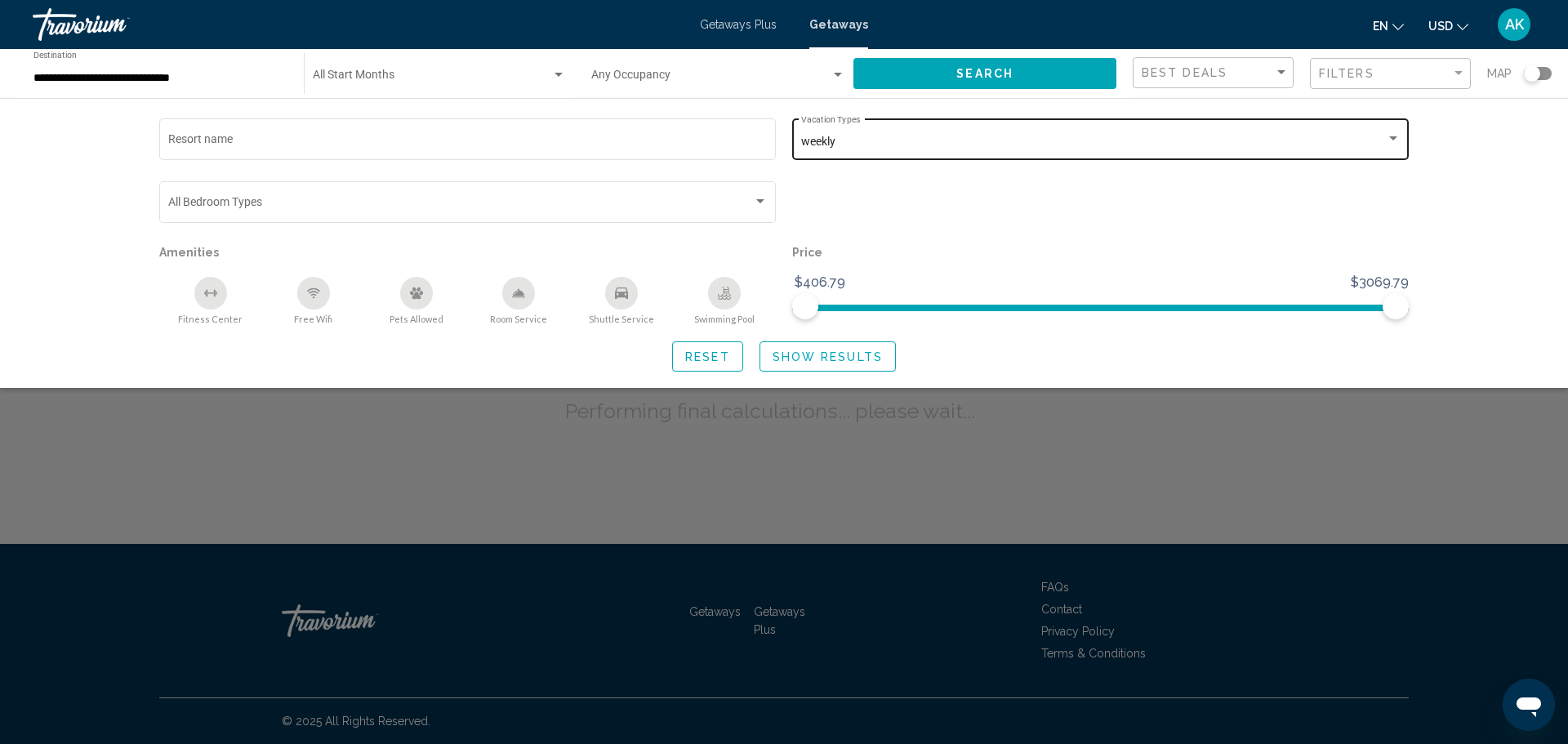
click at [1392, 131] on div "weekly Vacation Types All Vacation Types" at bounding box center [1100, 138] width 599 height 45
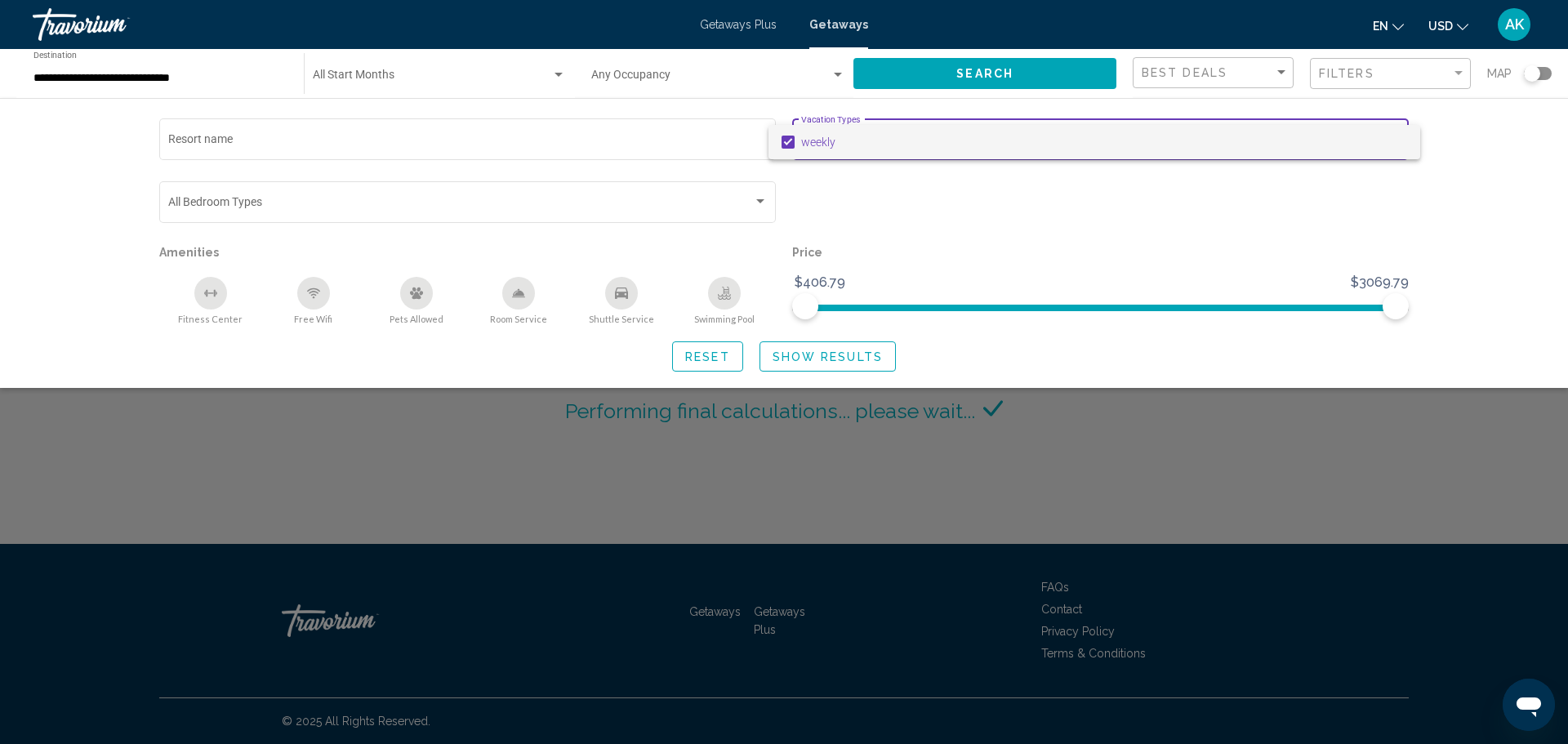
click at [1184, 223] on div at bounding box center [784, 372] width 1568 height 744
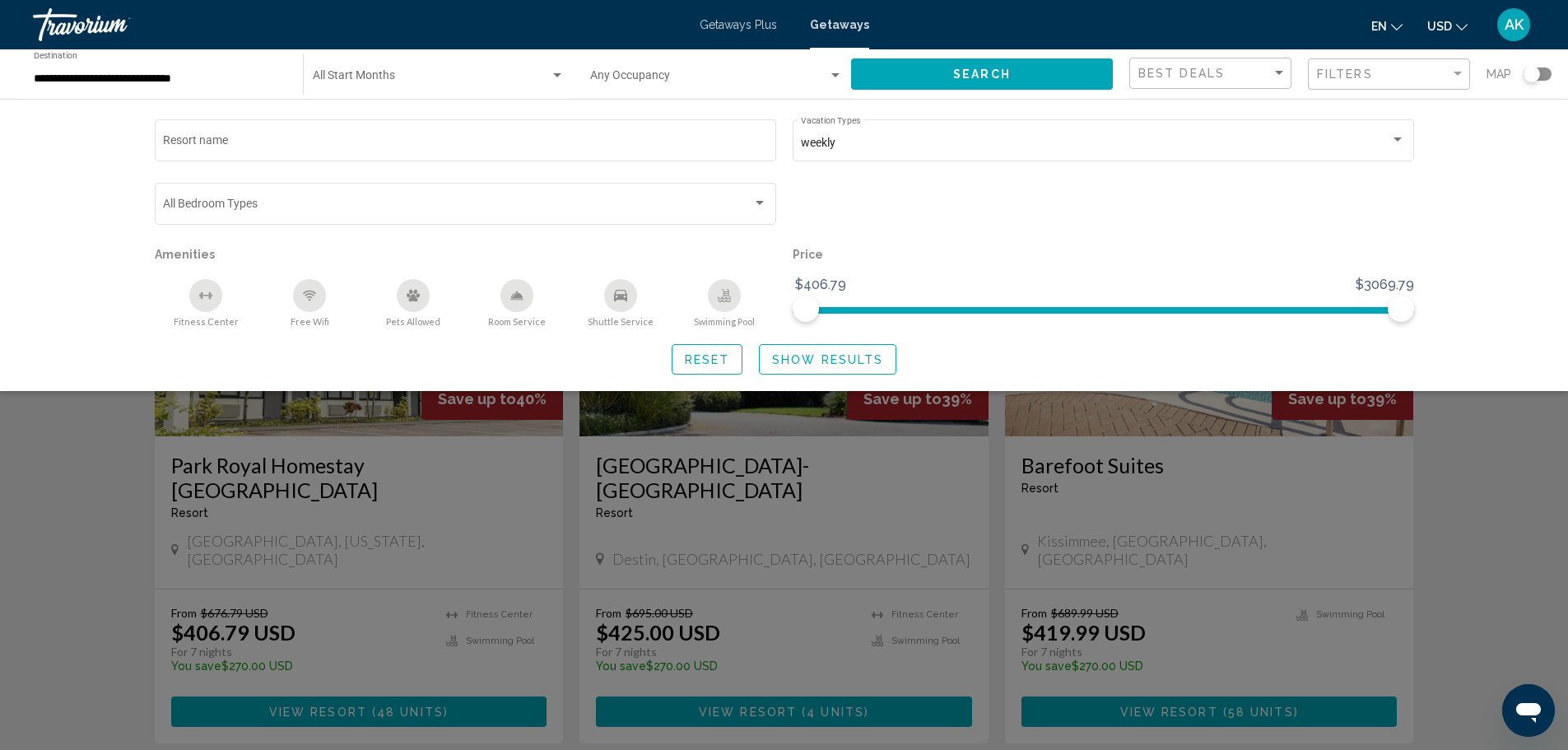
click at [683, 360] on button "Reset" at bounding box center [707, 359] width 71 height 30
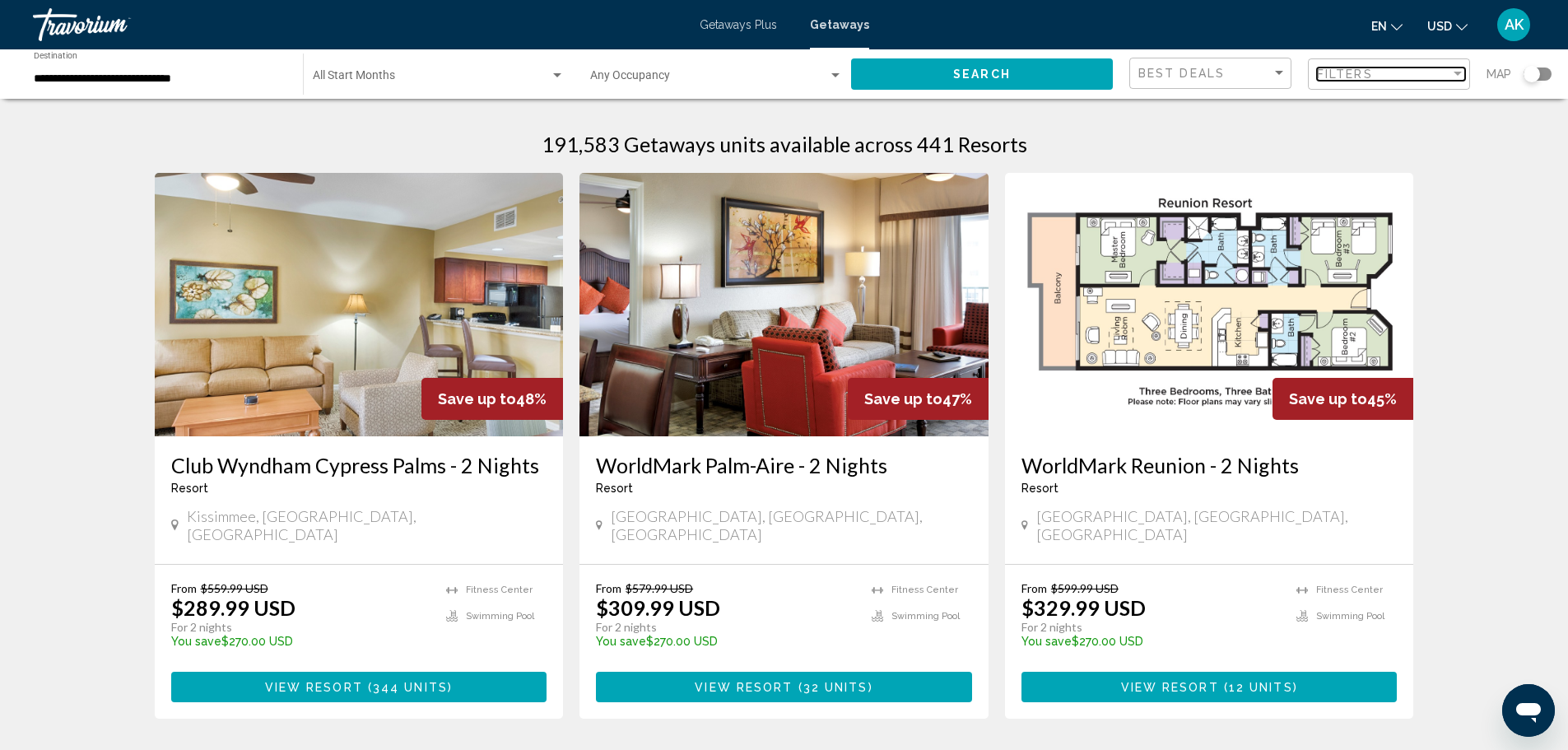
click at [1440, 71] on div "Filters" at bounding box center [1384, 74] width 133 height 13
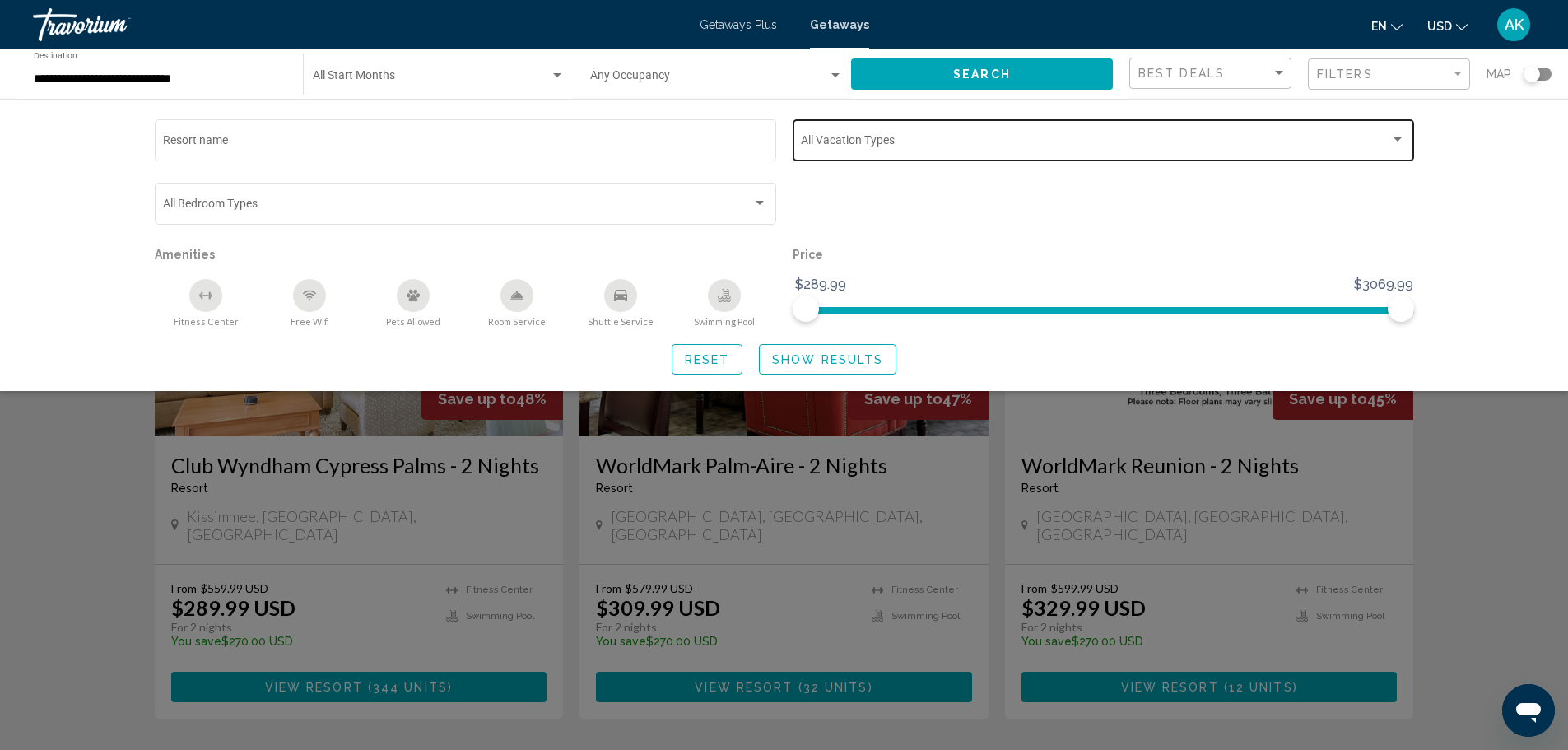
click at [1398, 137] on div "Search widget" at bounding box center [1397, 139] width 8 height 5
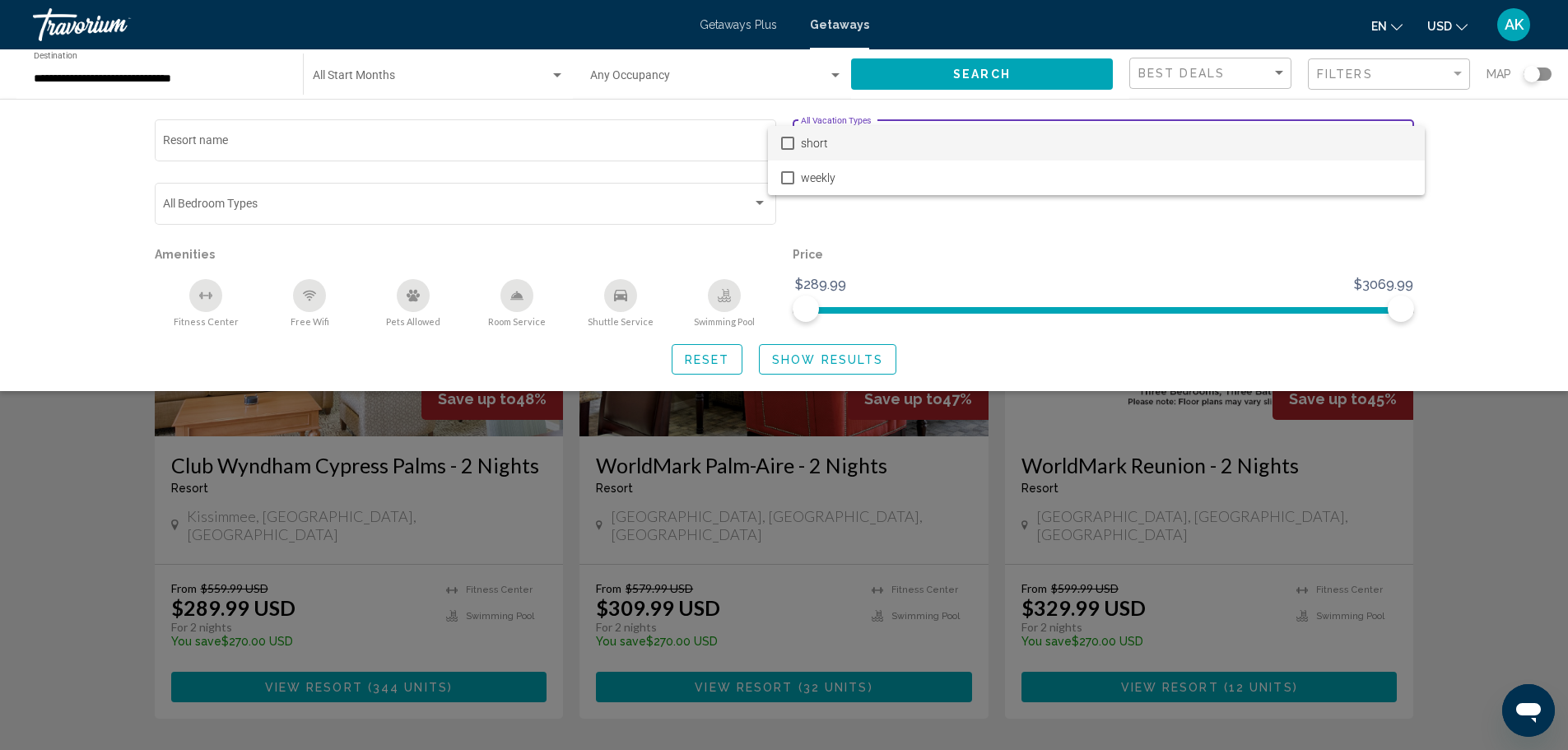
click at [1509, 449] on div at bounding box center [784, 375] width 1568 height 750
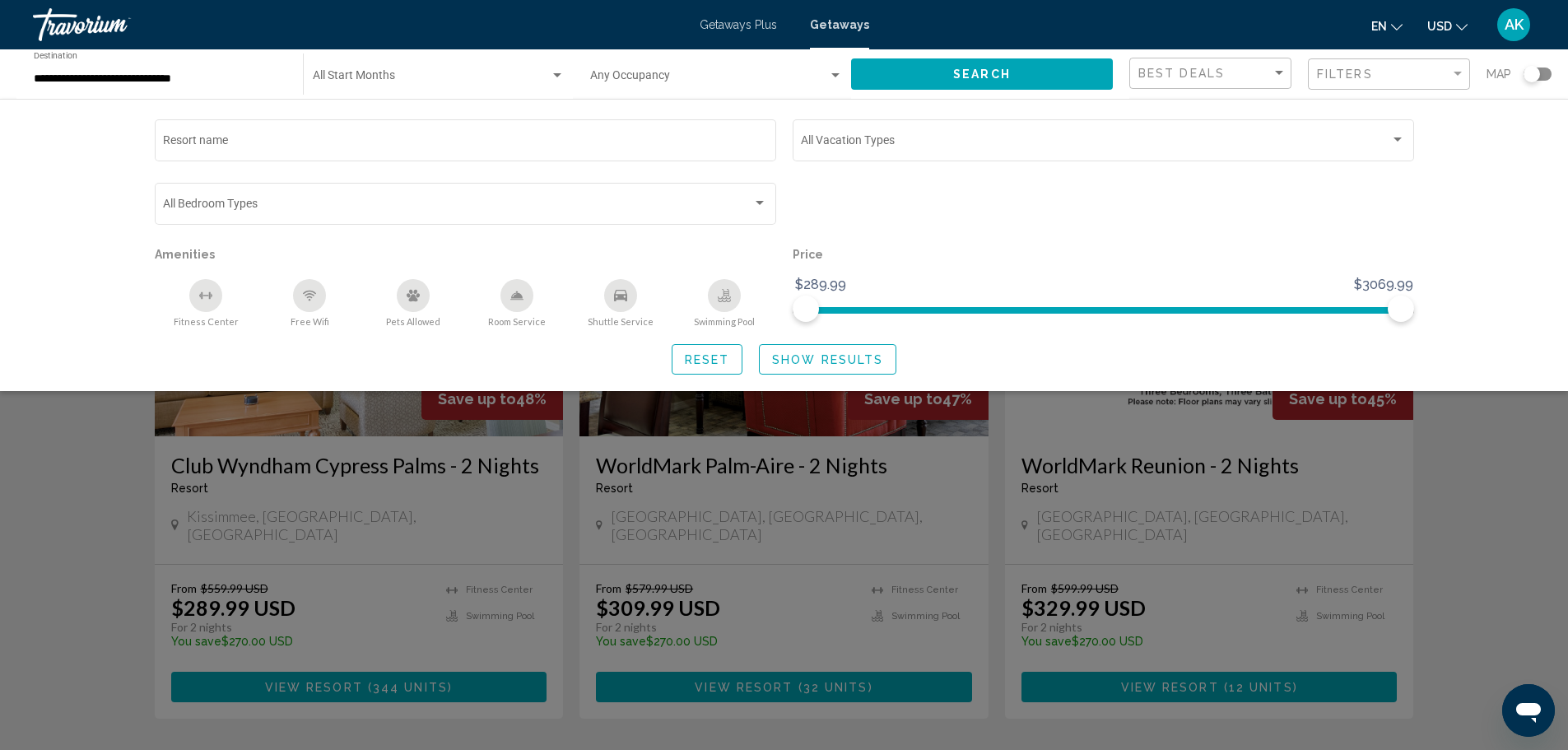
click at [1509, 525] on div "Search widget" at bounding box center [784, 498] width 1568 height 503
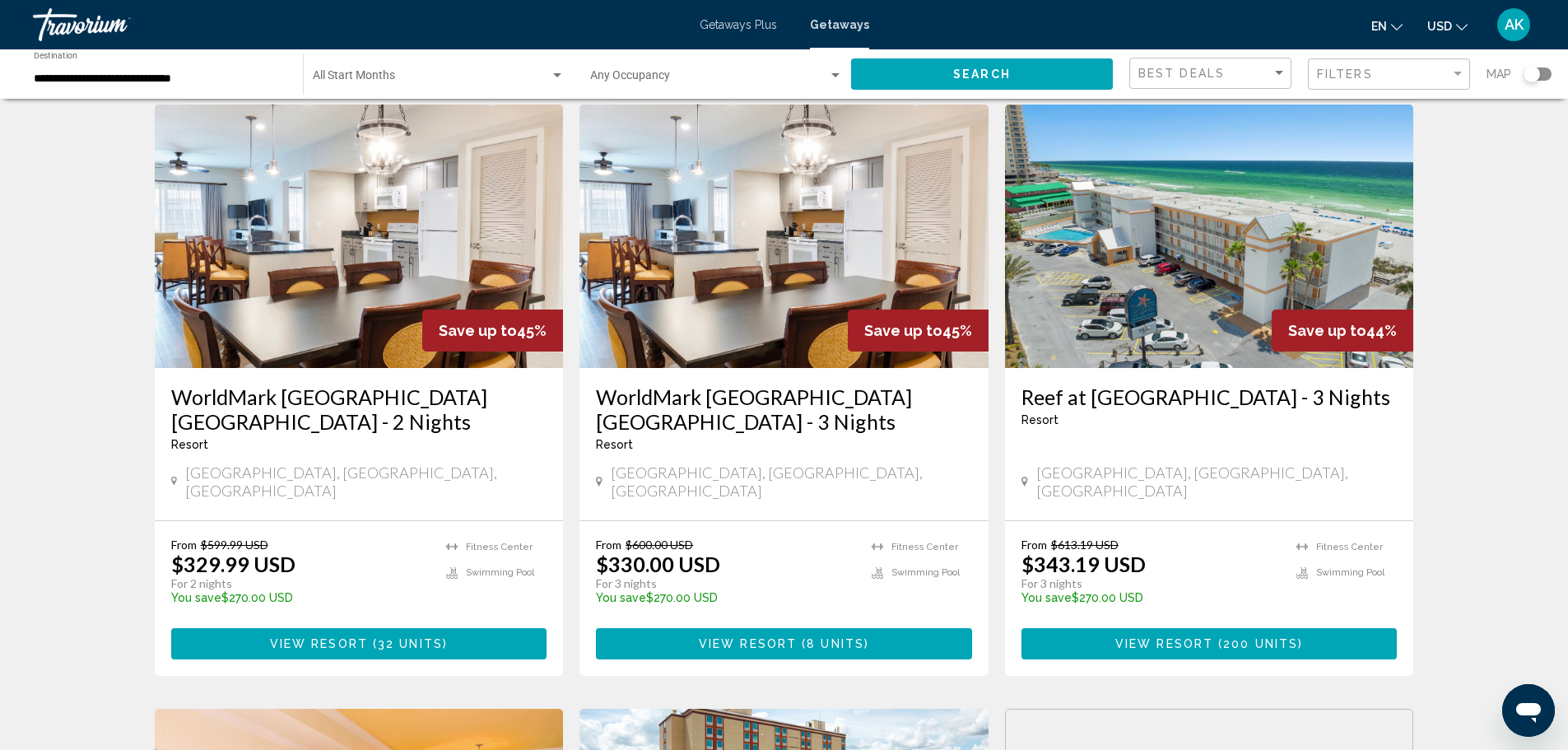
scroll to position [659, 0]
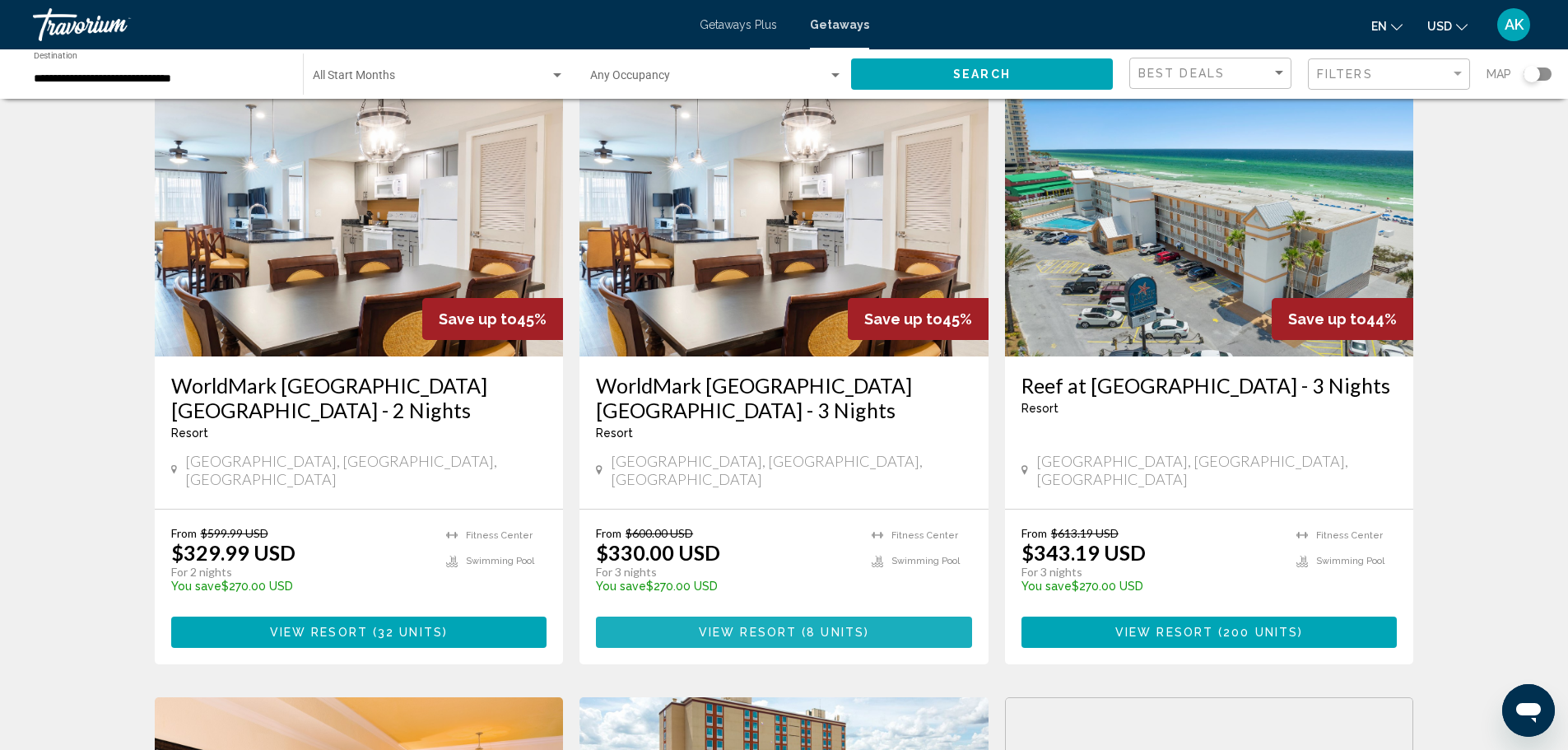
click at [763, 625] on span "View Resort ( 8 units )" at bounding box center [784, 631] width 171 height 13
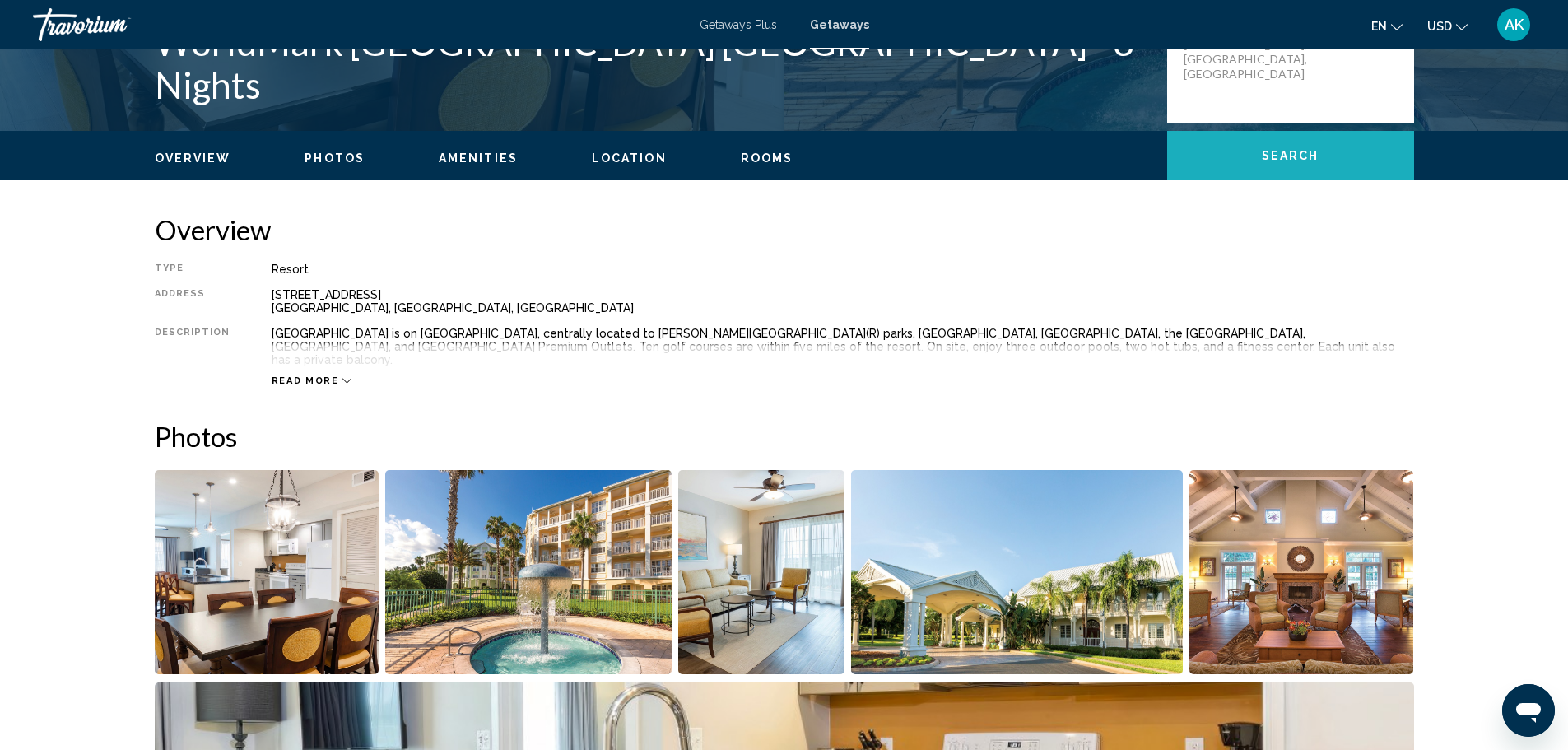
click at [1298, 141] on button "Search" at bounding box center [1290, 155] width 247 height 49
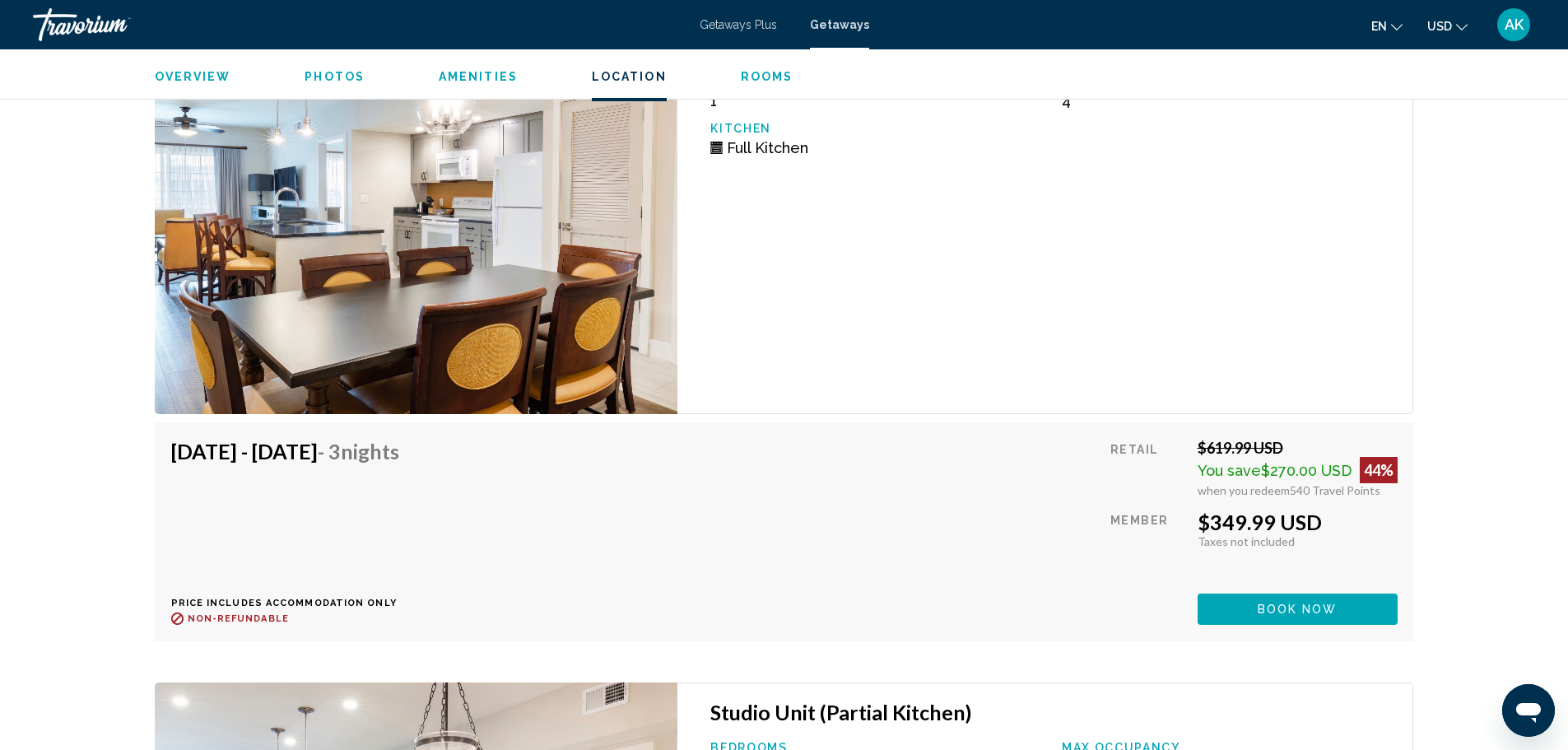
scroll to position [3327, 0]
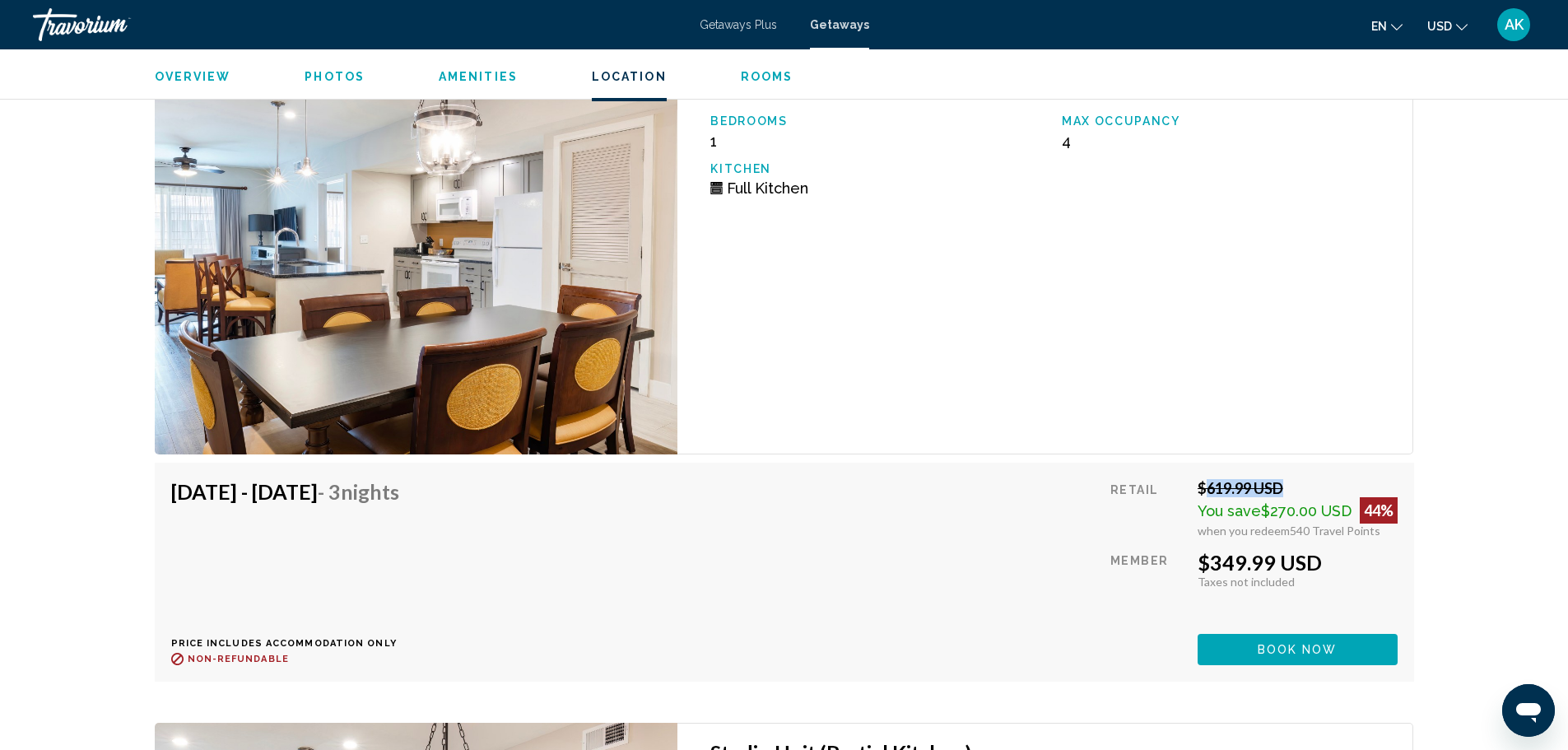
drag, startPoint x: 1195, startPoint y: 458, endPoint x: 1276, endPoint y: 457, distance: 81.0
click at [1276, 479] on div "$619.99 USD" at bounding box center [1297, 488] width 200 height 18
drag, startPoint x: 1351, startPoint y: 479, endPoint x: 1391, endPoint y: 476, distance: 40.1
click at [1391, 497] on div "You save $270.00 USD 44%" at bounding box center [1297, 510] width 200 height 26
click at [1366, 575] on div "Taxes included Taxes not included" at bounding box center [1297, 581] width 200 height 14
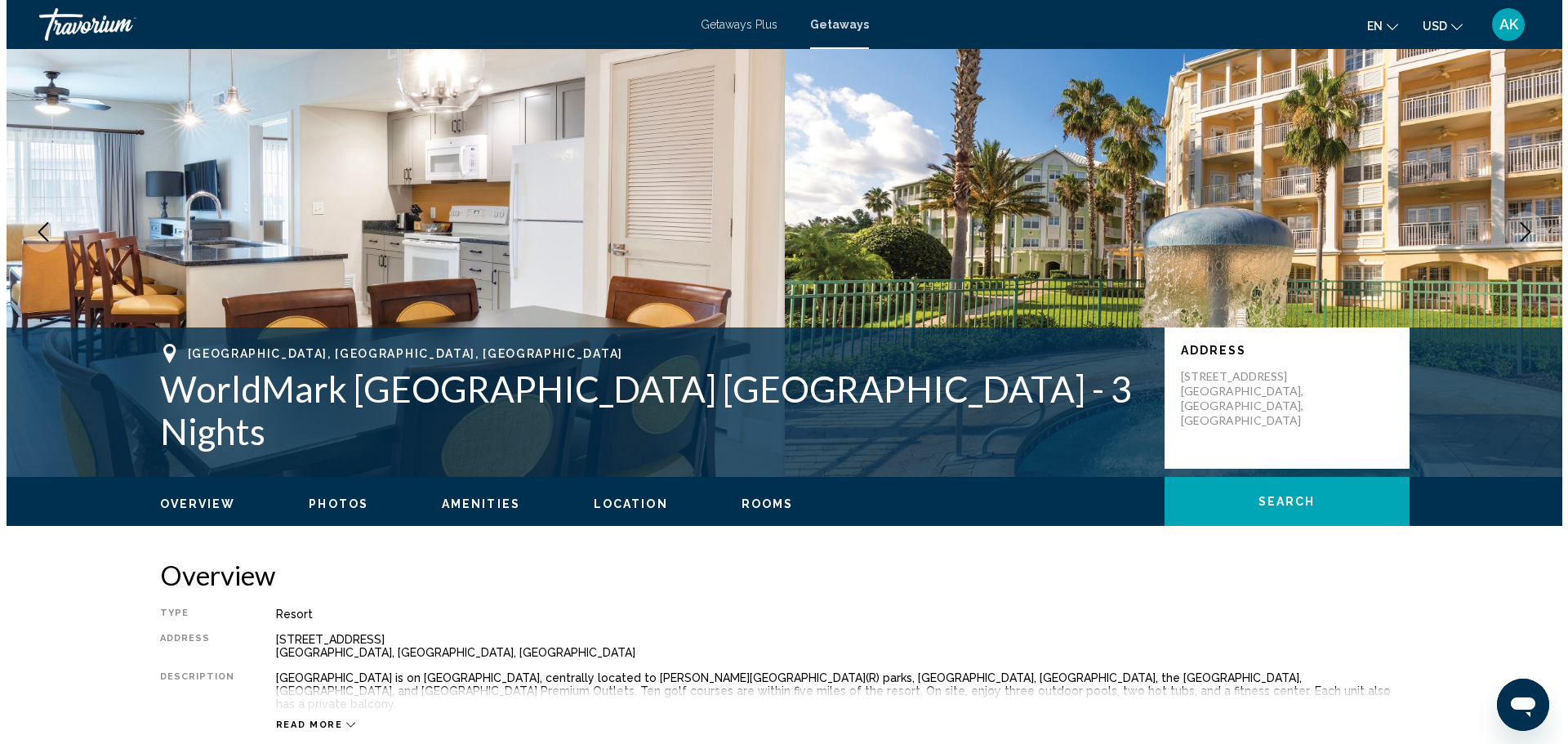
scroll to position [0, 0]
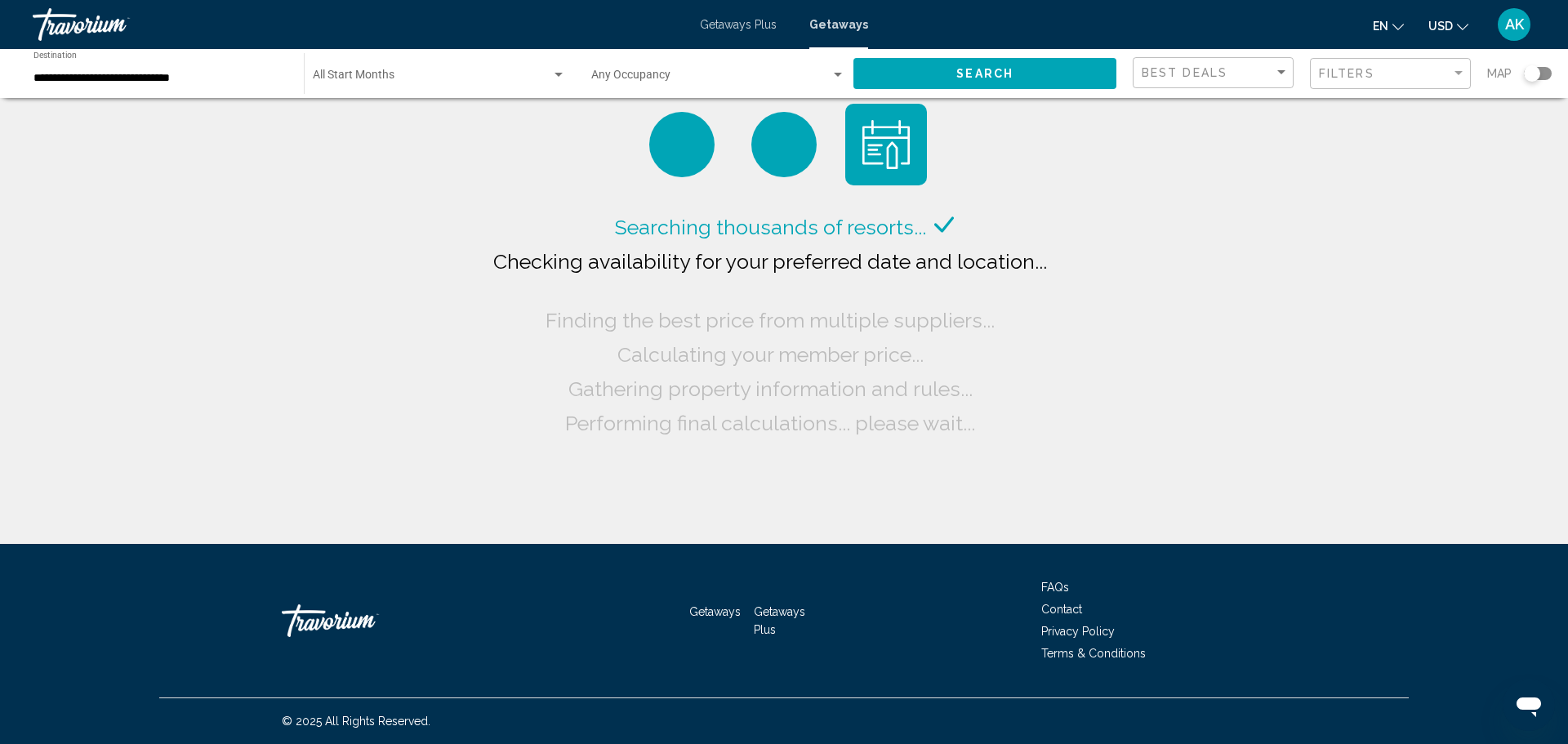
click at [155, 87] on div "**********" at bounding box center [160, 74] width 254 height 45
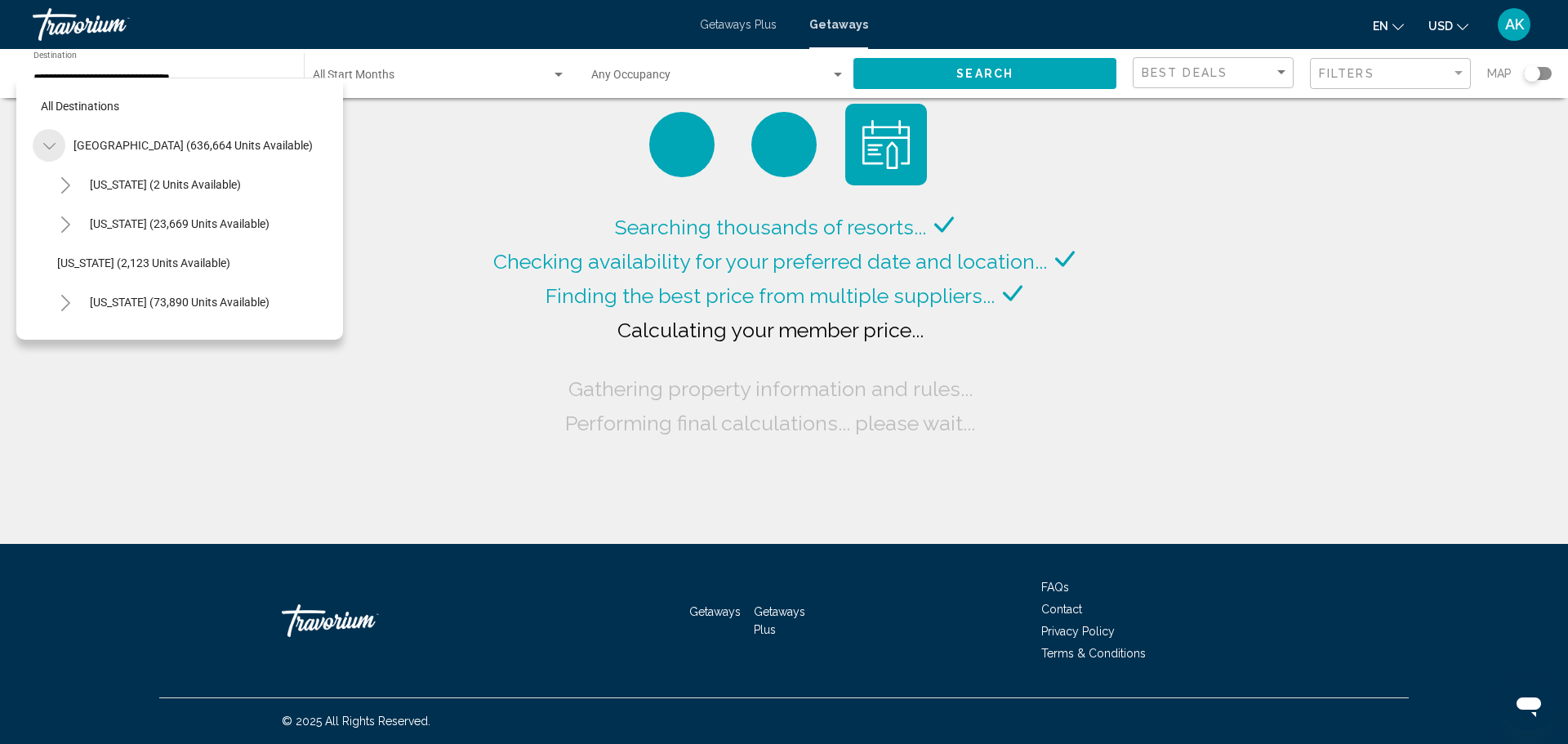
click at [46, 147] on icon "Toggle United States (636,664 units available)" at bounding box center [49, 146] width 13 height 6
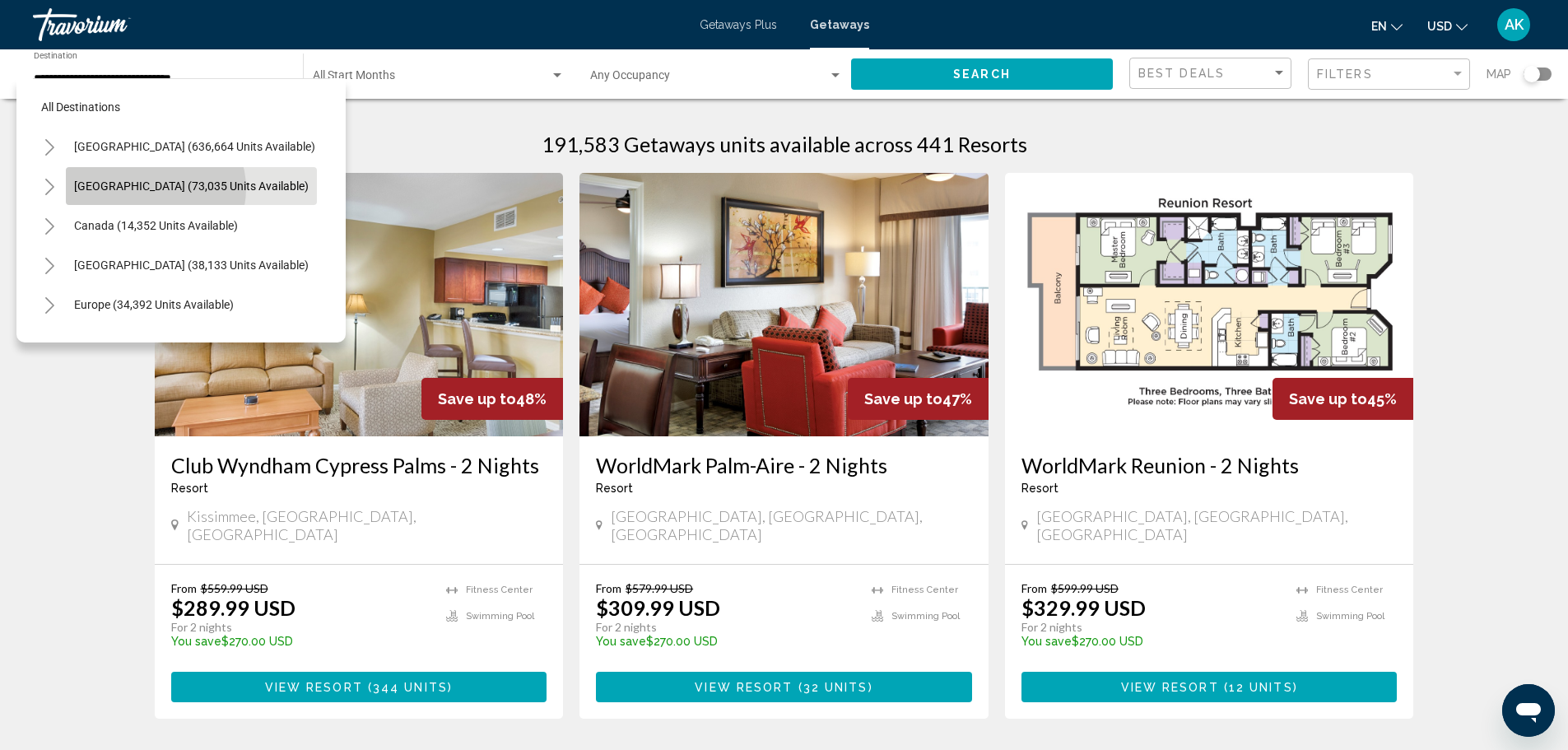
click at [154, 188] on span "Mexico (73,035 units available)" at bounding box center [191, 185] width 235 height 13
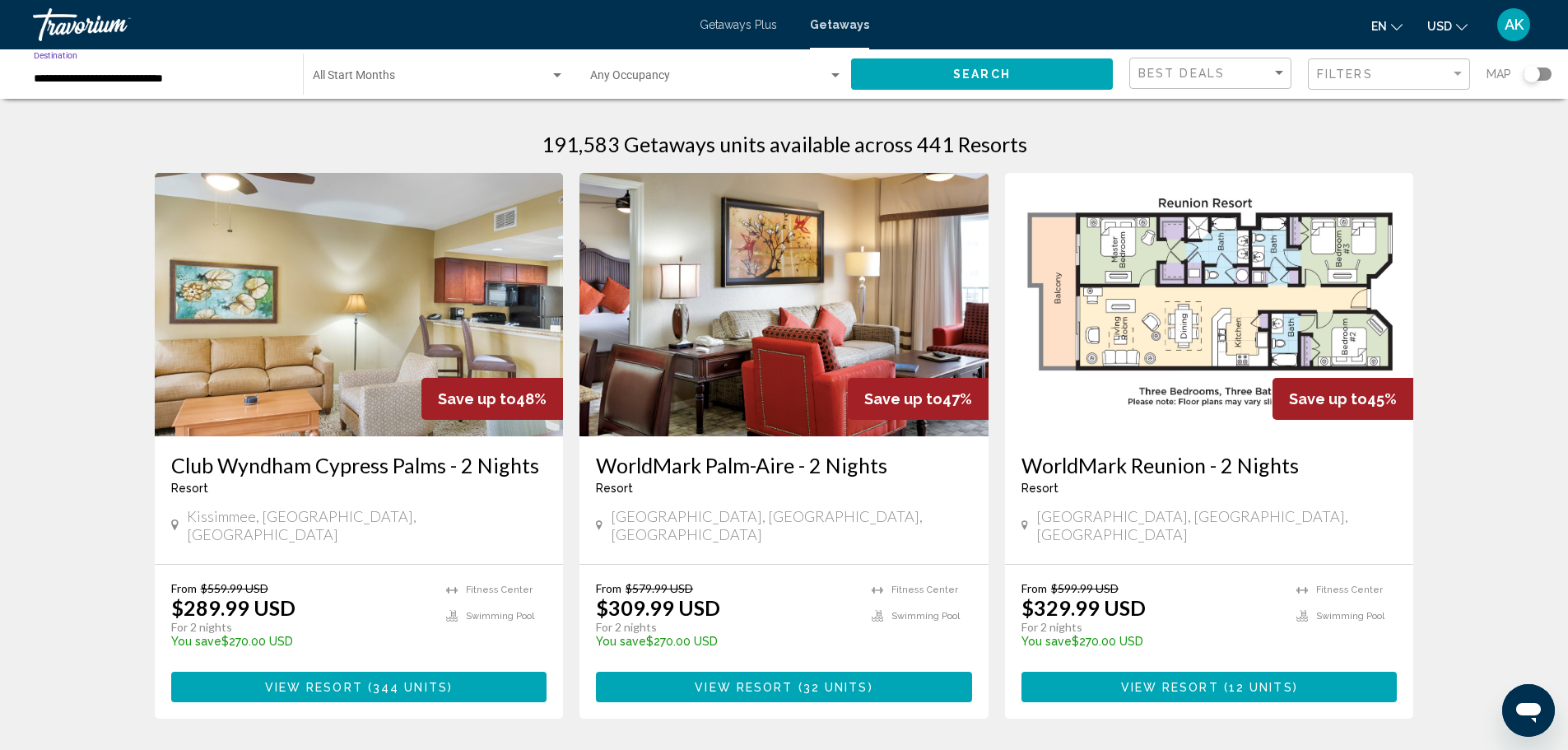
click at [879, 70] on button "Search" at bounding box center [982, 73] width 262 height 30
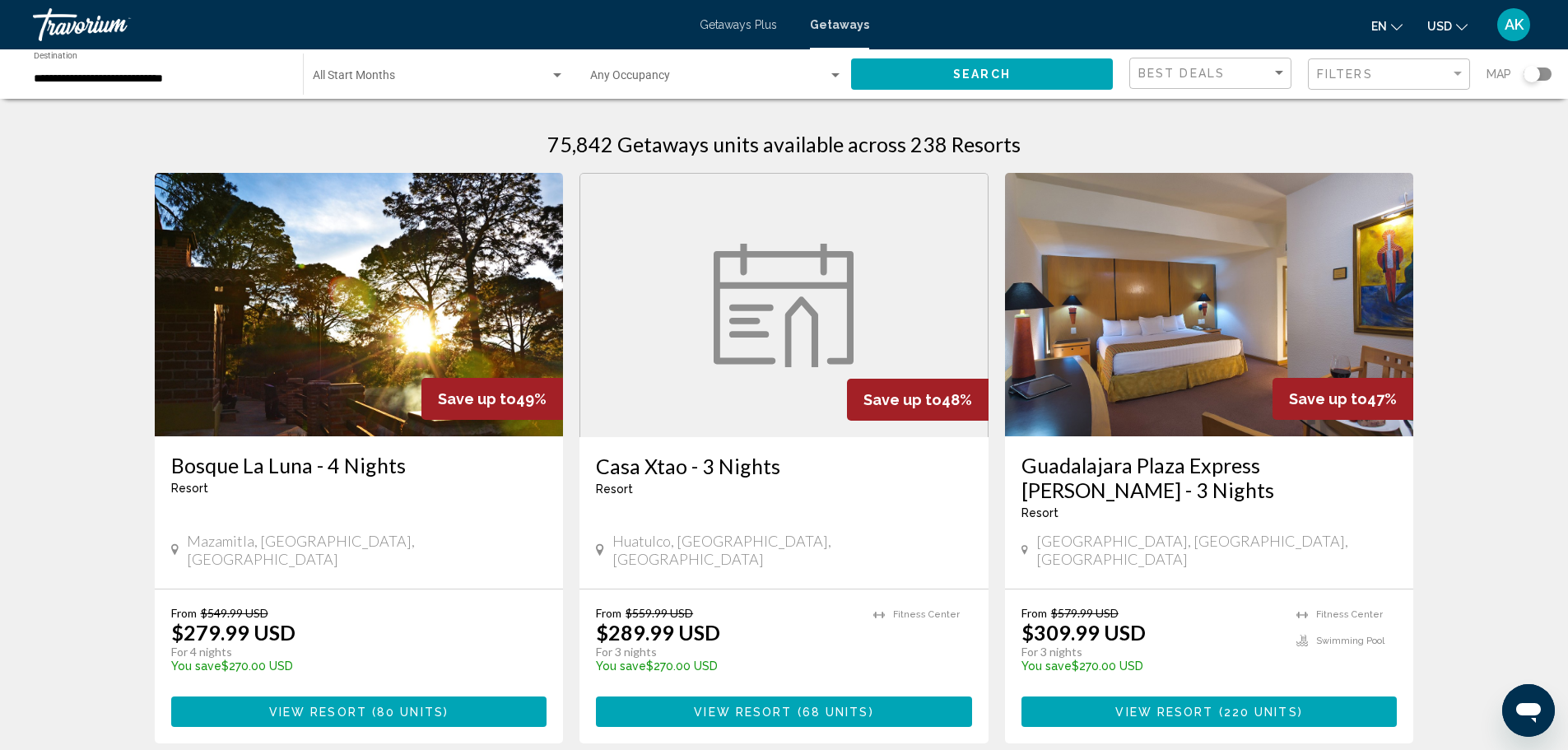
click at [1531, 76] on div "Search widget" at bounding box center [1531, 74] width 16 height 16
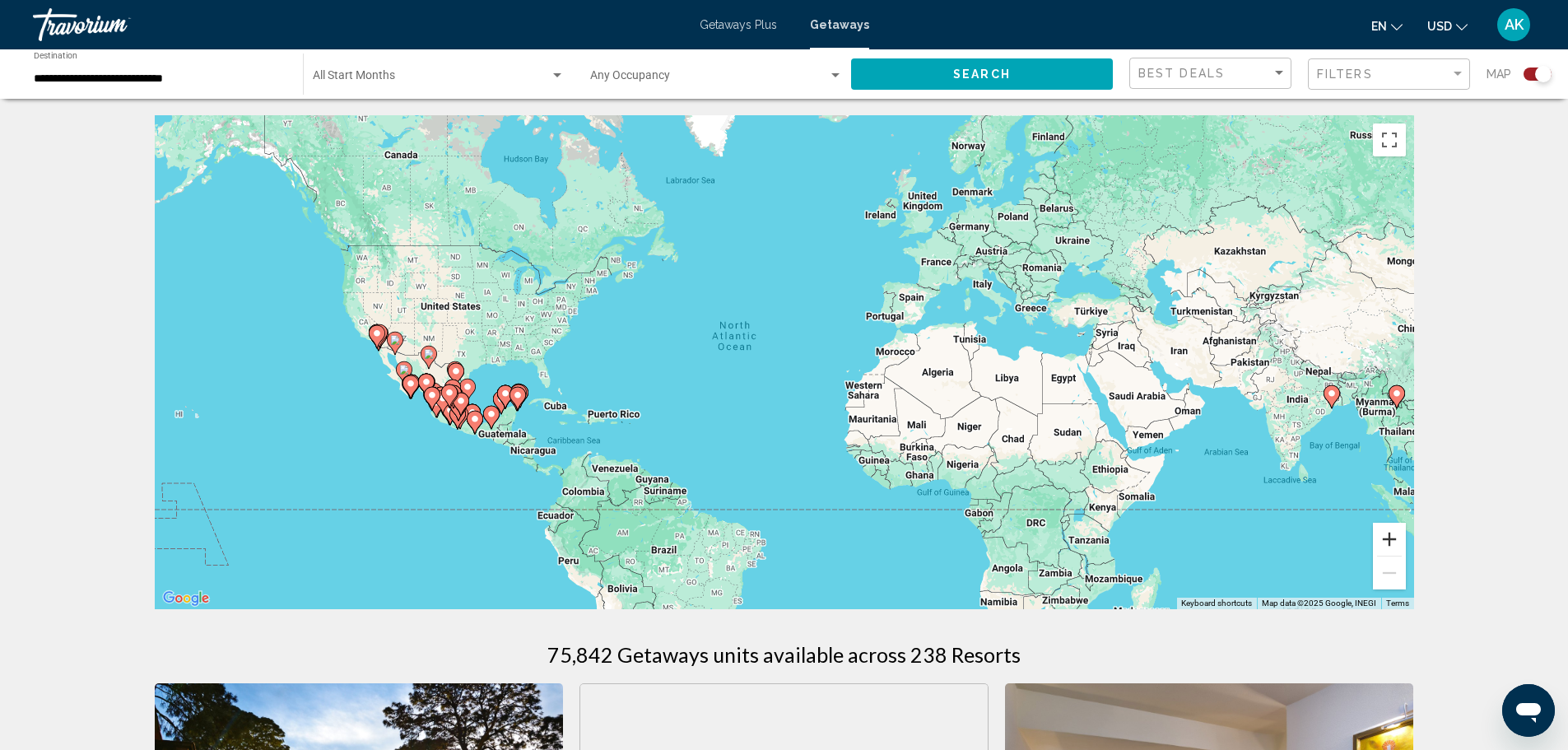
click at [1385, 541] on button "Zoom in" at bounding box center [1389, 539] width 33 height 33
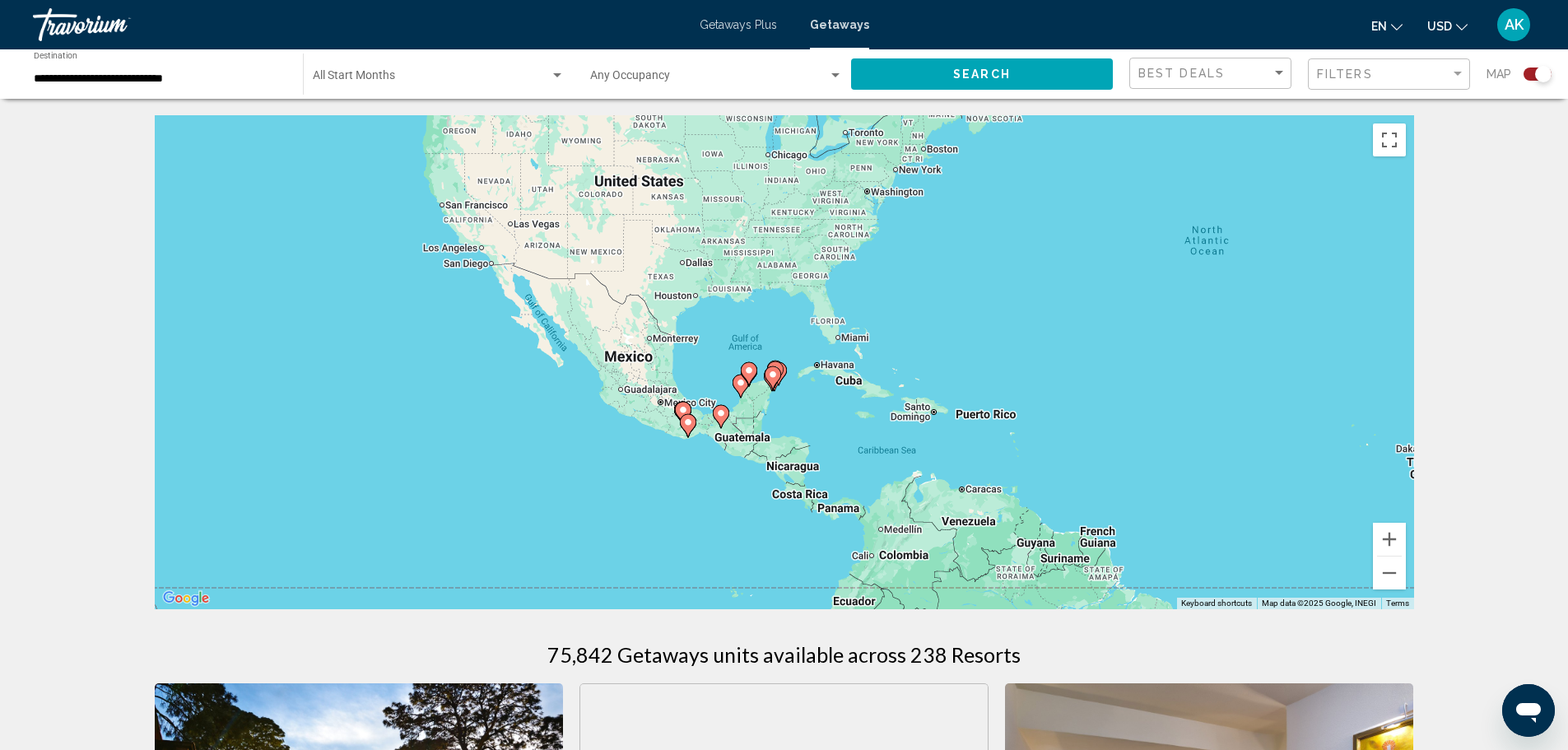
drag, startPoint x: 383, startPoint y: 484, endPoint x: 843, endPoint y: 417, distance: 464.9
click at [843, 417] on div "To activate drag with keyboard, press Alt + Enter. Once in keyboard drag state,…" at bounding box center [784, 362] width 1259 height 494
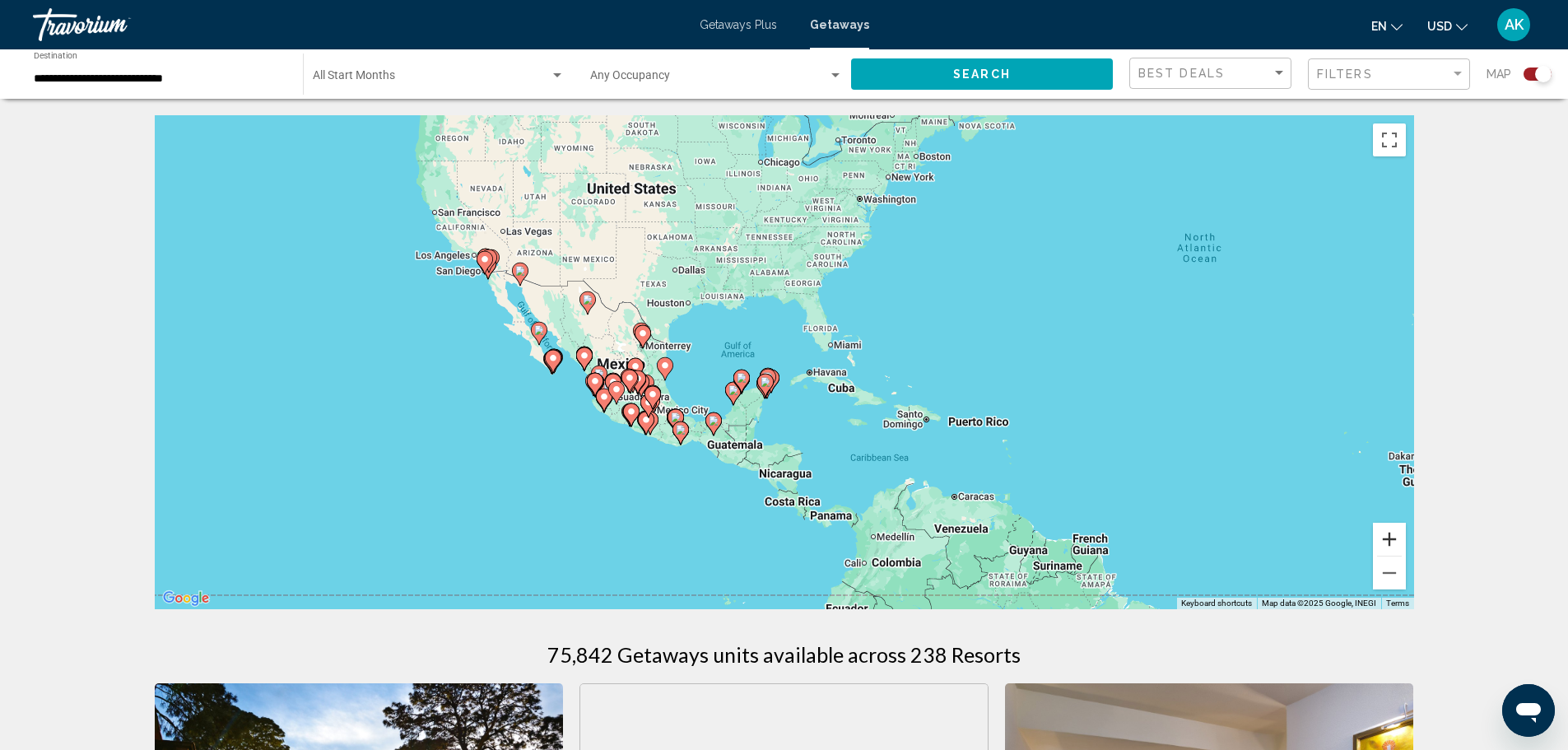
click at [1388, 533] on button "Zoom in" at bounding box center [1389, 539] width 33 height 33
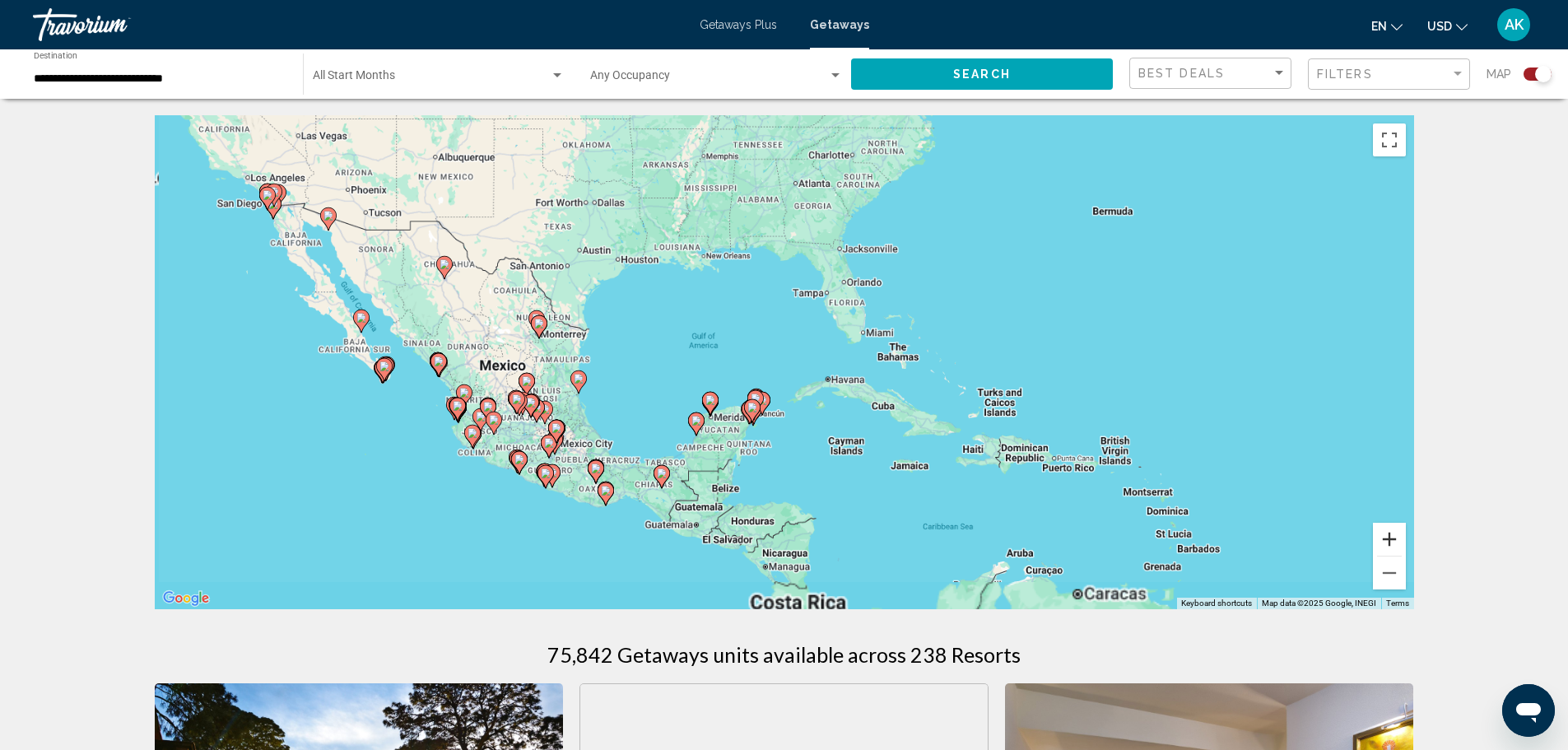
click at [1389, 537] on button "Zoom in" at bounding box center [1389, 539] width 33 height 33
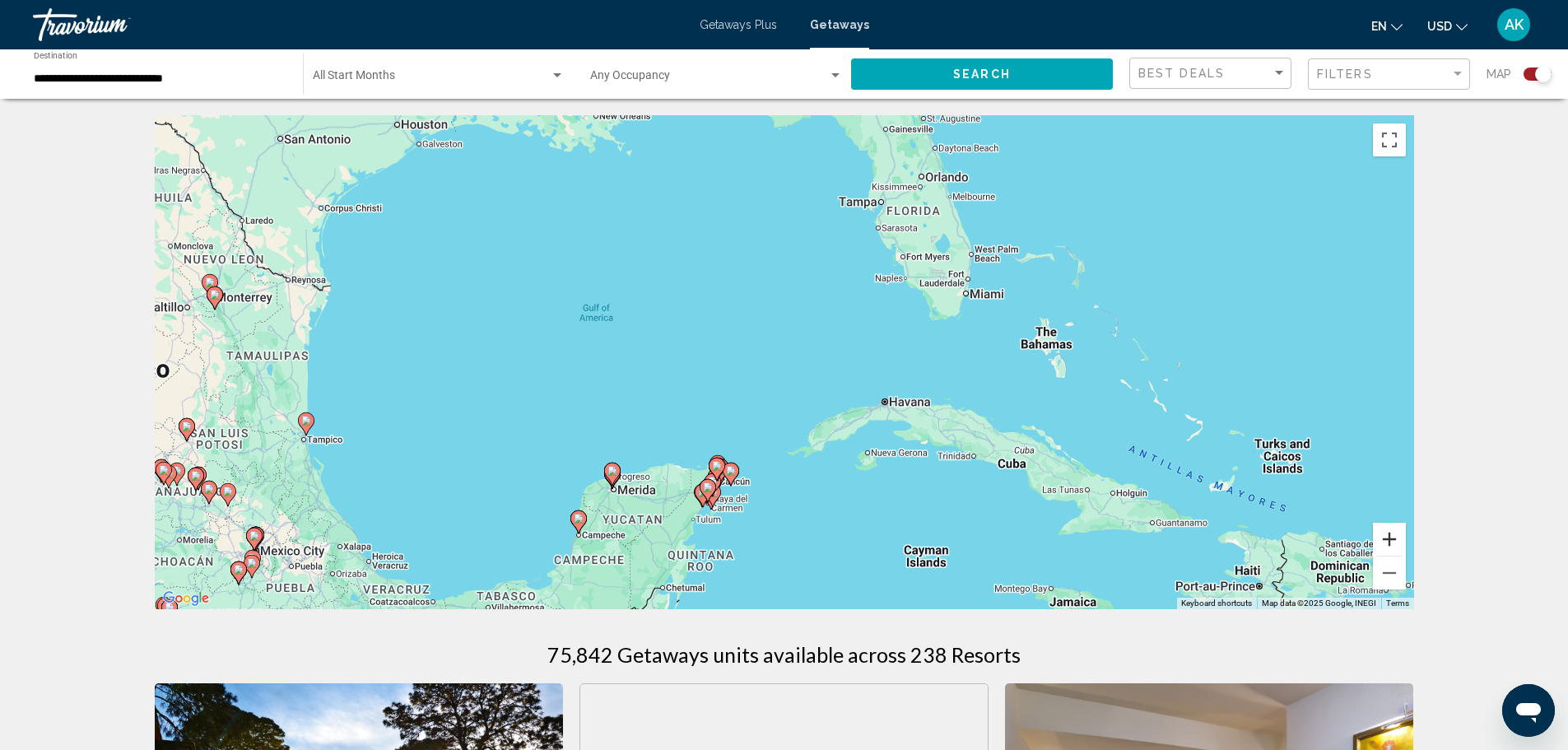
click at [1387, 534] on button "Zoom in" at bounding box center [1389, 539] width 33 height 33
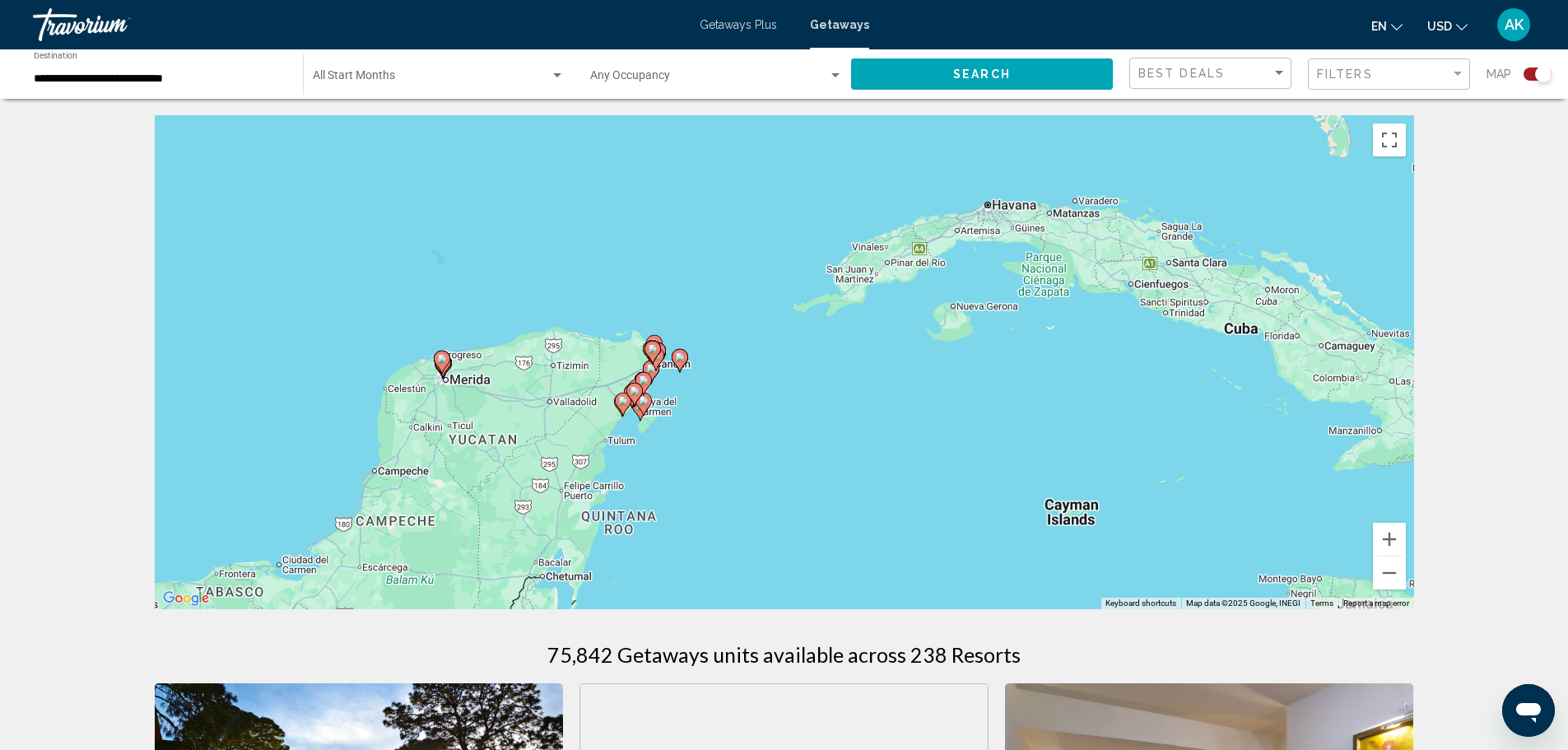
drag, startPoint x: 784, startPoint y: 502, endPoint x: 805, endPoint y: 273, distance: 230.0
click at [805, 273] on div "To activate drag with keyboard, press Alt + Enter. Once in keyboard drag state,…" at bounding box center [784, 362] width 1259 height 494
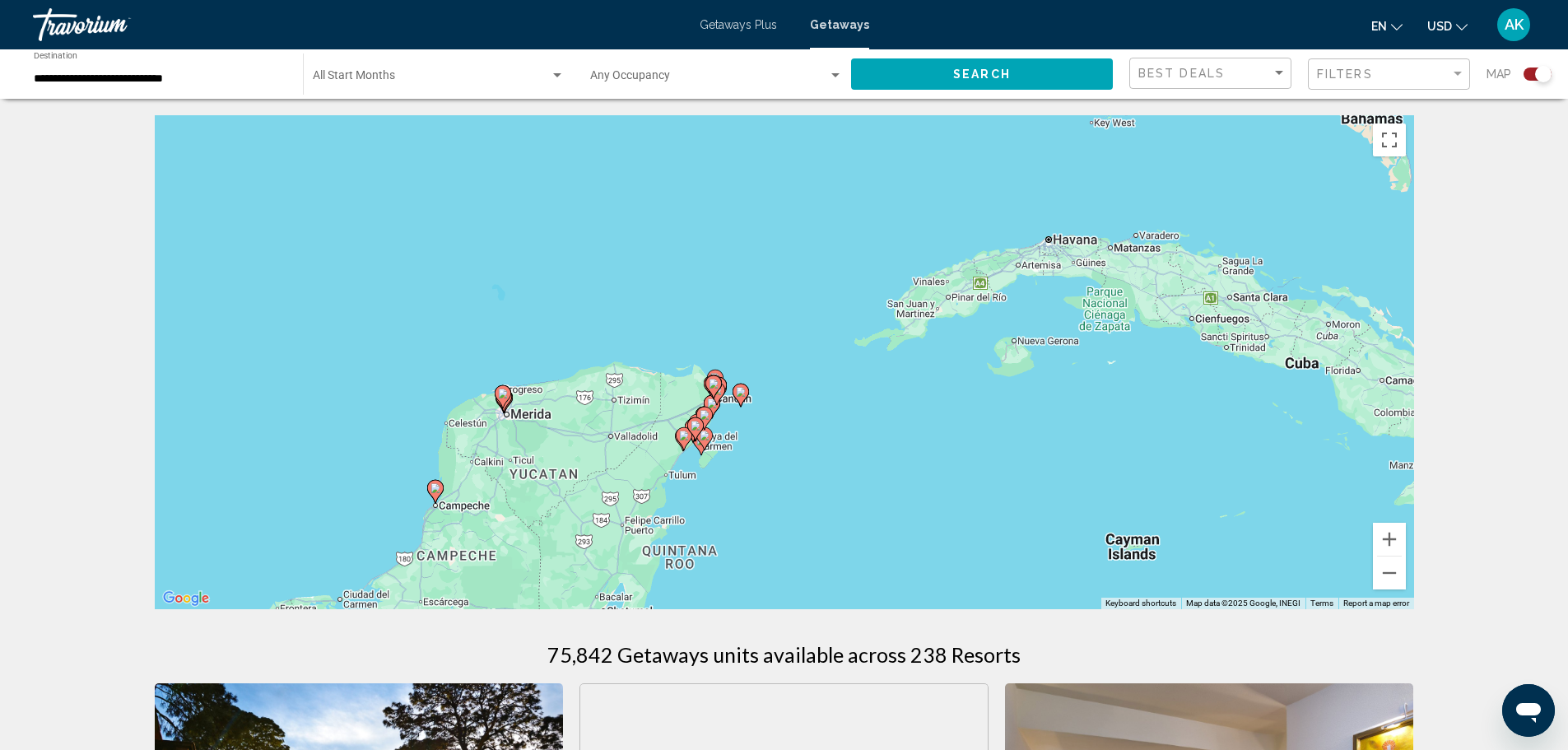
click at [703, 435] on gmp-advanced-marker "Main content" at bounding box center [695, 428] width 16 height 25
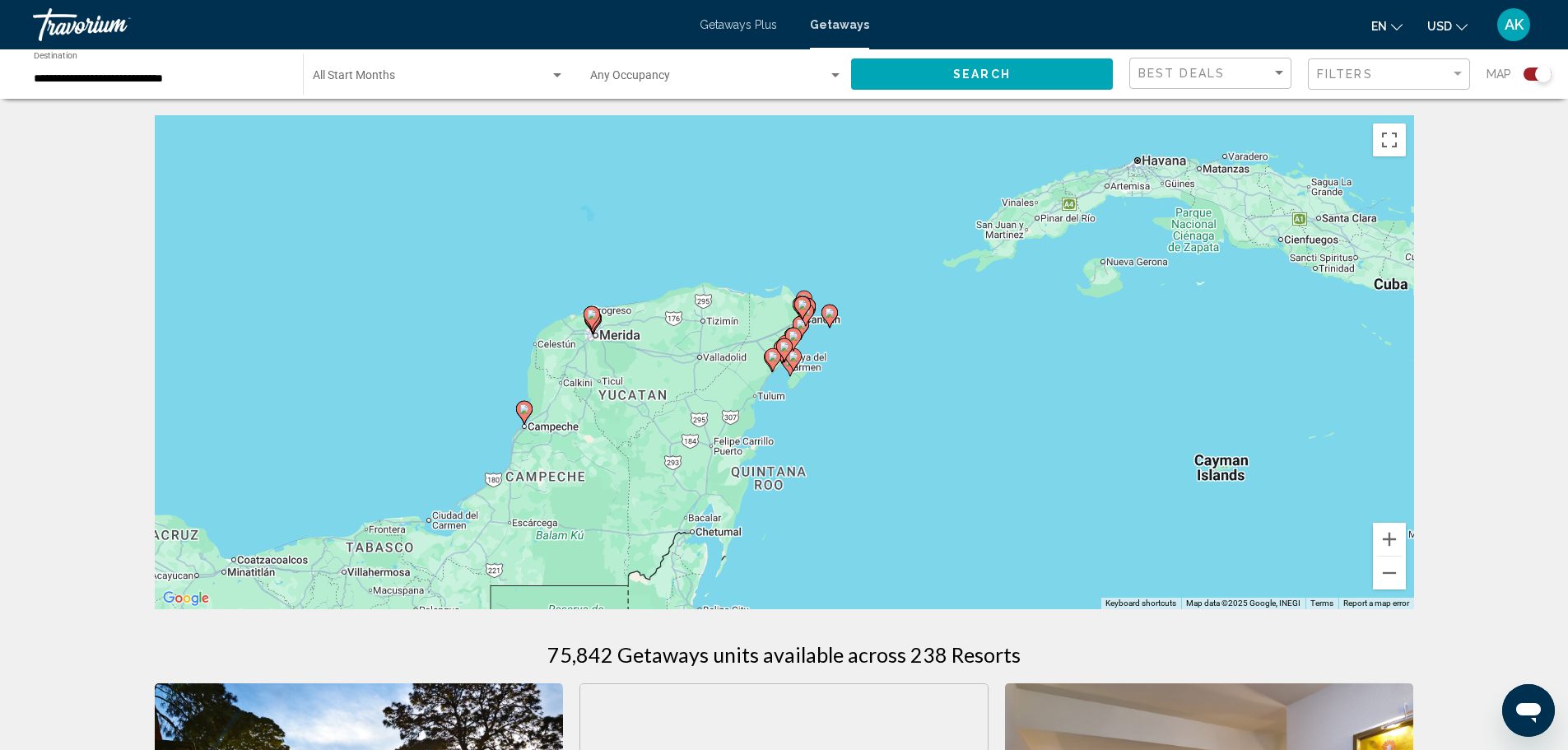
type input "**********"
click at [773, 363] on icon "Main content" at bounding box center [772, 359] width 15 height 21
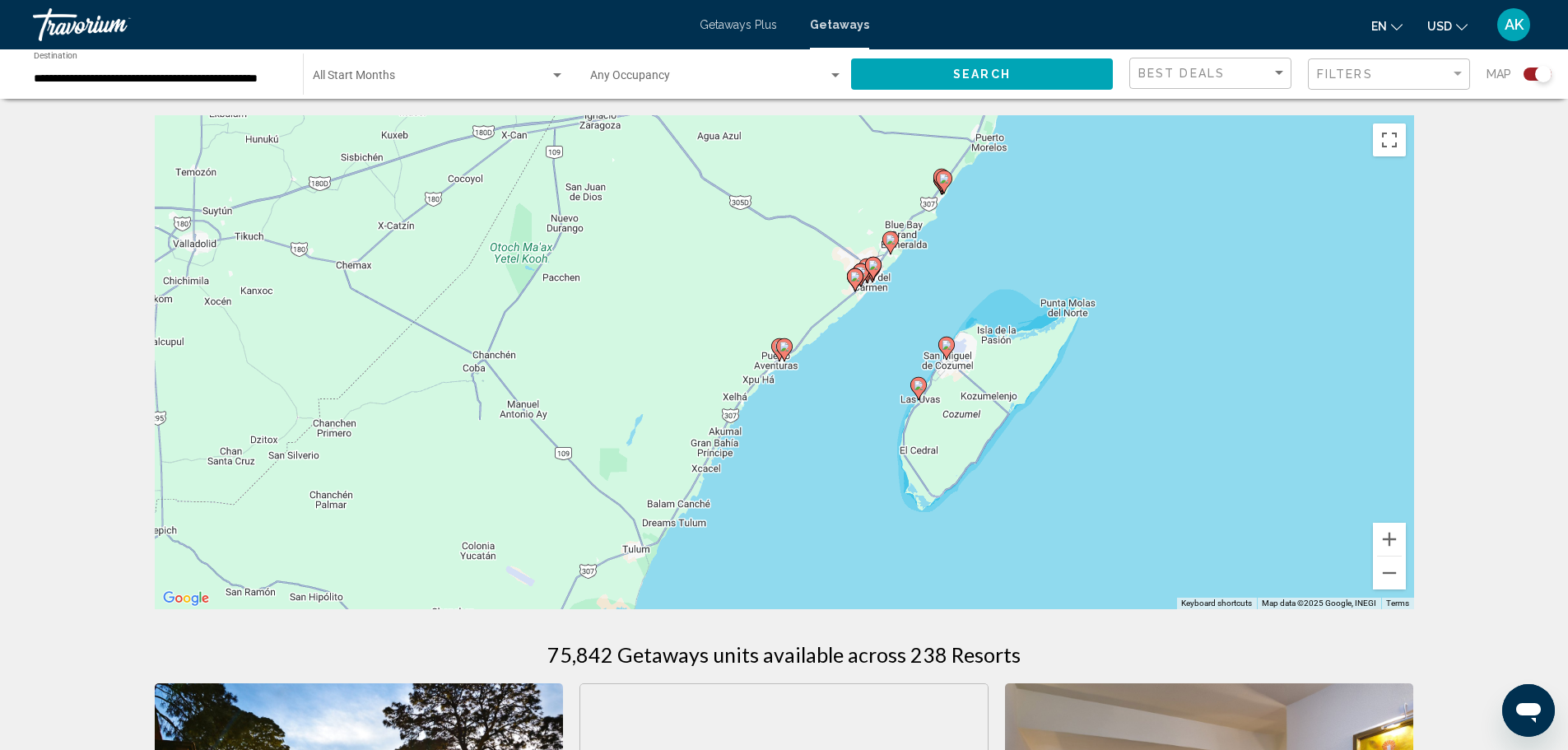
click at [918, 392] on icon "Main content" at bounding box center [918, 388] width 15 height 21
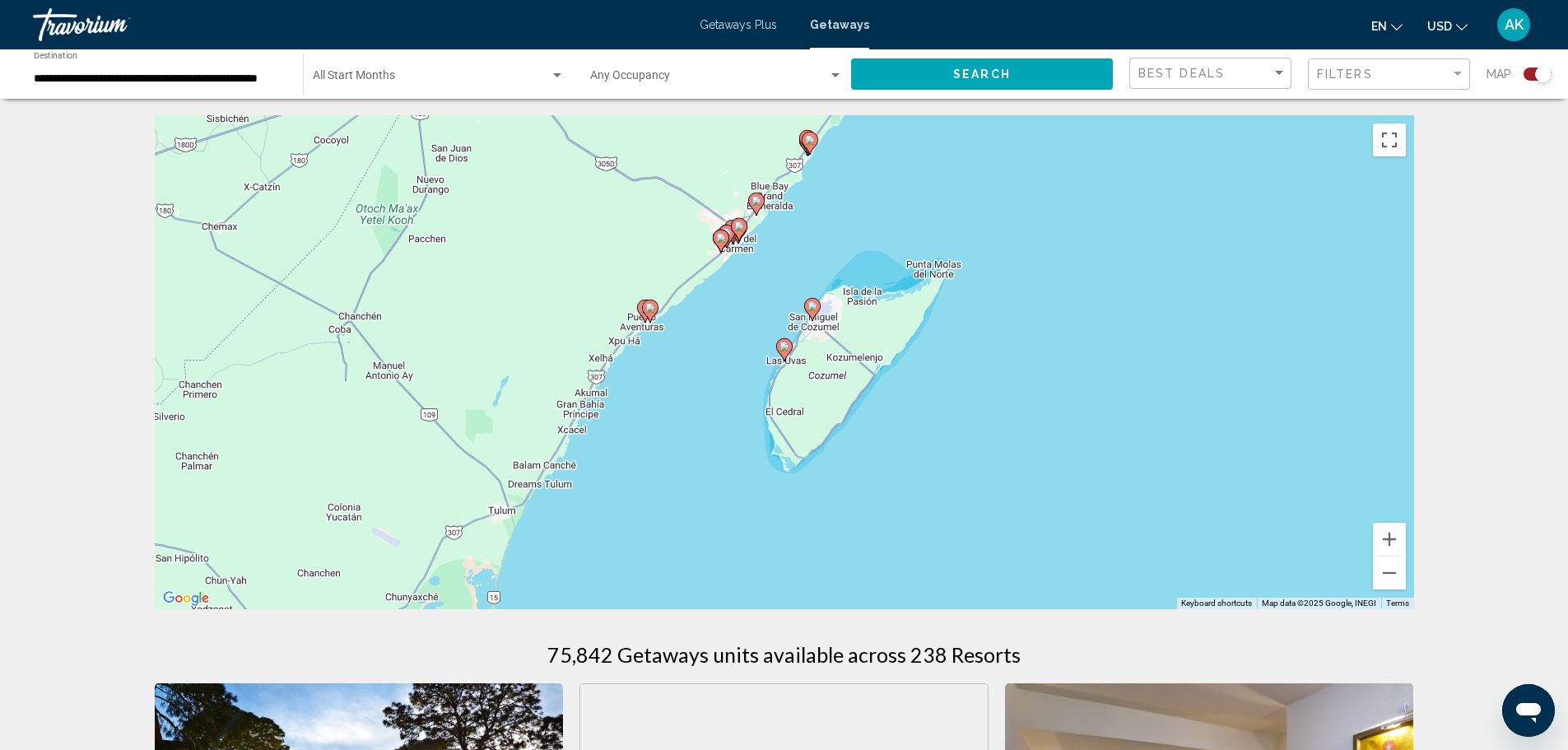
click at [783, 347] on image "Main content" at bounding box center [784, 346] width 10 height 10
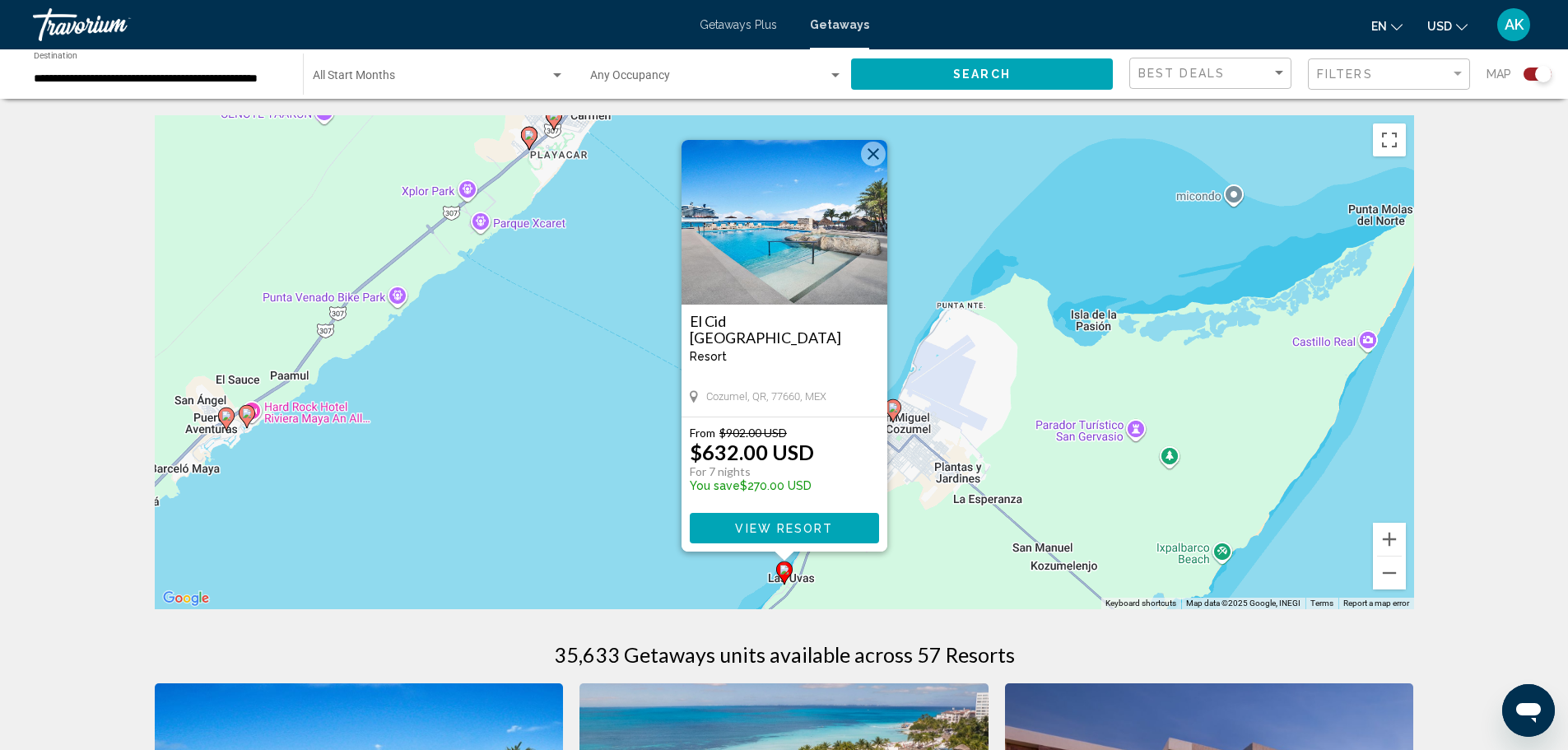
click at [873, 161] on button "Close" at bounding box center [873, 153] width 25 height 25
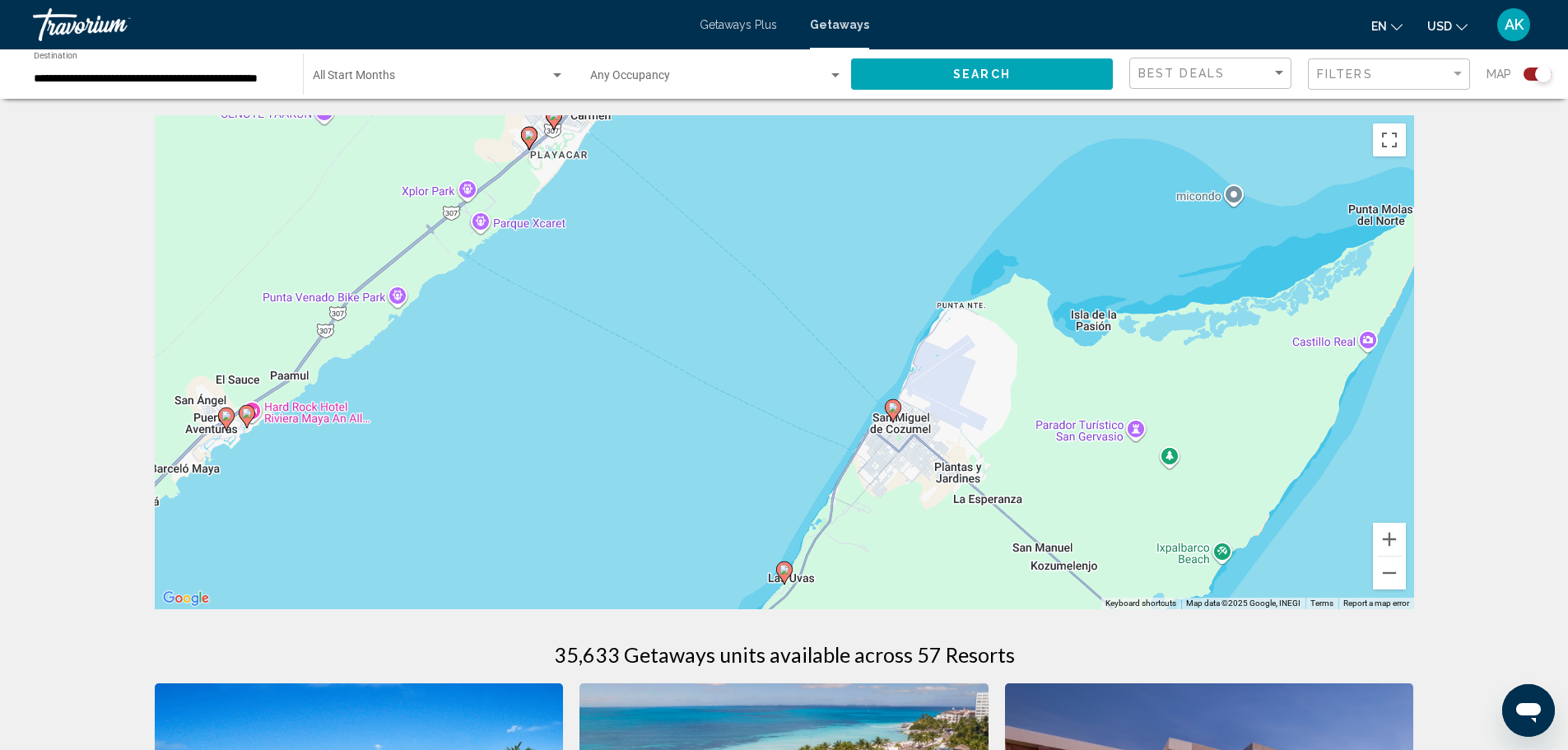
click at [536, 143] on gmp-advanced-marker "Main content" at bounding box center [529, 138] width 16 height 25
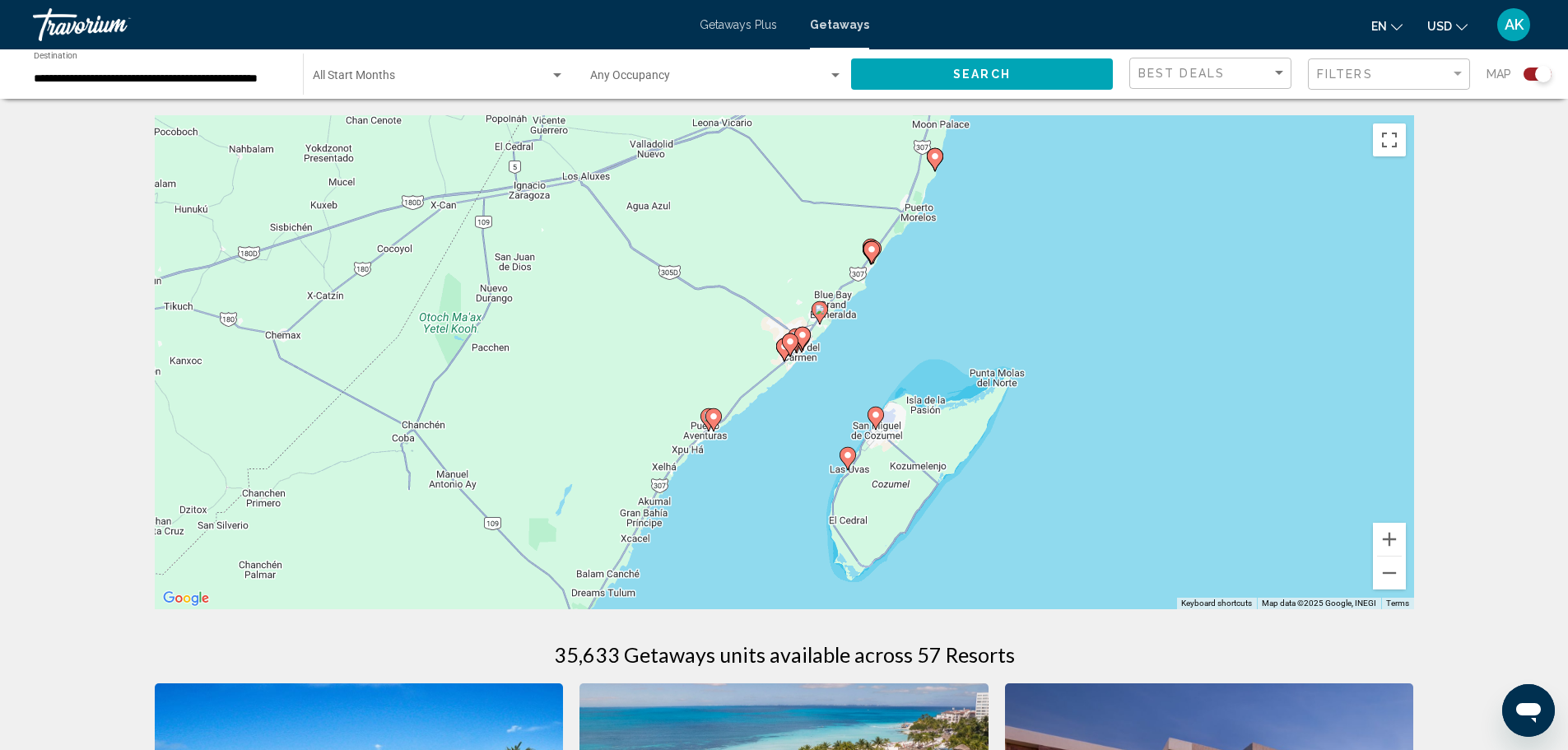
click at [784, 347] on icon "Main content" at bounding box center [790, 344] width 16 height 23
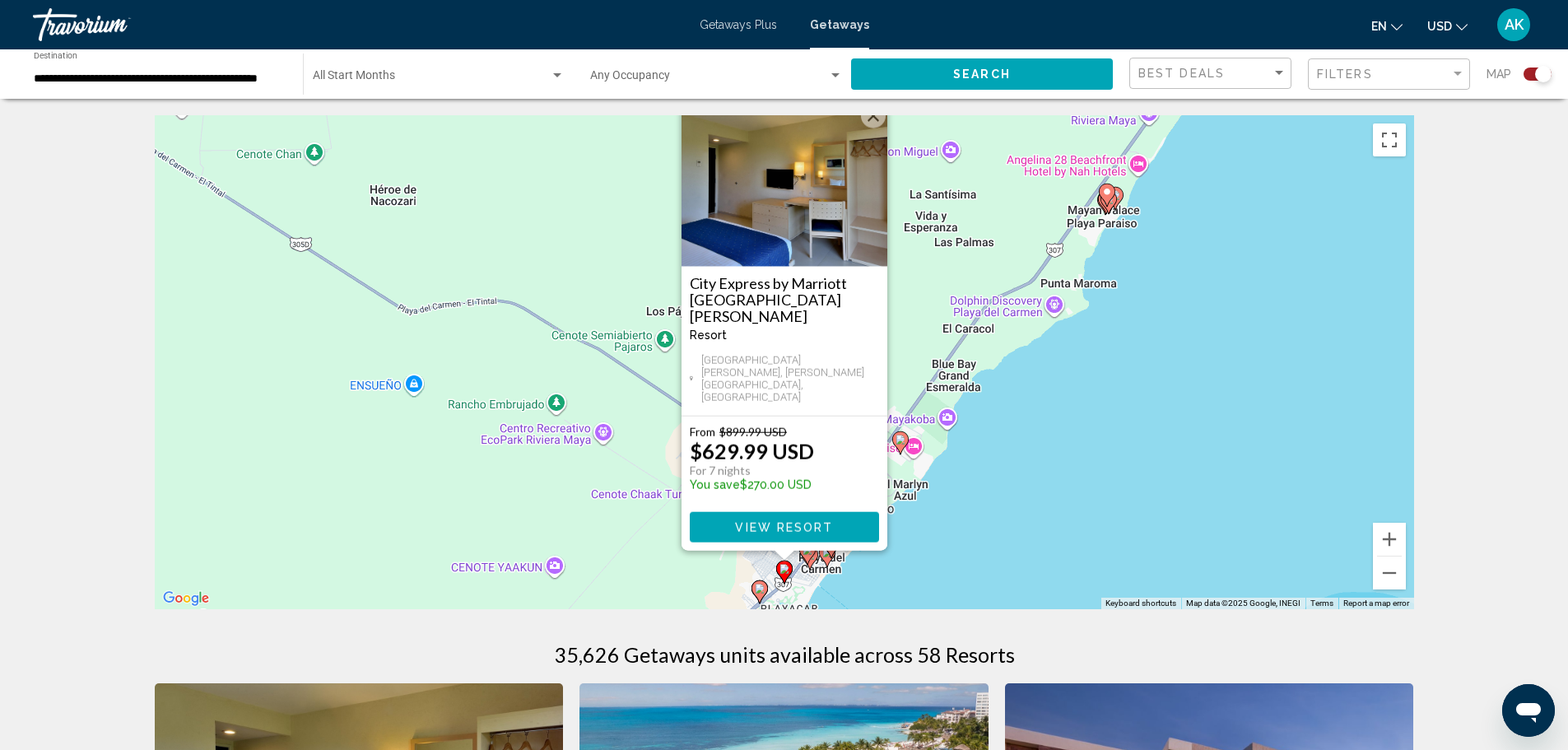
click at [881, 129] on button "Close" at bounding box center [873, 116] width 25 height 25
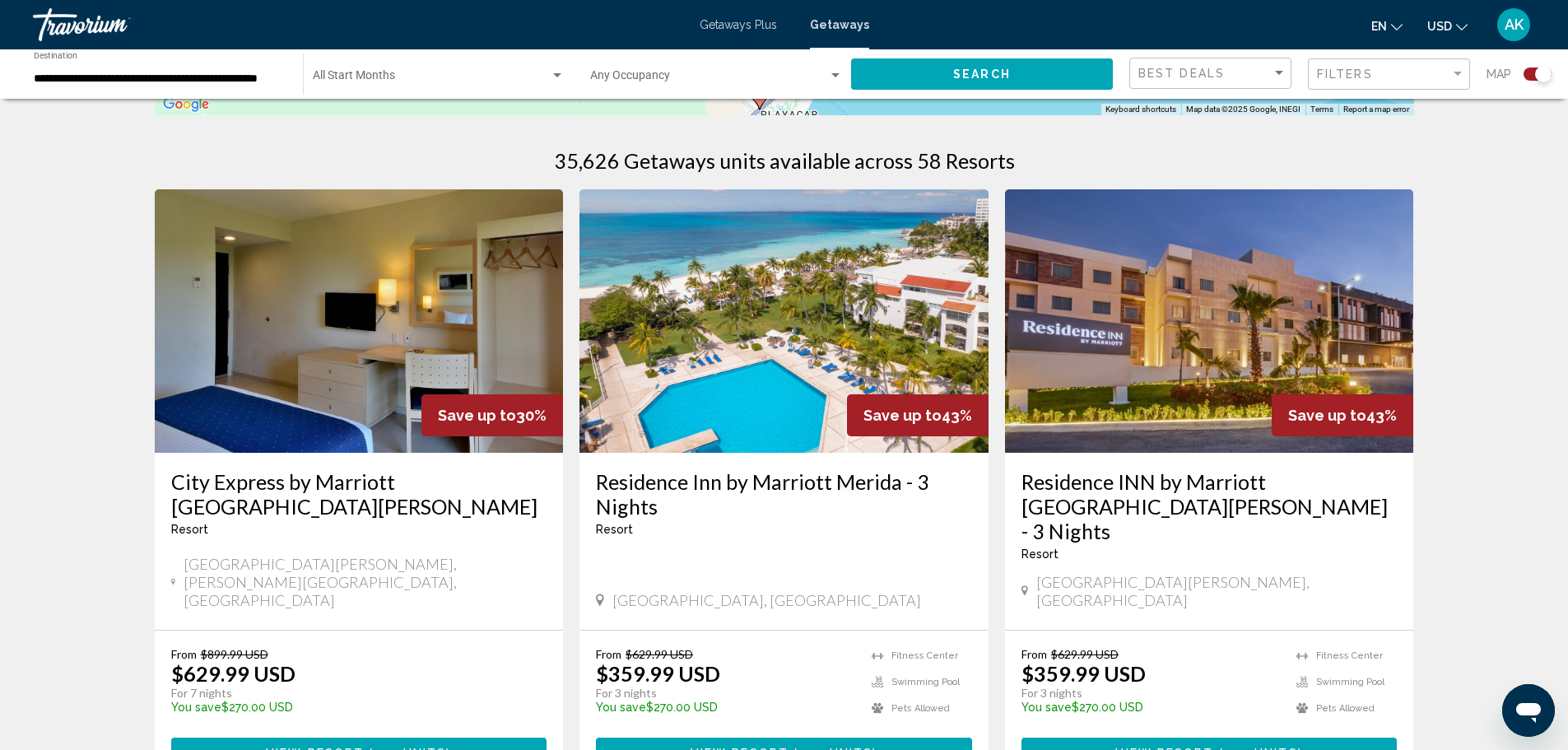
scroll to position [576, 0]
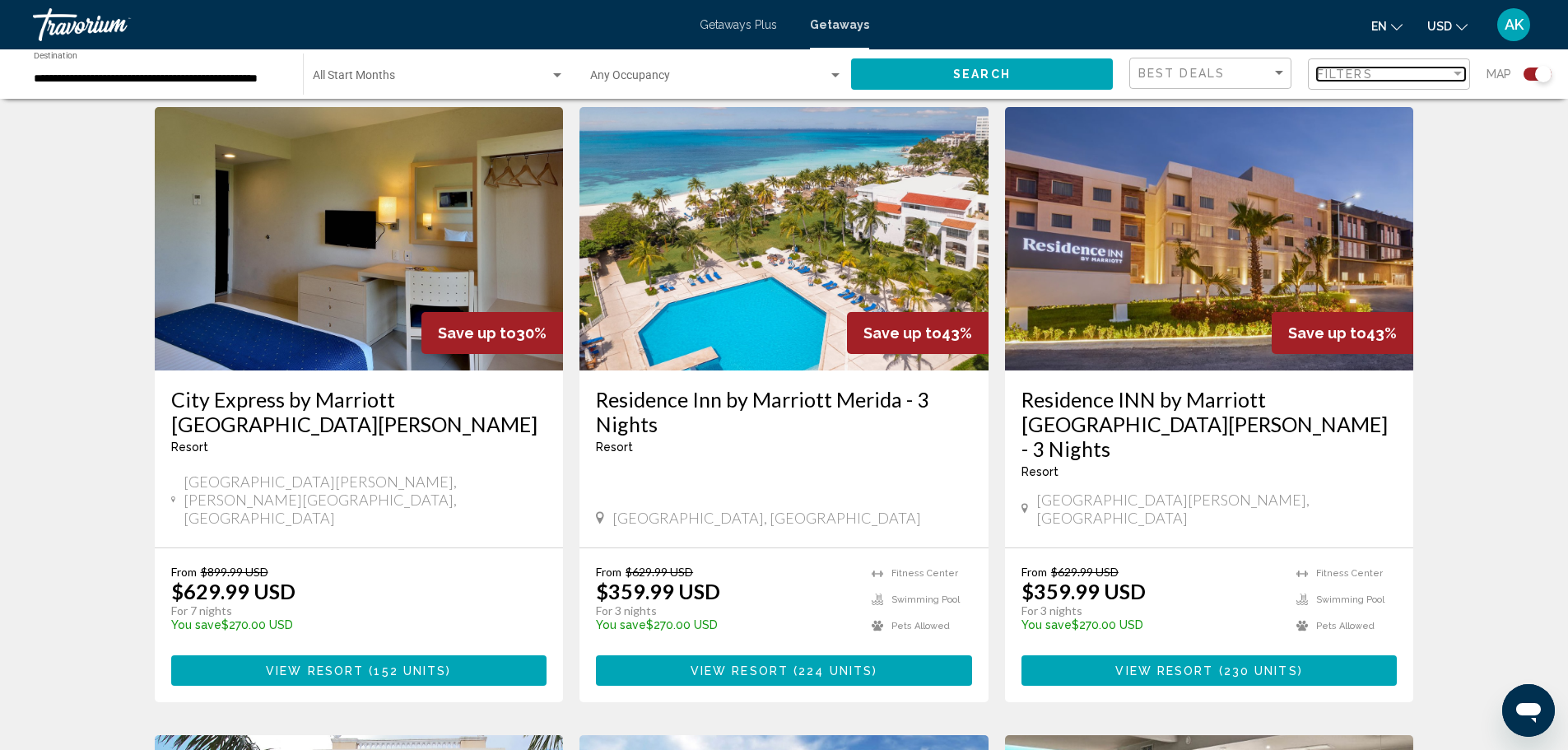
click at [1371, 79] on span "Filters" at bounding box center [1344, 74] width 56 height 13
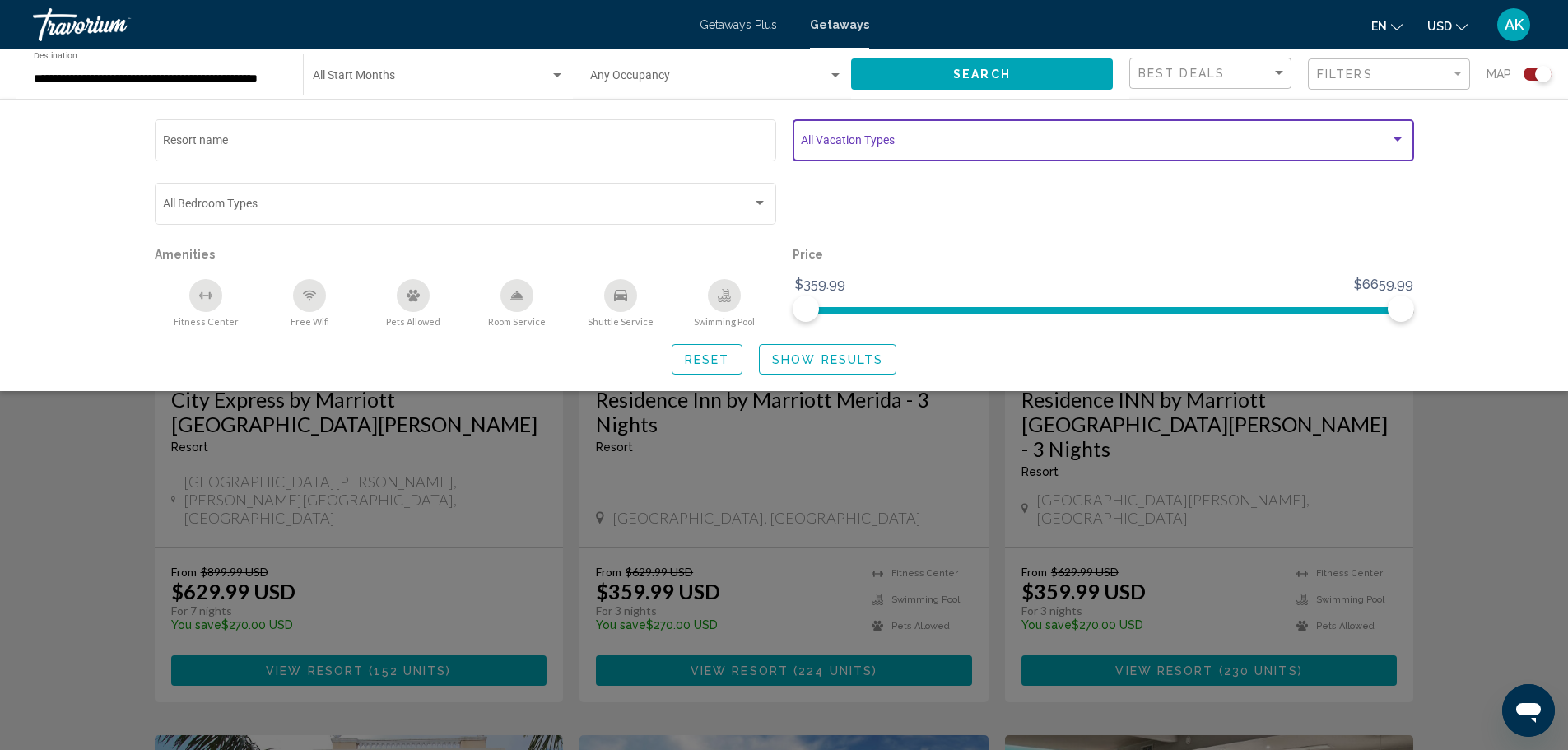
click at [1111, 139] on span "Search widget" at bounding box center [1095, 143] width 589 height 13
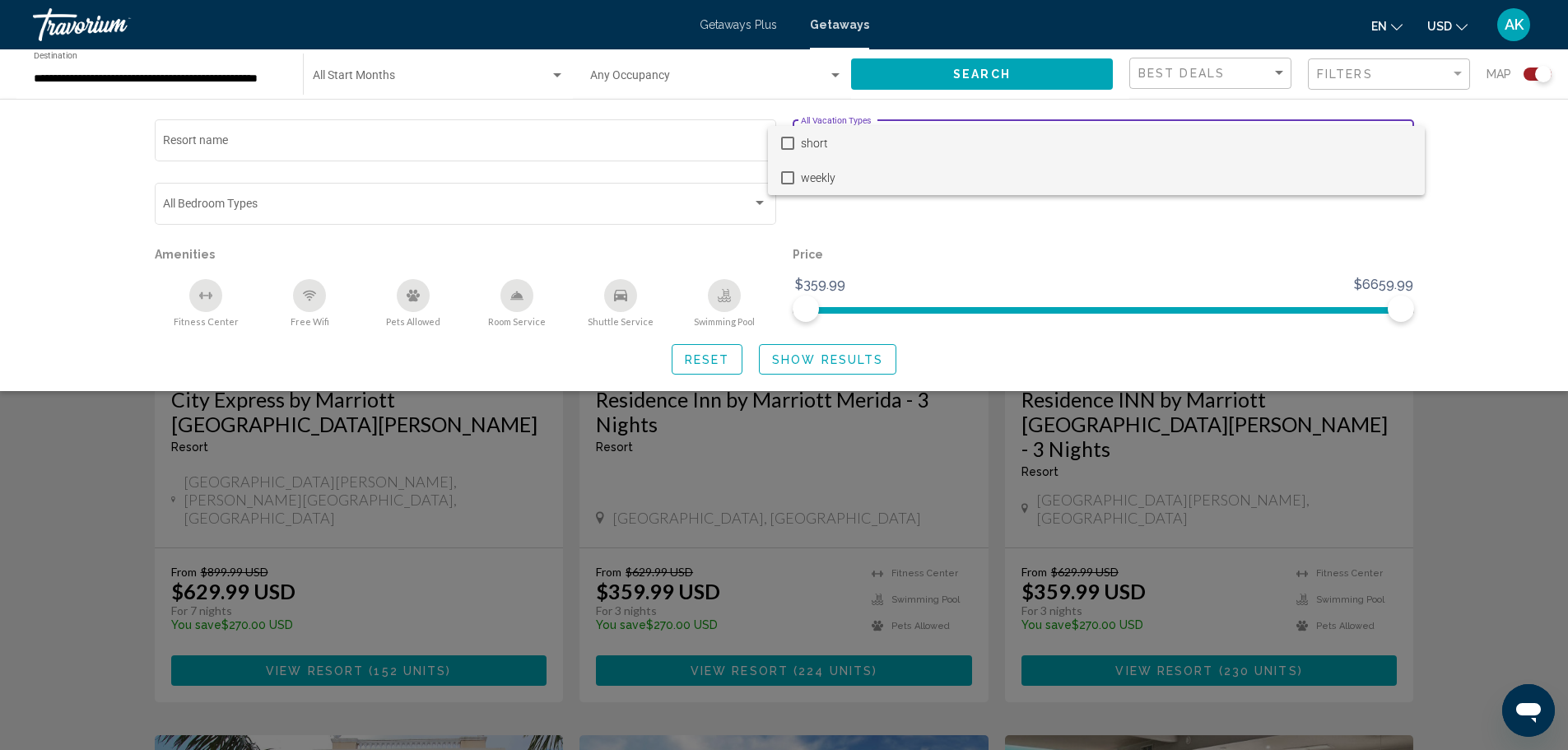
click at [809, 183] on span "weekly" at bounding box center [1106, 178] width 611 height 35
click at [824, 359] on div at bounding box center [784, 375] width 1568 height 750
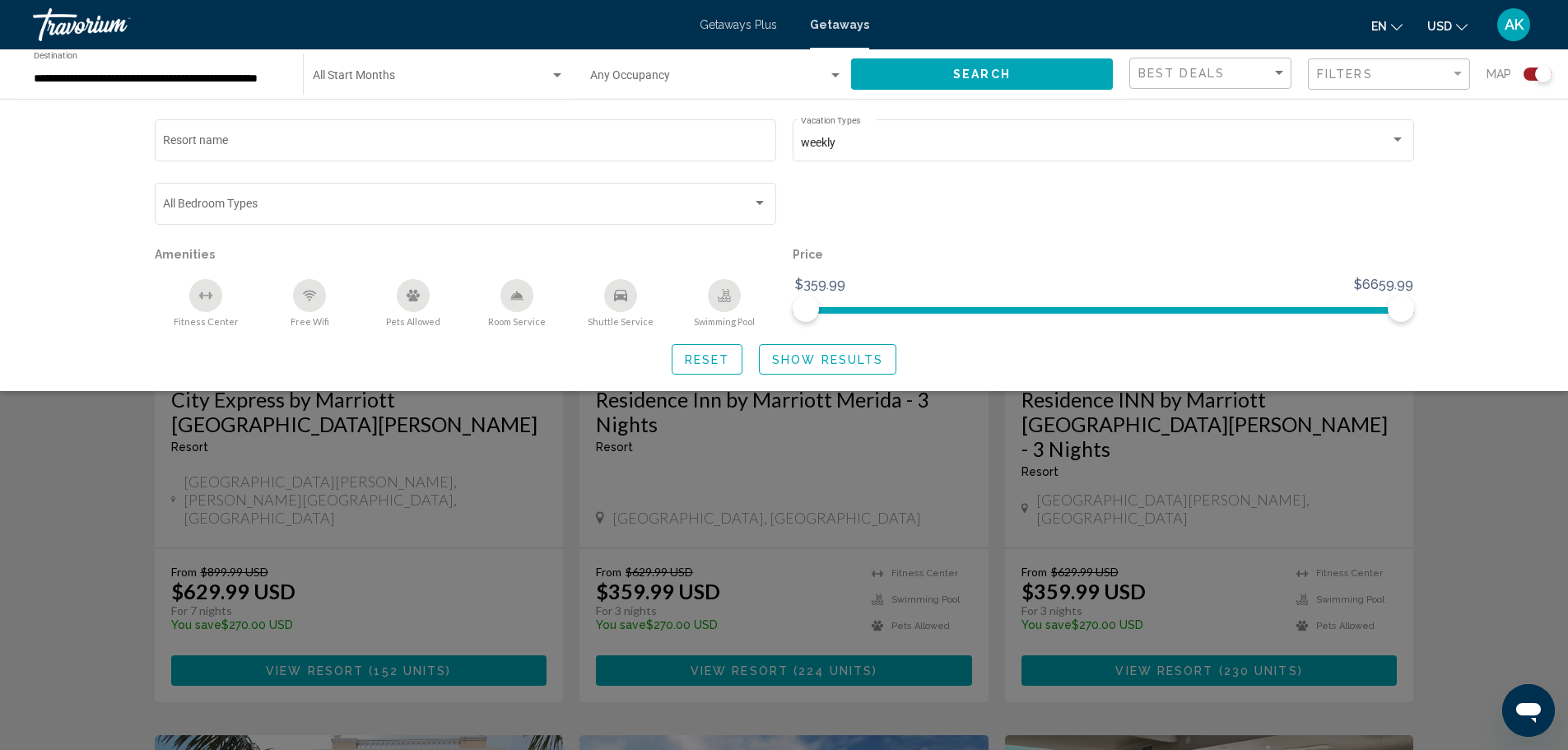
click at [863, 362] on span "Show Results" at bounding box center [827, 360] width 111 height 13
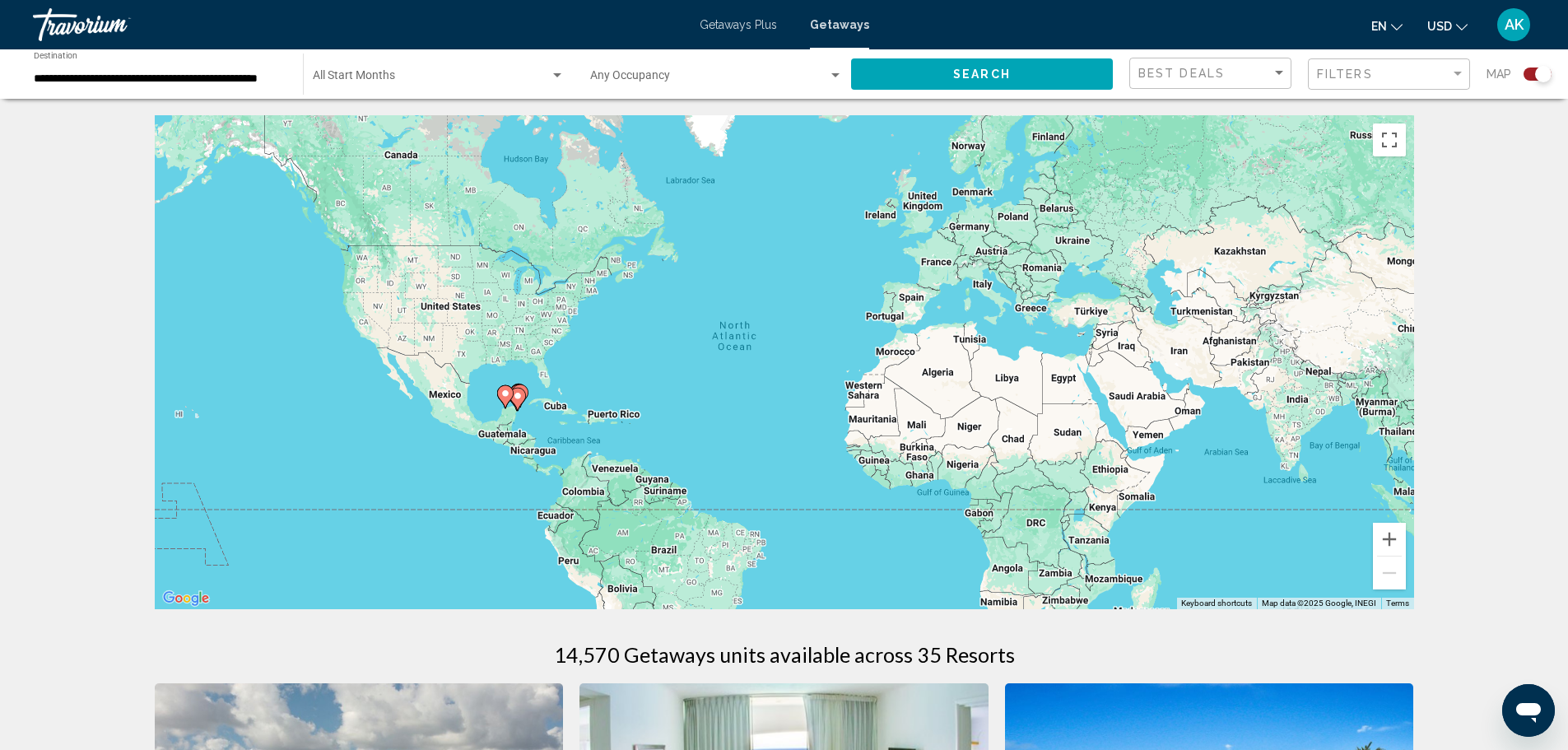
click at [508, 397] on image "Main content" at bounding box center [505, 393] width 10 height 10
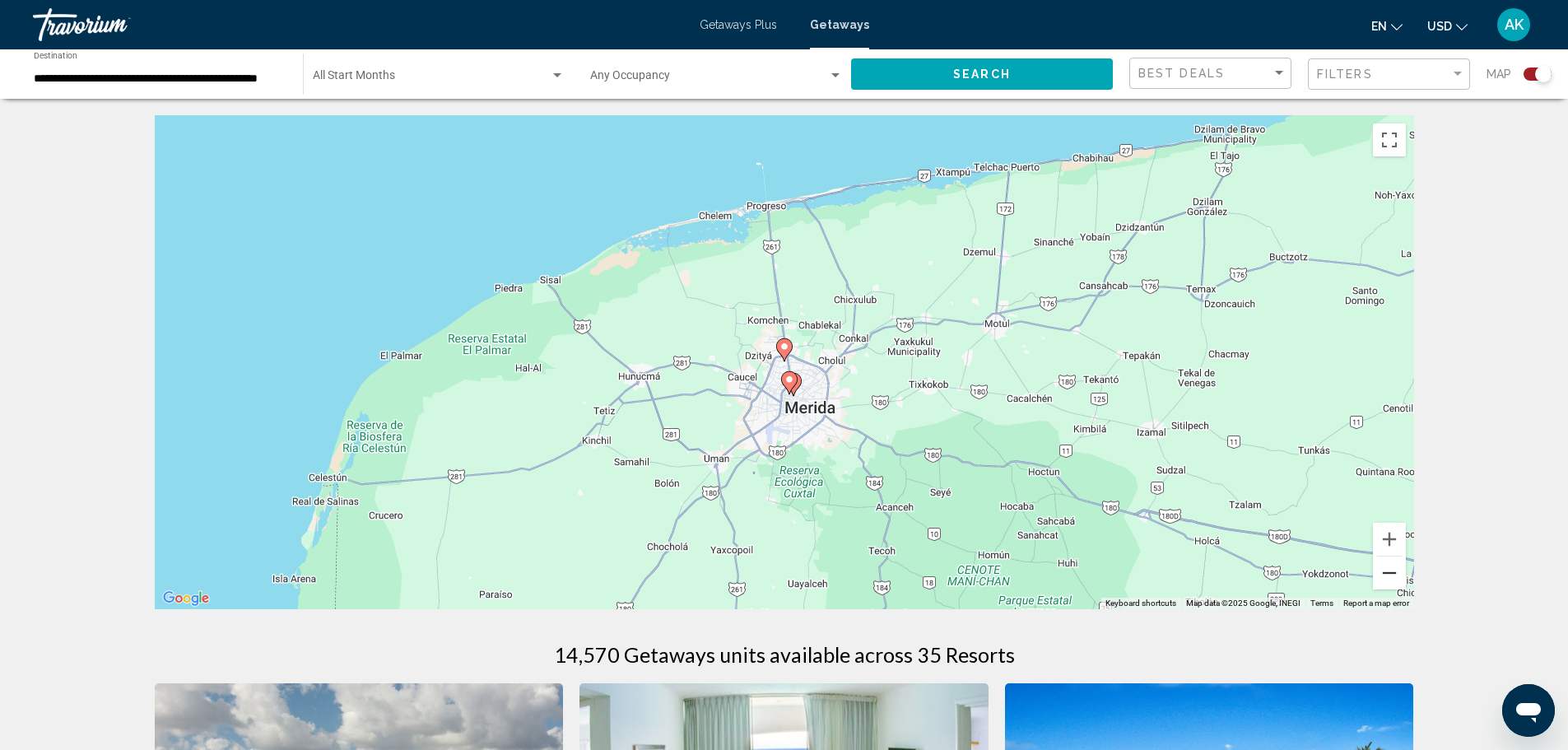
click at [1404, 577] on button "Zoom out" at bounding box center [1389, 573] width 33 height 33
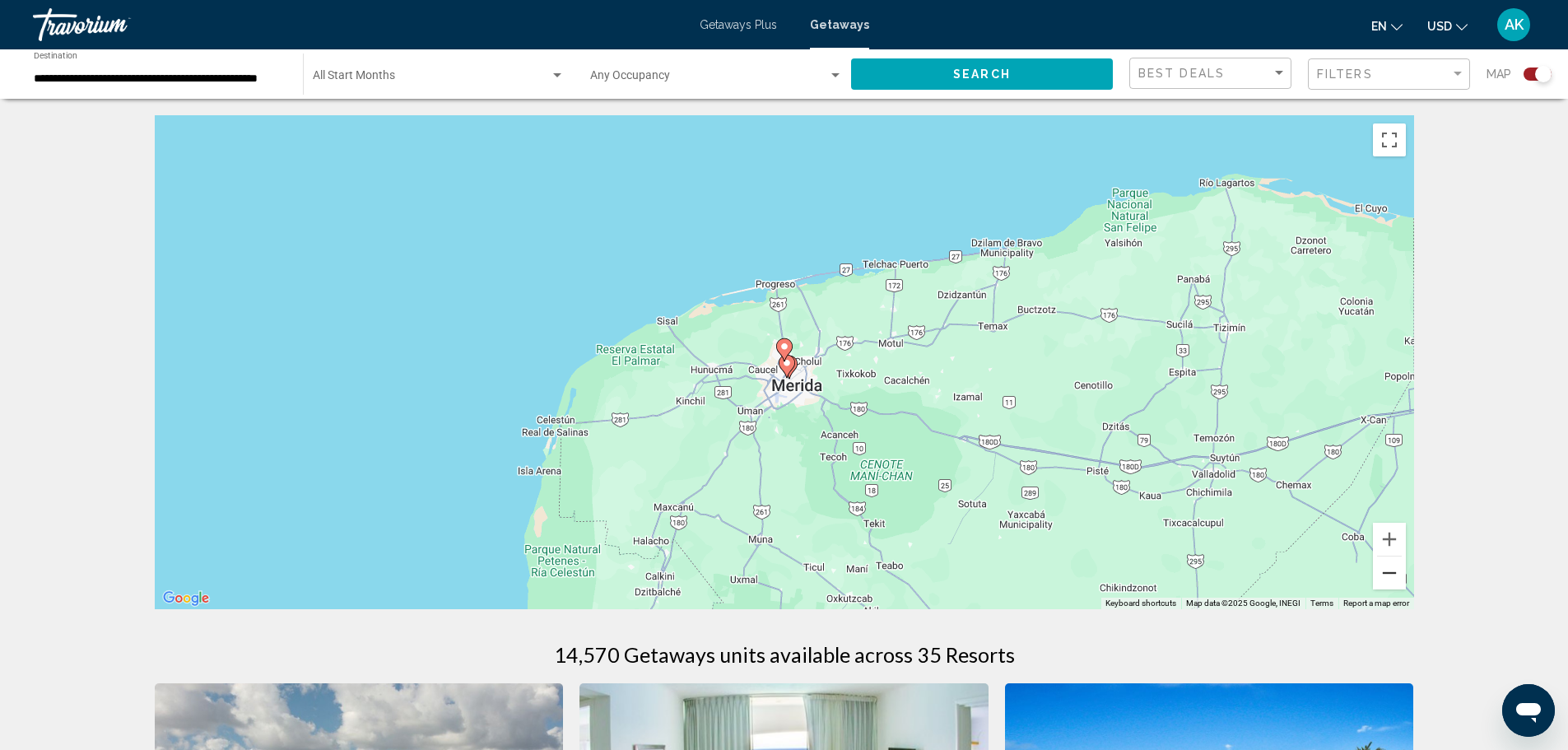
click at [1395, 576] on button "Zoom out" at bounding box center [1389, 573] width 33 height 33
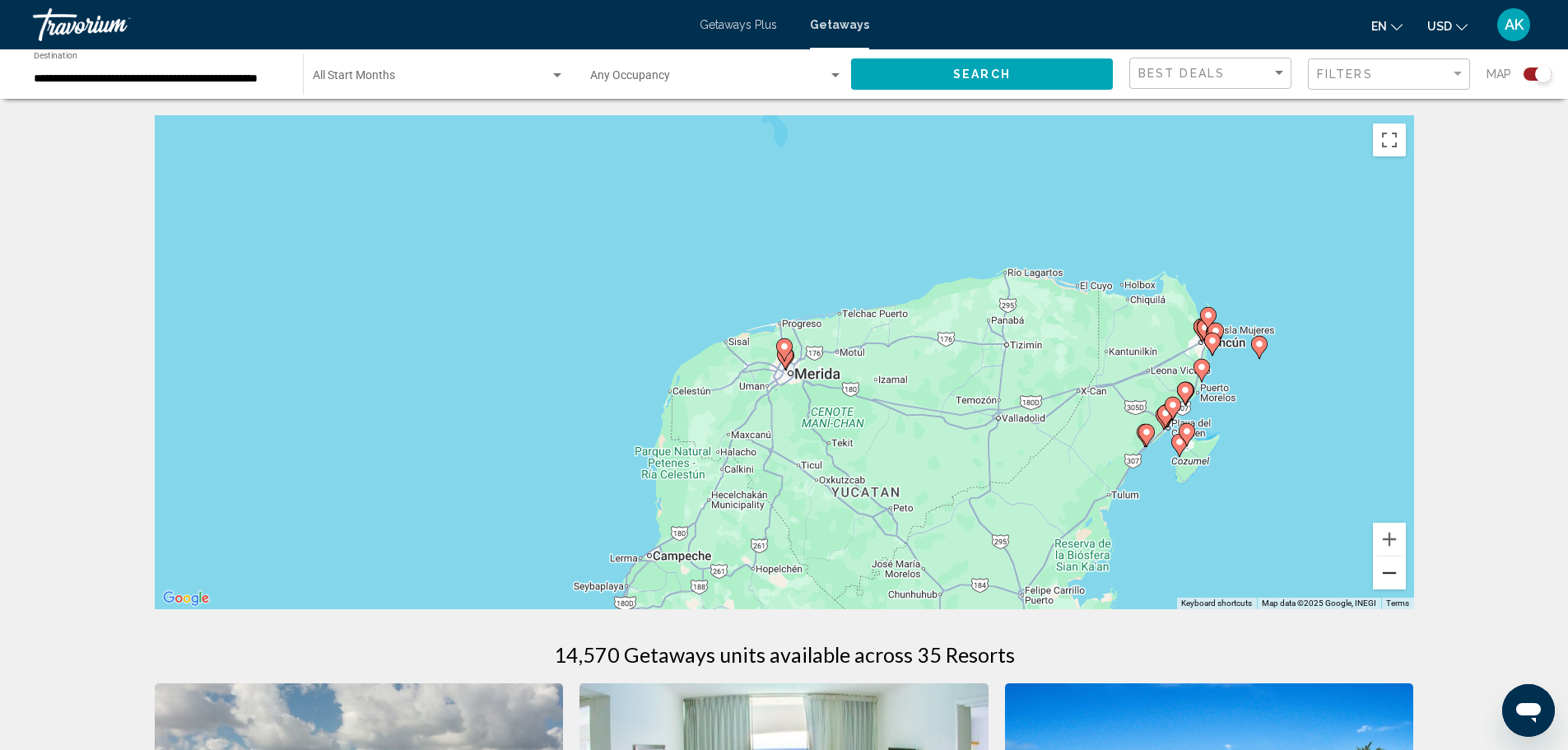
click at [1394, 576] on button "Zoom out" at bounding box center [1389, 573] width 33 height 33
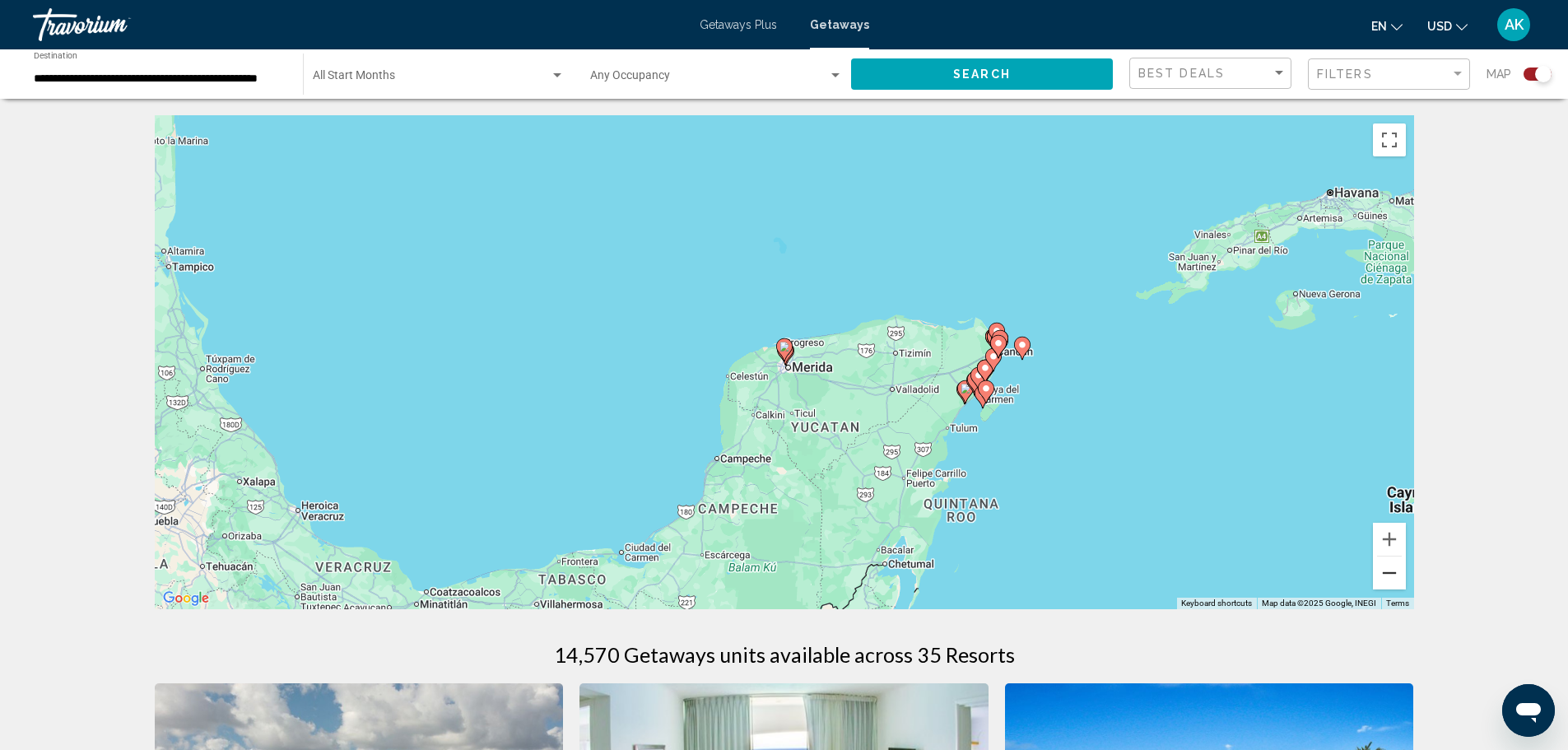
click at [1394, 576] on button "Zoom out" at bounding box center [1389, 573] width 33 height 33
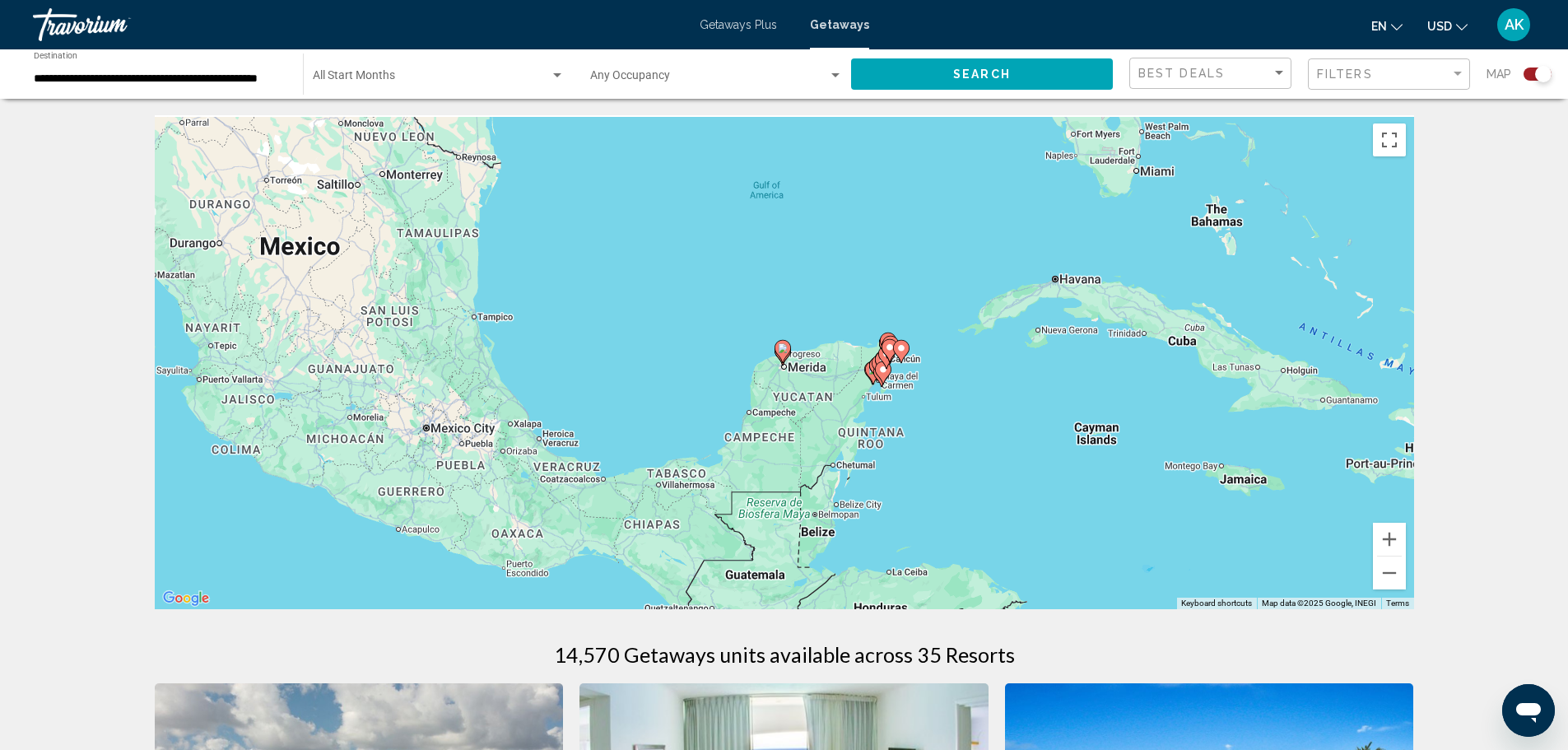
click at [899, 363] on gmp-advanced-marker "Main content" at bounding box center [901, 351] width 16 height 25
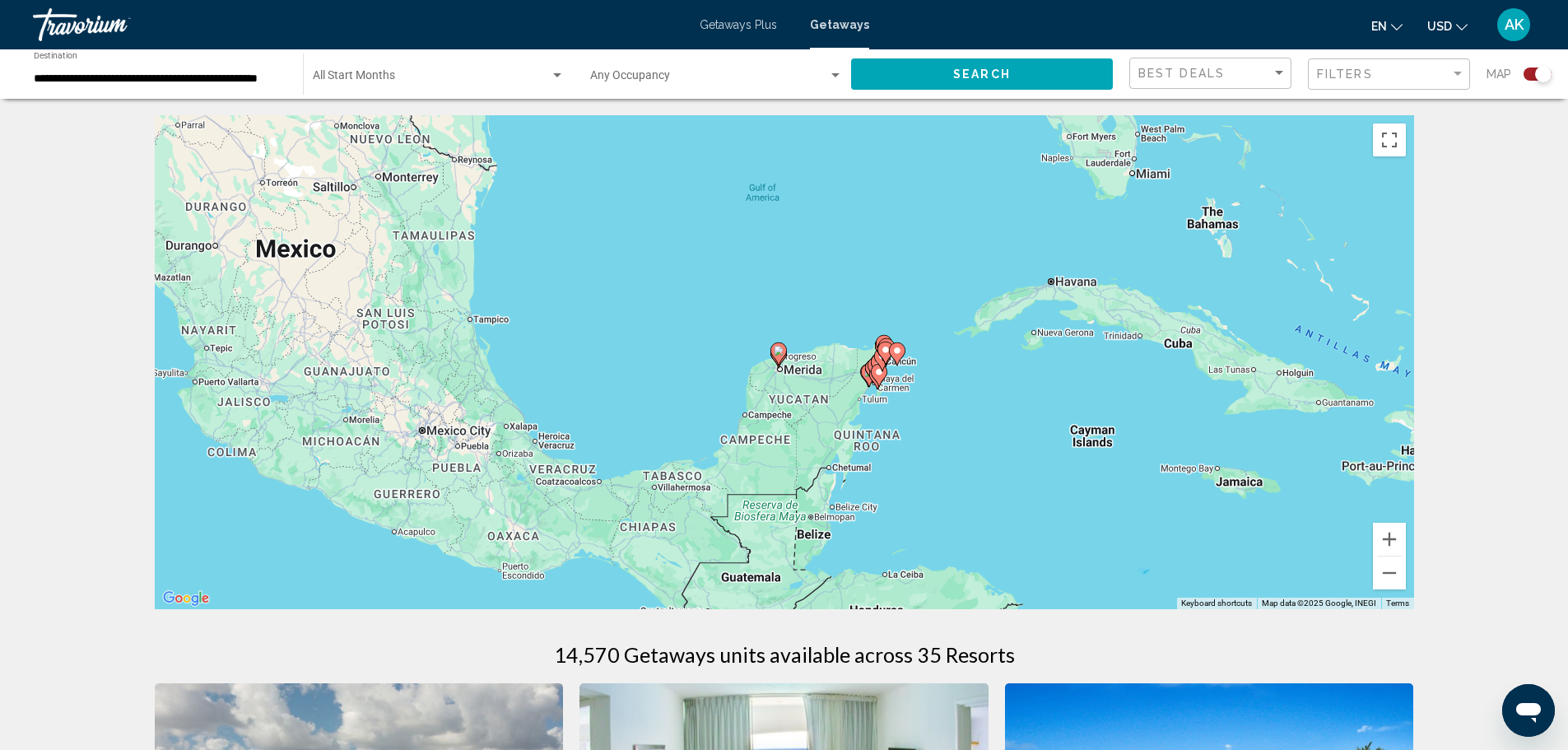
click at [887, 359] on icon "Main content" at bounding box center [885, 353] width 15 height 21
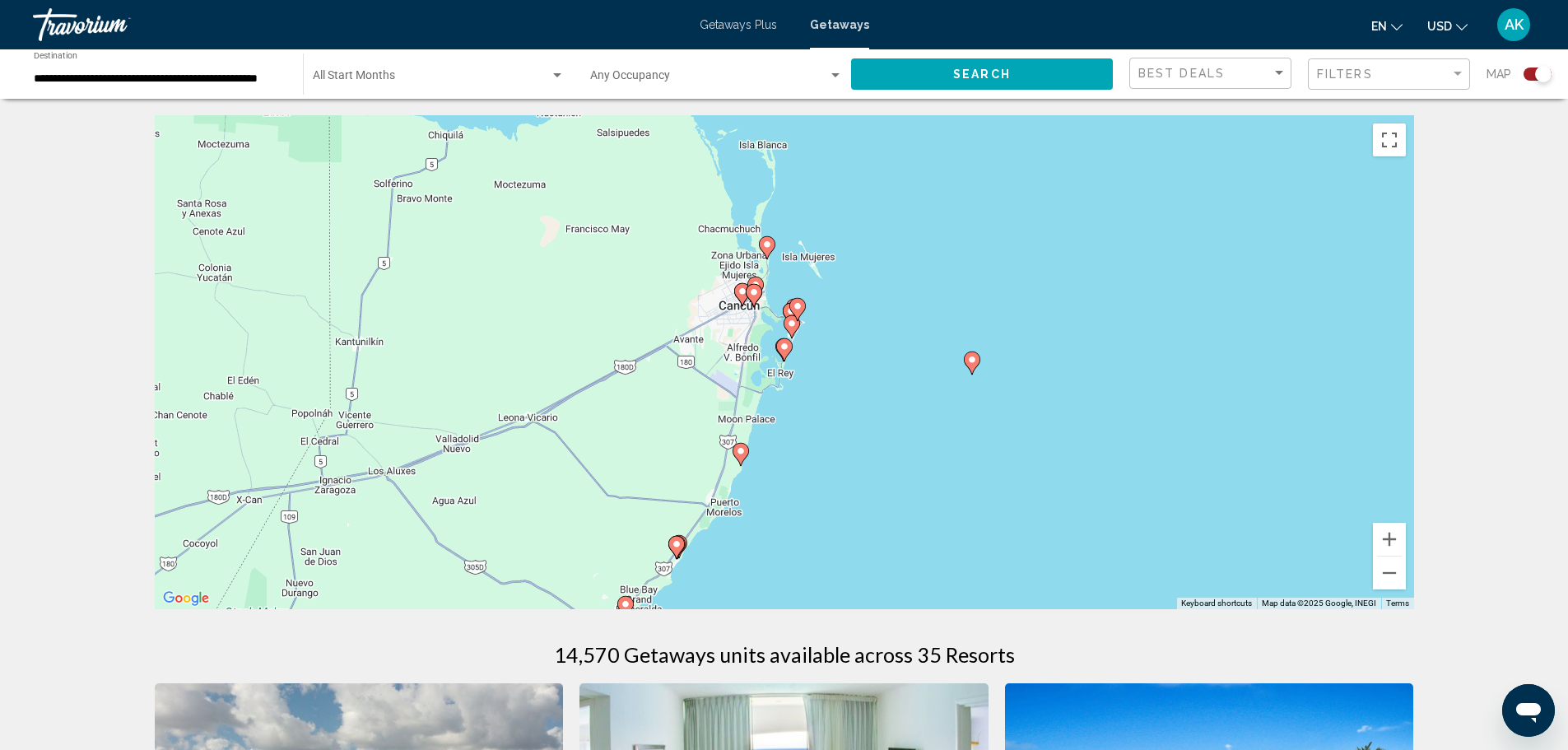
click at [746, 296] on icon "Main content" at bounding box center [753, 295] width 16 height 23
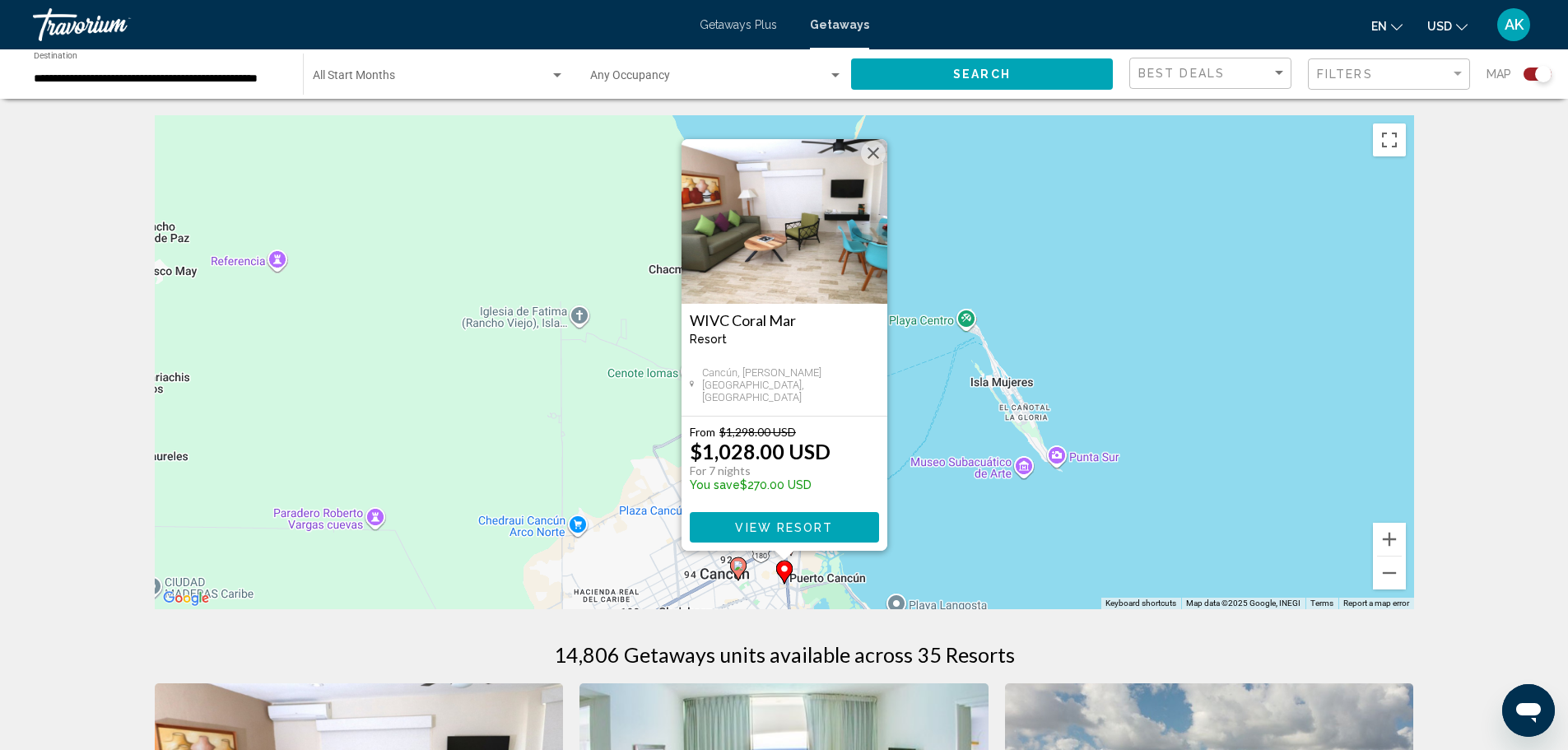
click at [864, 152] on button "Close" at bounding box center [873, 153] width 25 height 25
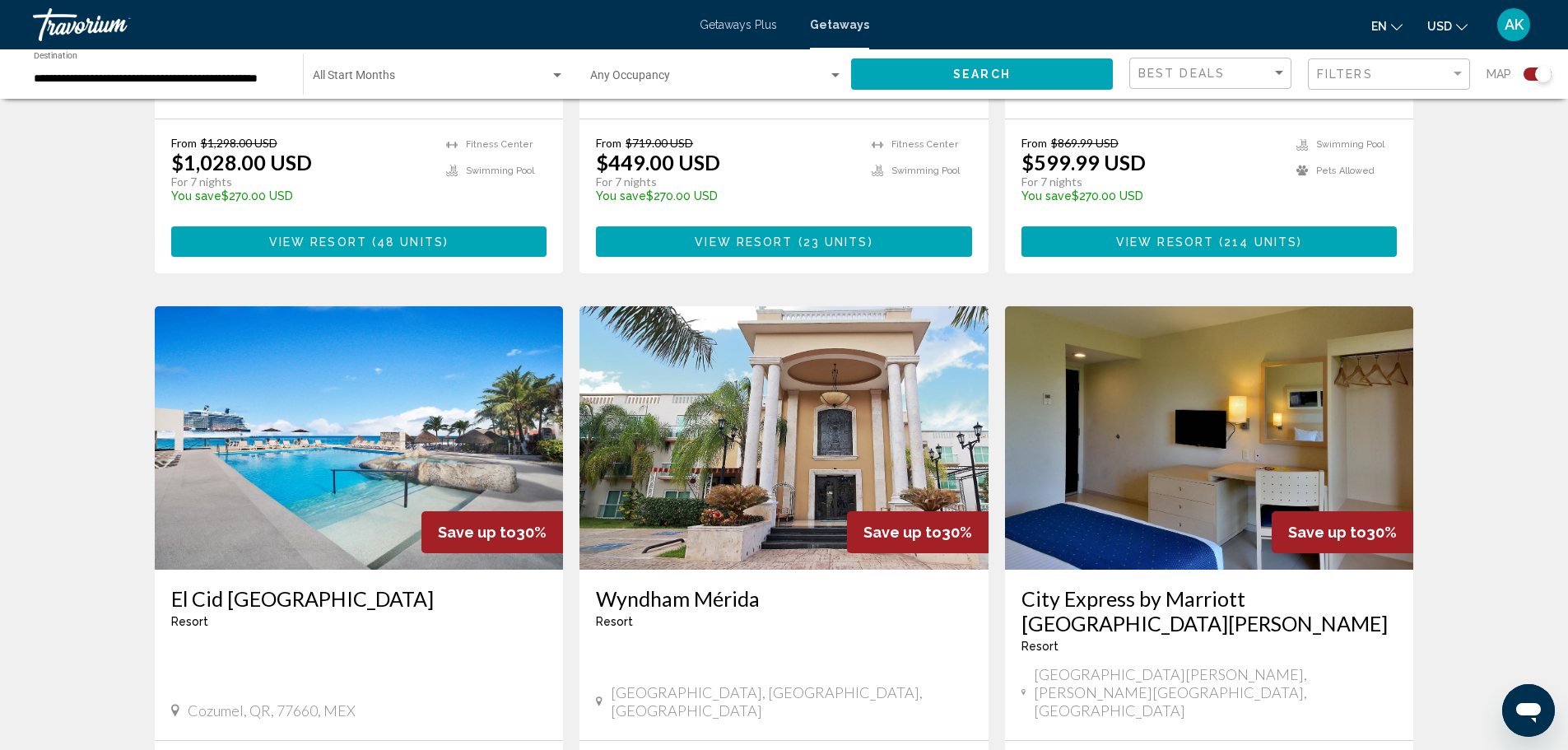
scroll to position [1235, 0]
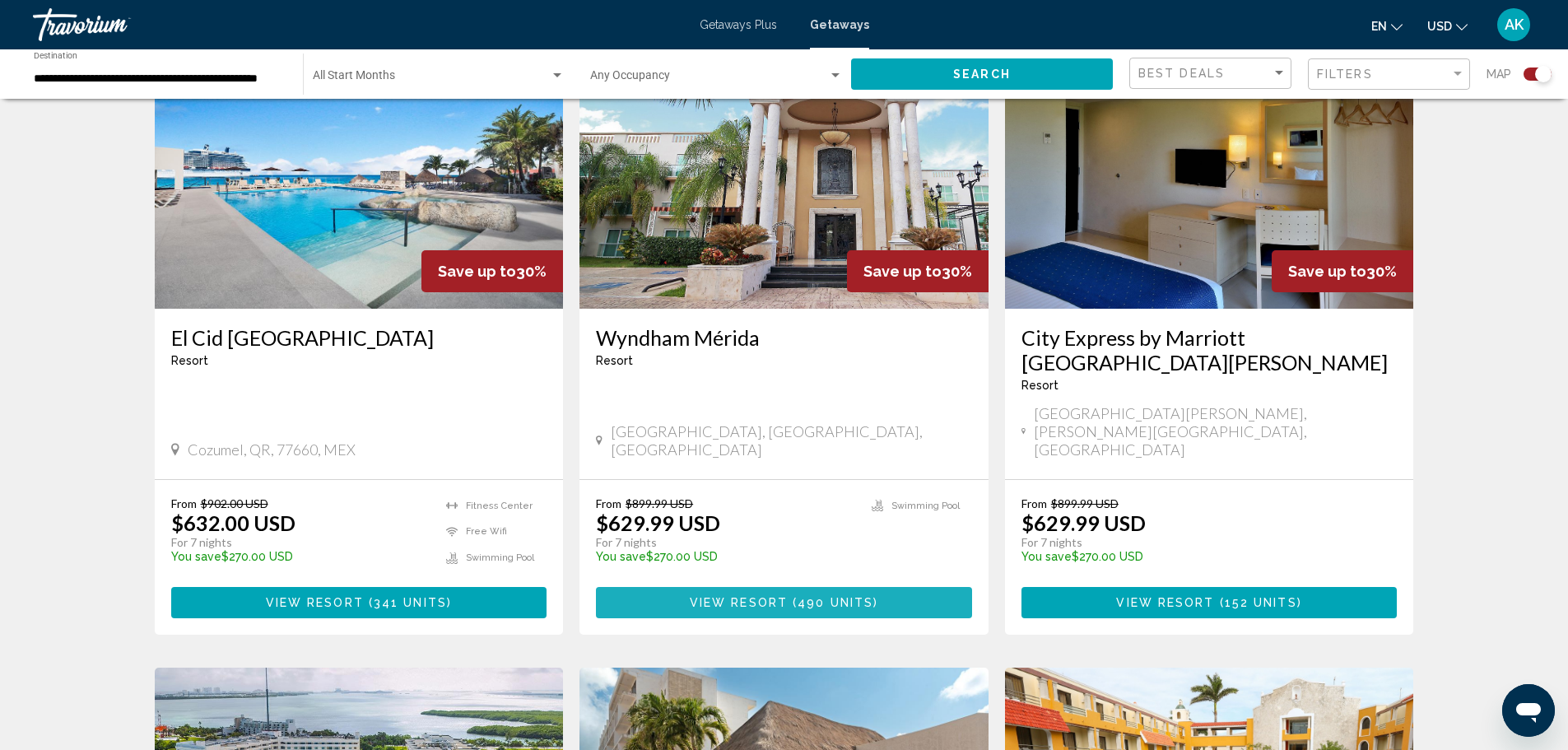
click at [730, 597] on span "View Resort" at bounding box center [738, 603] width 98 height 13
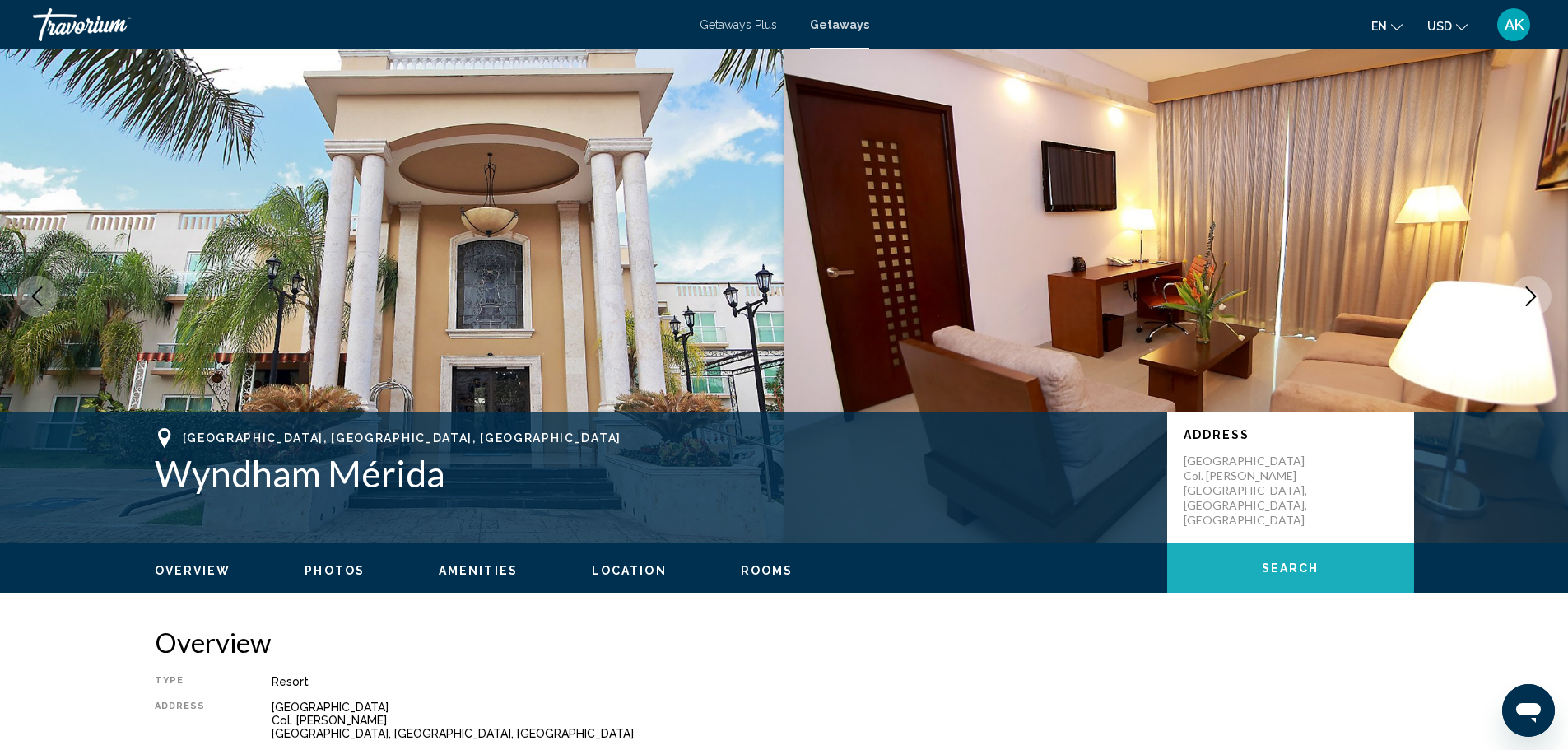
click at [1276, 568] on span "Search" at bounding box center [1289, 568] width 58 height 13
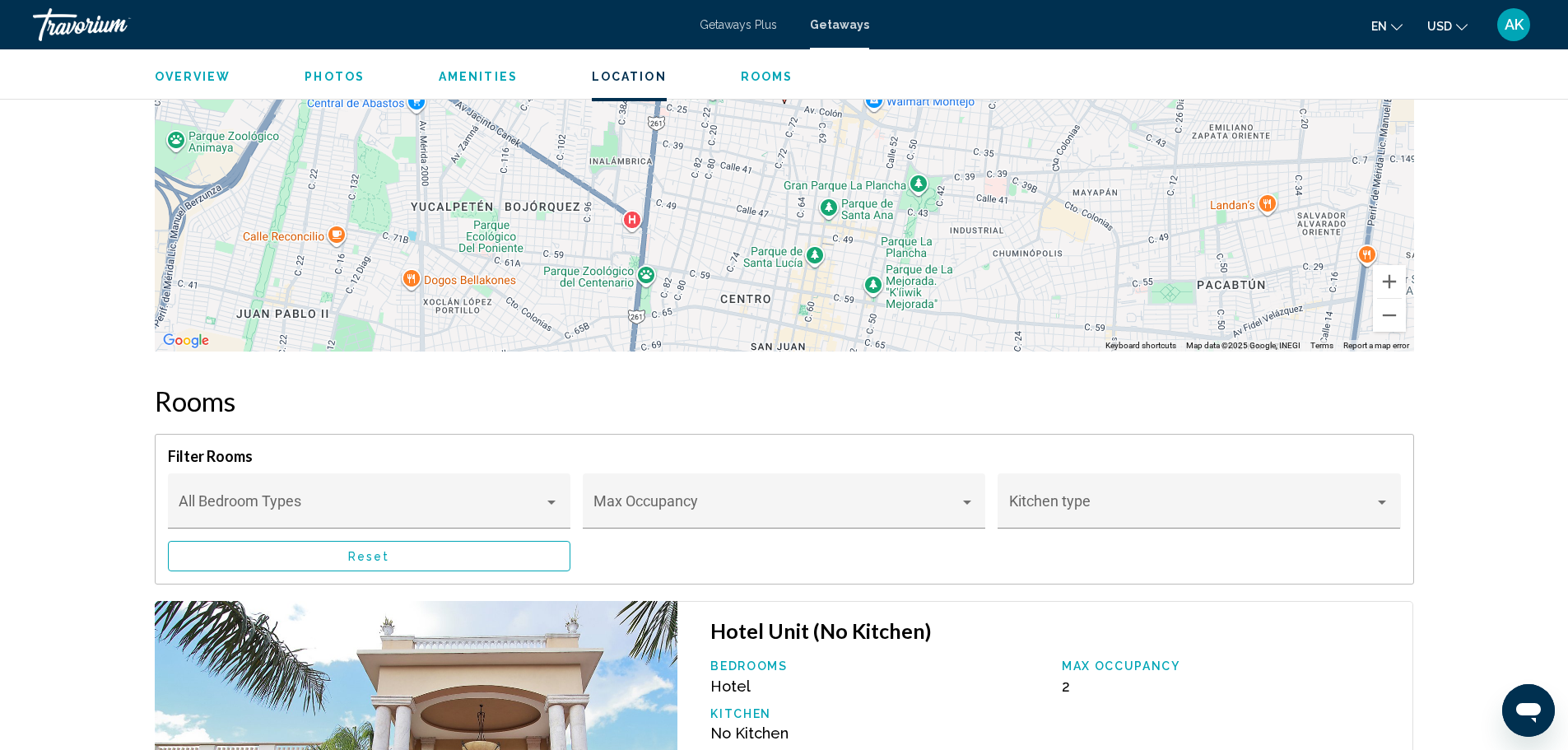
scroll to position [2248, 0]
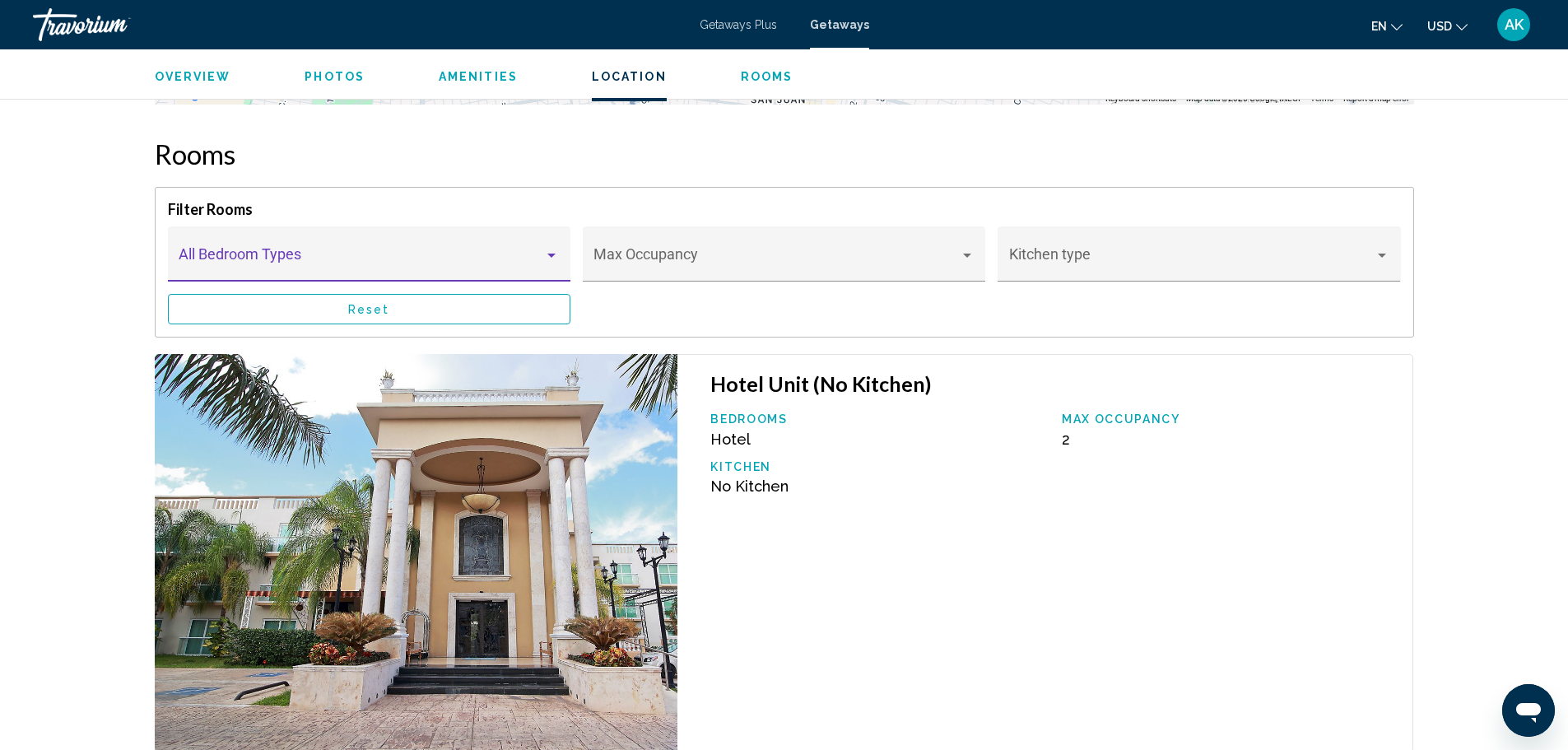
click at [404, 256] on span "Main content" at bounding box center [362, 262] width 365 height 16
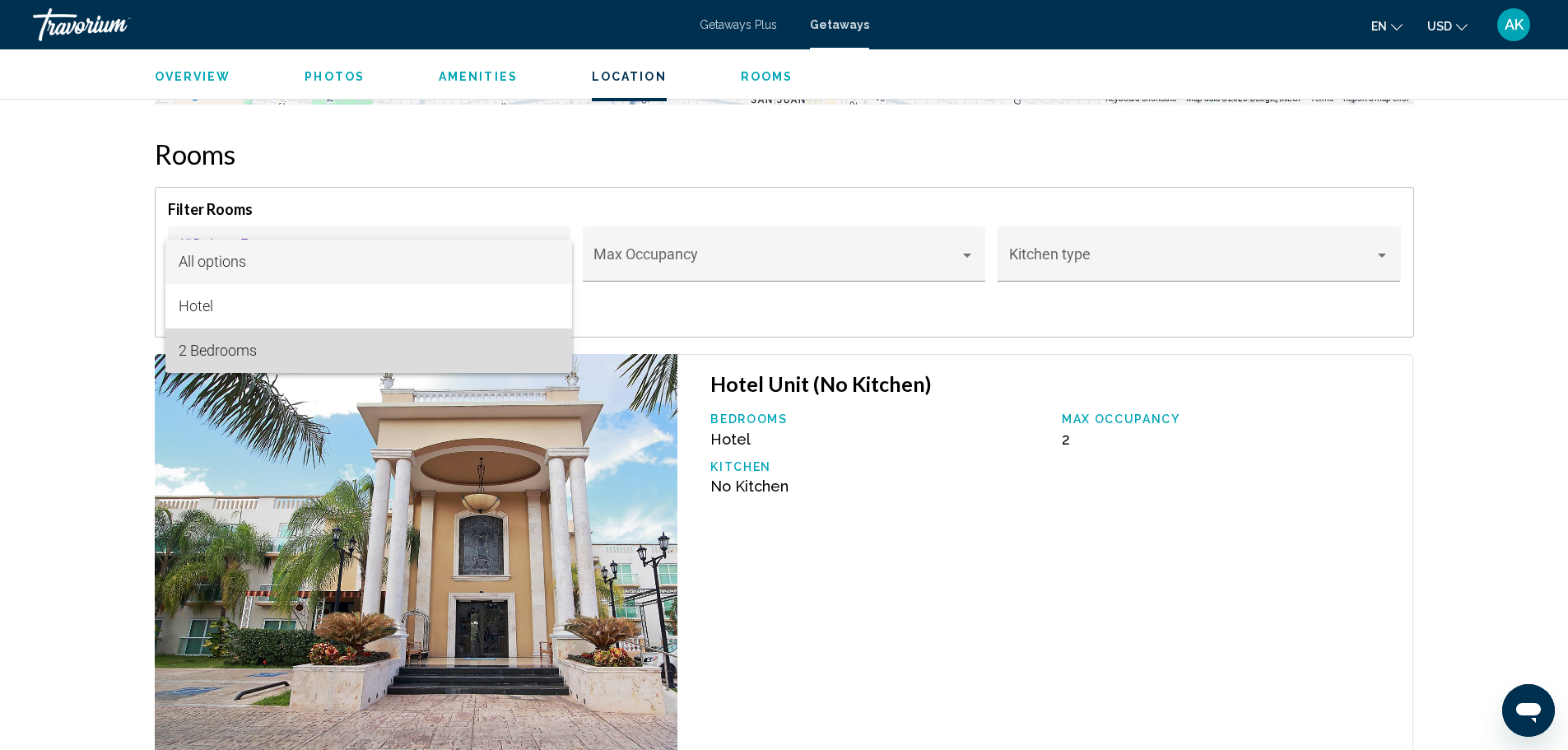
click at [259, 358] on span "2 Bedrooms" at bounding box center [369, 351] width 380 height 45
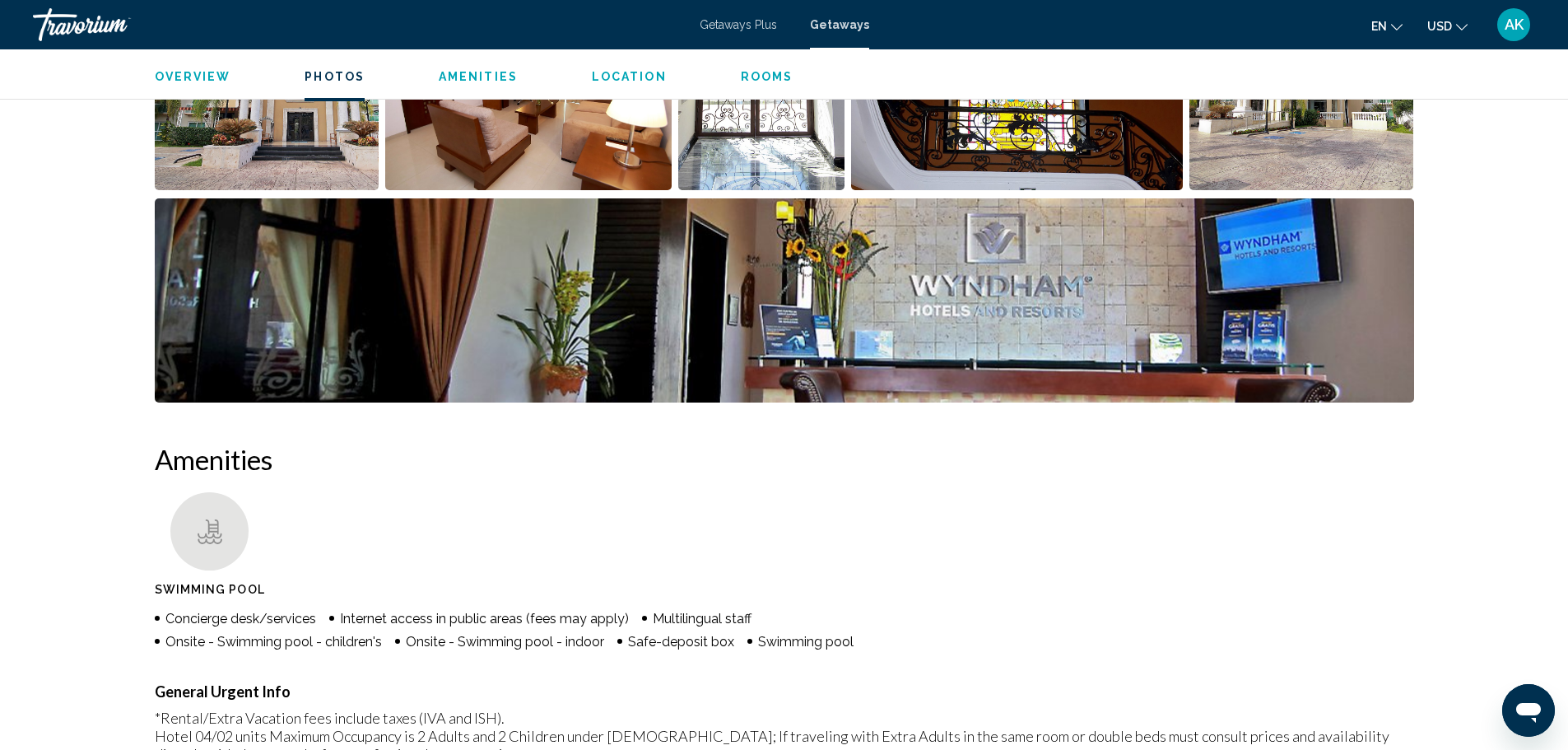
scroll to position [595, 0]
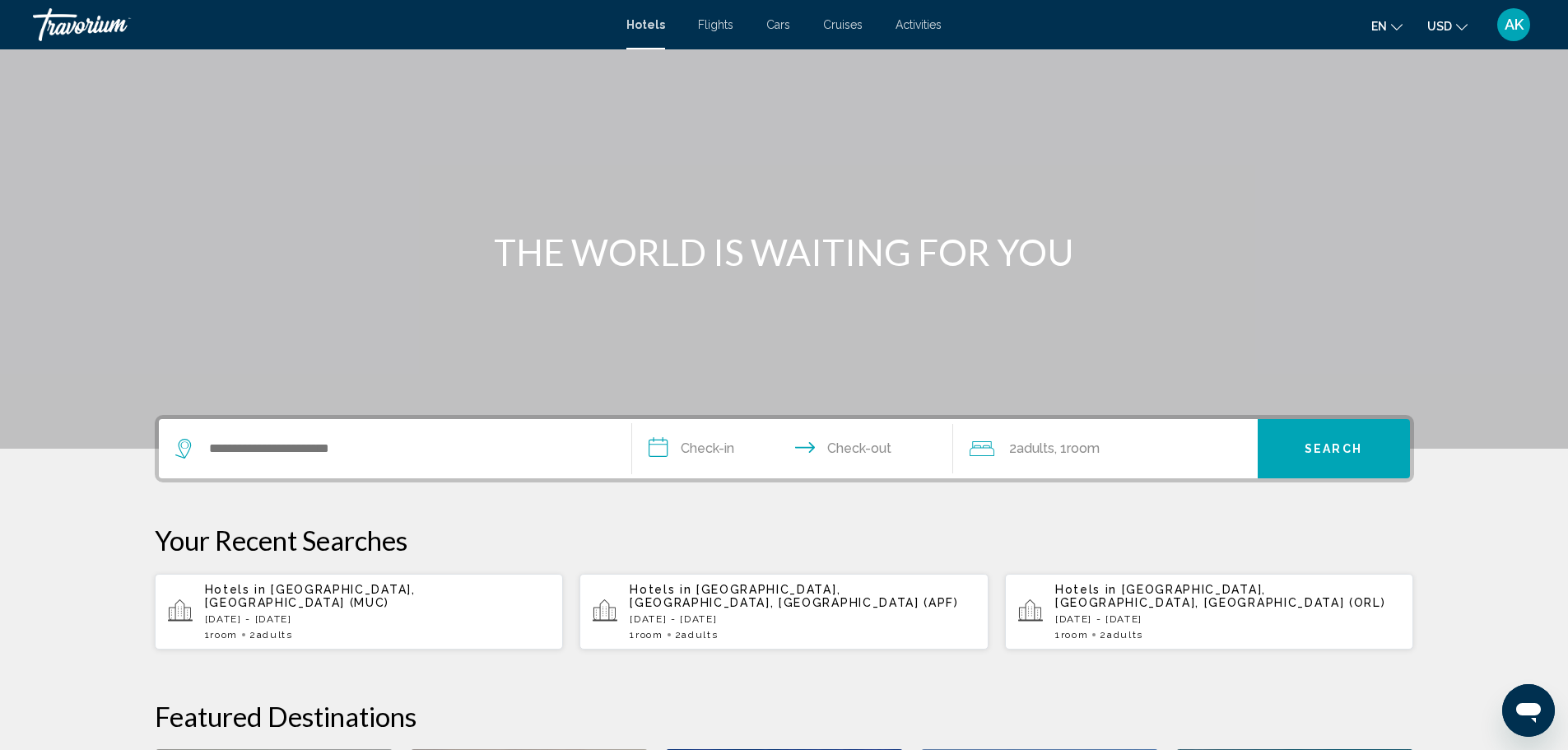
scroll to position [82, 0]
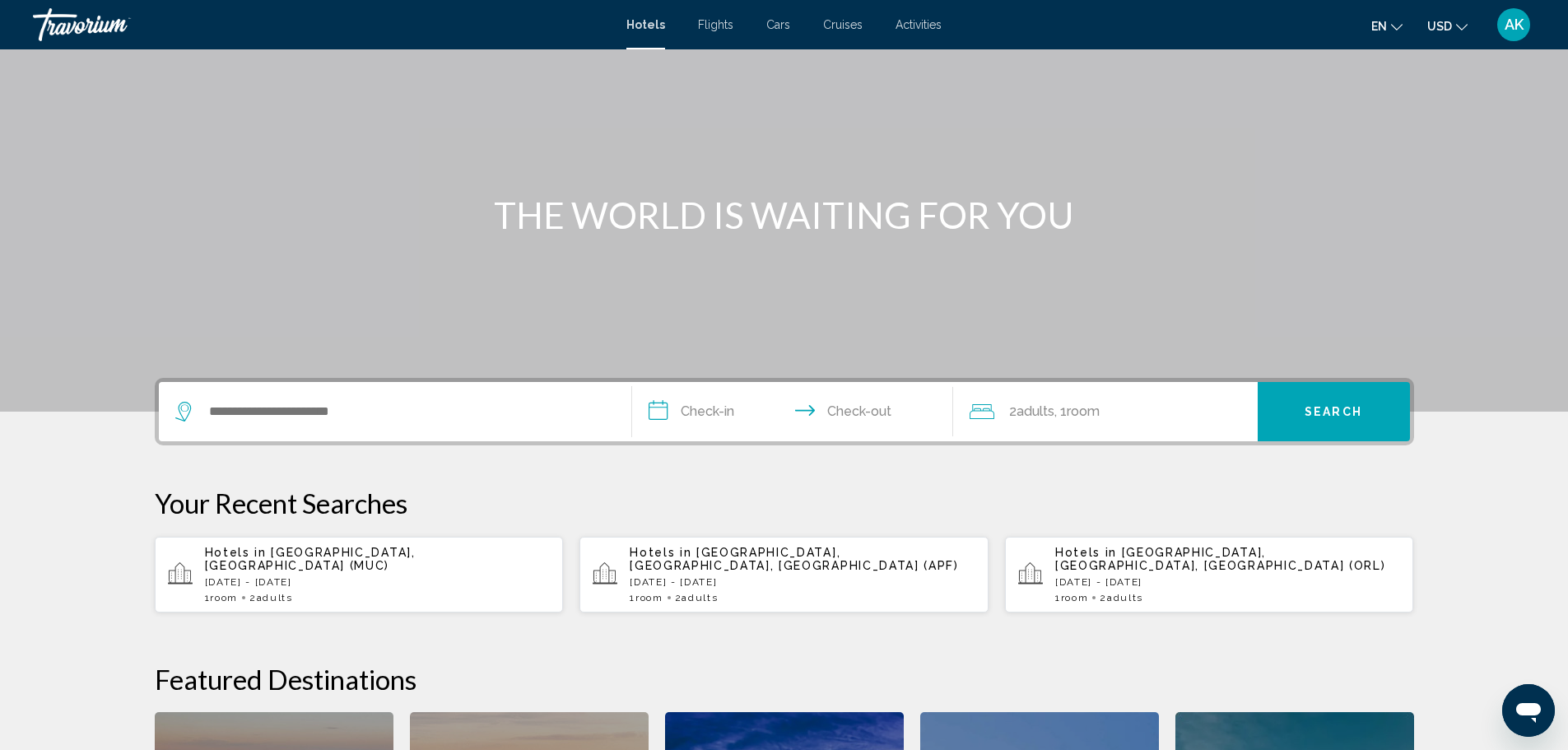
click at [318, 576] on p "[DATE] - [DATE]" at bounding box center [377, 582] width 345 height 12
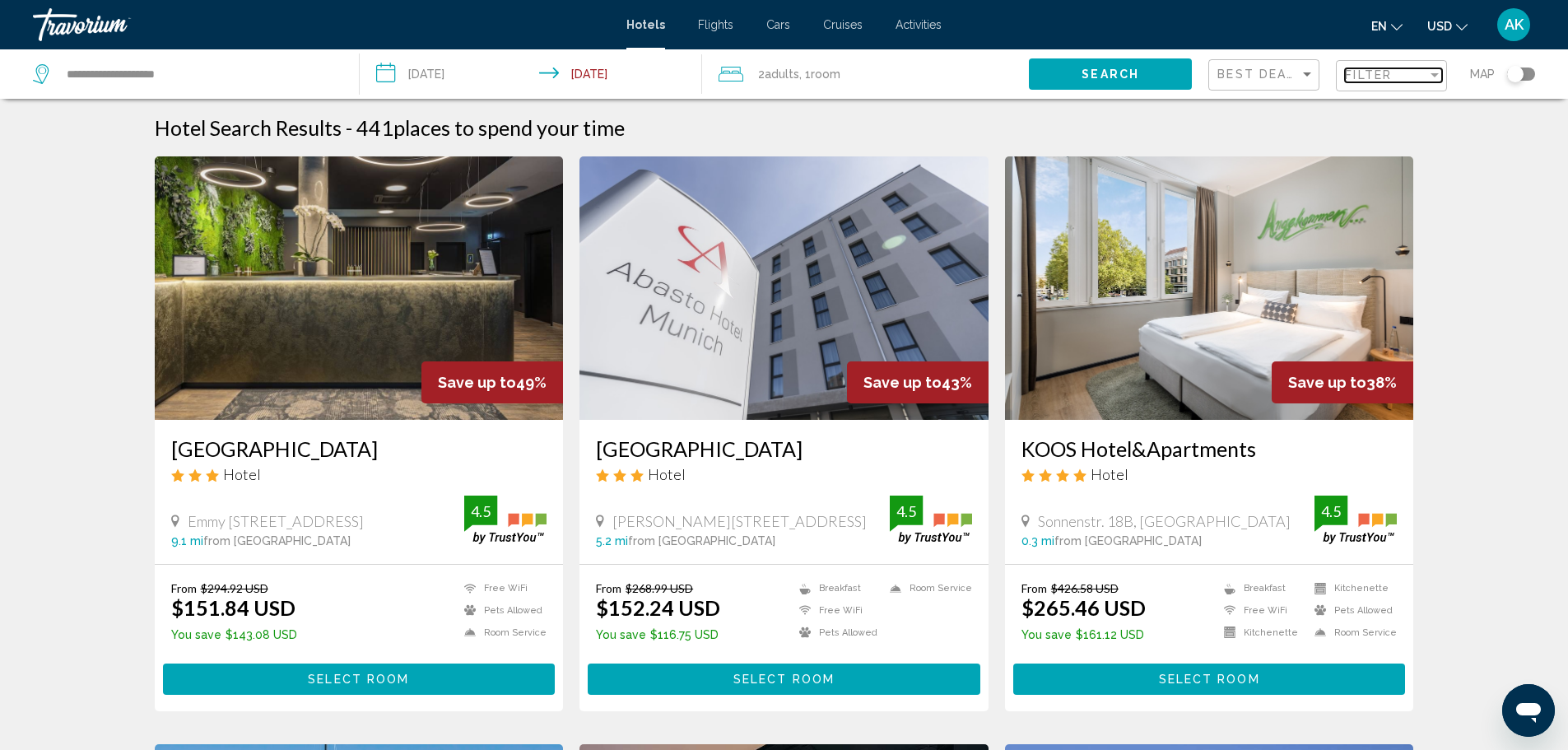
click at [1361, 73] on span "Filter" at bounding box center [1367, 75] width 47 height 13
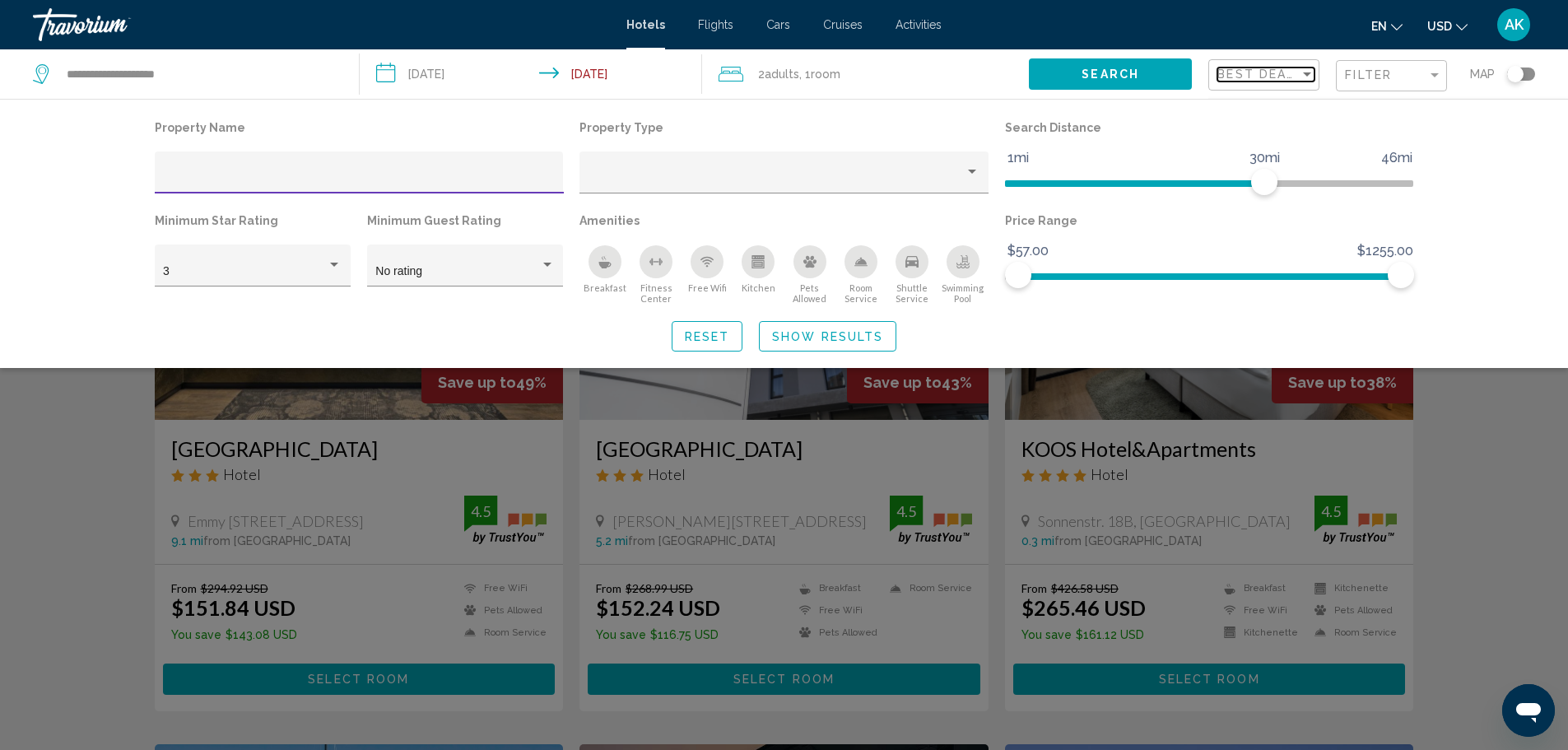
click at [1290, 70] on span "Best Deals" at bounding box center [1260, 74] width 87 height 13
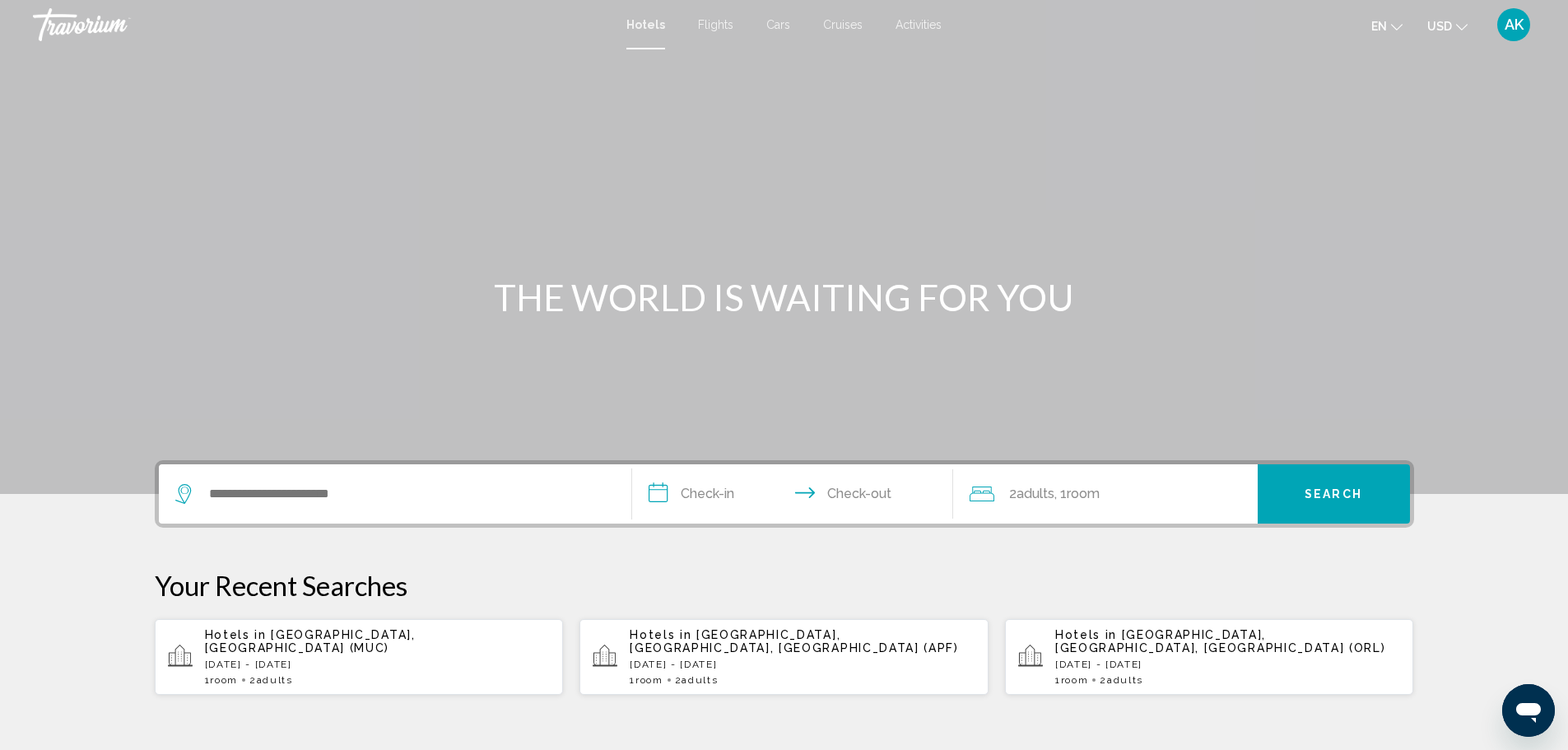
click at [1500, 22] on div "AK" at bounding box center [1513, 25] width 33 height 33
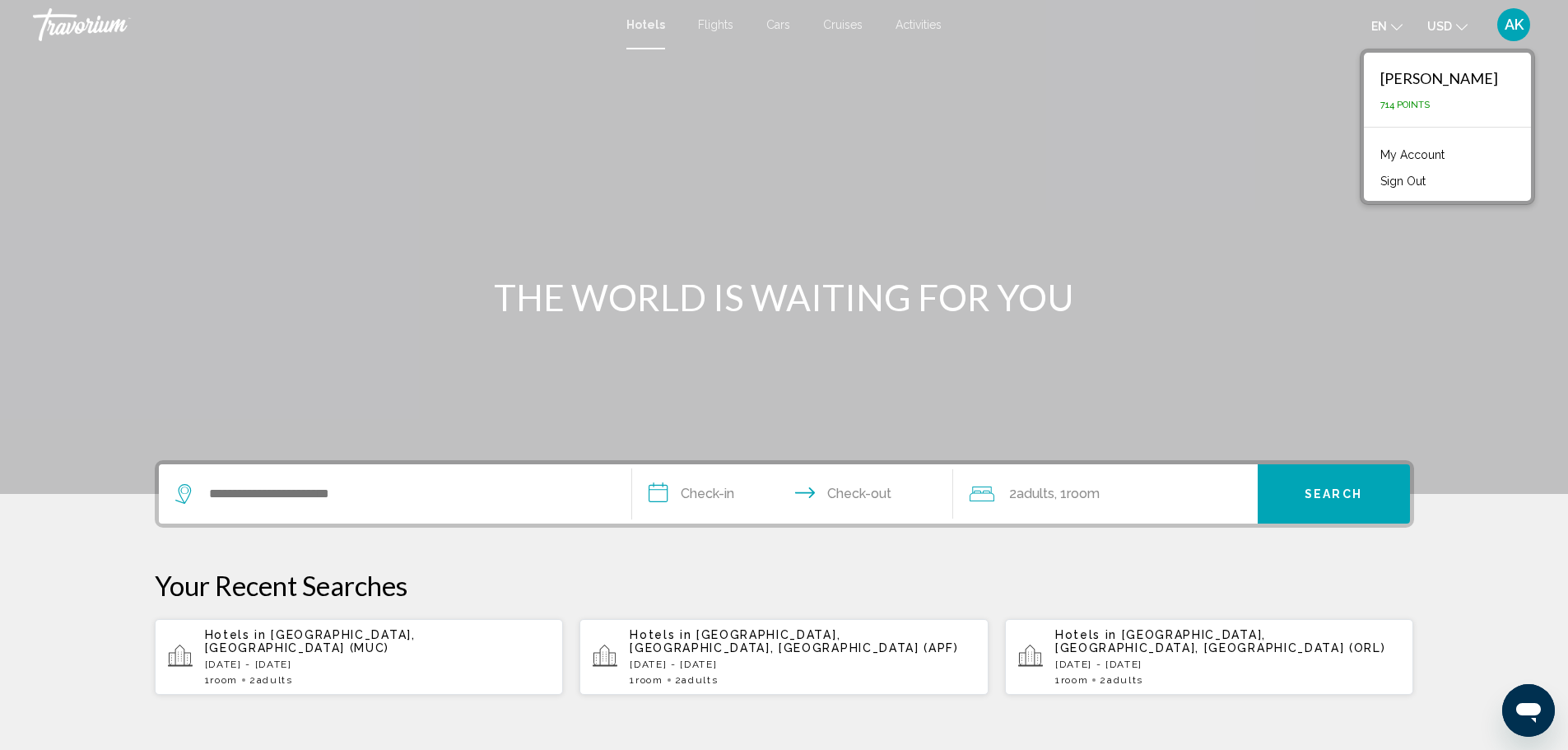
click at [1447, 153] on link "My Account" at bounding box center [1412, 154] width 80 height 21
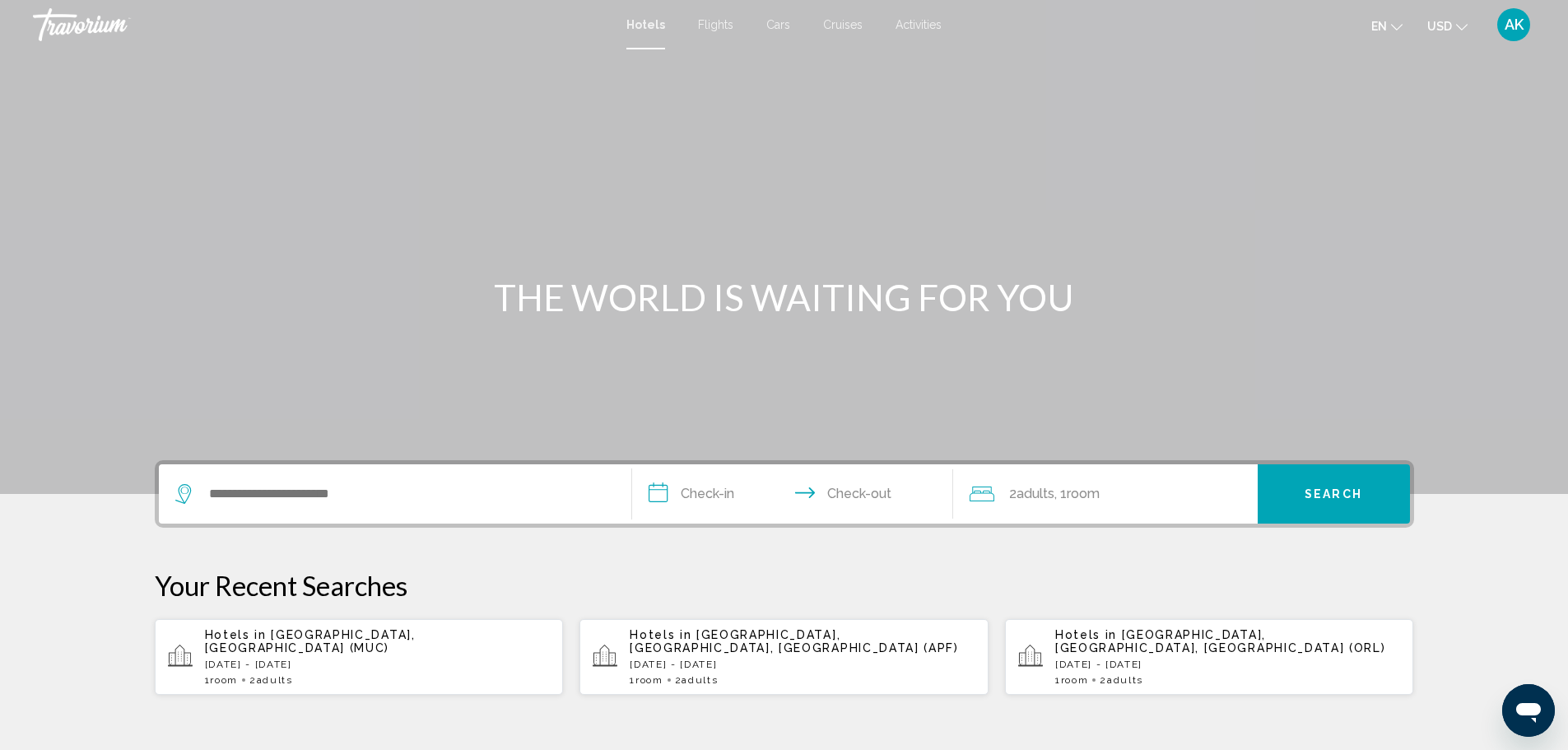
click at [833, 22] on span "Cruises" at bounding box center [842, 25] width 39 height 13
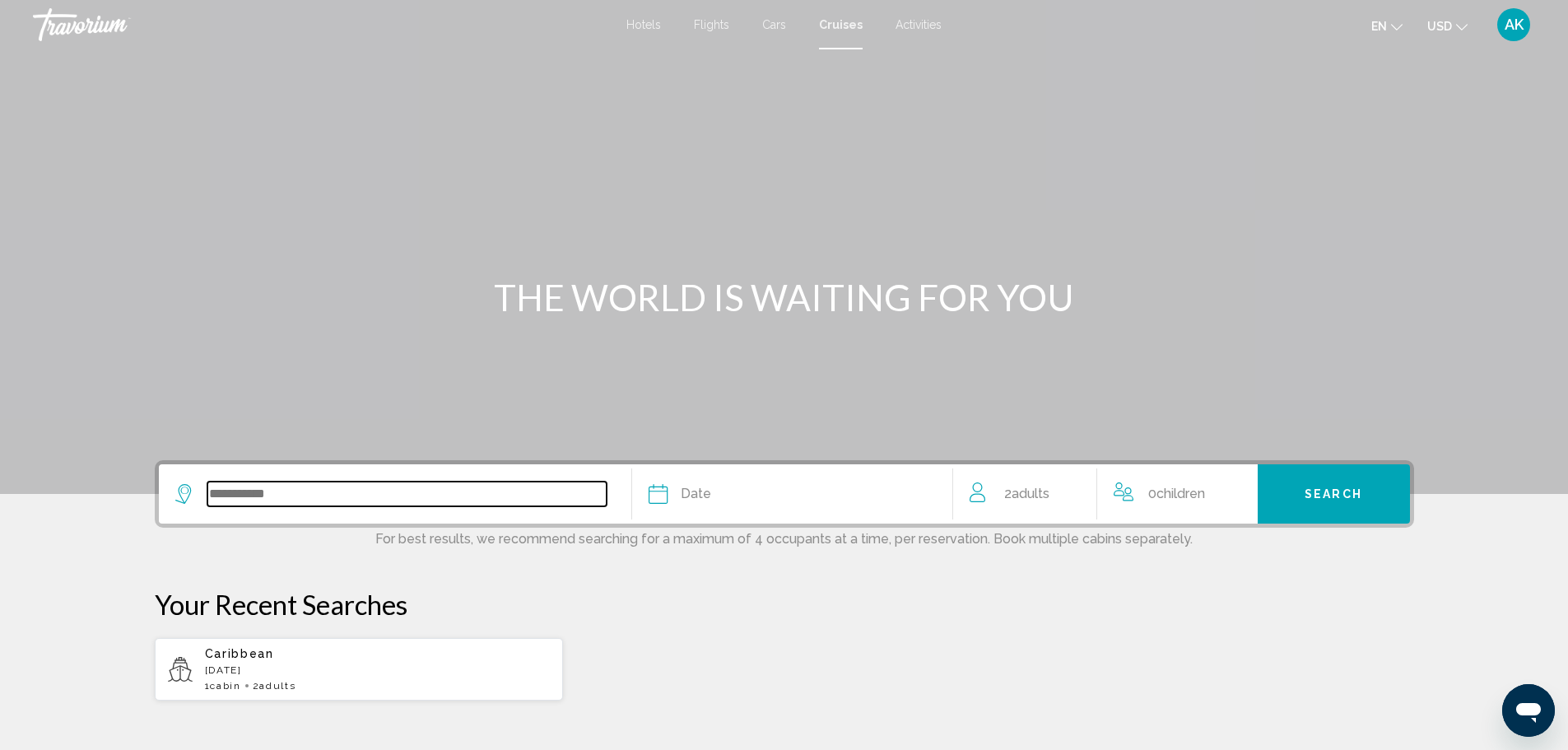
click at [374, 491] on input "Search widget" at bounding box center [406, 493] width 399 height 25
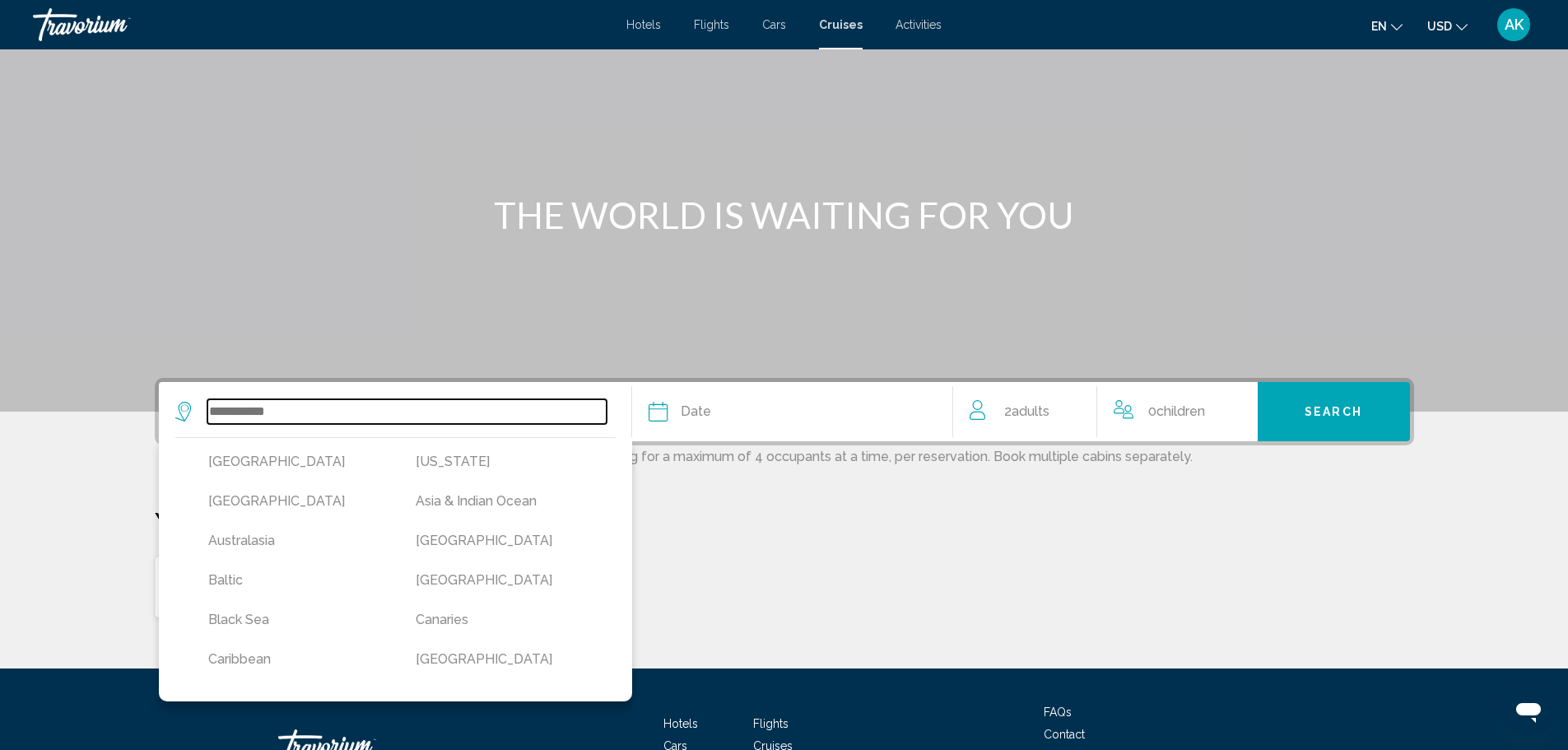
scroll to position [203, 0]
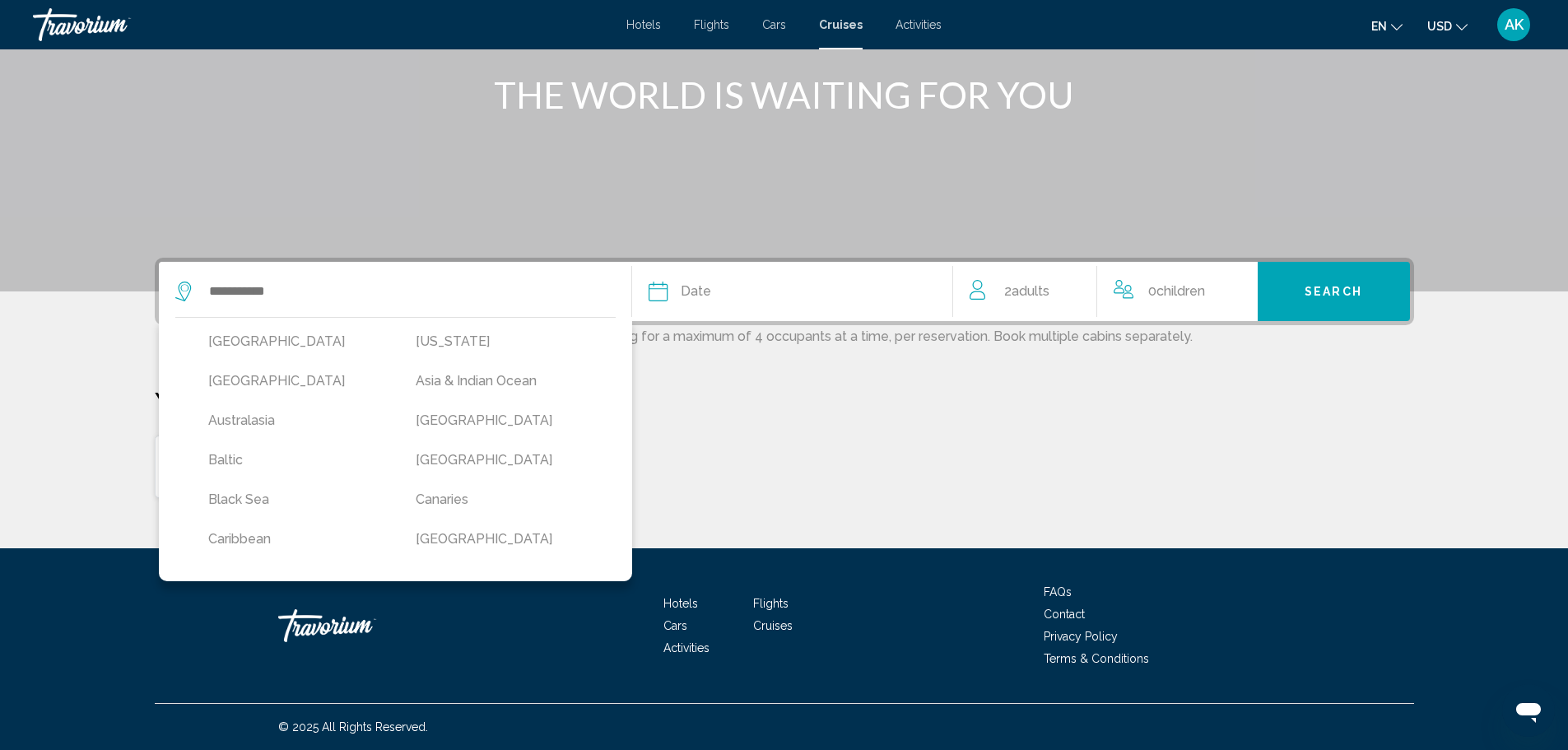
click at [816, 287] on div "Date" at bounding box center [792, 290] width 287 height 23
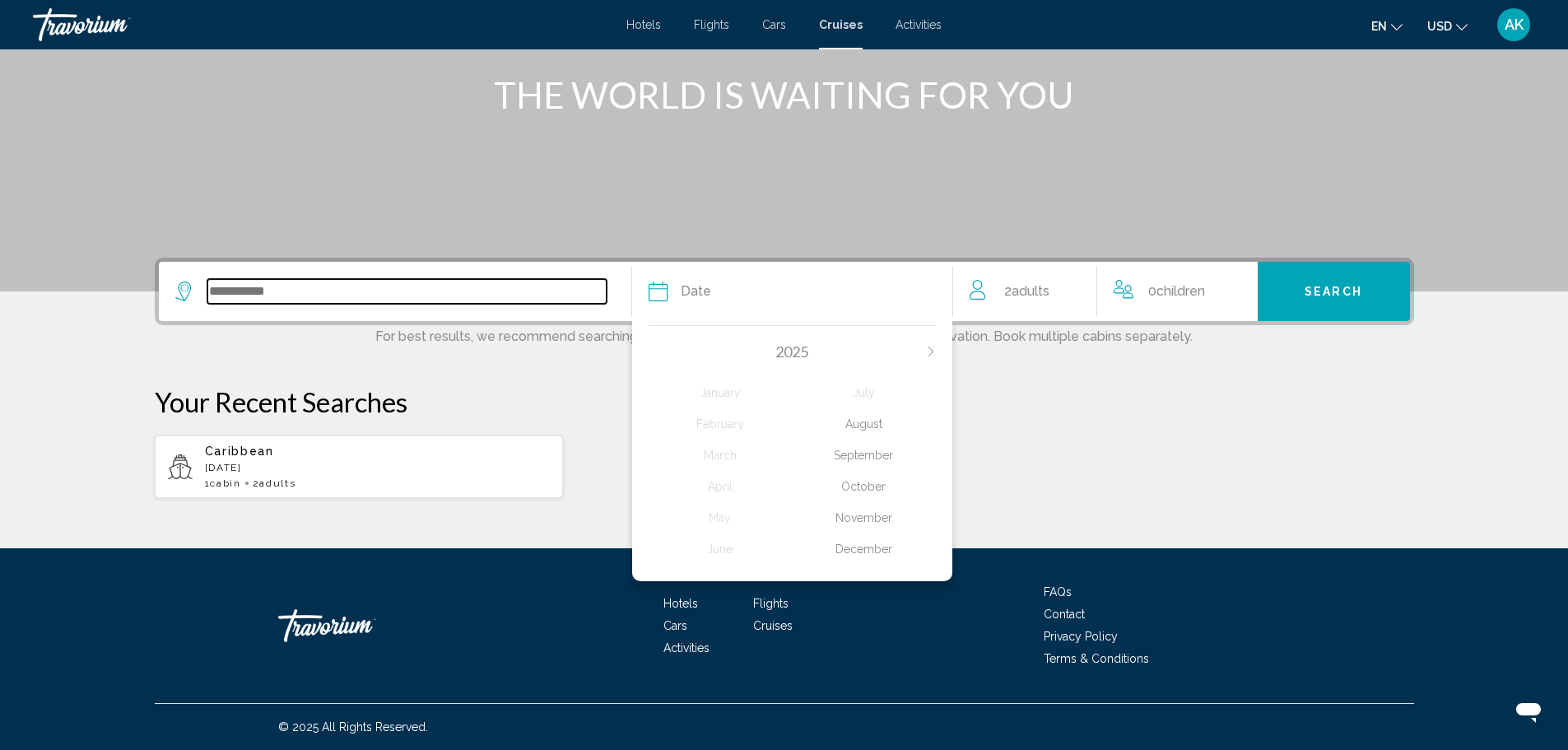
click at [360, 295] on input "Search widget" at bounding box center [406, 290] width 399 height 25
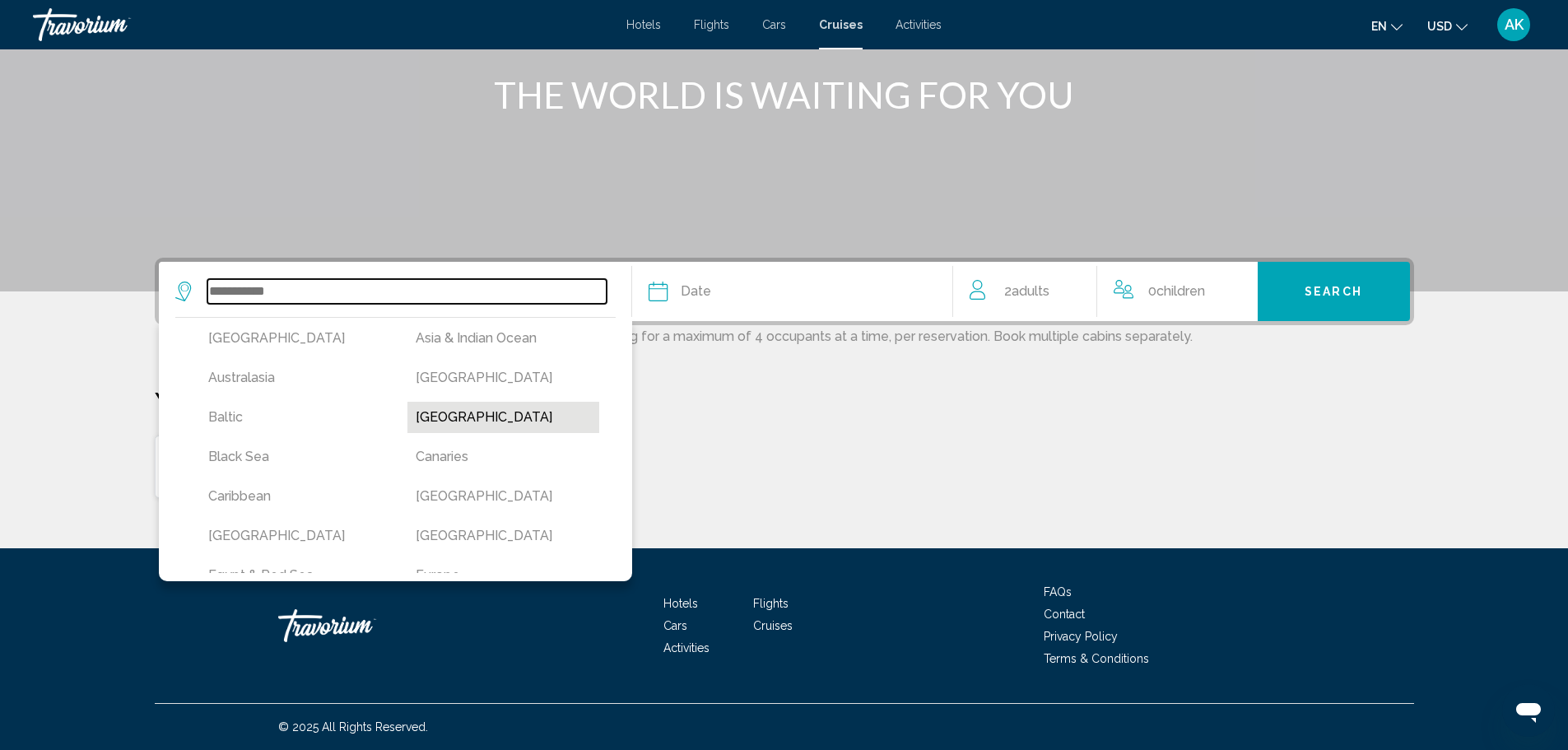
scroll to position [0, 0]
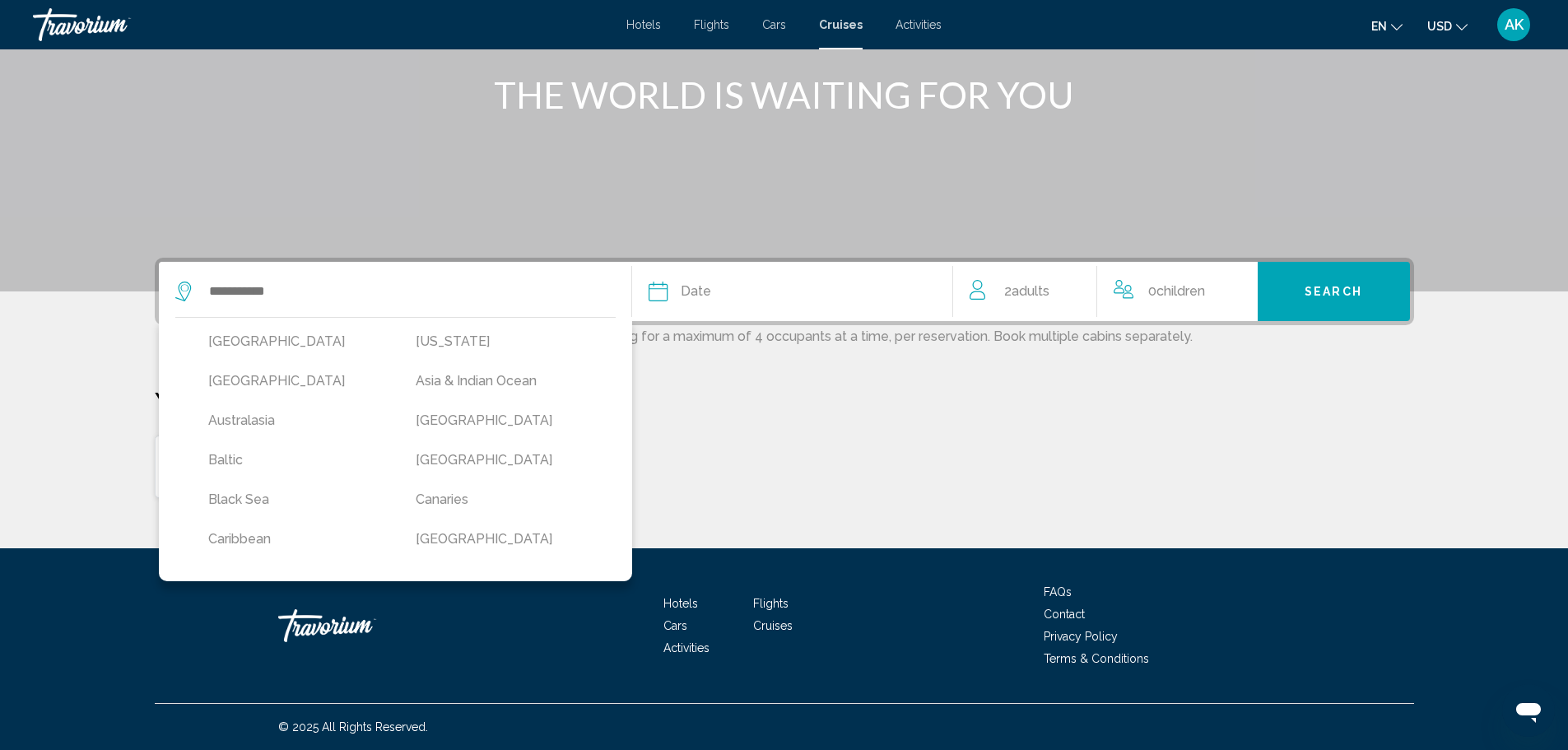
click at [770, 463] on div "Caribbean [DATE] 1 cabin 2 Adult Adults" at bounding box center [784, 467] width 1259 height 64
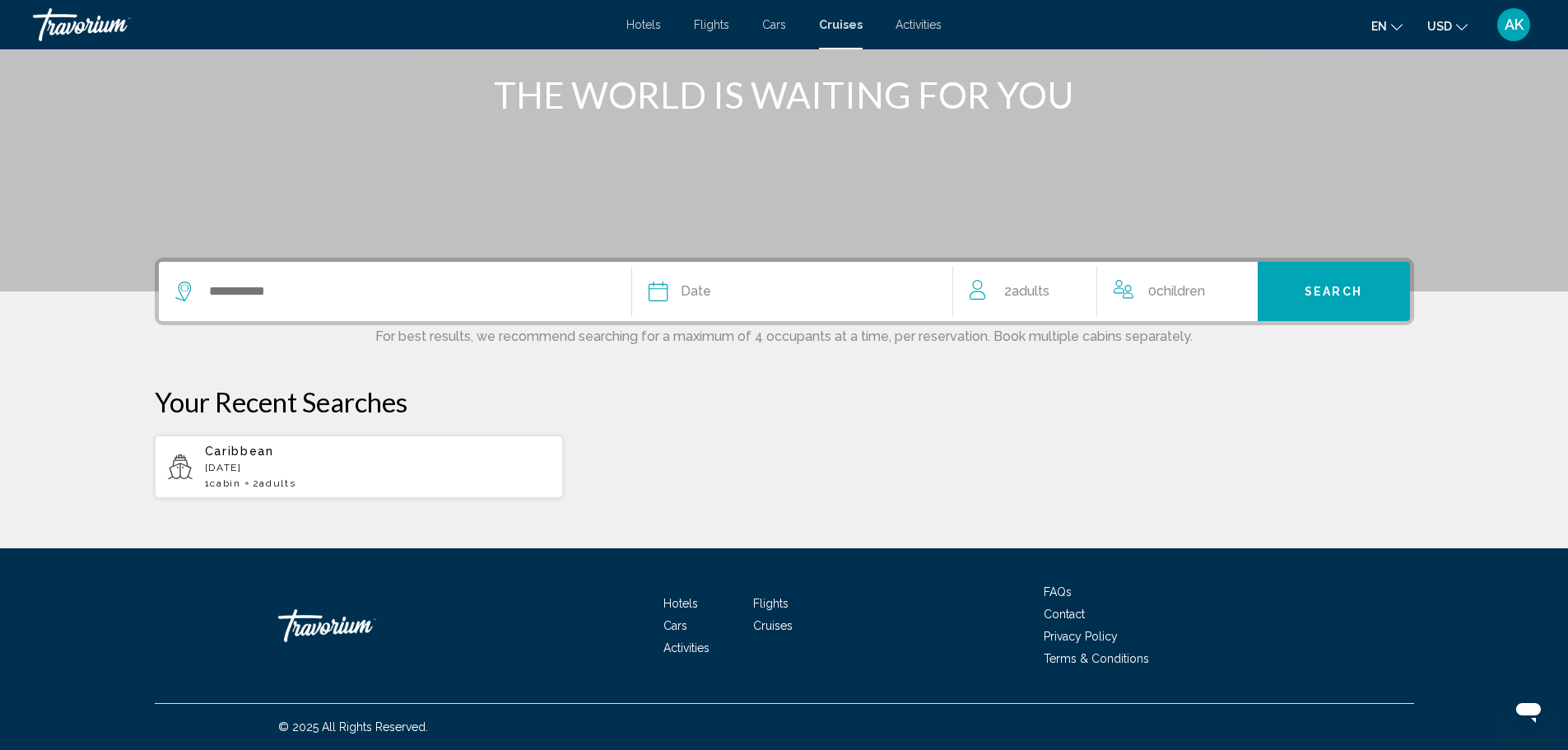
click at [226, 480] on span "cabin" at bounding box center [225, 483] width 30 height 12
type input "*********"
